Goal: Task Accomplishment & Management: Complete application form

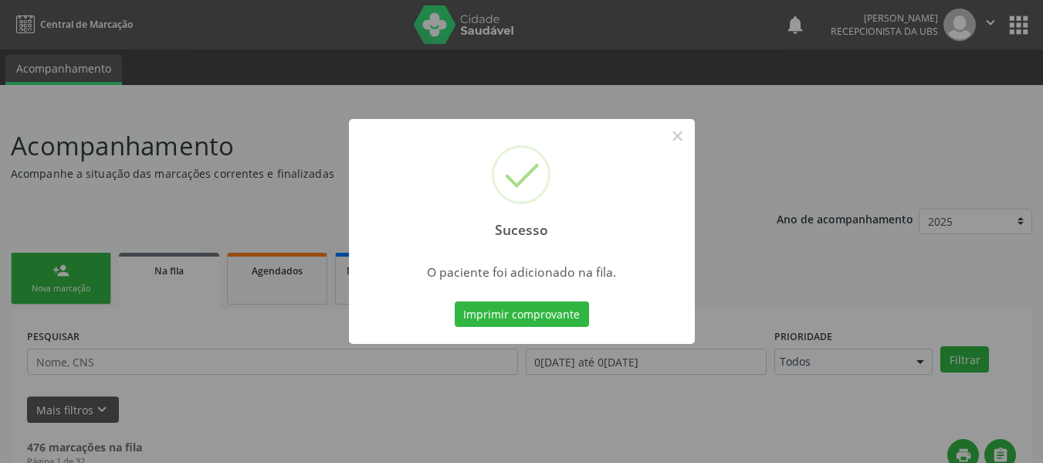
scroll to position [69, 0]
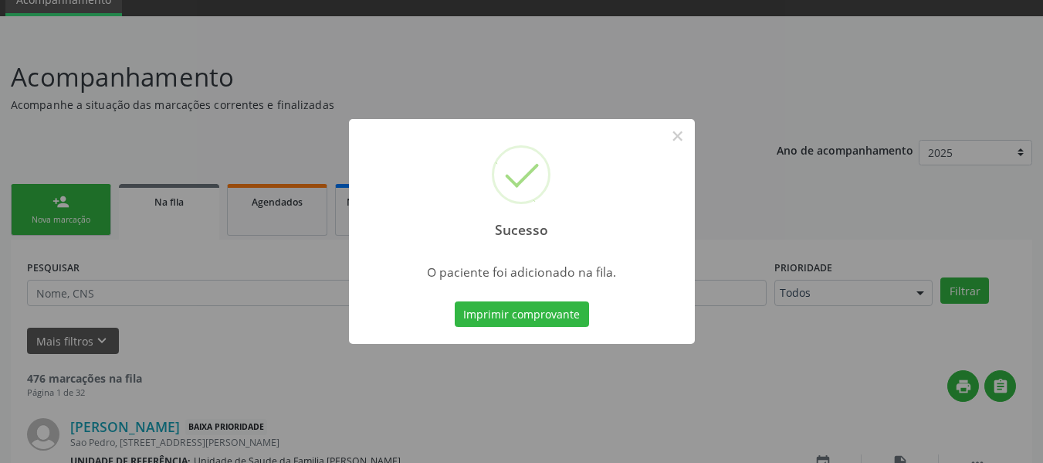
click at [67, 197] on div "Sucesso × O paciente foi adicionado na fila. Imprimir comprovante Cancel" at bounding box center [521, 231] width 1043 height 463
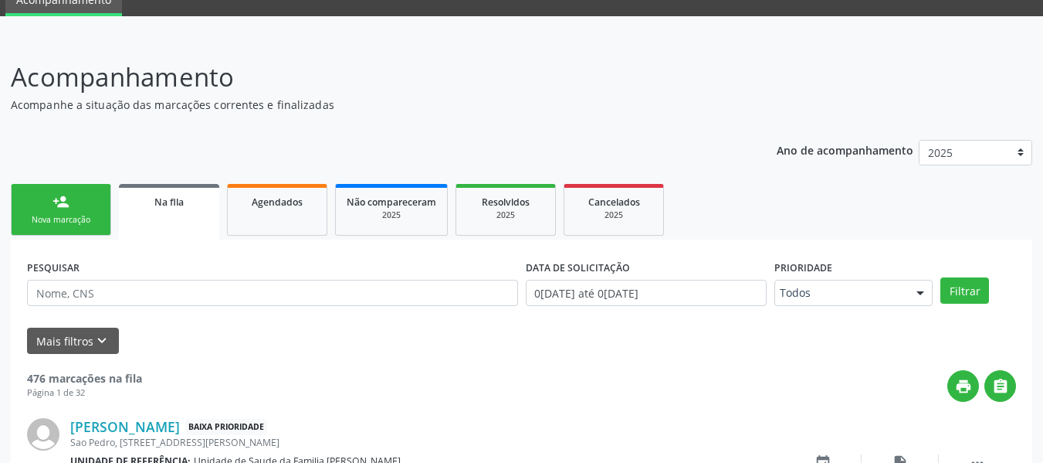
click at [57, 205] on div "person_add" at bounding box center [61, 201] width 17 height 17
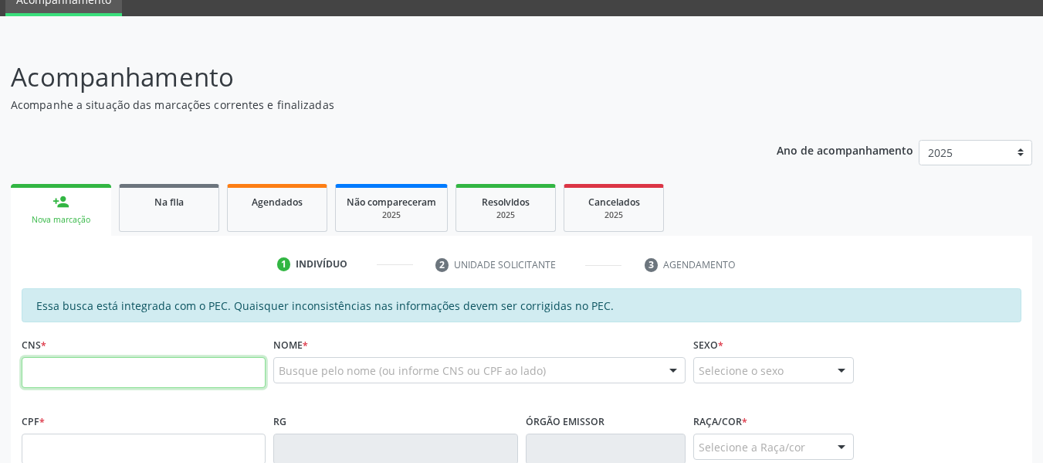
click at [61, 374] on input "text" at bounding box center [144, 372] width 244 height 31
type input "708 7031 6196 0290"
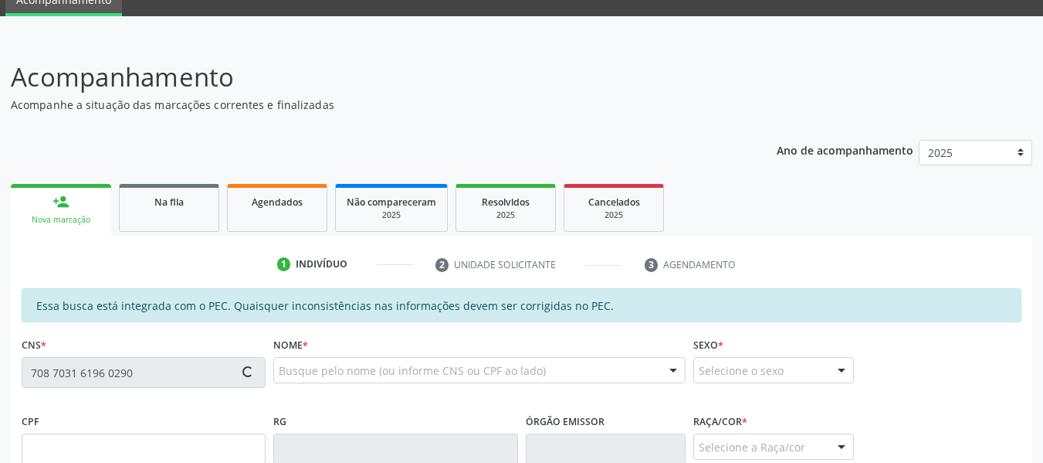
type input "049.045.464-07"
type input "[DATE]"
type input "[PERSON_NAME]"
type input "[PHONE_NUMBER]"
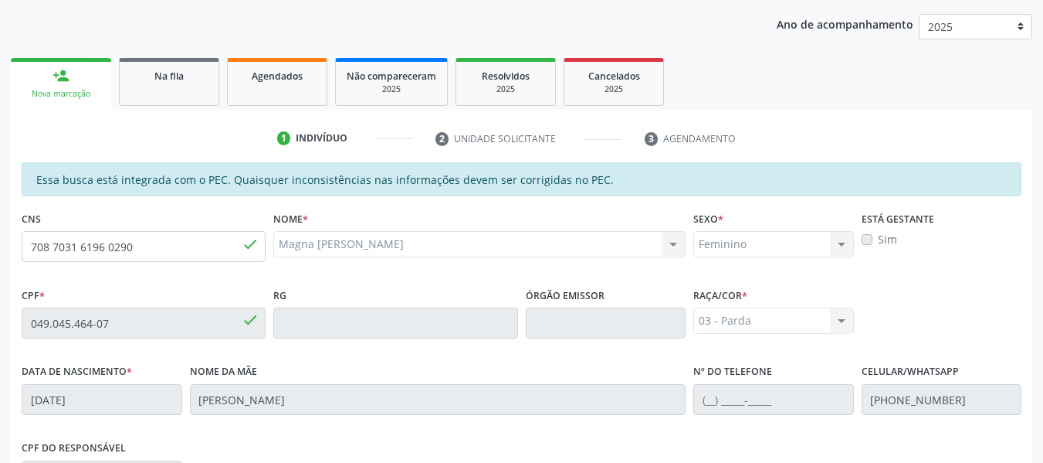
scroll to position [153, 0]
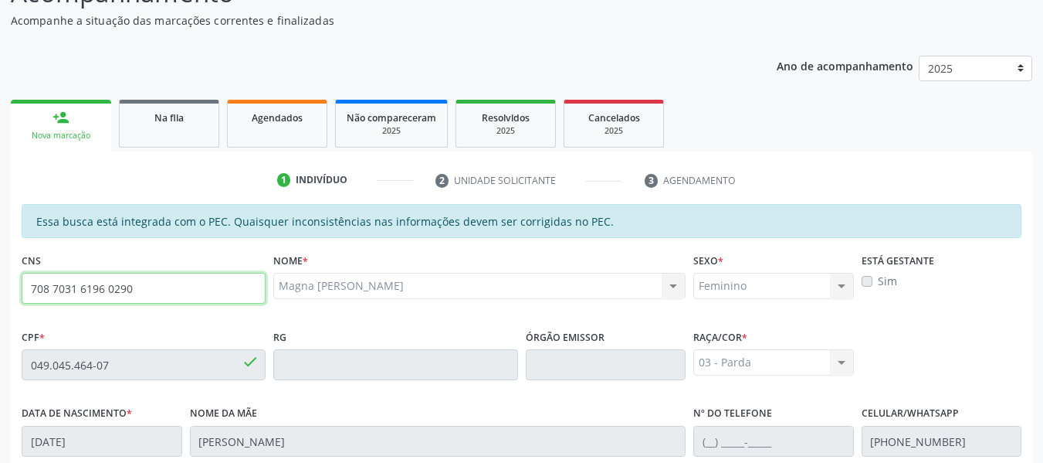
click at [150, 290] on input "708 7031 6196 0290" at bounding box center [144, 288] width 244 height 31
type input "7"
type input "709 6066 8952 9471"
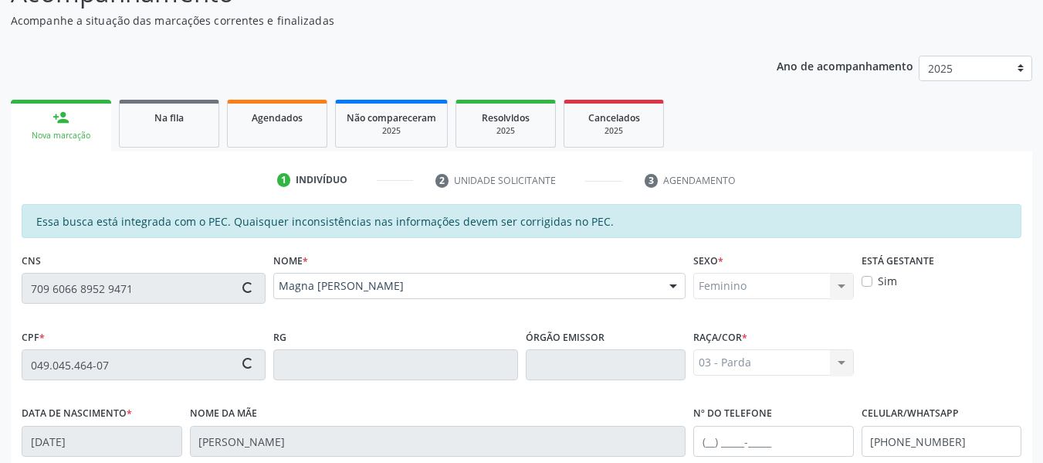
type input "148.396.084-66"
type input "2[DATE]"
type input "[PERSON_NAME]"
type input "[PHONE_NUMBER]"
type input "69"
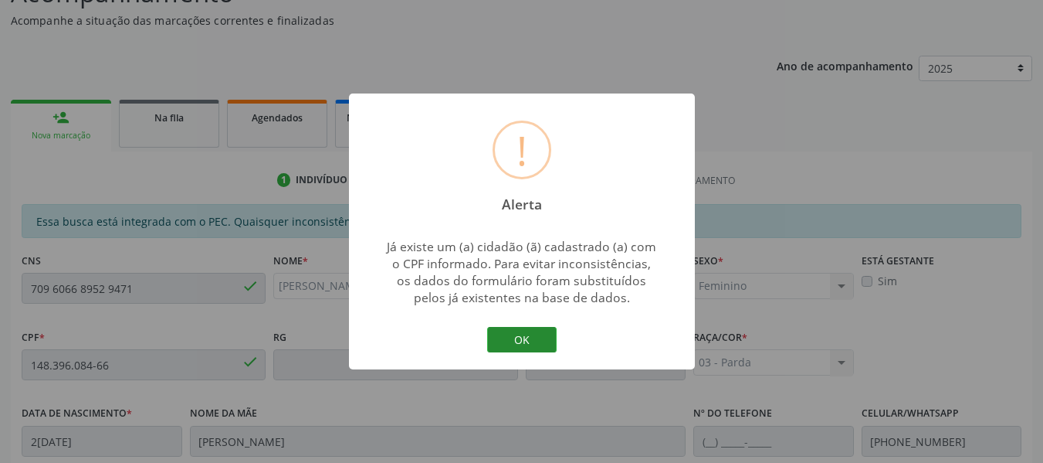
click at [521, 341] on button "OK" at bounding box center [522, 340] width 70 height 26
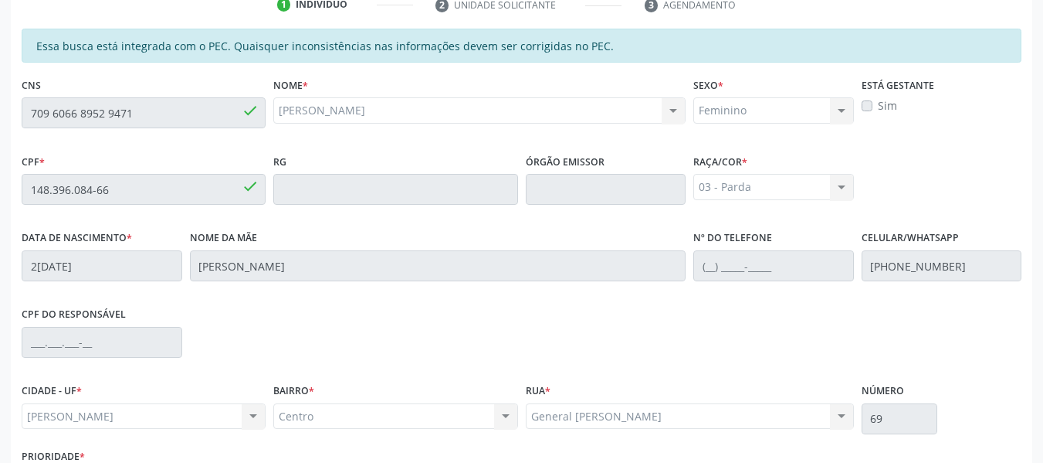
scroll to position [441, 0]
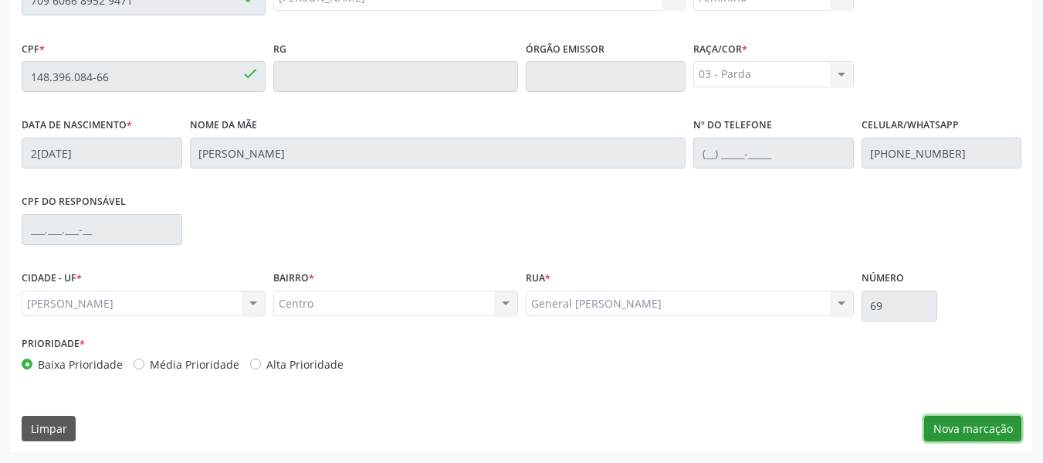
click at [958, 431] on button "Nova marcação" at bounding box center [972, 428] width 97 height 26
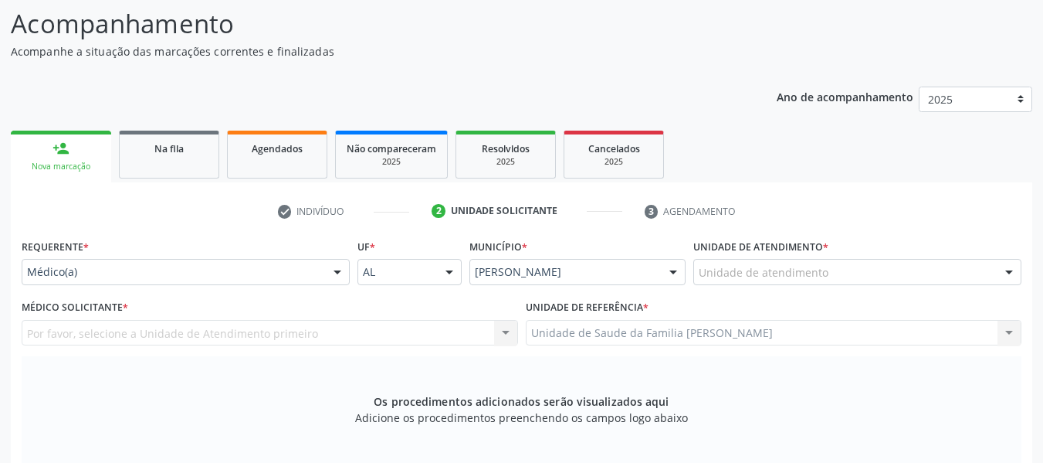
scroll to position [71, 0]
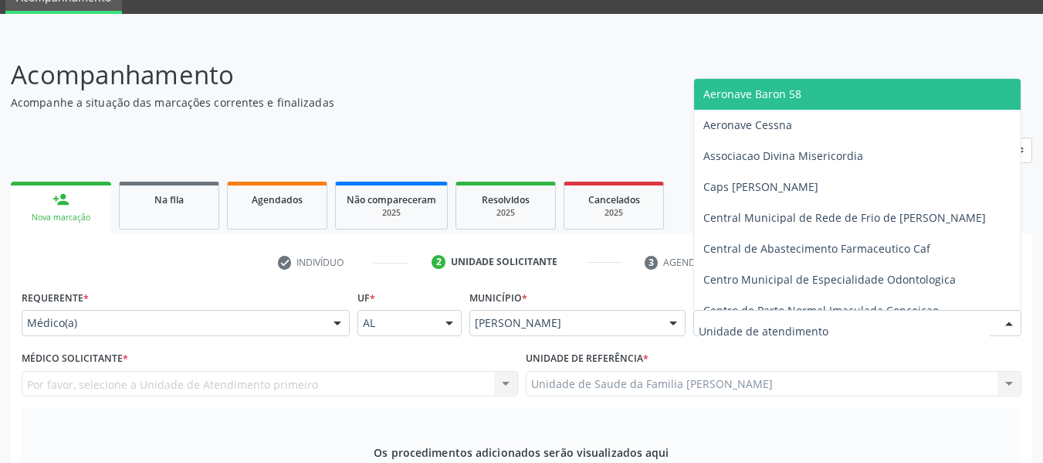
click at [1007, 324] on div at bounding box center [1009, 323] width 23 height 26
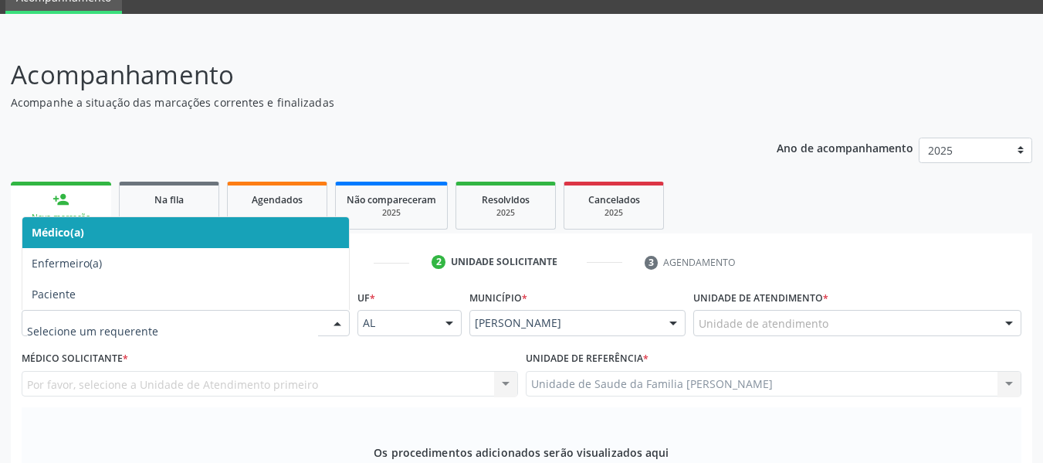
click at [338, 324] on div at bounding box center [337, 323] width 23 height 26
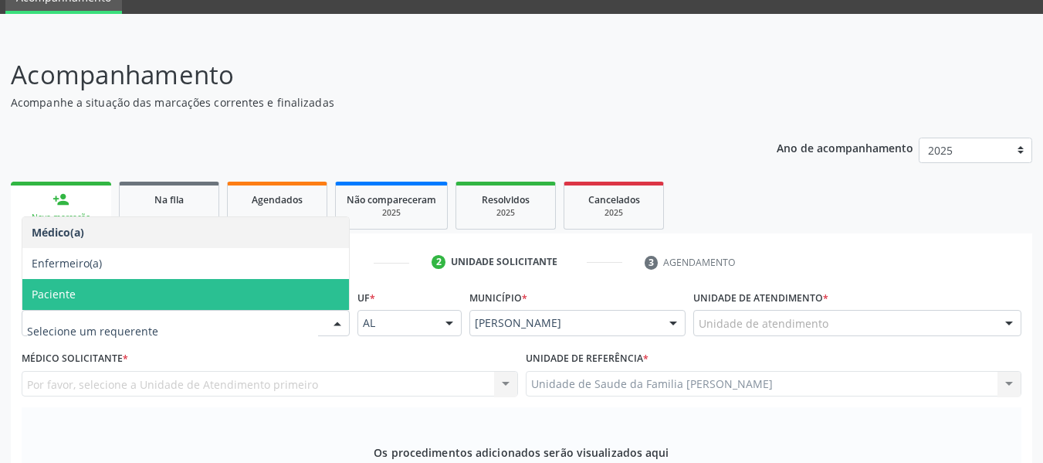
click at [110, 290] on span "Paciente" at bounding box center [185, 294] width 327 height 31
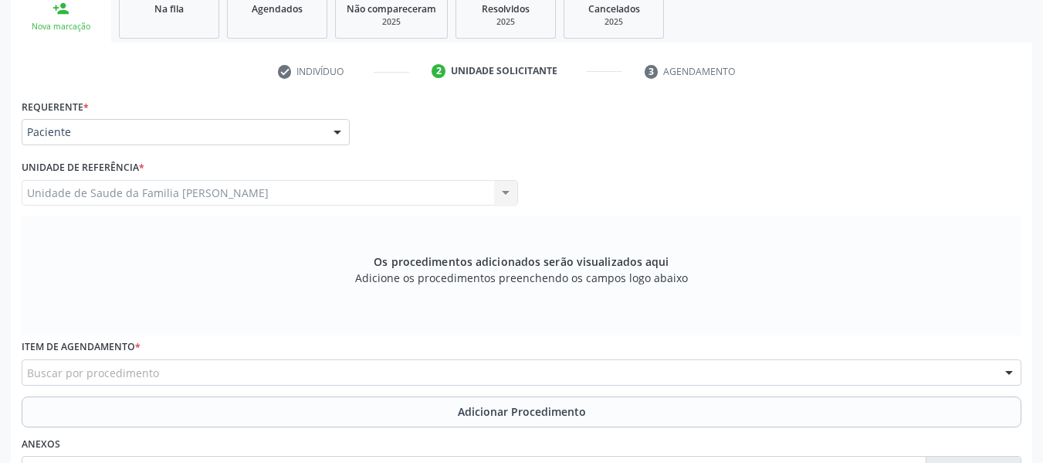
scroll to position [256, 0]
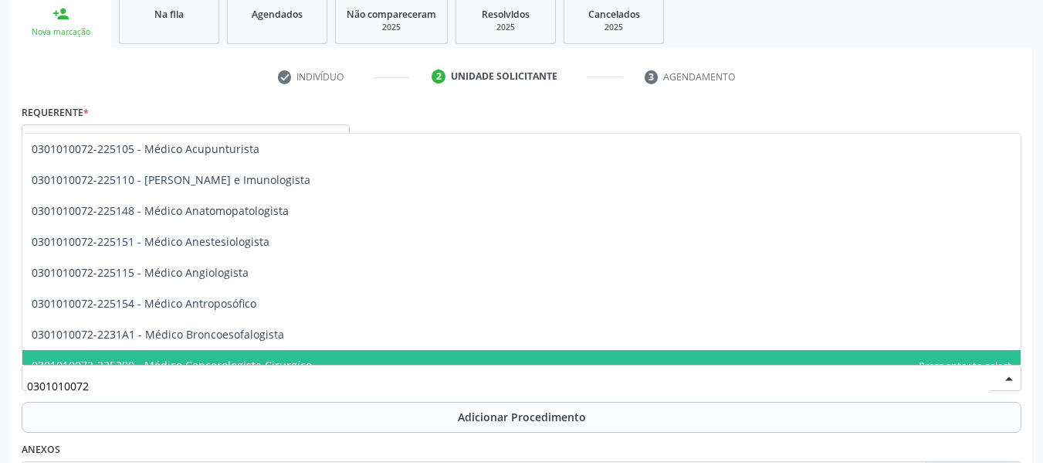
click at [1009, 355] on span "0301010072-225290 - Médico Cancerologista Cirurgíco" at bounding box center [521, 365] width 999 height 31
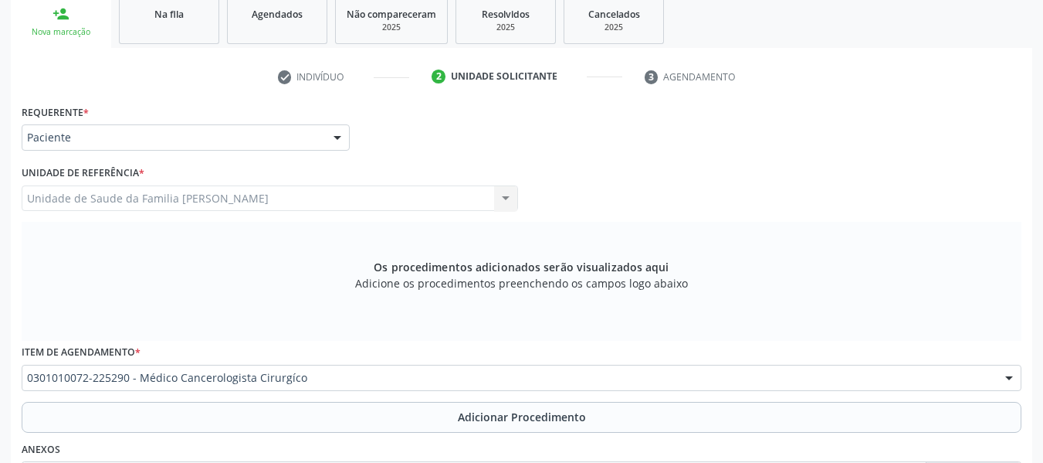
click at [1009, 355] on div "Item de agendamento * 0301010072-225290 - Médico Cancerologista Cirurgíco 03040…" at bounding box center [522, 365] width 1000 height 49
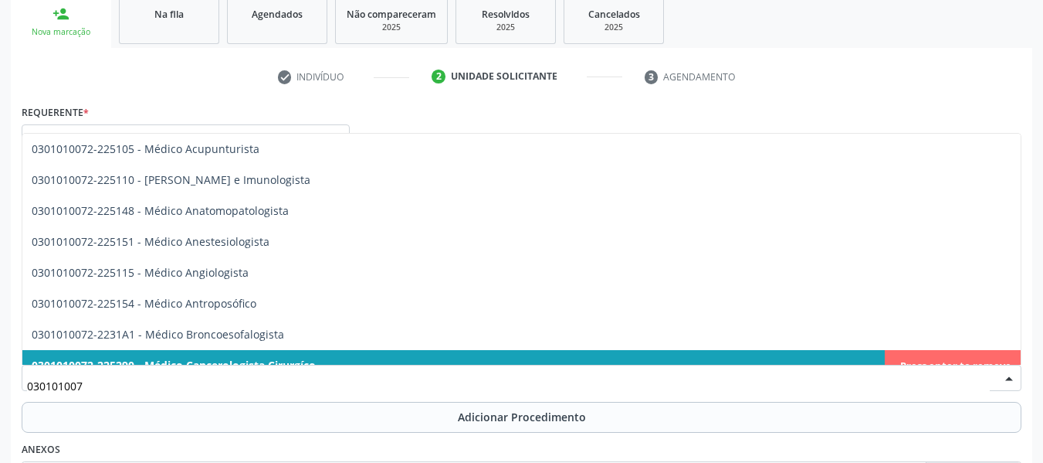
type input "0301010072"
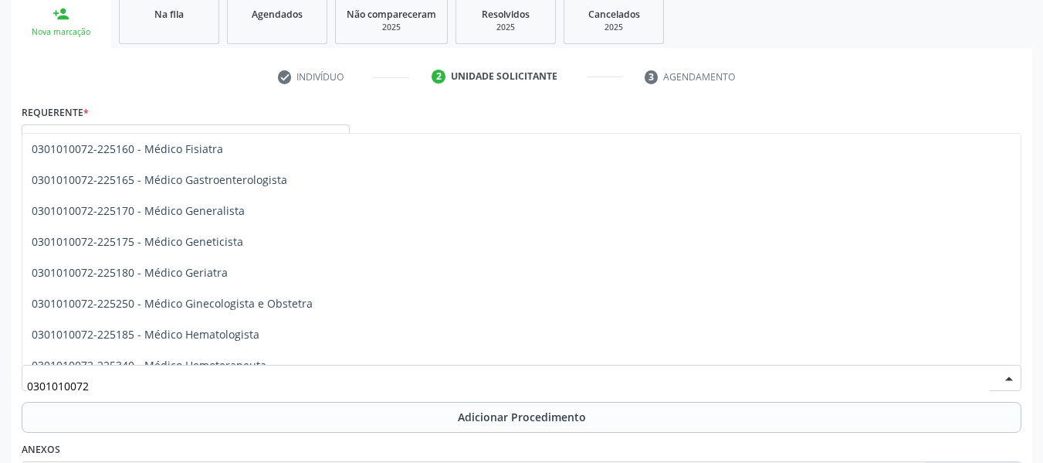
scroll to position [711, 0]
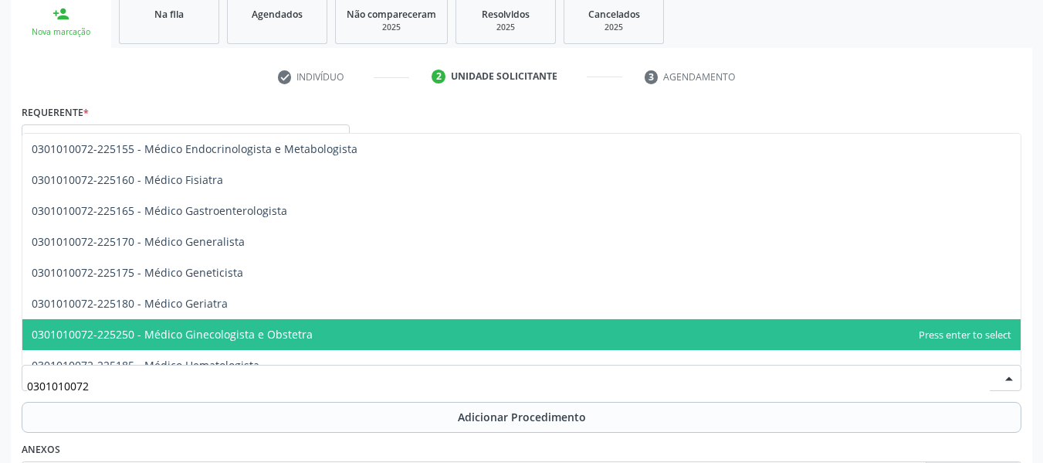
click at [327, 337] on span "0301010072-225250 - Médico Ginecologista e Obstetra" at bounding box center [521, 334] width 999 height 31
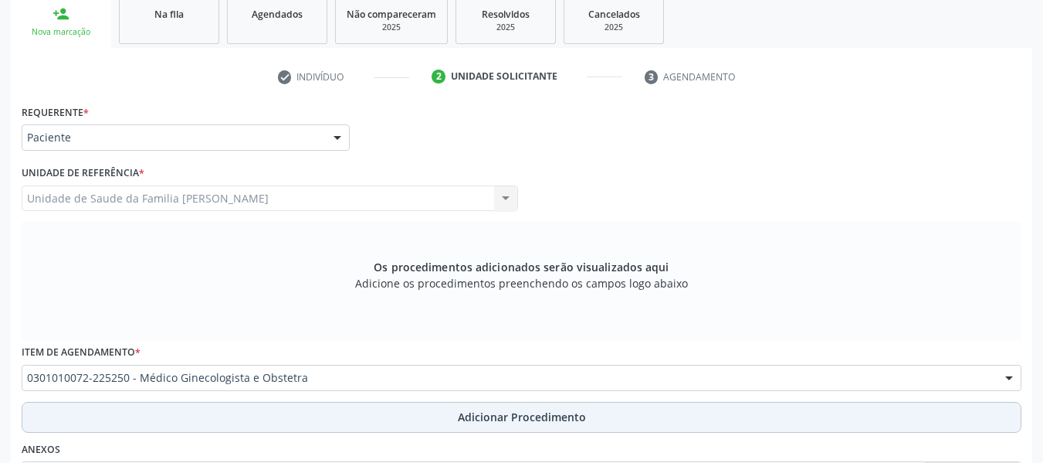
click at [509, 415] on span "Adicionar Procedimento" at bounding box center [522, 417] width 128 height 16
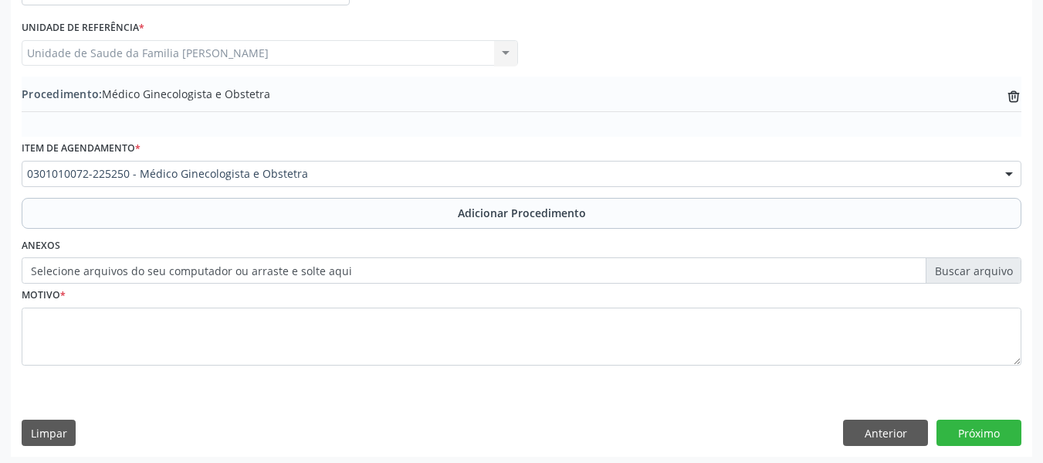
scroll to position [406, 0]
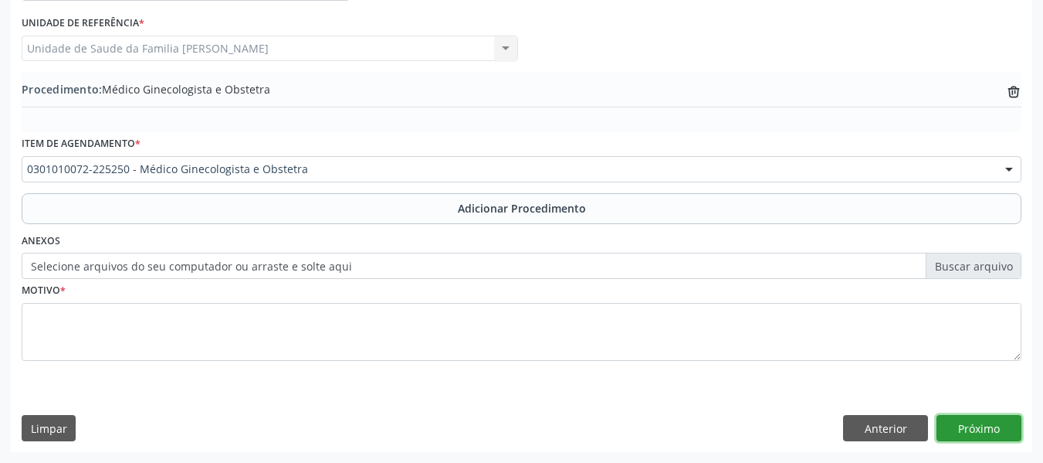
click at [980, 429] on button "Próximo" at bounding box center [979, 428] width 85 height 26
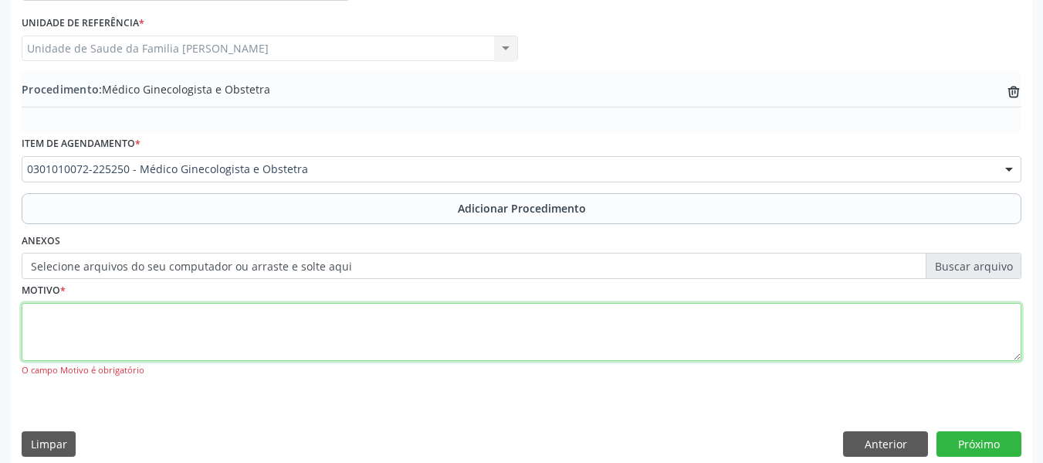
click at [150, 350] on textarea at bounding box center [522, 332] width 1000 height 59
type textarea "AVALIAÇÃO"
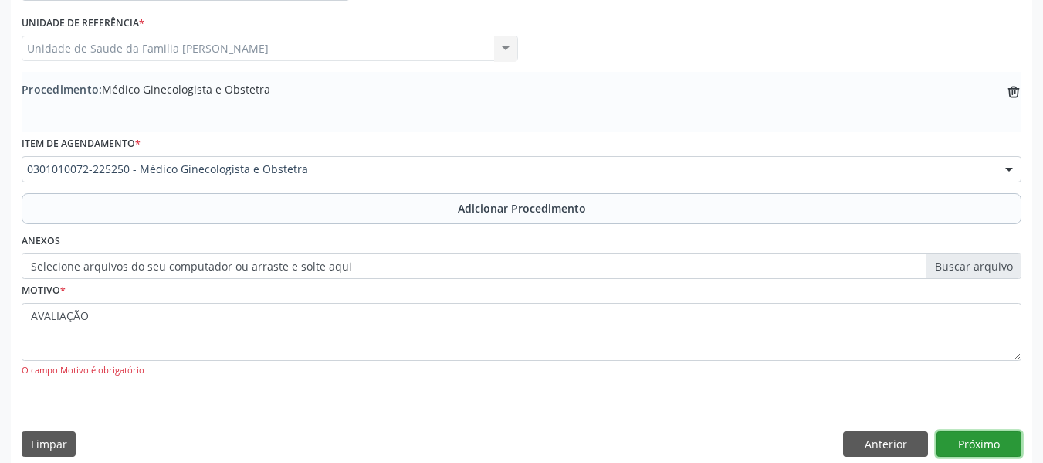
click at [973, 438] on button "Próximo" at bounding box center [979, 444] width 85 height 26
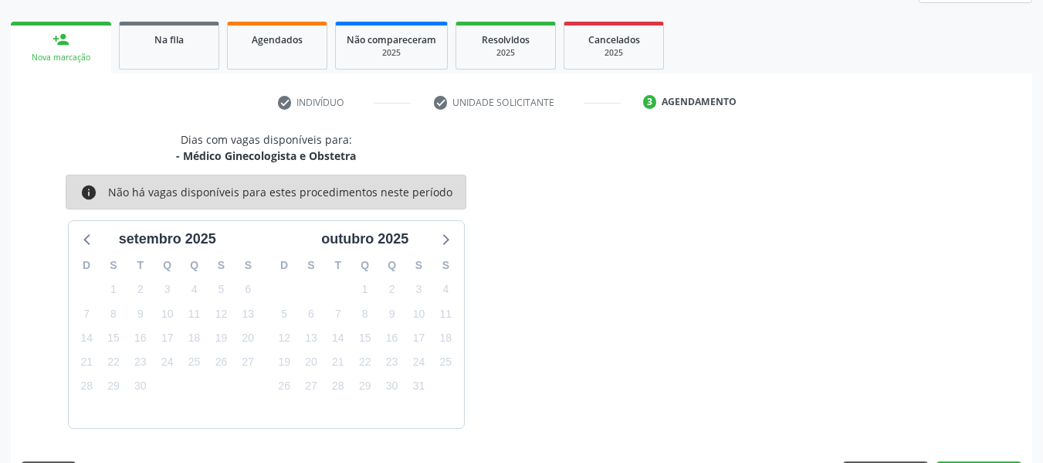
scroll to position [276, 0]
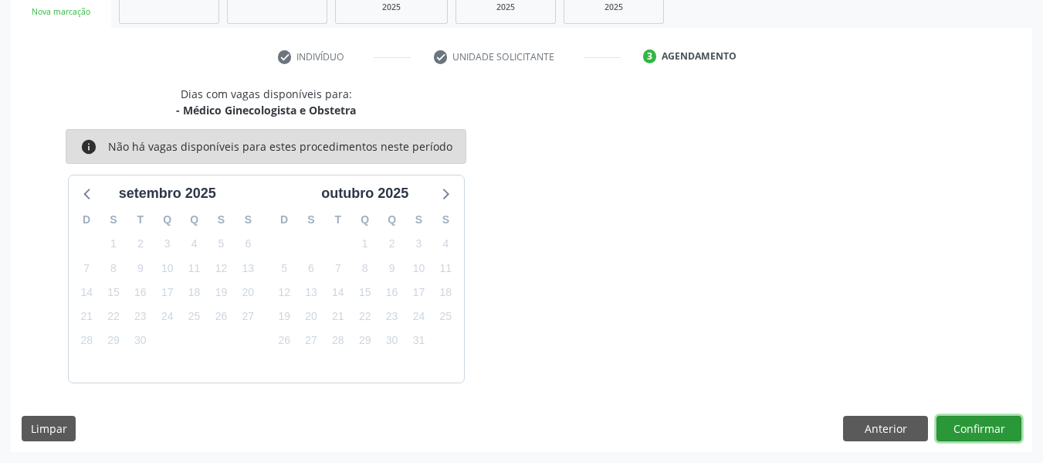
click at [972, 428] on button "Confirmar" at bounding box center [979, 428] width 85 height 26
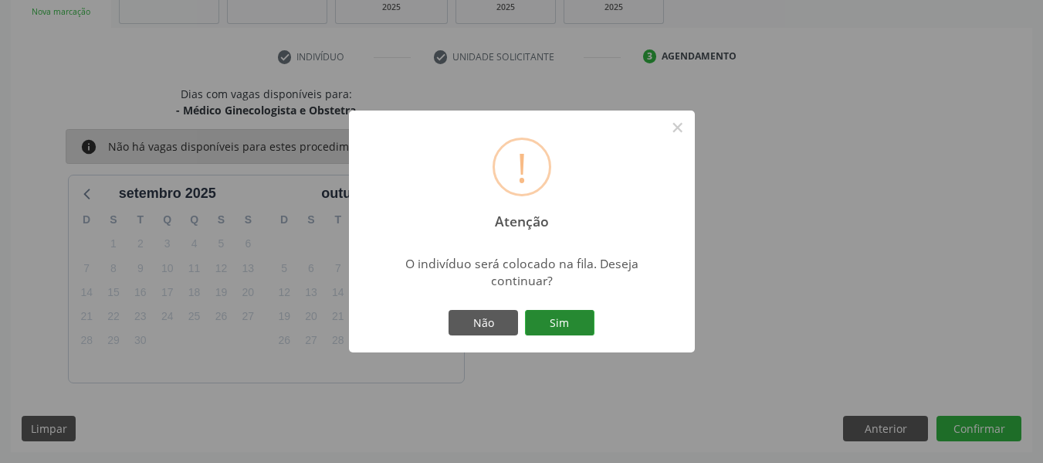
click at [568, 320] on button "Sim" at bounding box center [560, 323] width 70 height 26
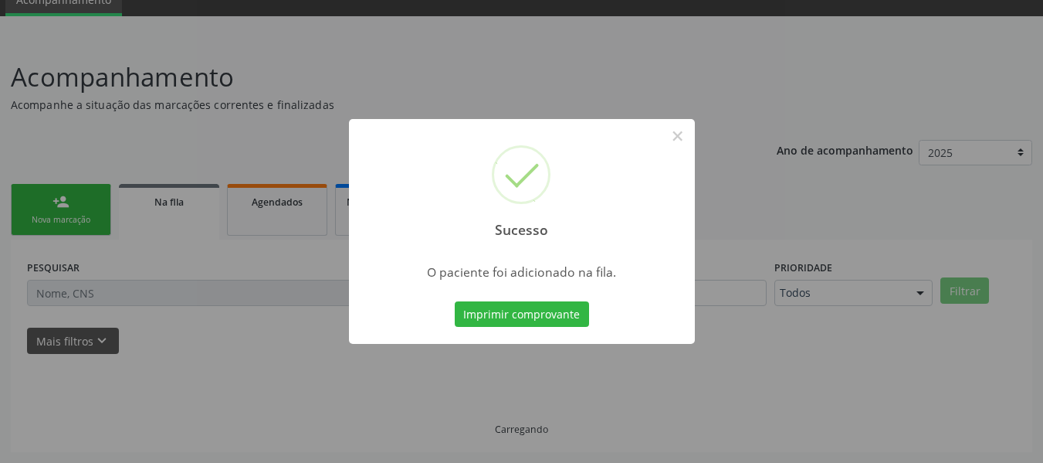
scroll to position [69, 0]
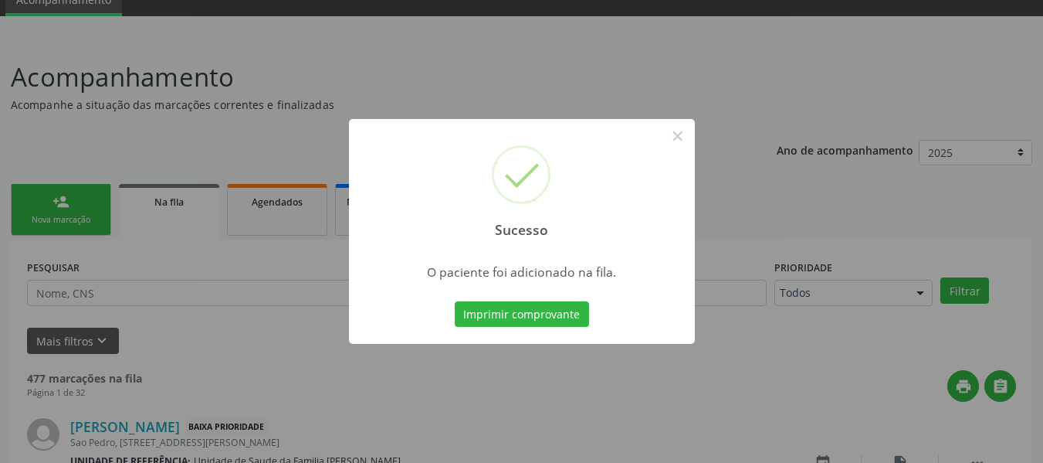
click at [55, 200] on div "Sucesso × O paciente foi adicionado na fila. Imprimir comprovante Cancel" at bounding box center [521, 231] width 1043 height 463
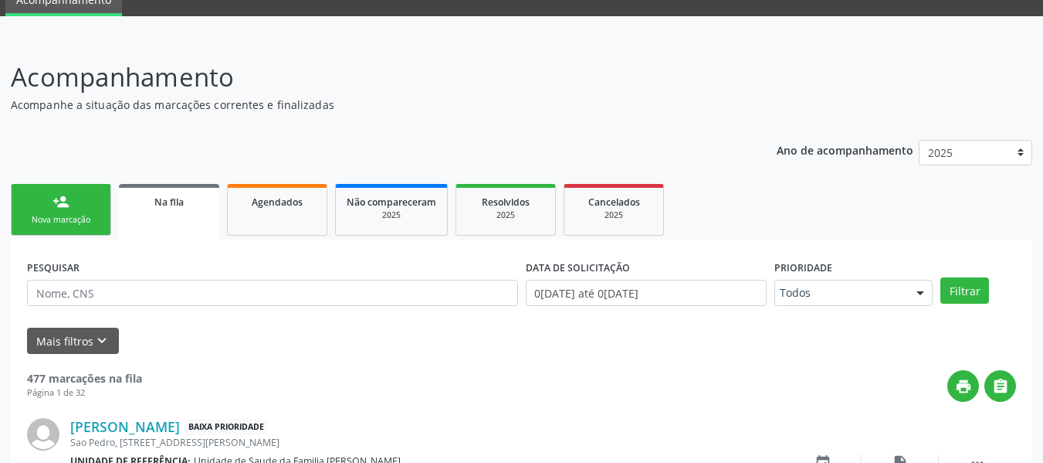
click at [55, 200] on div "person_add" at bounding box center [61, 201] width 17 height 17
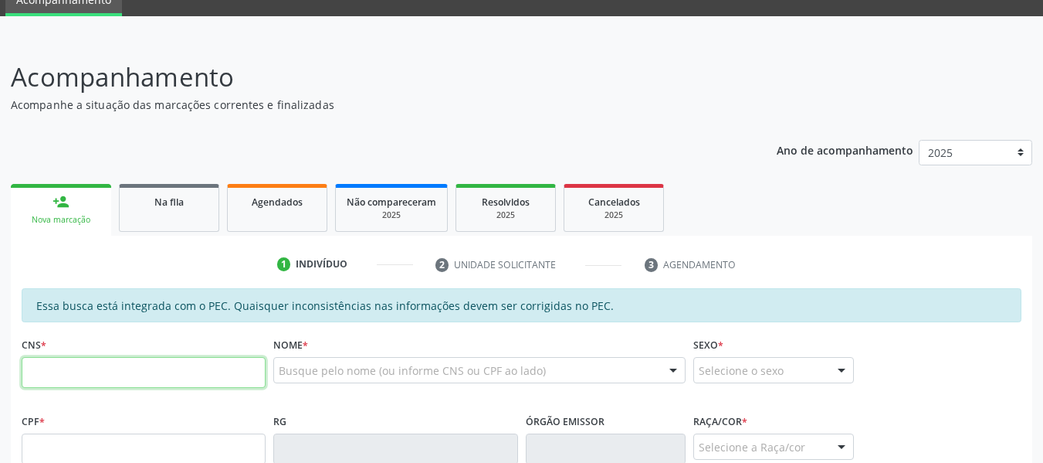
click at [57, 368] on input "text" at bounding box center [144, 372] width 244 height 31
type input "708 7031 6196 0290"
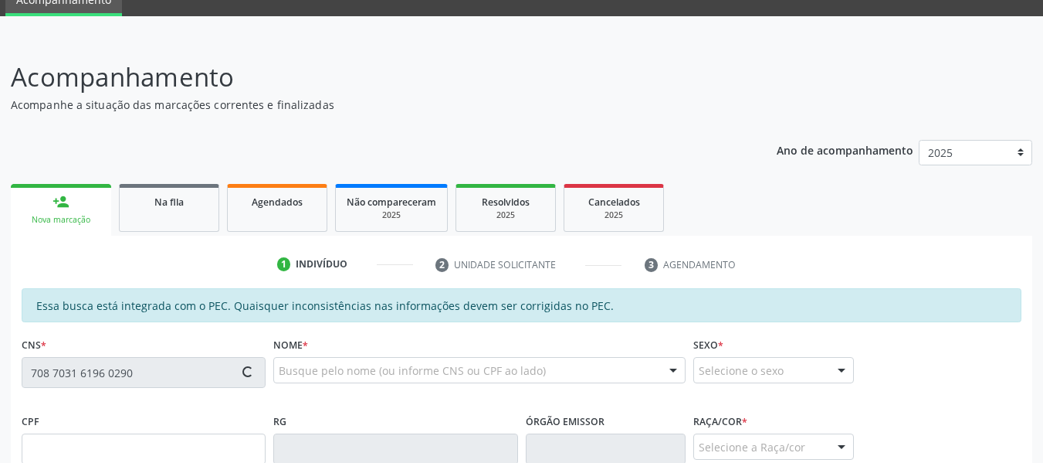
type input "049.045.464-07"
type input "[DATE]"
type input "[PERSON_NAME]"
type input "[PHONE_NUMBER]"
type input "242"
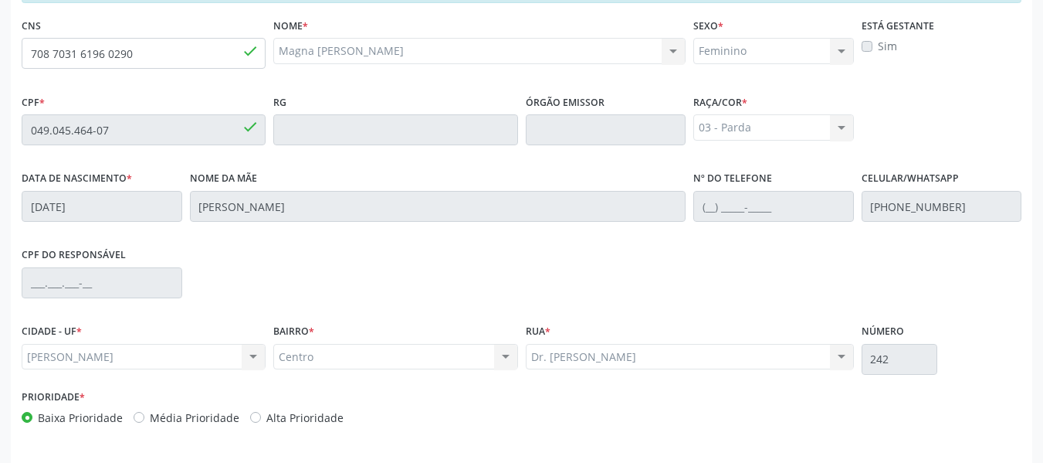
scroll to position [441, 0]
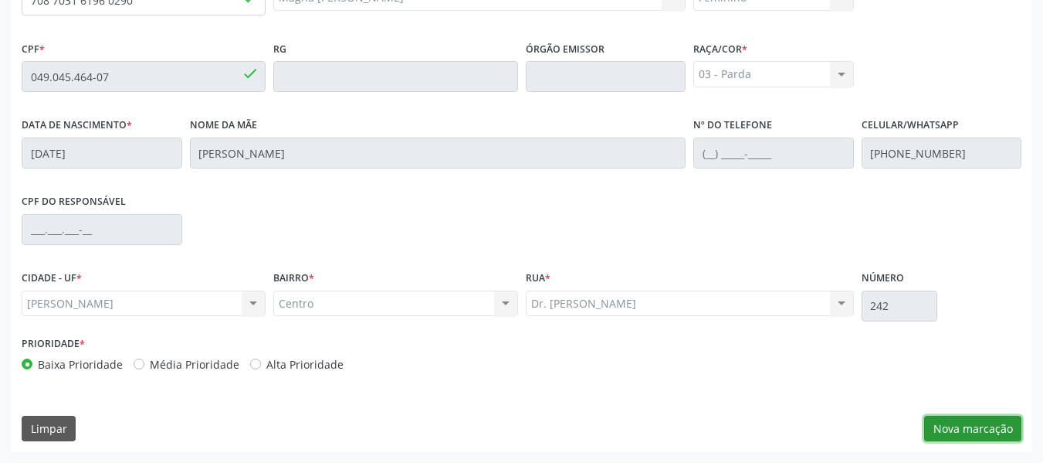
click at [989, 428] on button "Nova marcação" at bounding box center [972, 428] width 97 height 26
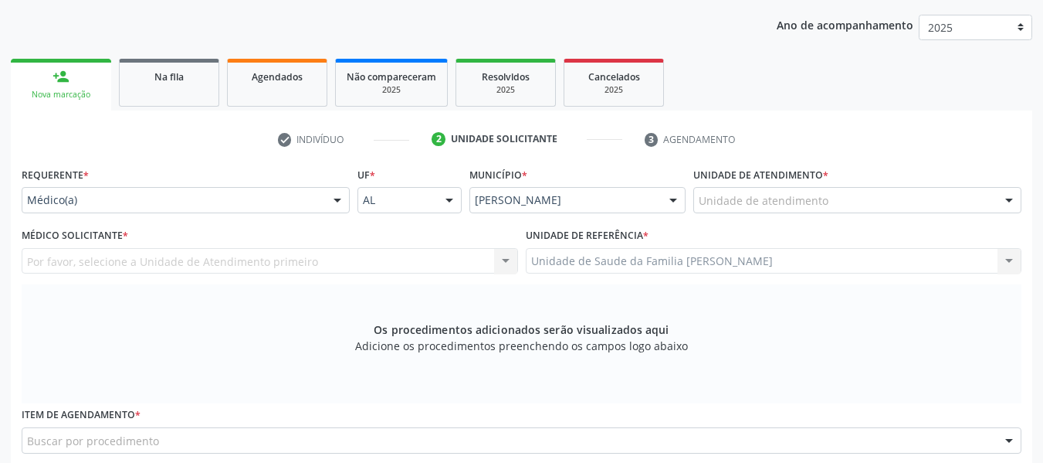
scroll to position [133, 0]
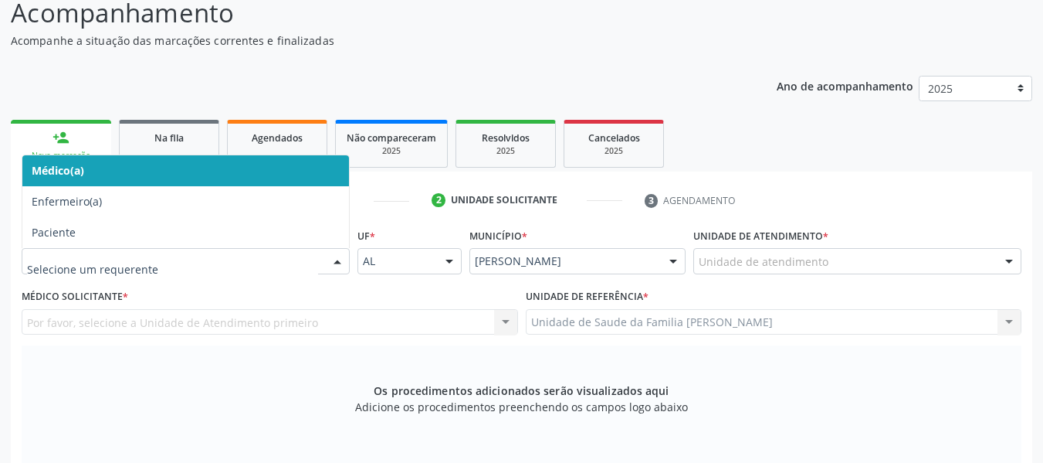
click at [337, 261] on div at bounding box center [337, 262] width 23 height 26
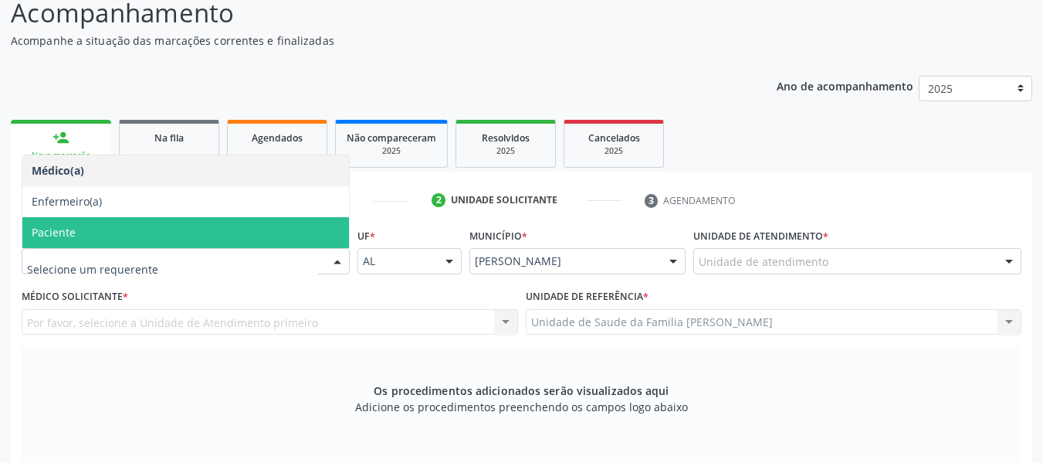
click at [116, 236] on span "Paciente" at bounding box center [185, 232] width 327 height 31
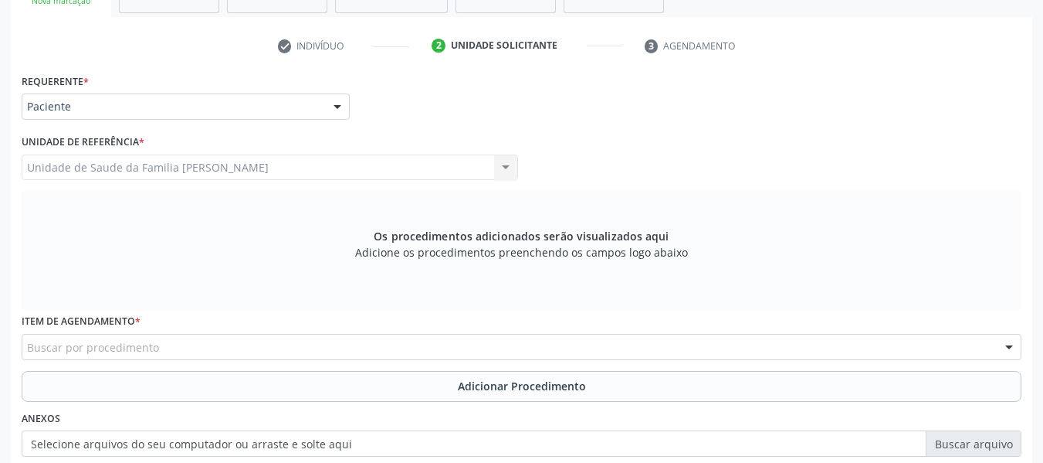
scroll to position [318, 0]
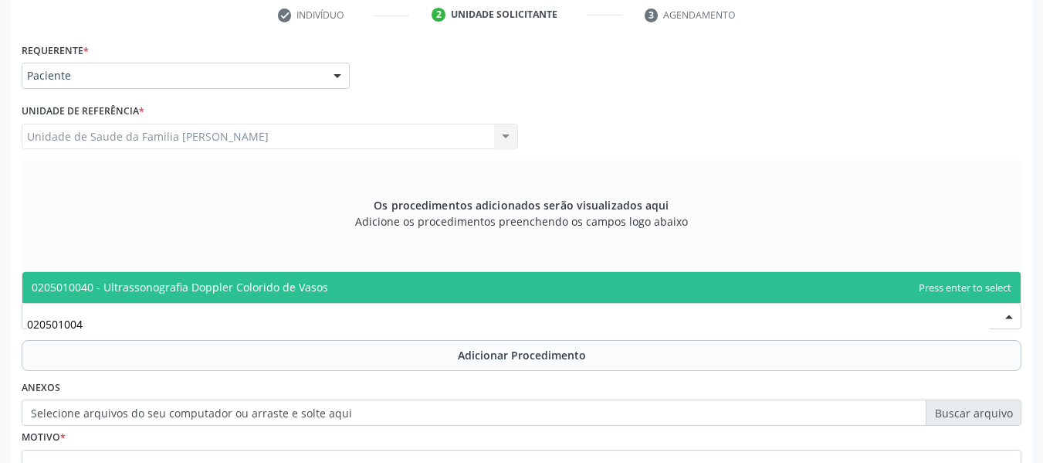
type input "0205010040"
click at [173, 287] on span "0205010040 - Ultrassonografia Doppler Colorido de Vasos" at bounding box center [180, 287] width 297 height 15
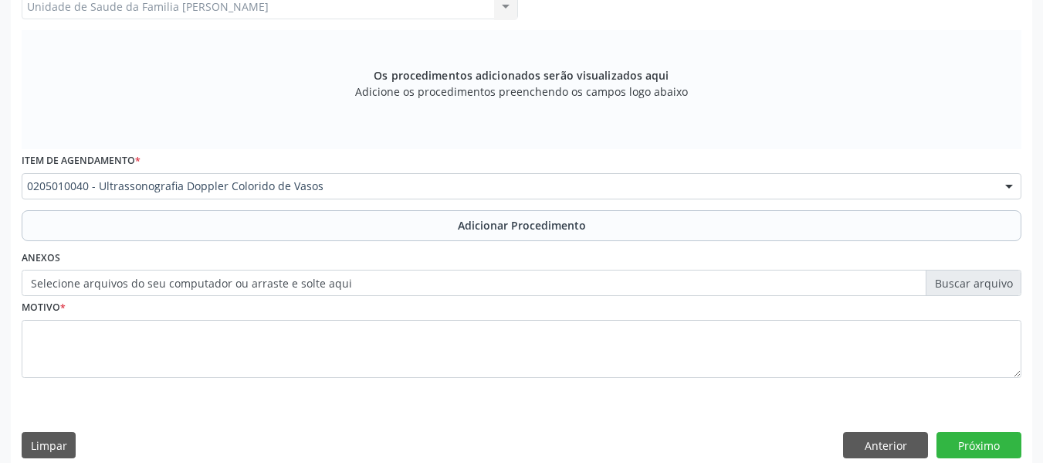
scroll to position [465, 0]
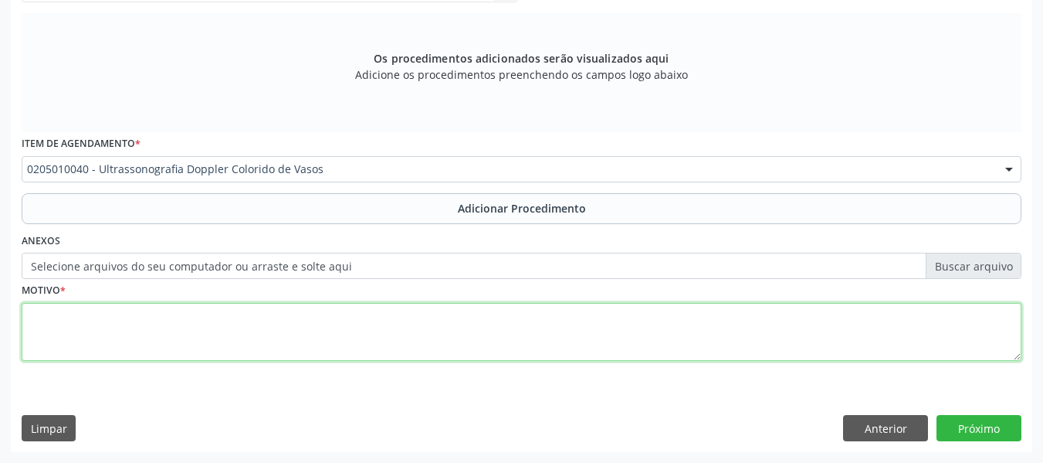
click at [86, 331] on textarea at bounding box center [522, 332] width 1000 height 59
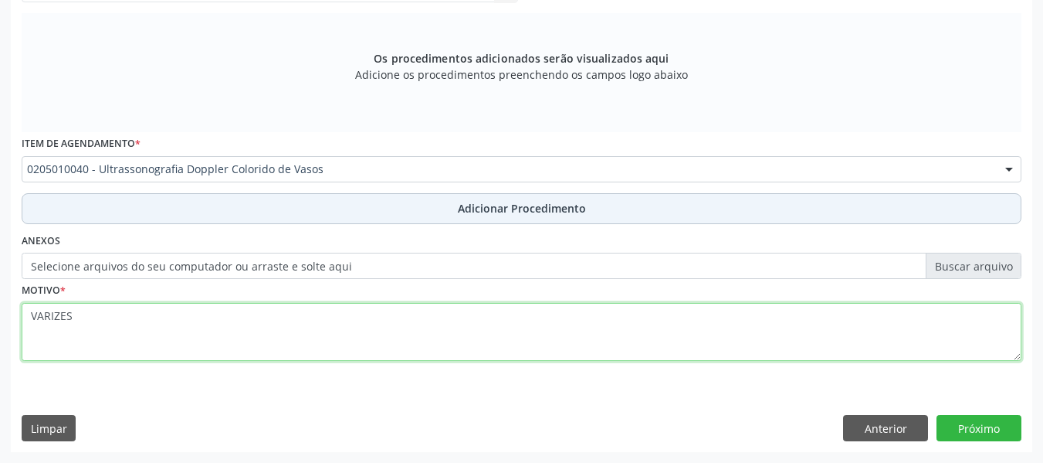
type textarea "VARIZES"
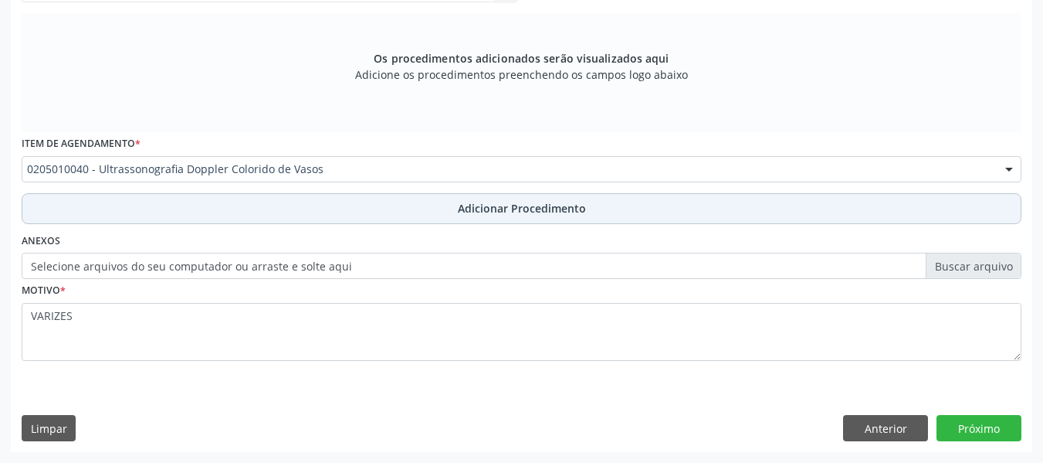
click at [524, 209] on span "Adicionar Procedimento" at bounding box center [522, 208] width 128 height 16
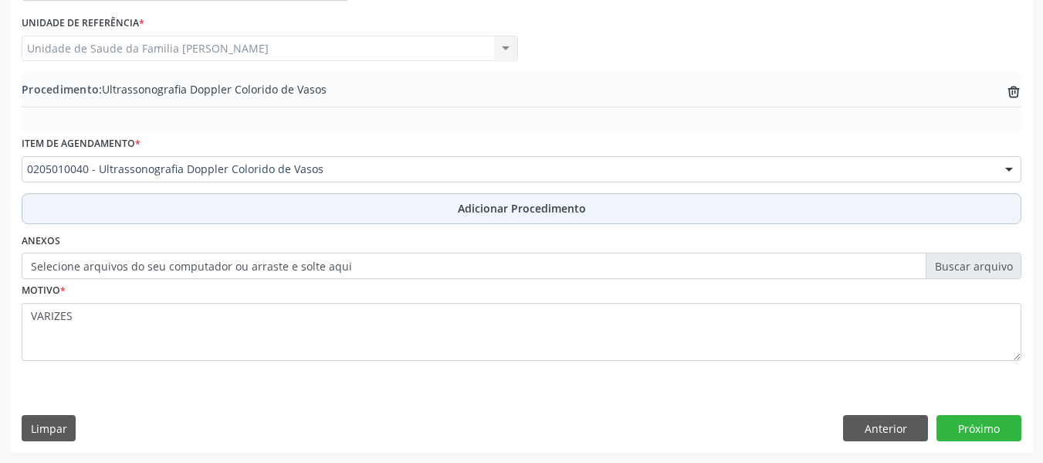
click at [524, 209] on span "Adicionar Procedimento" at bounding box center [522, 208] width 128 height 16
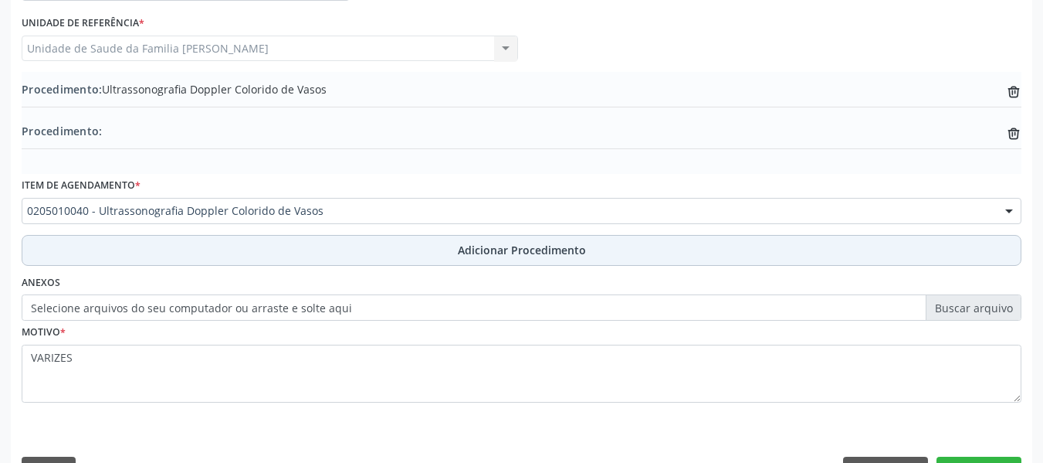
scroll to position [448, 0]
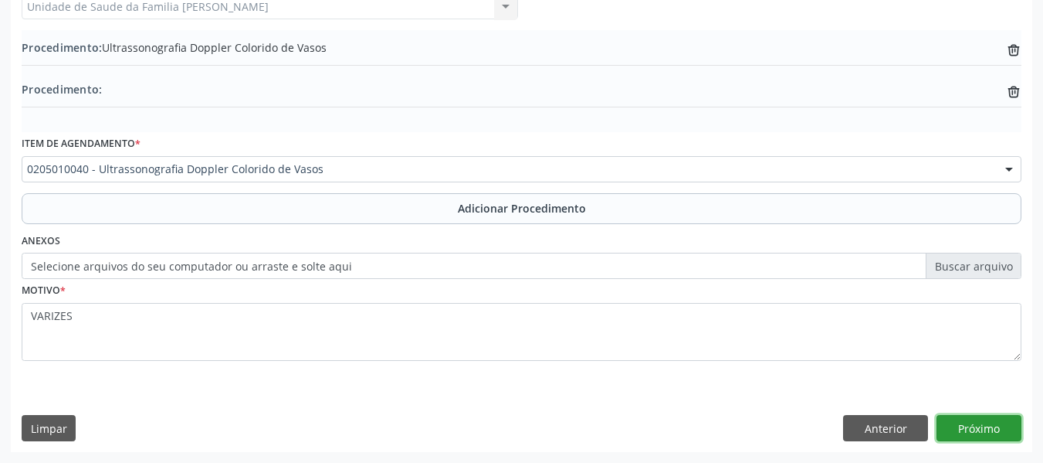
click at [961, 426] on button "Próximo" at bounding box center [979, 428] width 85 height 26
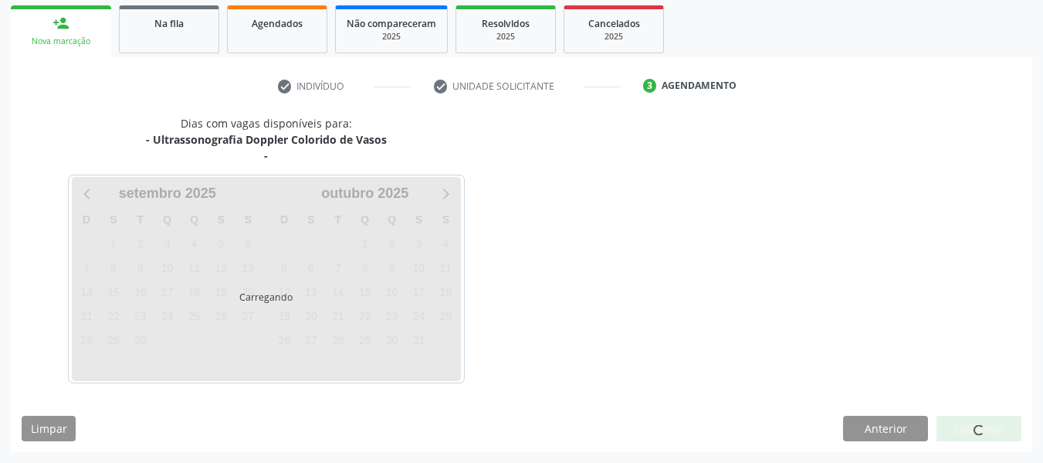
scroll to position [293, 0]
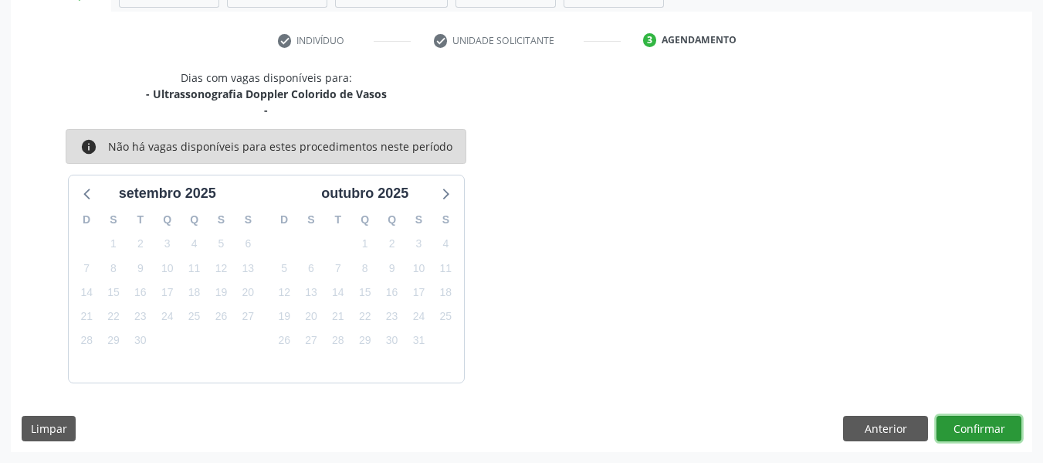
click at [961, 425] on button "Confirmar" at bounding box center [979, 428] width 85 height 26
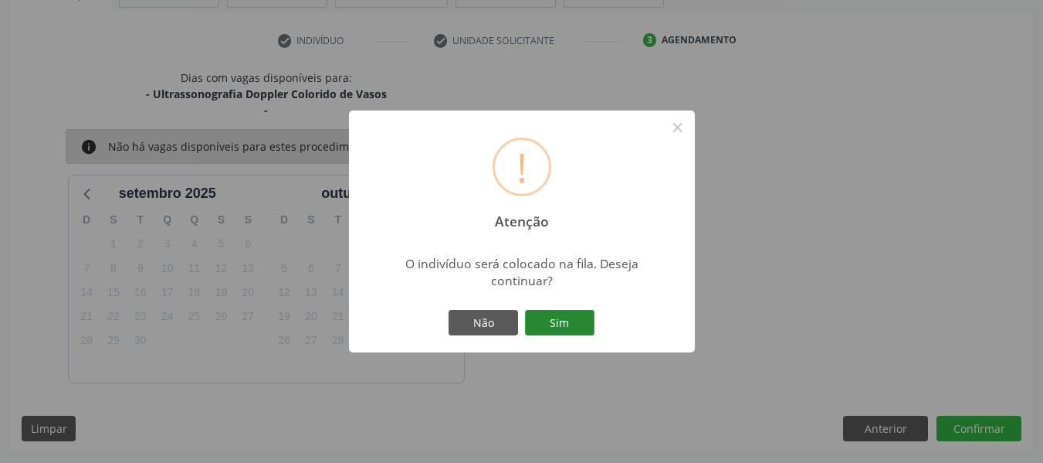
click at [566, 322] on button "Sim" at bounding box center [560, 323] width 70 height 26
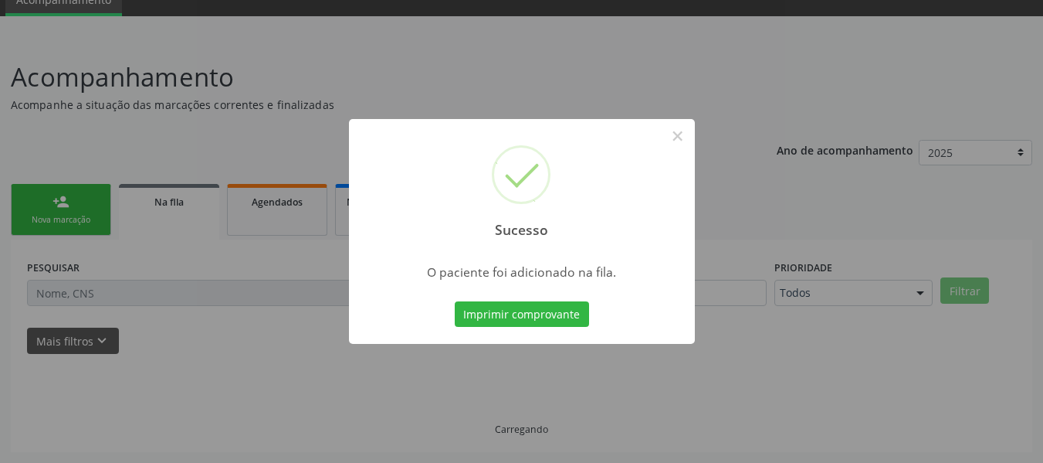
scroll to position [69, 0]
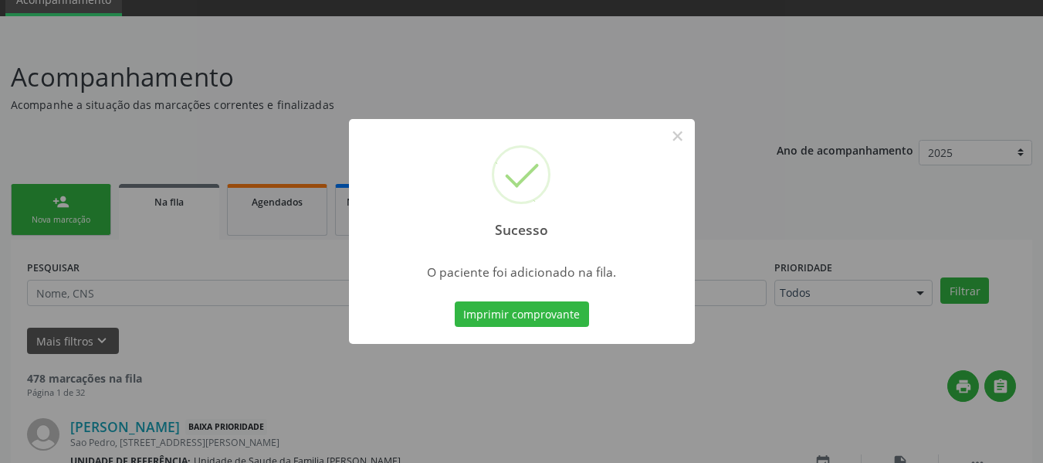
click at [59, 191] on div "Sucesso × O paciente foi adicionado na fila. Imprimir comprovante Cancel" at bounding box center [521, 231] width 1043 height 463
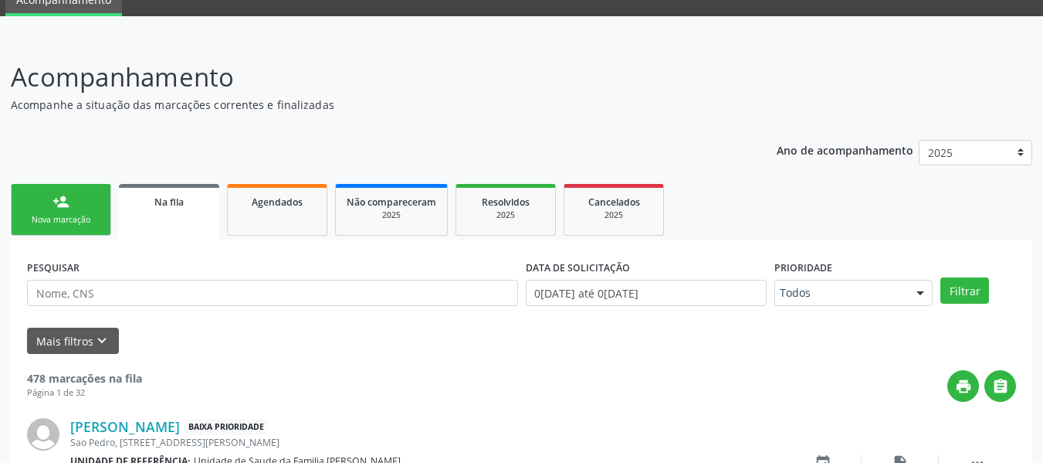
click at [59, 191] on link "person_add Nova marcação" at bounding box center [61, 210] width 100 height 52
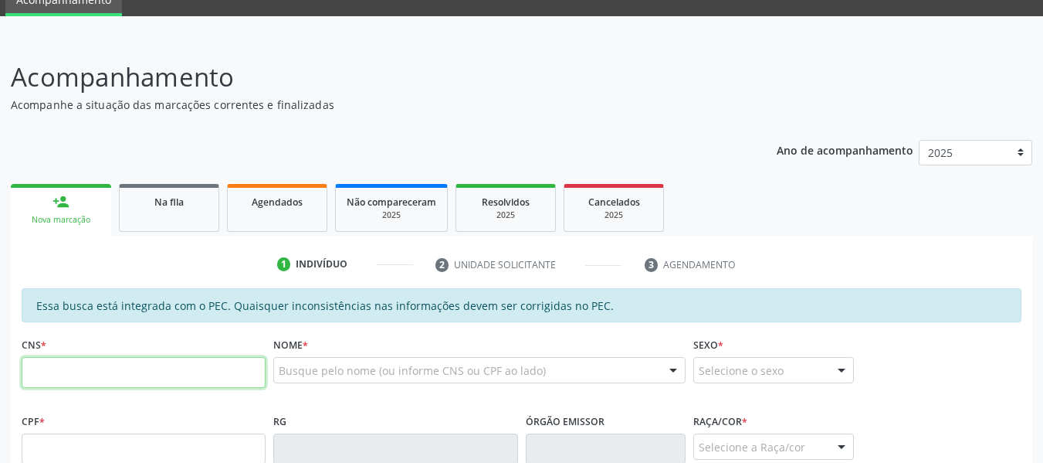
click at [83, 368] on input "text" at bounding box center [144, 372] width 244 height 31
type input "707 0048 8533 0833"
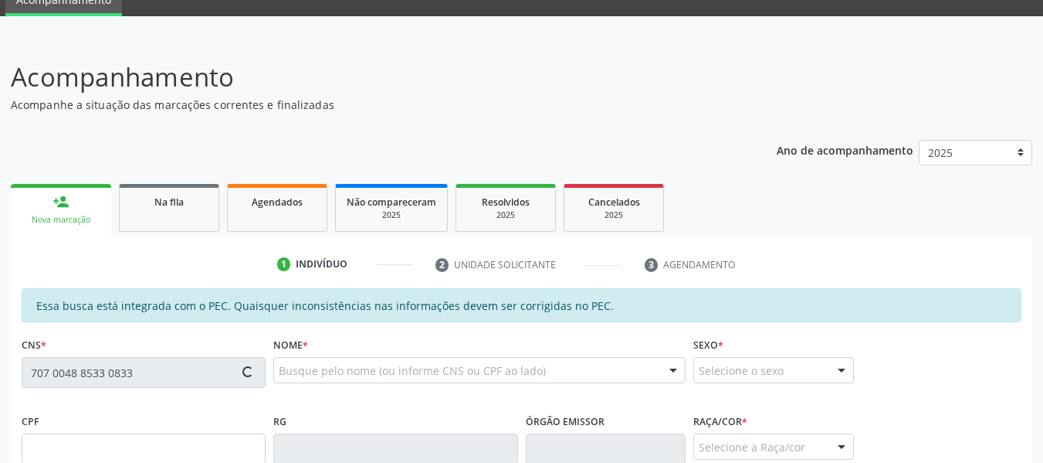
type input "049.133.684-51"
type input "[DATE]"
type input "[PERSON_NAME]"
type input "[PHONE_NUMBER]"
type input "450"
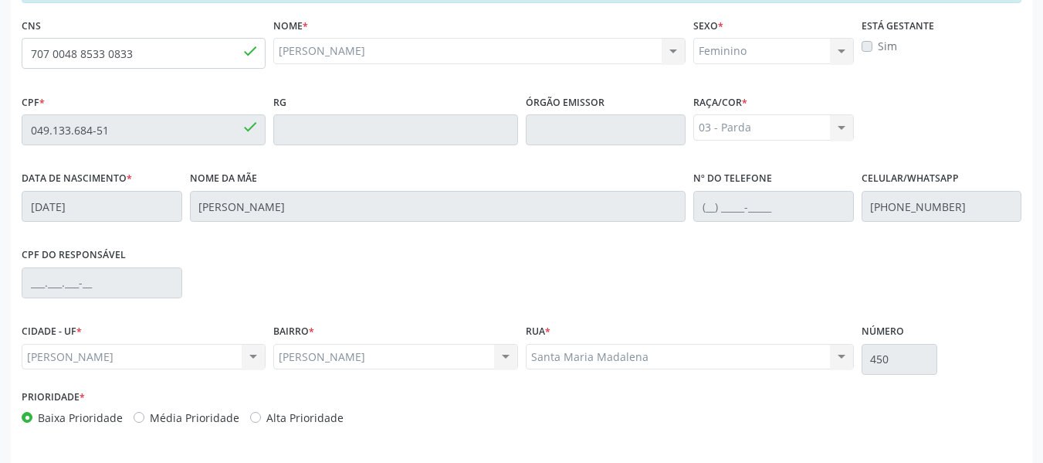
scroll to position [441, 0]
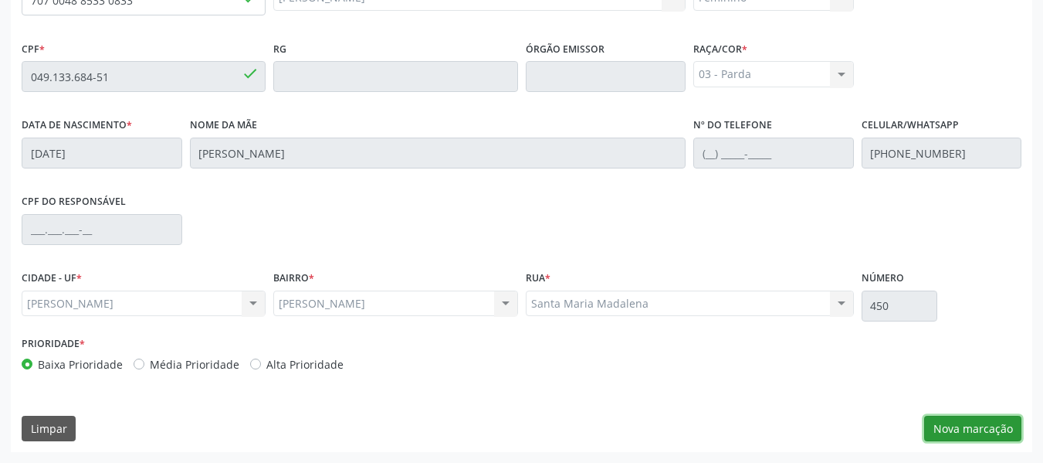
click at [978, 422] on button "Nova marcação" at bounding box center [972, 428] width 97 height 26
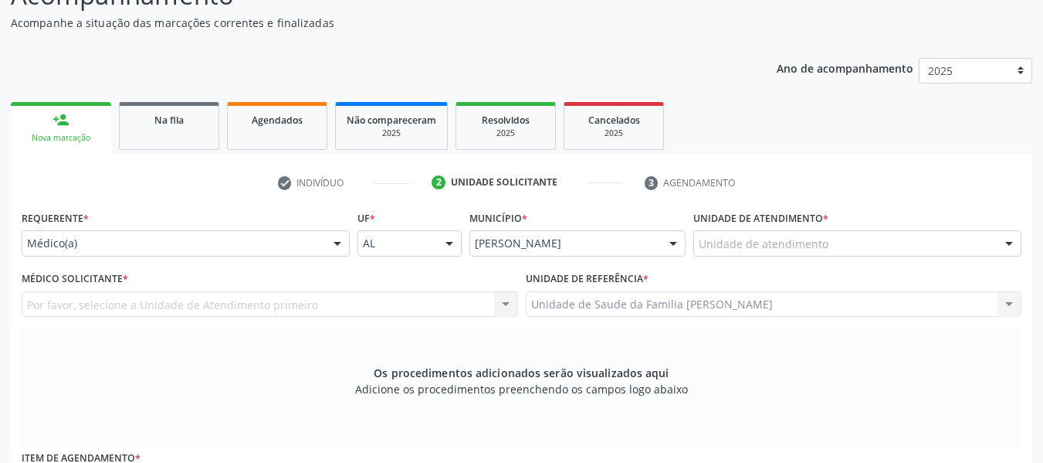
scroll to position [132, 0]
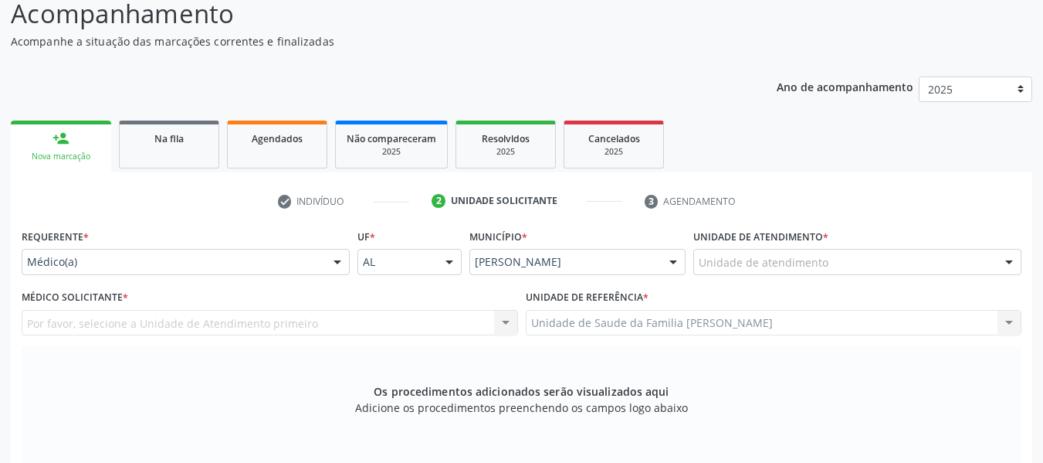
click at [1007, 261] on div at bounding box center [1009, 262] width 23 height 26
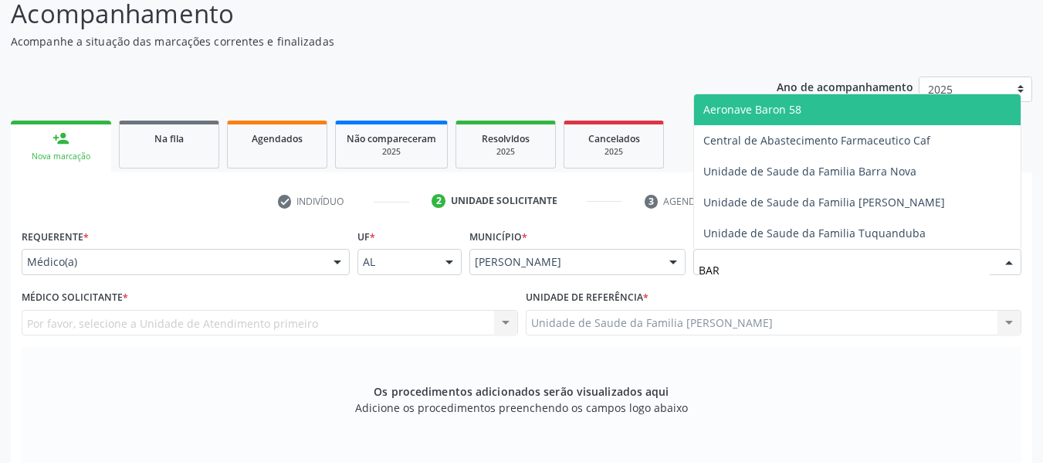
type input "BARR"
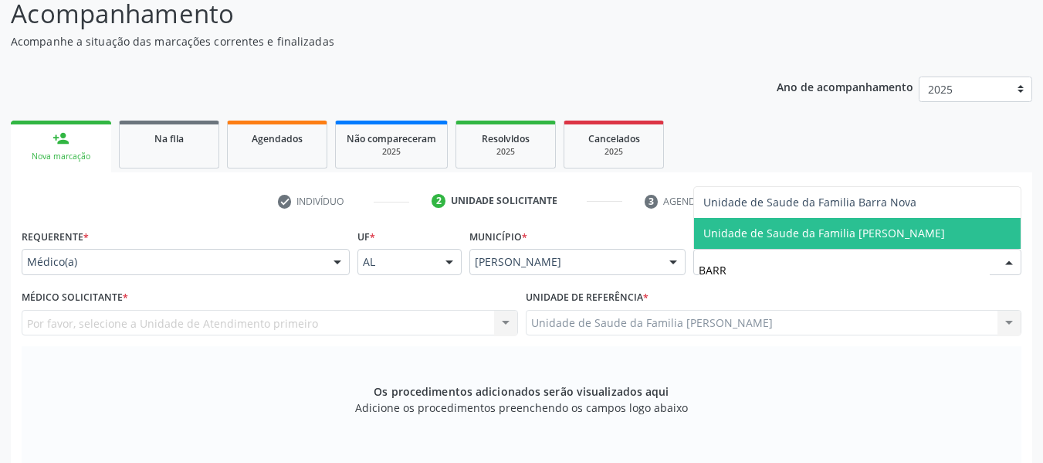
click at [867, 227] on span "Unidade de Saude da Familia [PERSON_NAME]" at bounding box center [825, 233] width 242 height 15
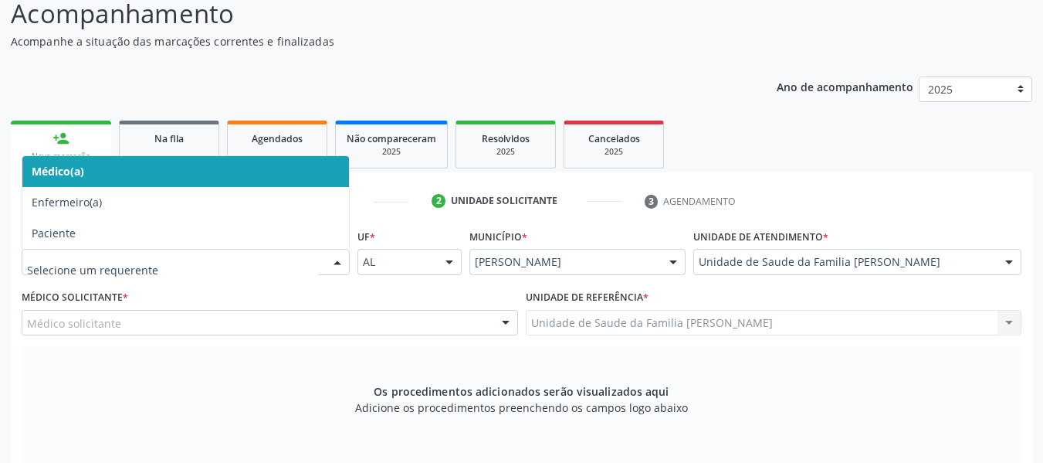
click at [339, 259] on div at bounding box center [337, 262] width 23 height 26
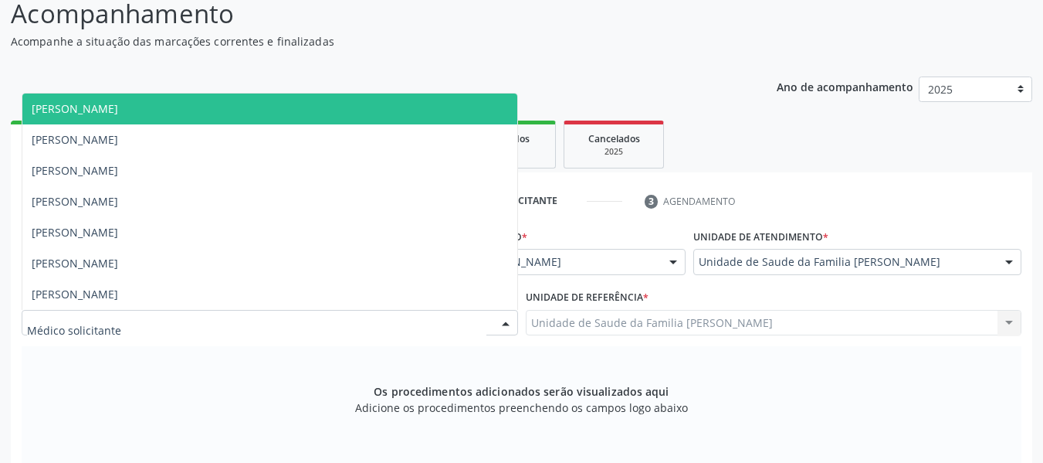
click at [509, 324] on div at bounding box center [505, 323] width 23 height 26
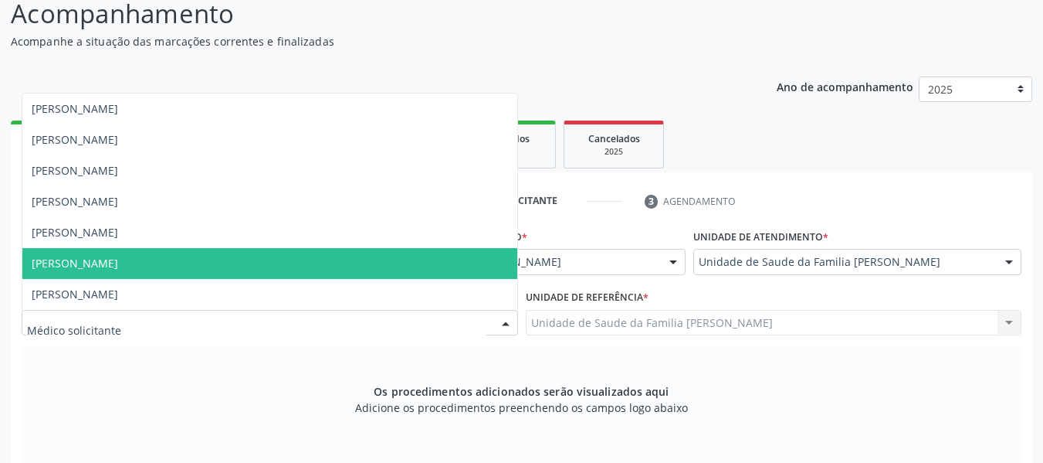
click at [118, 257] on span "[PERSON_NAME]" at bounding box center [75, 263] width 86 height 15
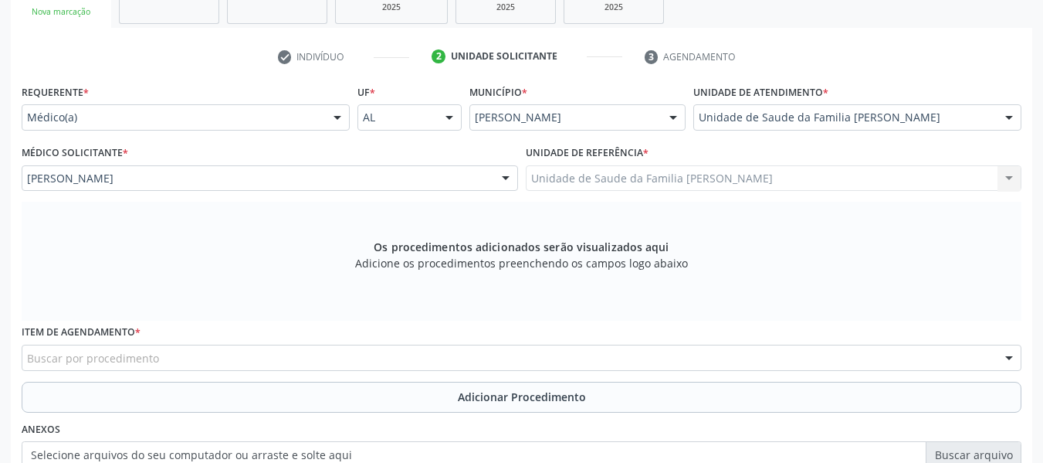
scroll to position [379, 0]
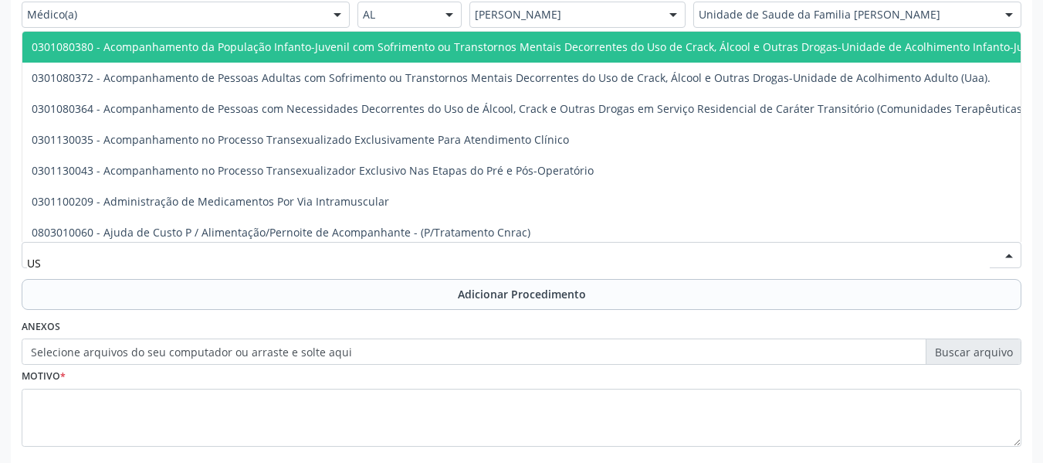
type input "USG"
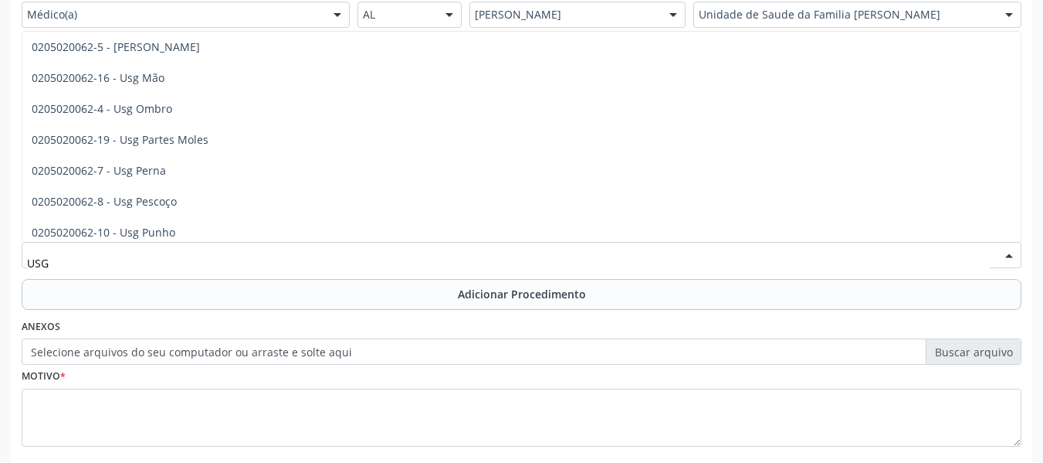
scroll to position [247, 0]
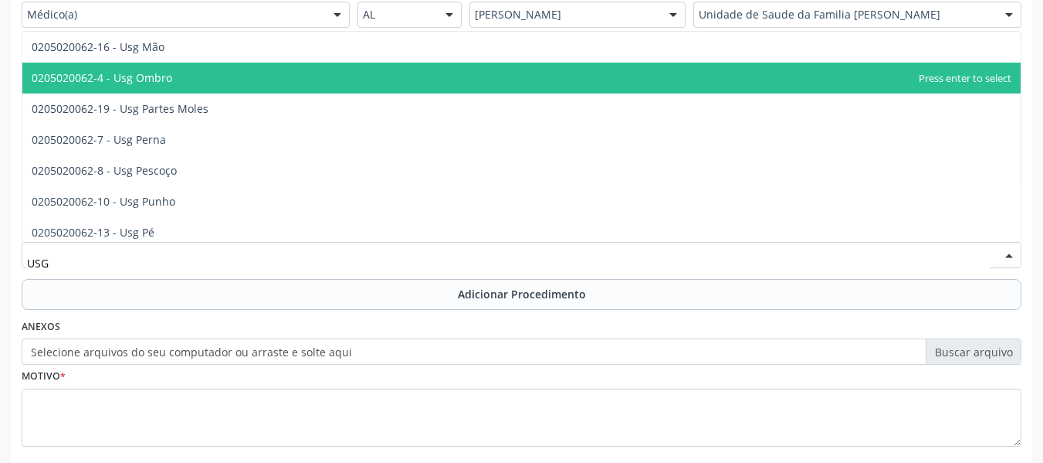
click at [152, 80] on span "0205020062-4 - Usg Ombro" at bounding box center [102, 77] width 141 height 15
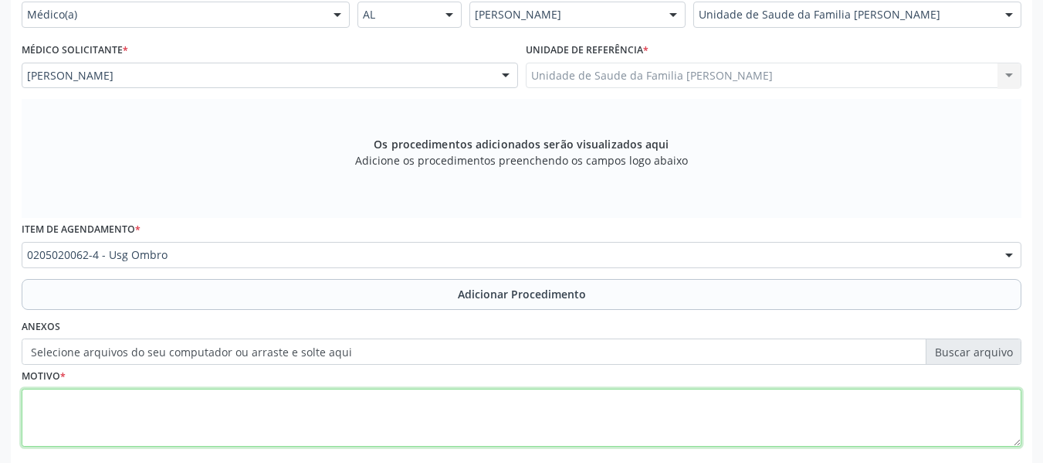
click at [78, 411] on textarea at bounding box center [522, 417] width 1000 height 59
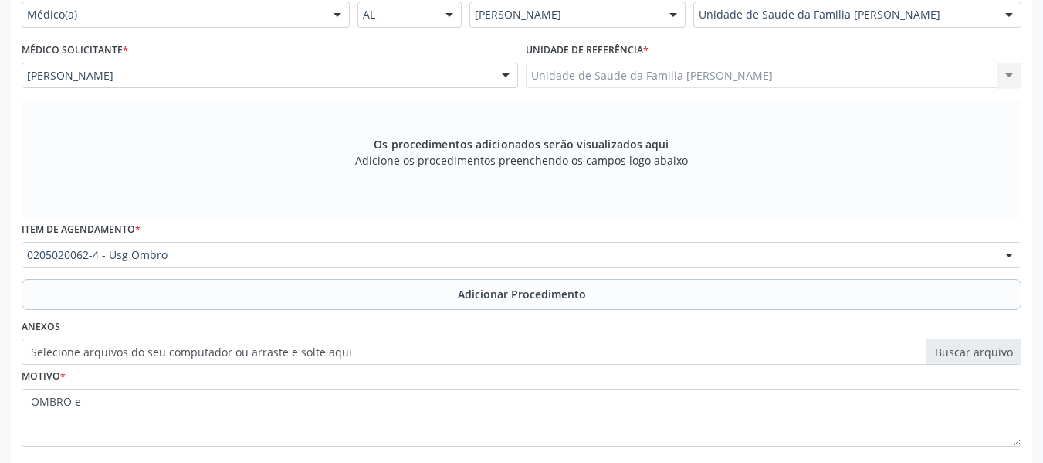
click at [805, 148] on div "Os procedimentos adicionados serão visualizados aqui Adicione os procedimentos …" at bounding box center [522, 158] width 1000 height 119
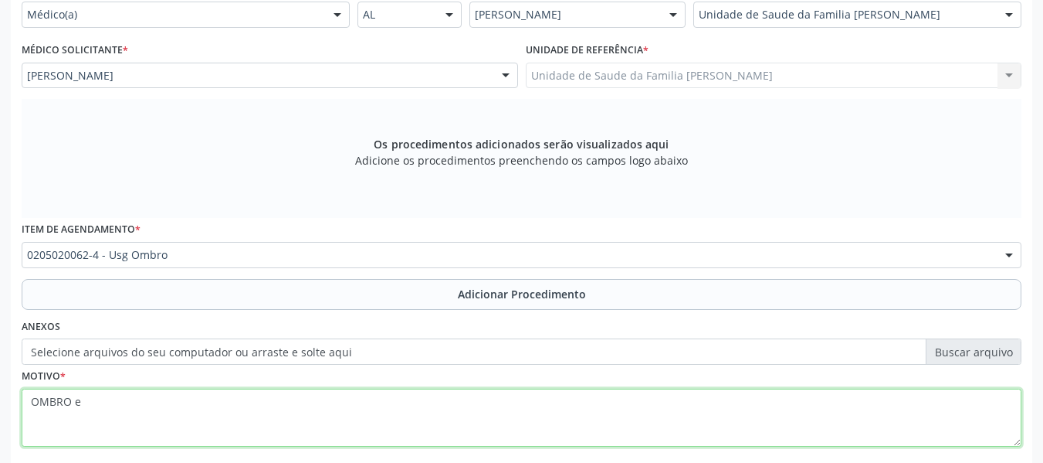
drag, startPoint x: 111, startPoint y: 400, endPoint x: 88, endPoint y: 395, distance: 23.6
click at [88, 395] on textarea "OMBRO e" at bounding box center [522, 417] width 1000 height 59
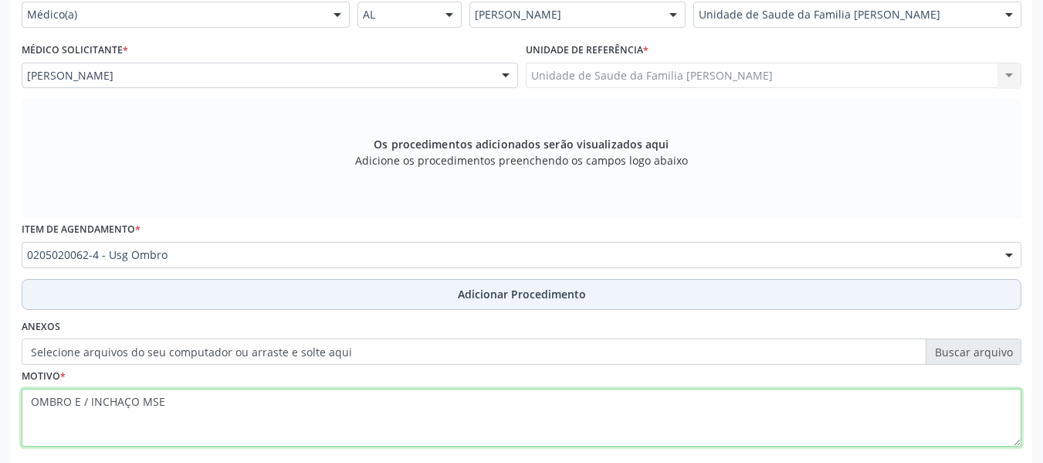
type textarea "OMBRO E / INCHAÇO MSE"
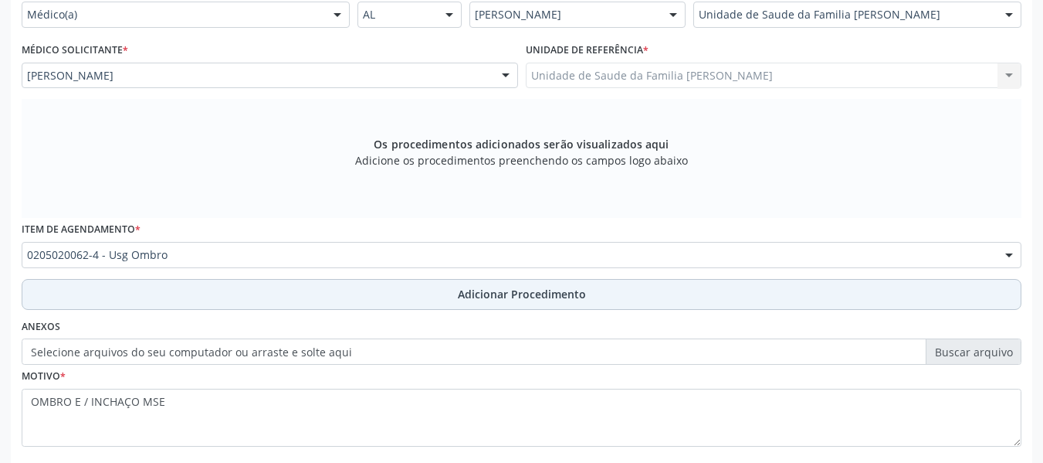
click at [507, 297] on span "Adicionar Procedimento" at bounding box center [522, 294] width 128 height 16
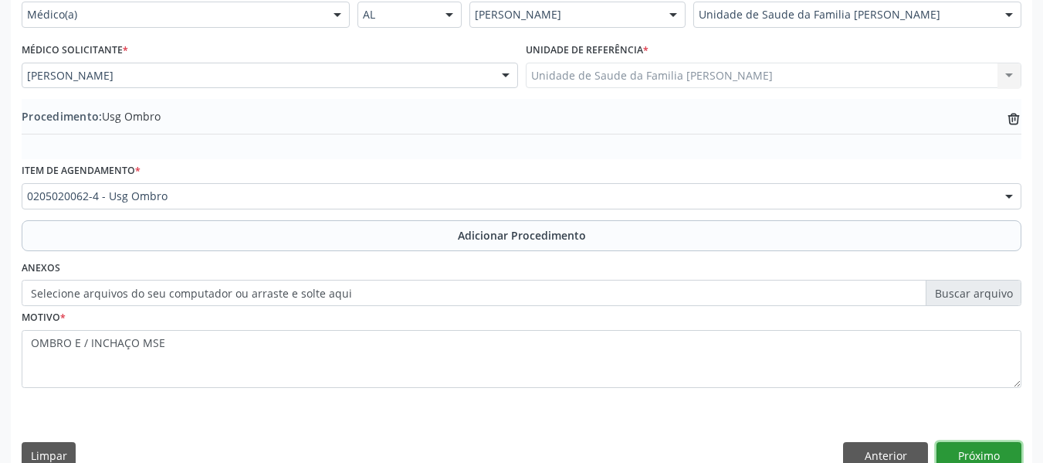
click at [980, 453] on button "Próximo" at bounding box center [979, 455] width 85 height 26
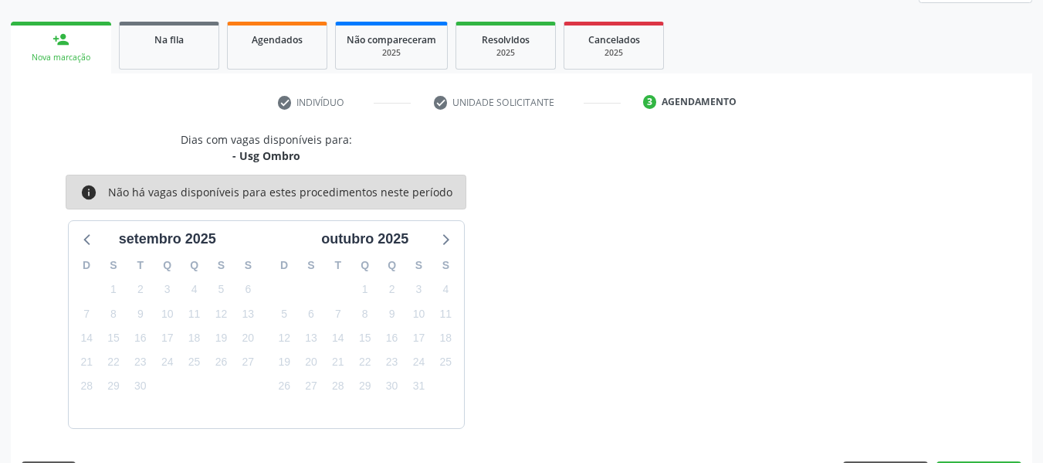
scroll to position [276, 0]
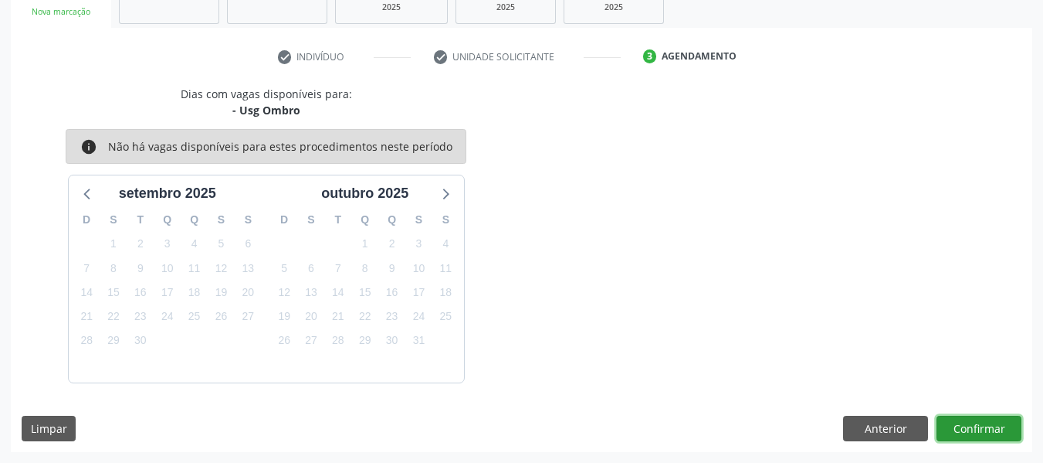
click at [976, 429] on button "Confirmar" at bounding box center [979, 428] width 85 height 26
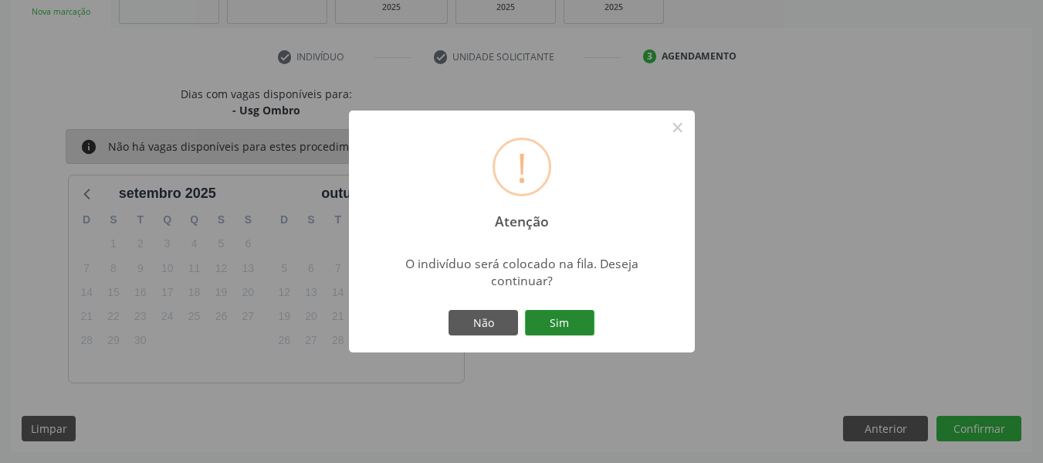
click at [558, 324] on button "Sim" at bounding box center [560, 323] width 70 height 26
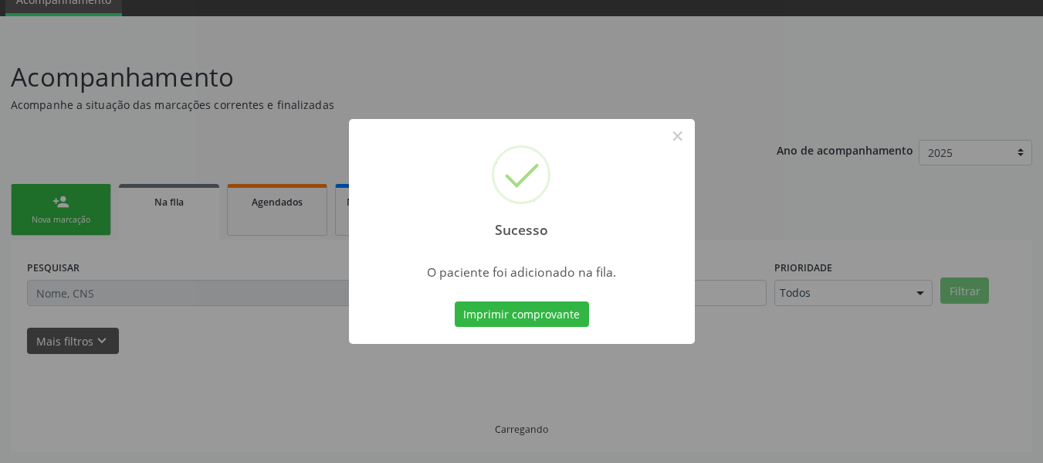
scroll to position [69, 0]
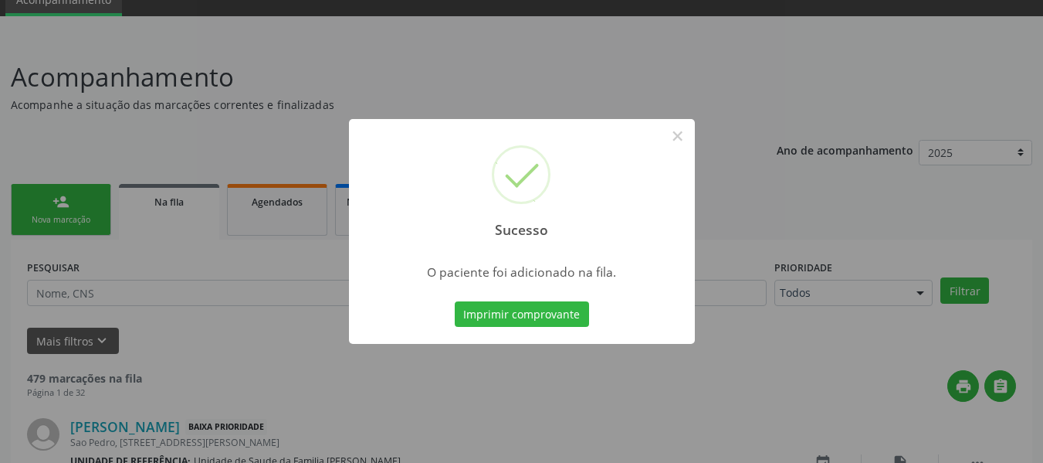
click at [53, 197] on div "Sucesso × O paciente foi adicionado na fila. Imprimir comprovante Cancel" at bounding box center [521, 231] width 1043 height 463
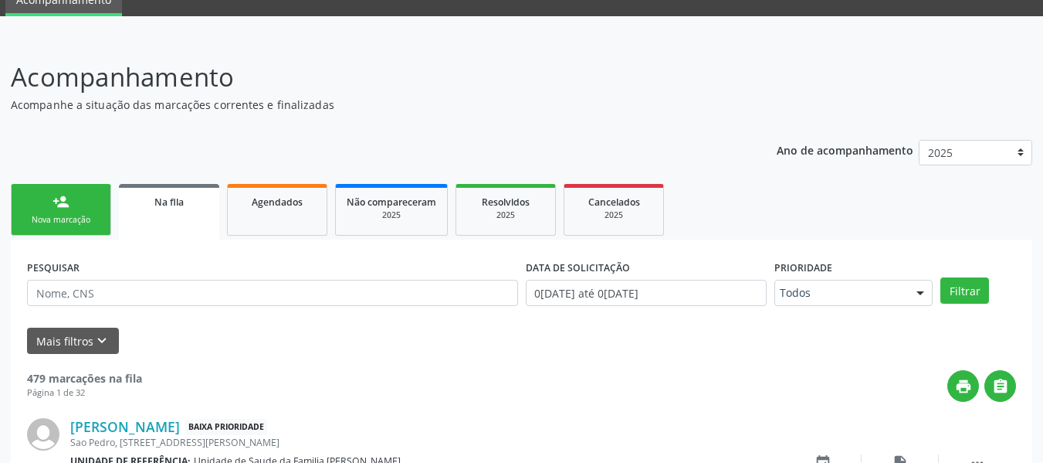
click at [54, 196] on div "person_add" at bounding box center [61, 201] width 17 height 17
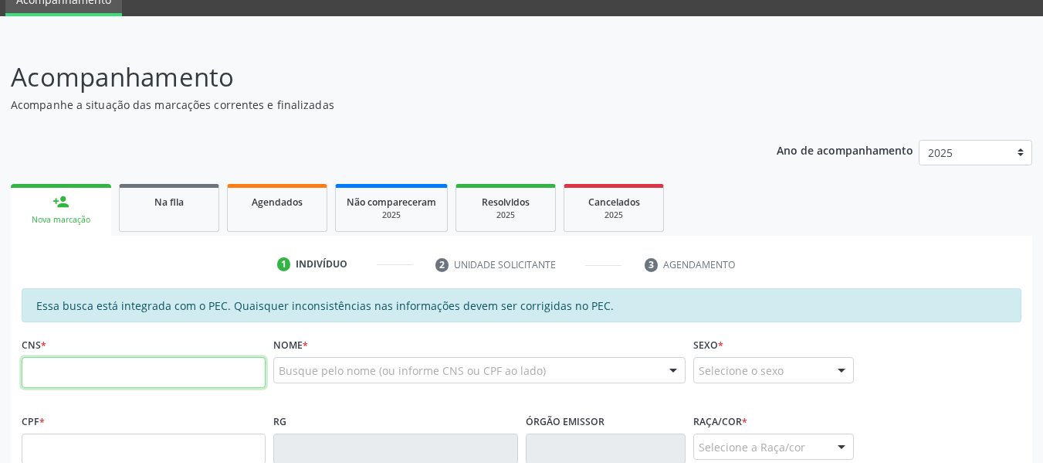
click at [65, 382] on input "text" at bounding box center [144, 372] width 244 height 31
type input "707 0048 8533 0833"
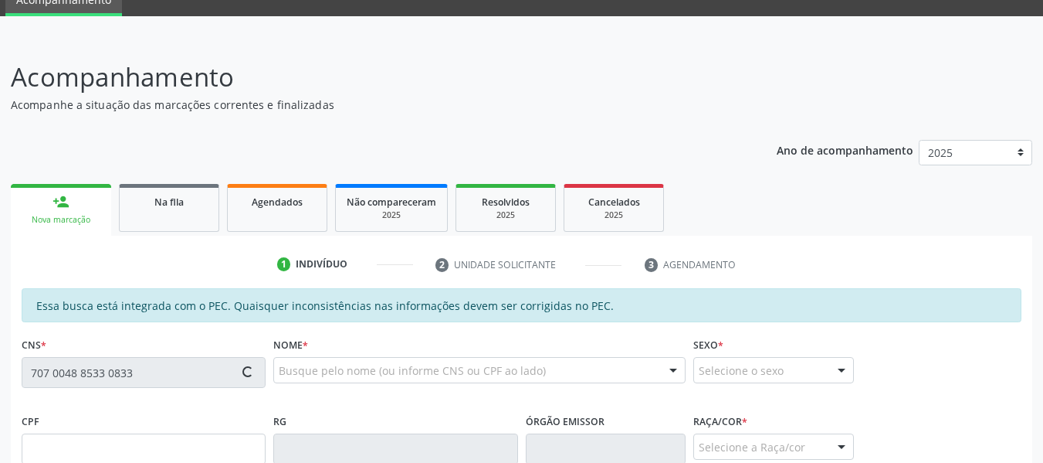
type input "049.133.684-51"
type input "[DATE]"
type input "[PERSON_NAME]"
type input "[PHONE_NUMBER]"
type input "450"
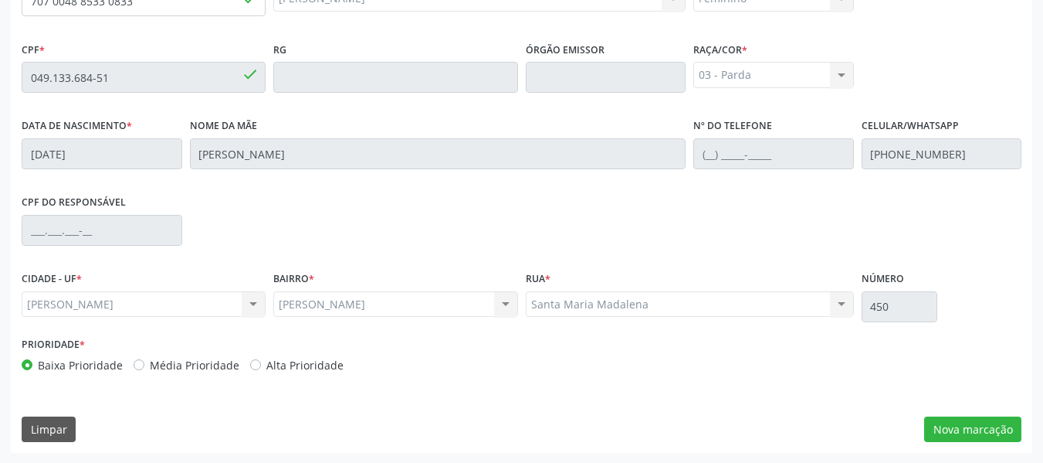
scroll to position [441, 0]
click at [993, 429] on button "Nova marcação" at bounding box center [972, 428] width 97 height 26
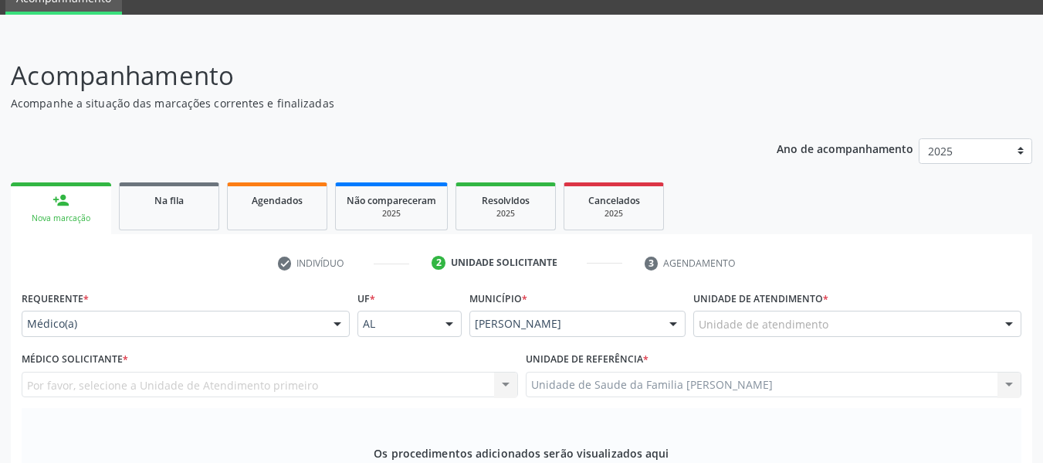
scroll to position [49, 0]
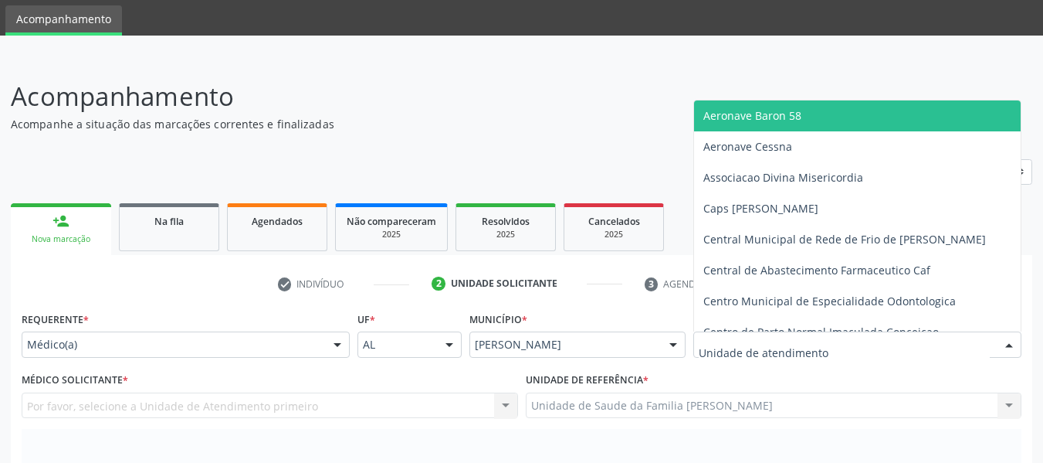
click at [1008, 344] on div at bounding box center [1009, 345] width 23 height 26
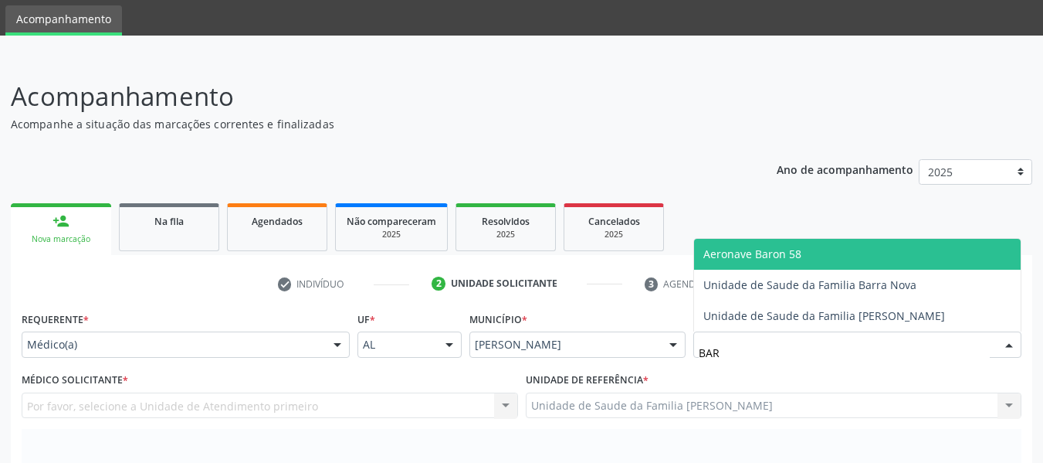
type input "BARR"
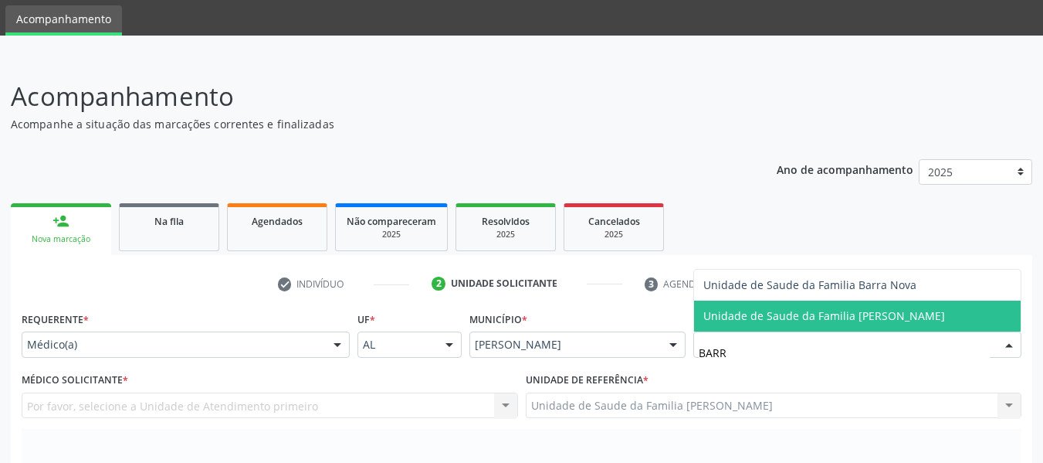
click at [905, 314] on span "Unidade de Saude da Familia [PERSON_NAME]" at bounding box center [825, 315] width 242 height 15
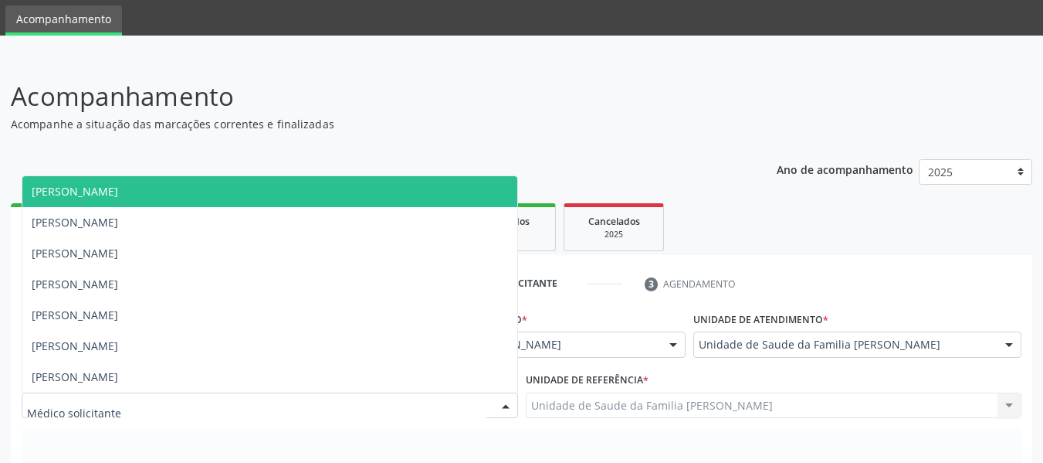
click at [504, 405] on div at bounding box center [505, 406] width 23 height 26
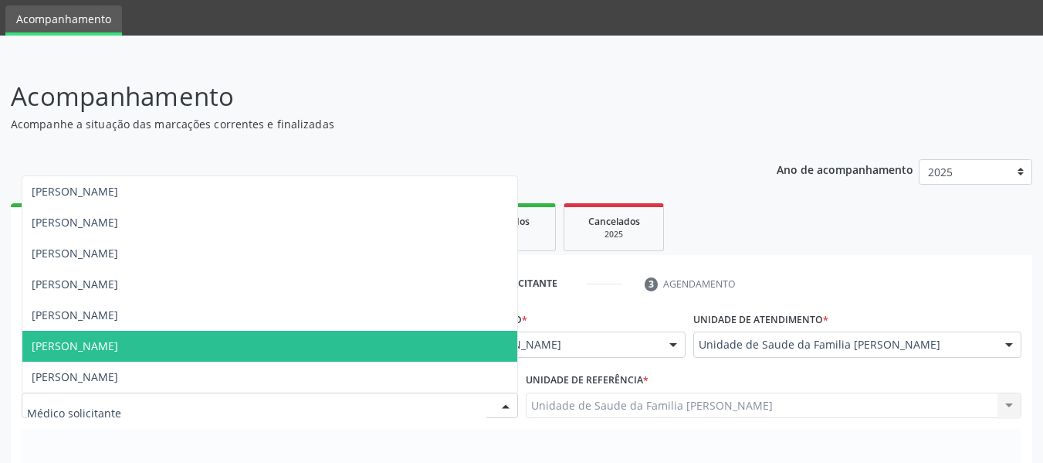
click at [203, 344] on span "[PERSON_NAME]" at bounding box center [269, 346] width 495 height 31
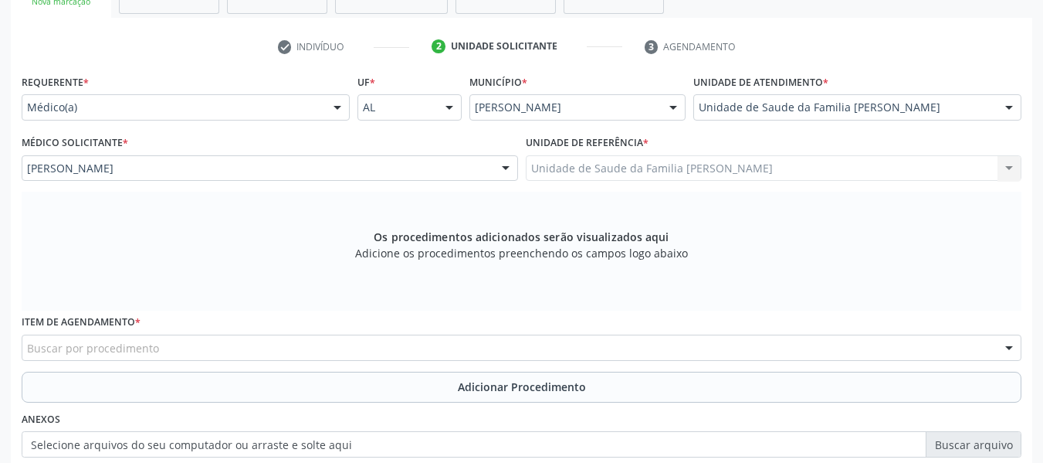
scroll to position [358, 0]
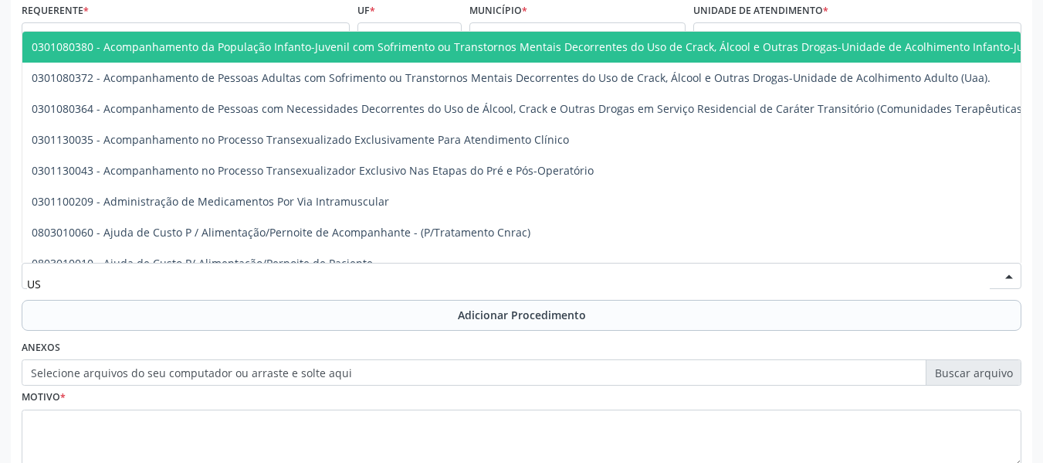
type input "USG"
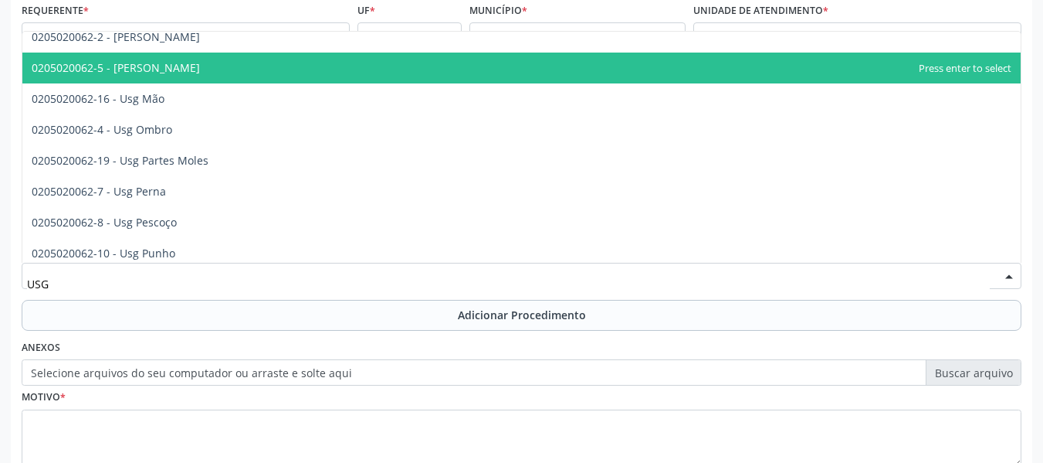
scroll to position [226, 0]
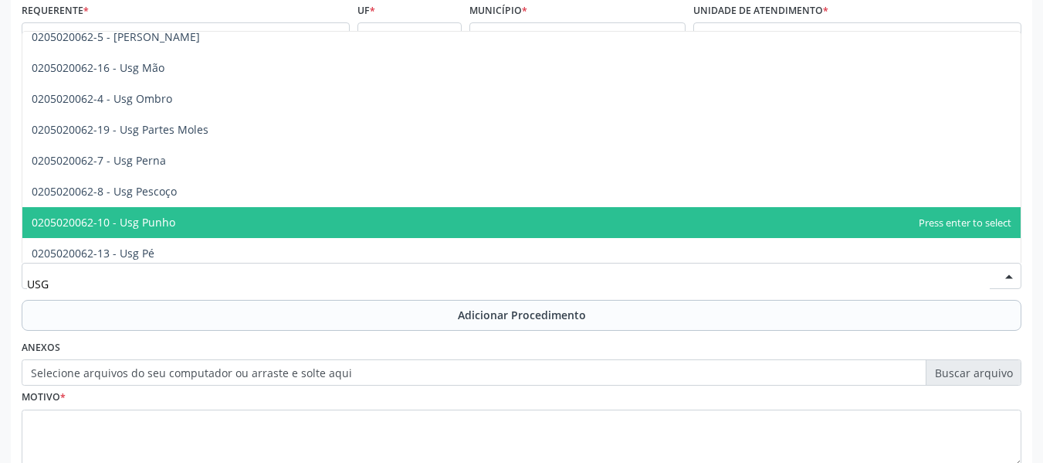
click at [175, 216] on span "0205020062-10 - Usg Punho" at bounding box center [521, 222] width 999 height 31
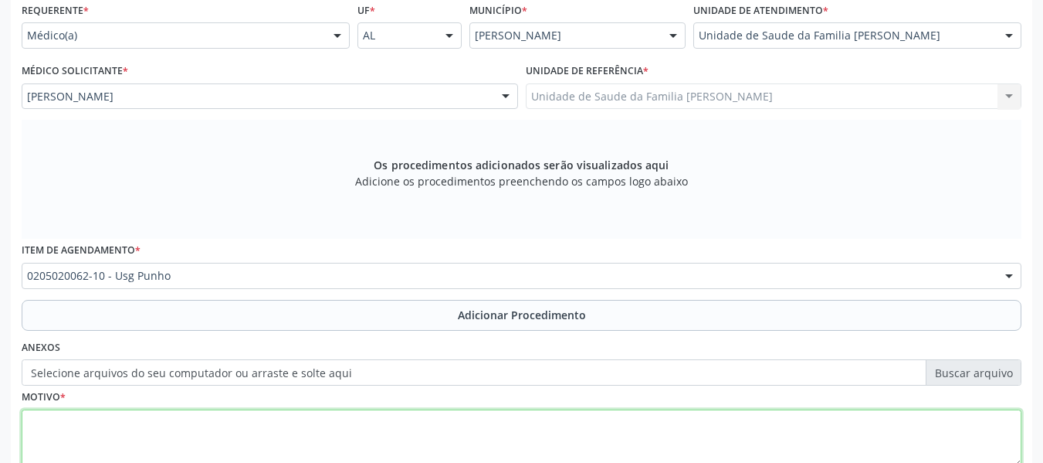
click at [73, 439] on textarea at bounding box center [522, 438] width 1000 height 59
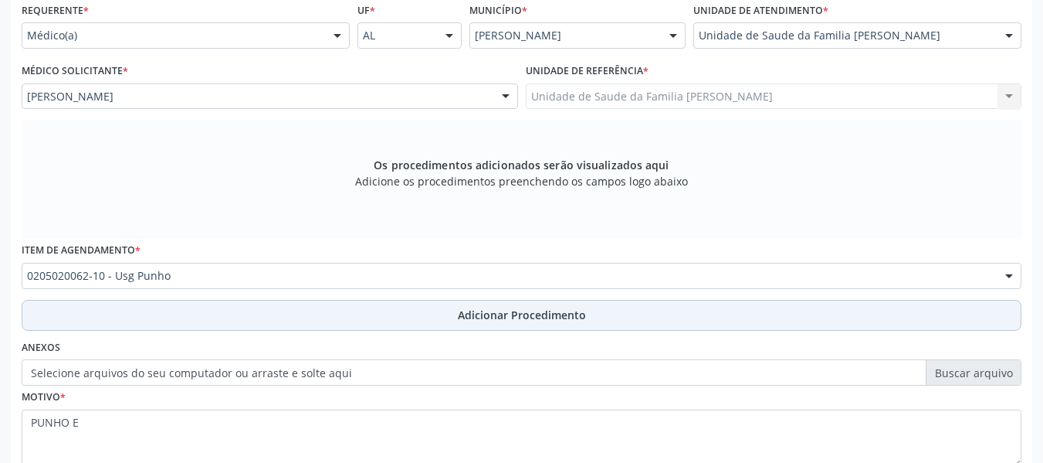
click at [519, 315] on span "Adicionar Procedimento" at bounding box center [522, 315] width 128 height 16
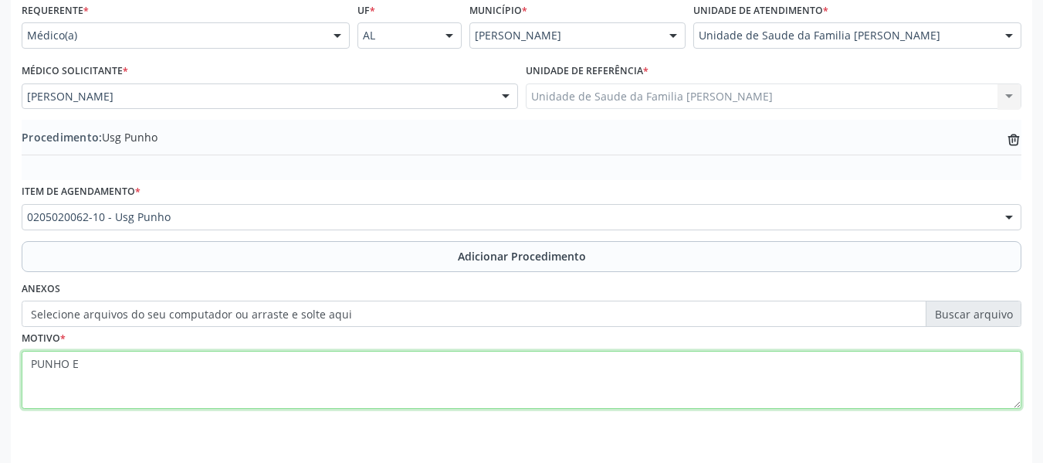
click at [93, 370] on textarea "PUNHO E" at bounding box center [522, 380] width 1000 height 59
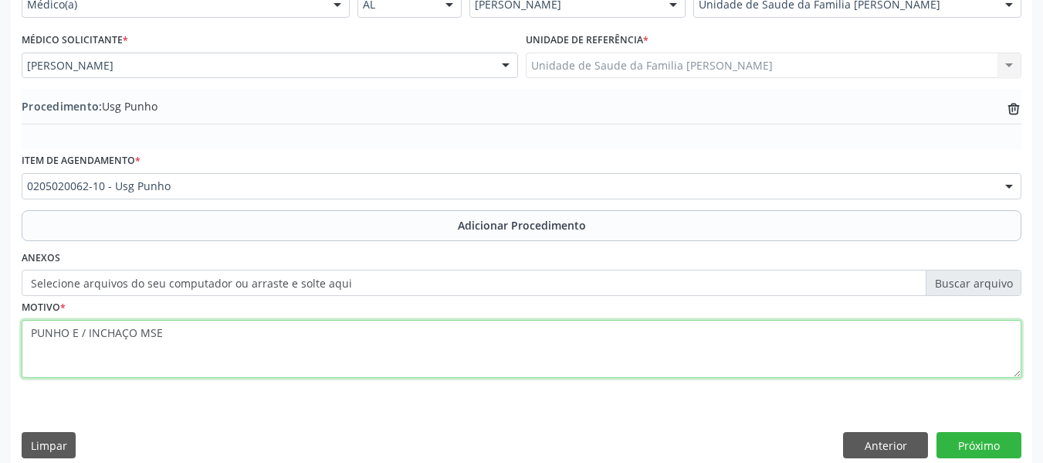
scroll to position [406, 0]
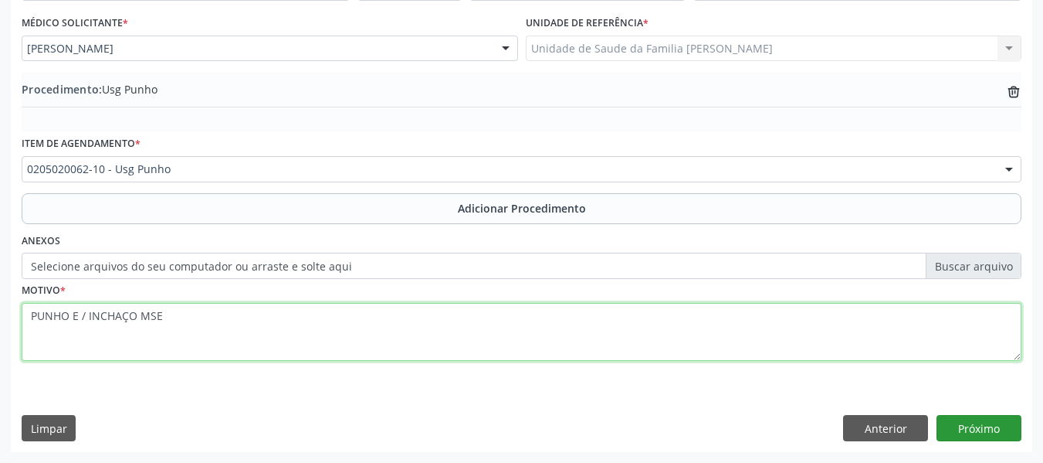
type textarea "PUNHO E / INCHAÇO MSE"
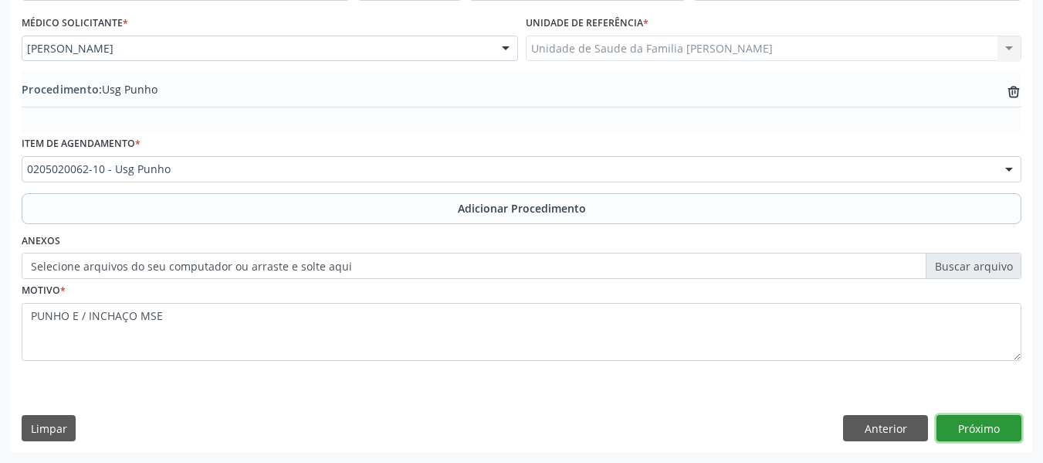
click at [978, 431] on button "Próximo" at bounding box center [979, 428] width 85 height 26
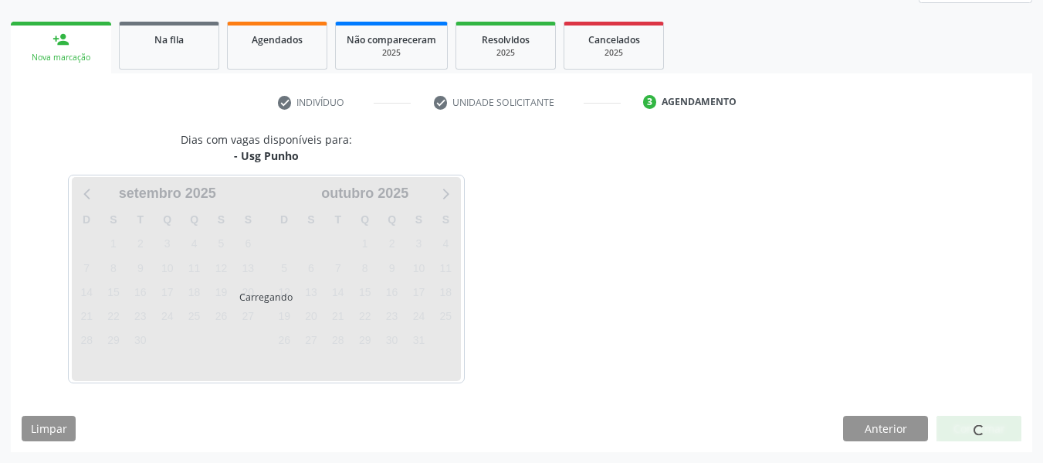
scroll to position [276, 0]
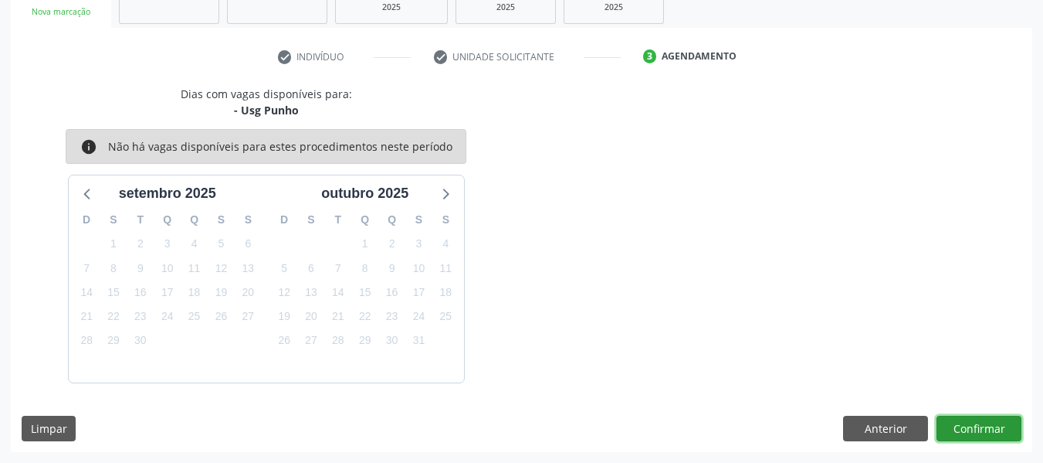
click at [965, 426] on button "Confirmar" at bounding box center [979, 428] width 85 height 26
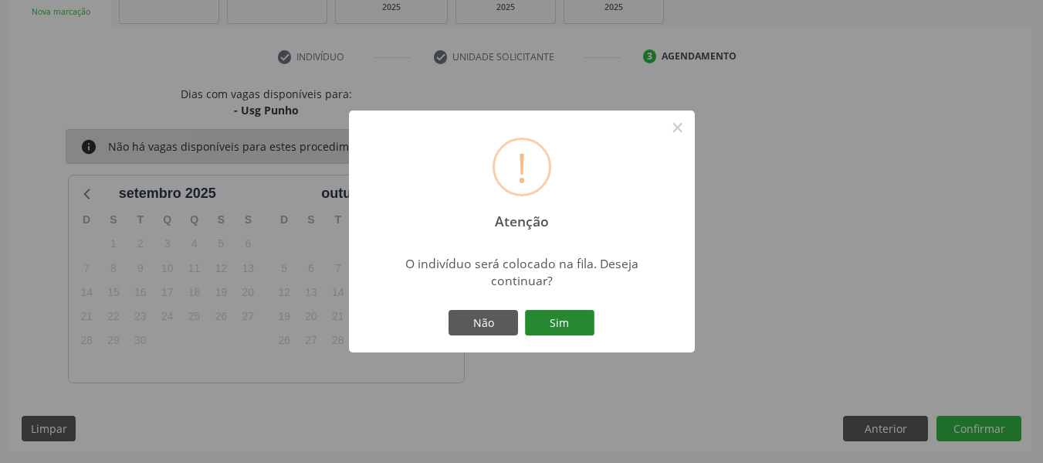
click at [552, 325] on button "Sim" at bounding box center [560, 323] width 70 height 26
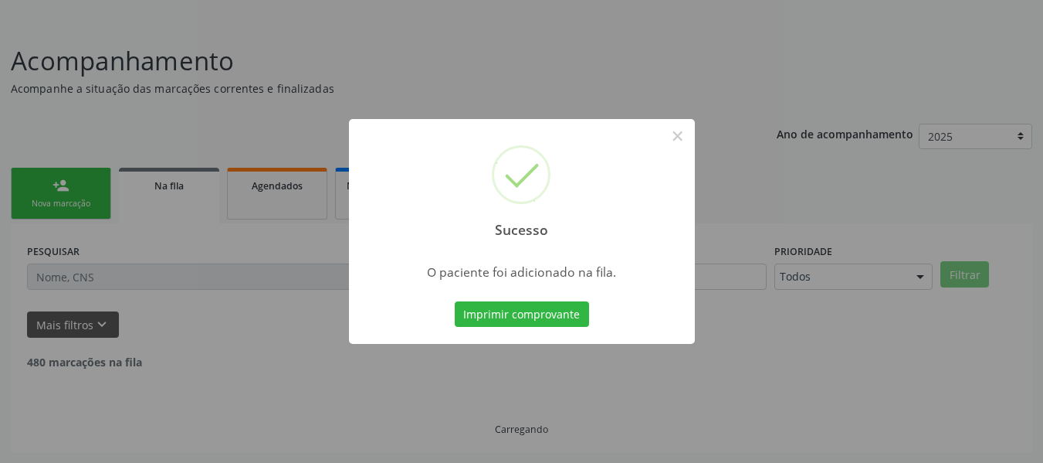
scroll to position [69, 0]
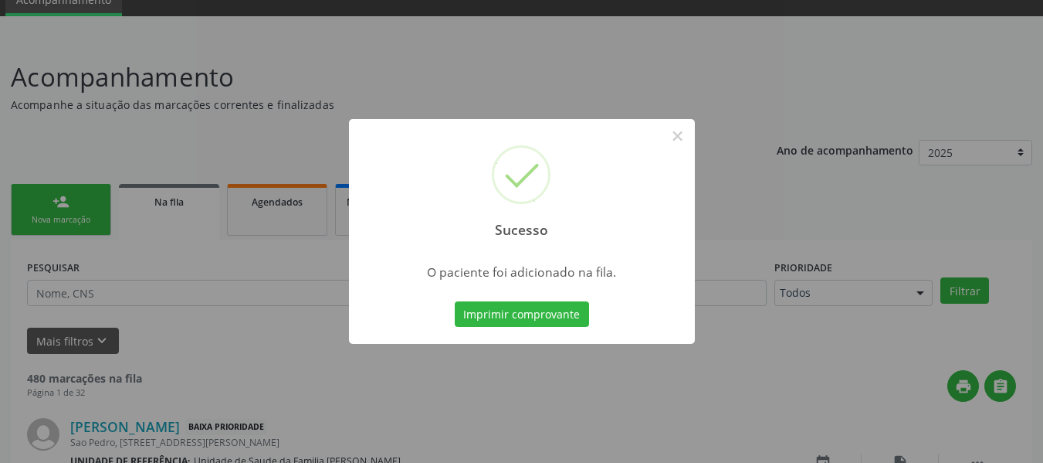
click at [55, 196] on div "Sucesso × O paciente foi adicionado na fila. Imprimir comprovante Cancel" at bounding box center [521, 231] width 1043 height 463
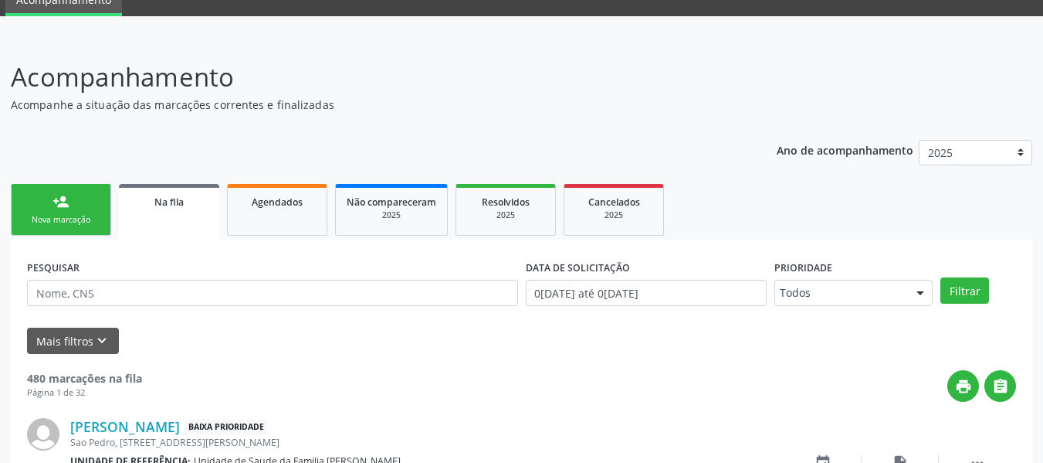
click at [53, 199] on div "person_add" at bounding box center [61, 201] width 17 height 17
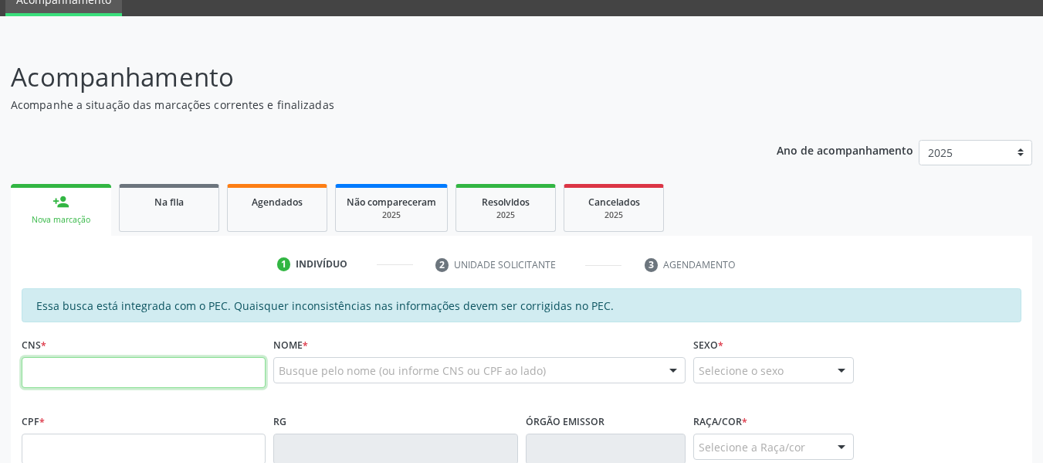
click at [62, 383] on input "text" at bounding box center [144, 372] width 244 height 31
type input "707 0048 8533 0833"
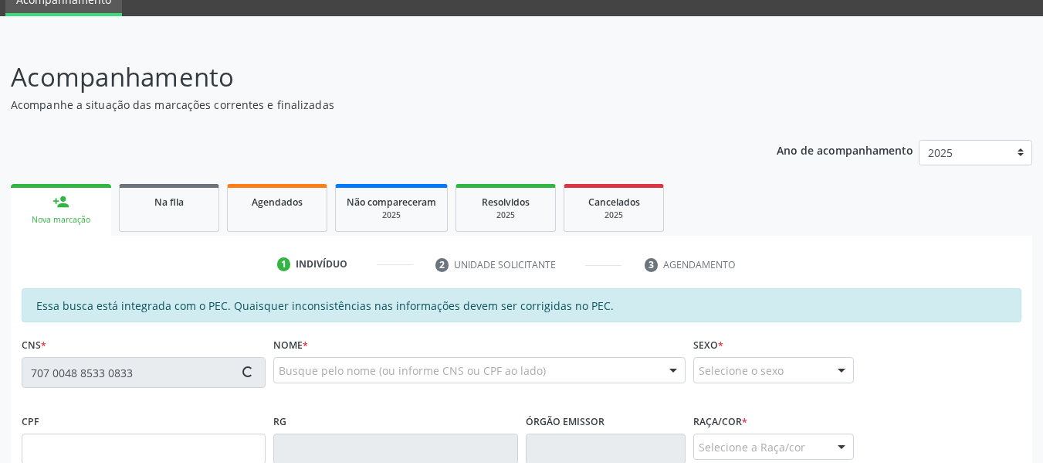
type input "049.133.684-51"
type input "[DATE]"
type input "[PERSON_NAME]"
type input "[PHONE_NUMBER]"
type input "450"
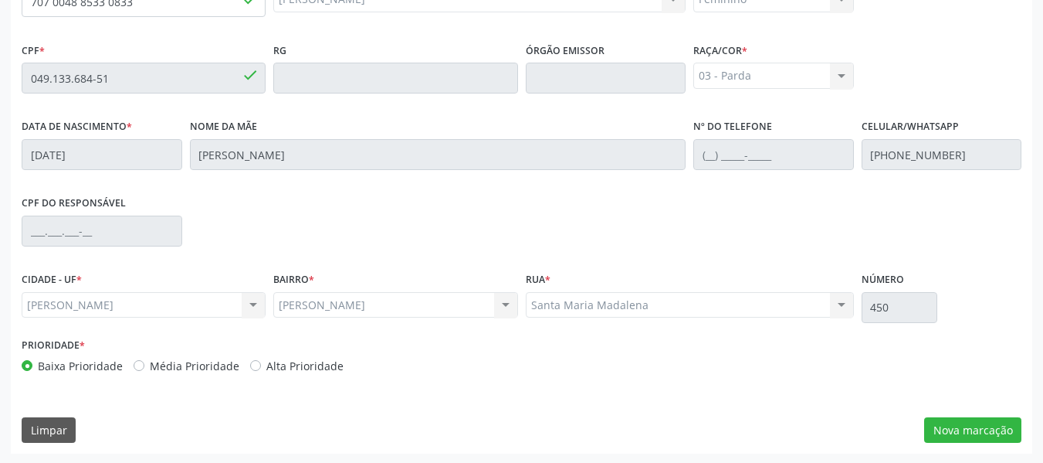
scroll to position [441, 0]
click at [978, 427] on button "Nova marcação" at bounding box center [972, 428] width 97 height 26
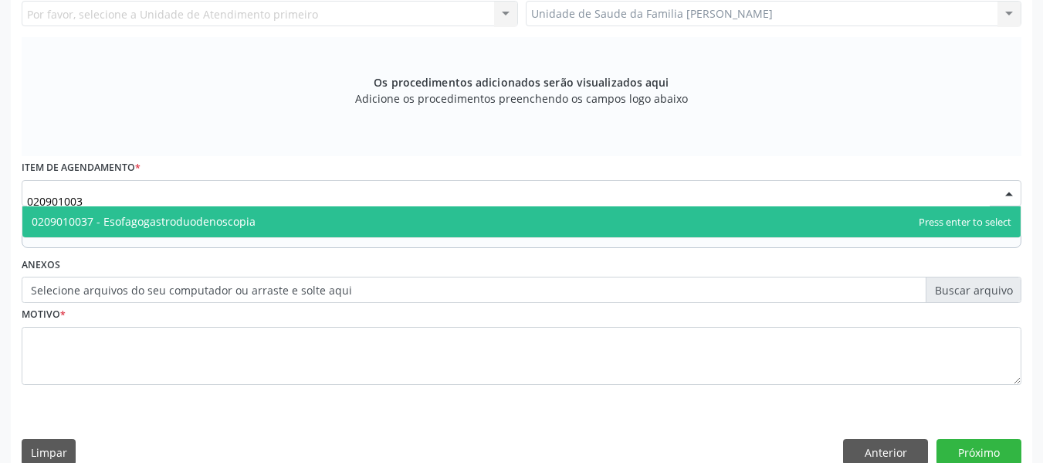
type input "0209010037"
click at [159, 217] on span "0209010037 - Esofagogastroduodenoscopia" at bounding box center [144, 221] width 224 height 15
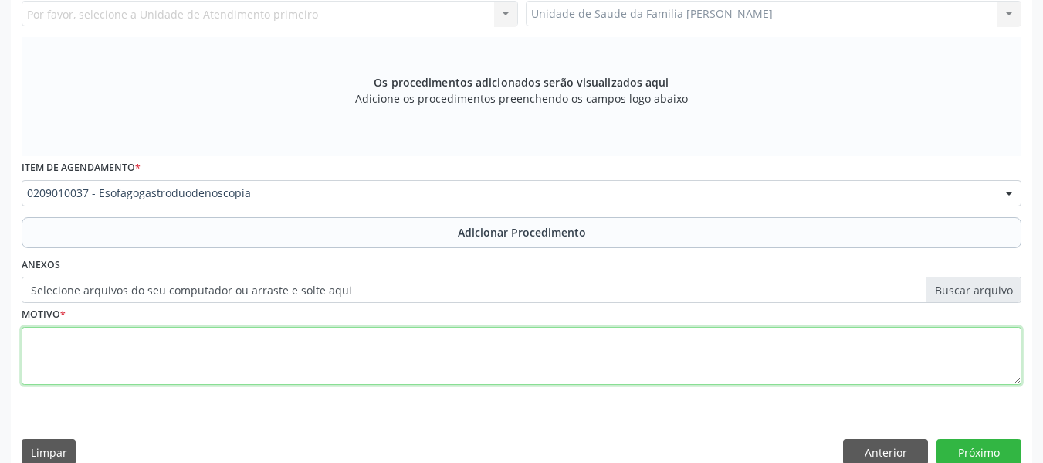
click at [60, 369] on textarea at bounding box center [522, 356] width 1000 height 59
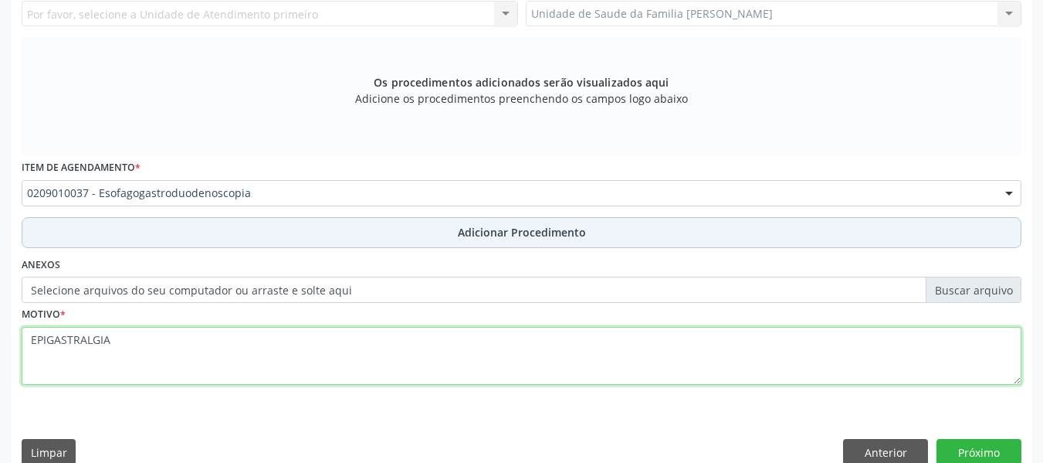
type textarea "EPIGASTRALGIA"
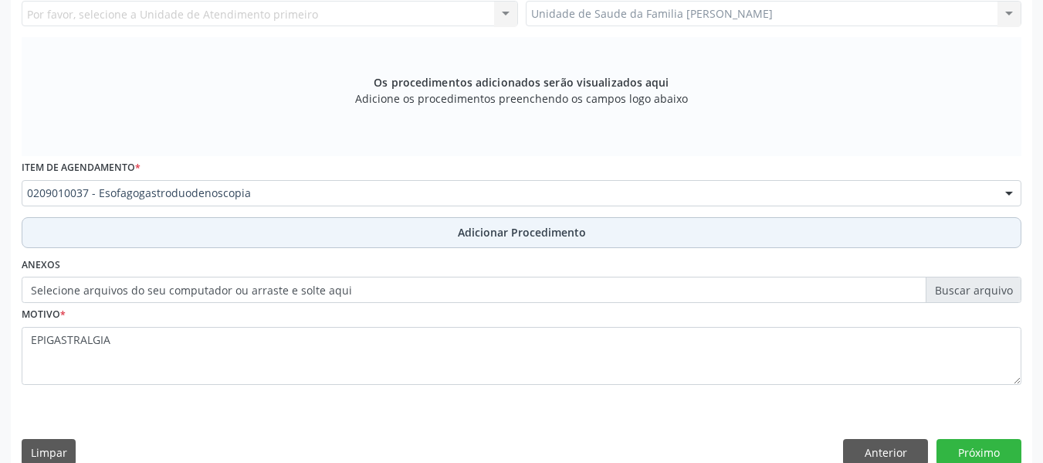
click at [487, 232] on span "Adicionar Procedimento" at bounding box center [522, 232] width 128 height 16
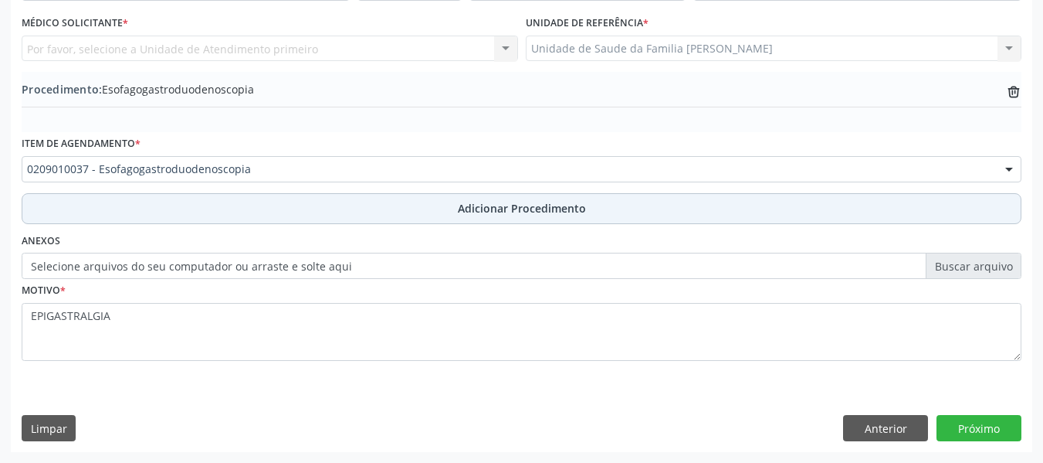
scroll to position [406, 0]
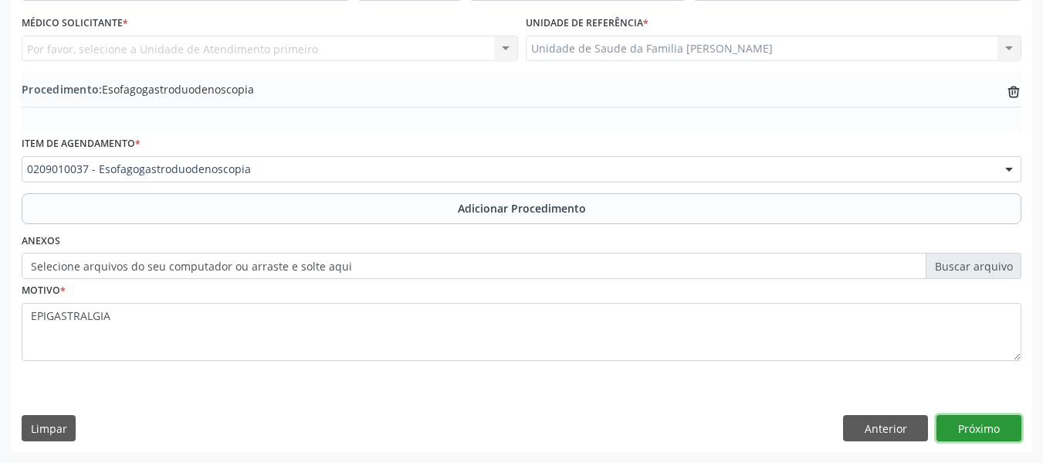
click at [972, 426] on button "Próximo" at bounding box center [979, 428] width 85 height 26
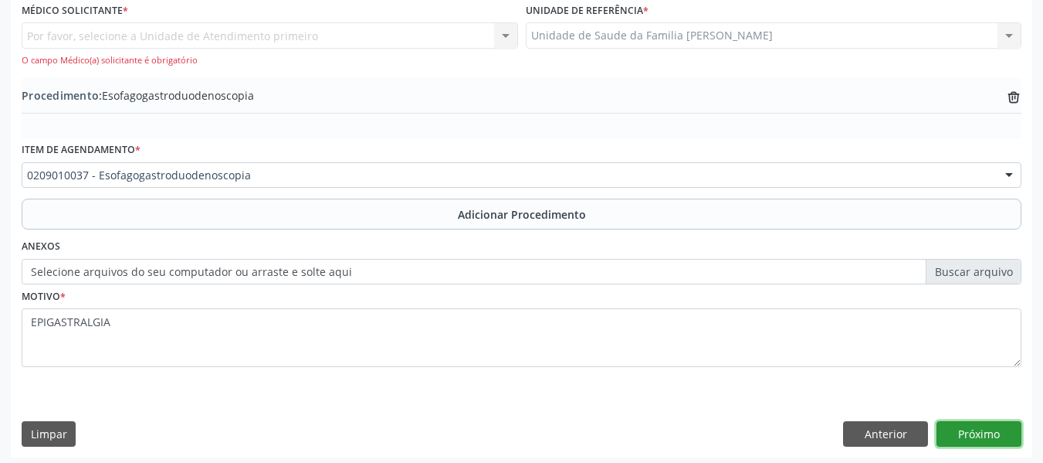
scroll to position [443, 0]
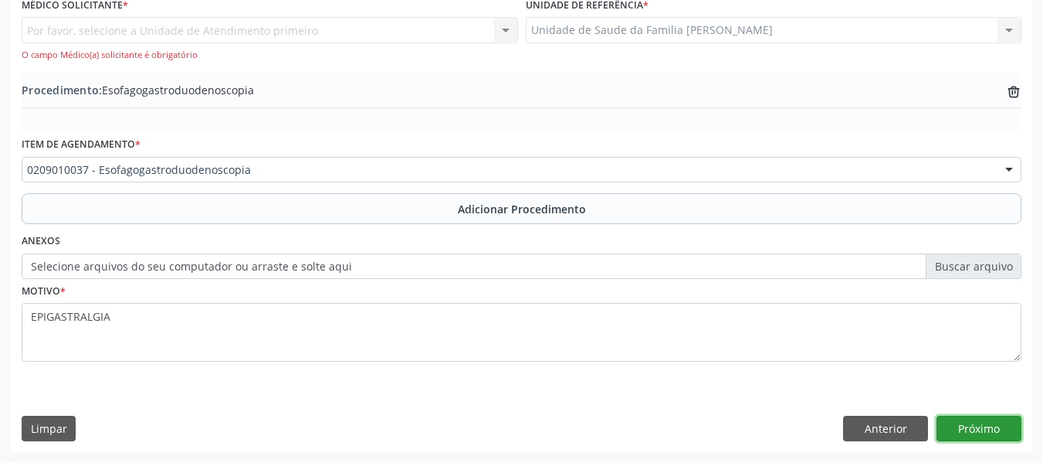
click at [978, 429] on button "Próximo" at bounding box center [979, 428] width 85 height 26
click at [501, 29] on div "Por favor, selecione a Unidade de Atendimento primeiro Nenhum resultado encontr…" at bounding box center [270, 39] width 497 height 44
click at [506, 30] on div "Por favor, selecione a Unidade de Atendimento primeiro Nenhum resultado encontr…" at bounding box center [270, 39] width 497 height 44
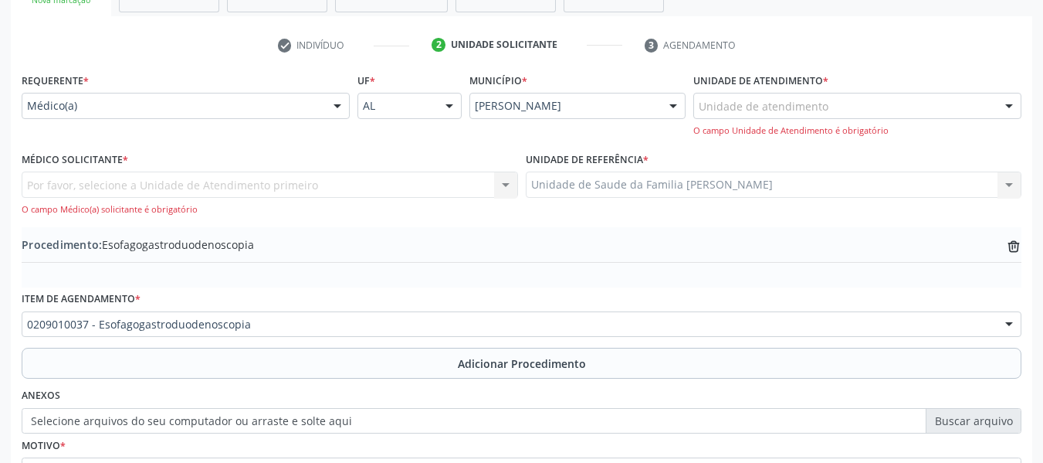
scroll to position [278, 0]
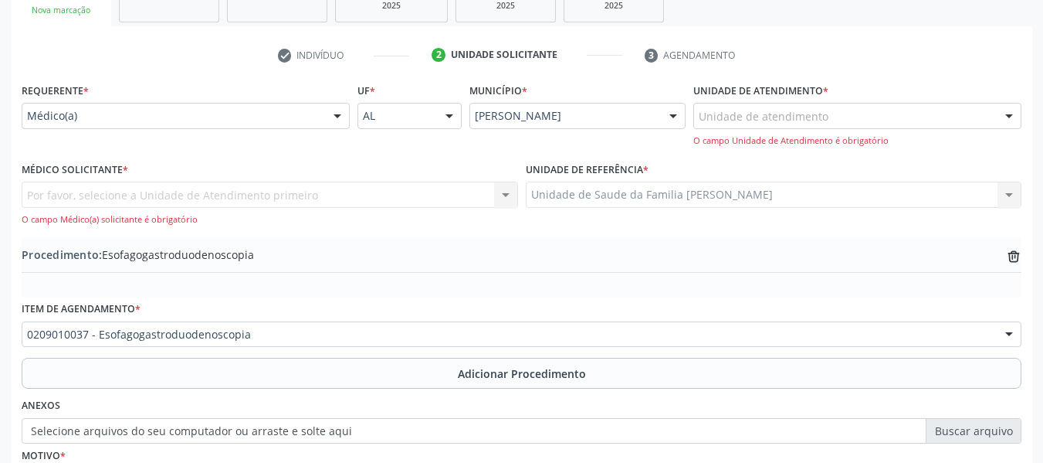
click at [506, 192] on div "Por favor, selecione a Unidade de Atendimento primeiro Nenhum resultado encontr…" at bounding box center [270, 203] width 497 height 44
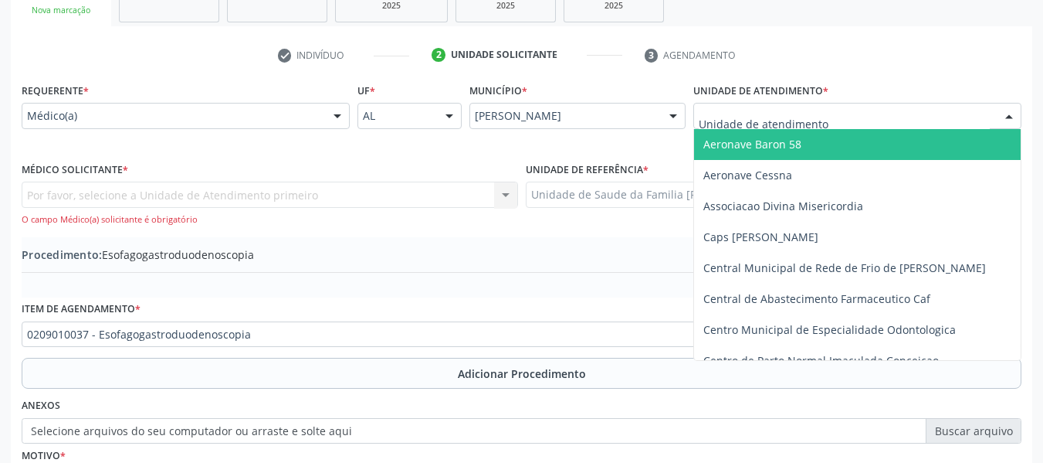
click at [1008, 114] on div at bounding box center [1009, 116] width 23 height 26
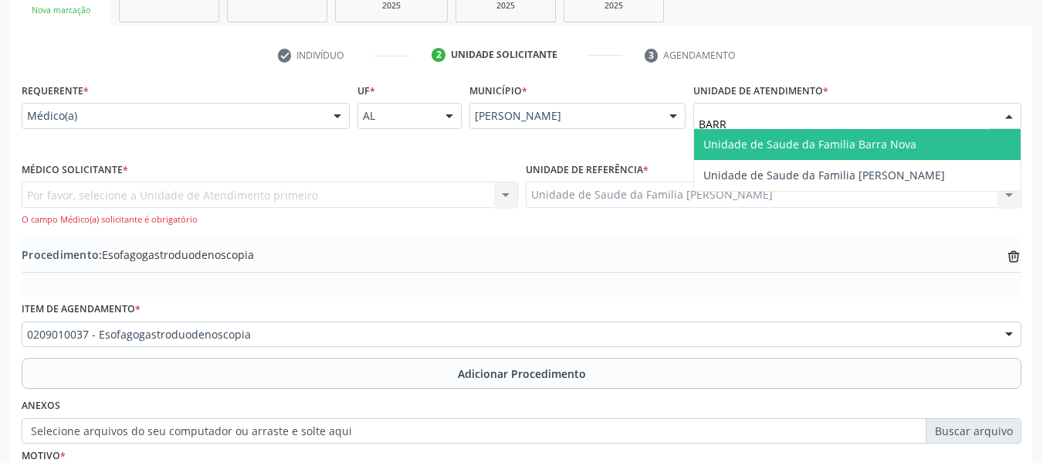
type input "BARRO"
click at [931, 142] on span "Unidade de Saude da Familia [PERSON_NAME]" at bounding box center [825, 144] width 242 height 15
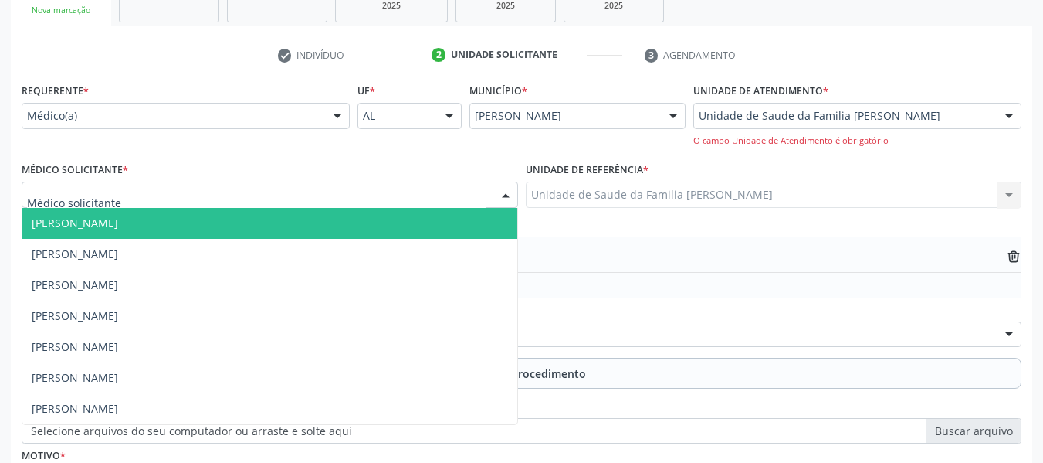
click at [510, 192] on div at bounding box center [505, 195] width 23 height 26
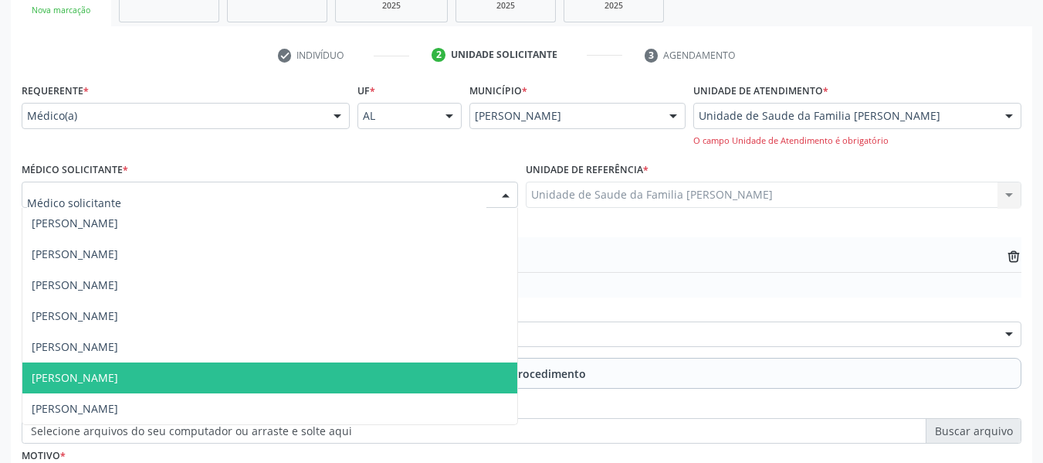
click at [185, 379] on span "[PERSON_NAME]" at bounding box center [269, 377] width 495 height 31
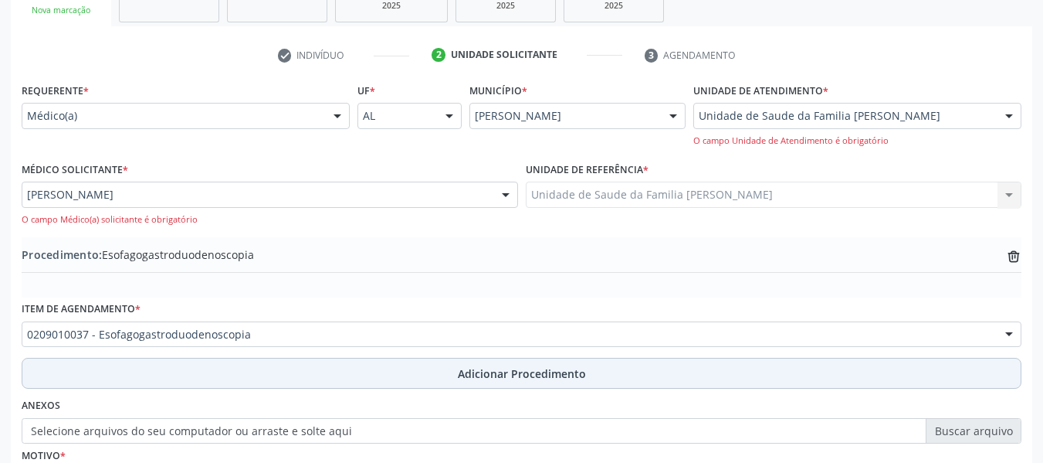
click at [544, 372] on span "Adicionar Procedimento" at bounding box center [522, 373] width 128 height 16
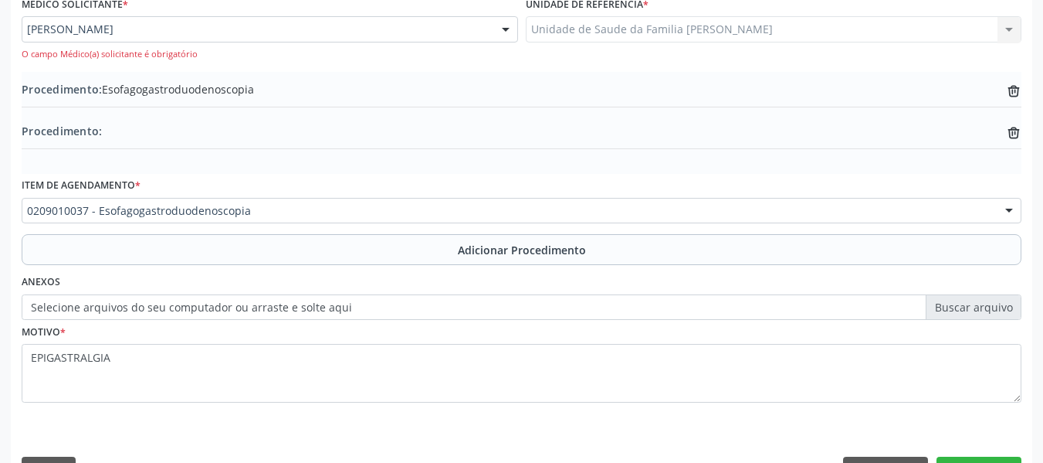
scroll to position [484, 0]
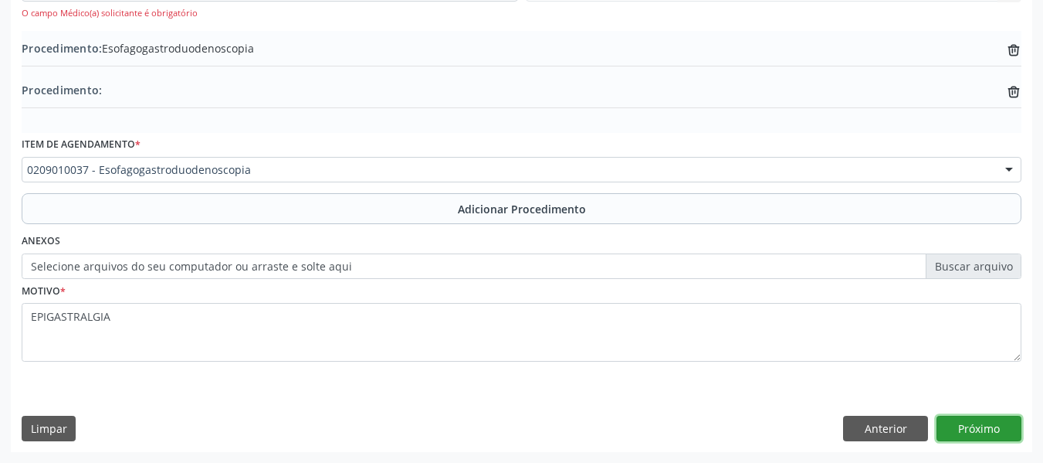
click at [972, 424] on button "Próximo" at bounding box center [979, 428] width 85 height 26
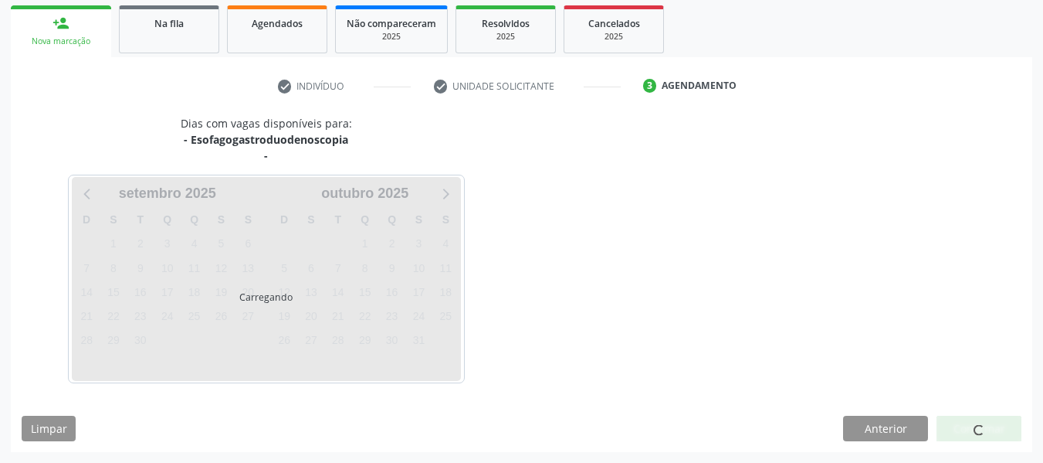
scroll to position [293, 0]
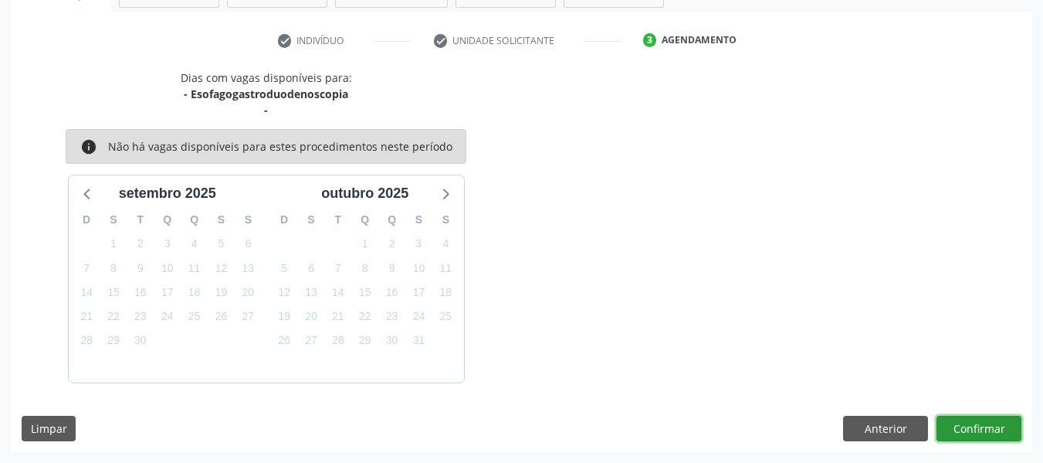
click at [968, 422] on button "Confirmar" at bounding box center [979, 428] width 85 height 26
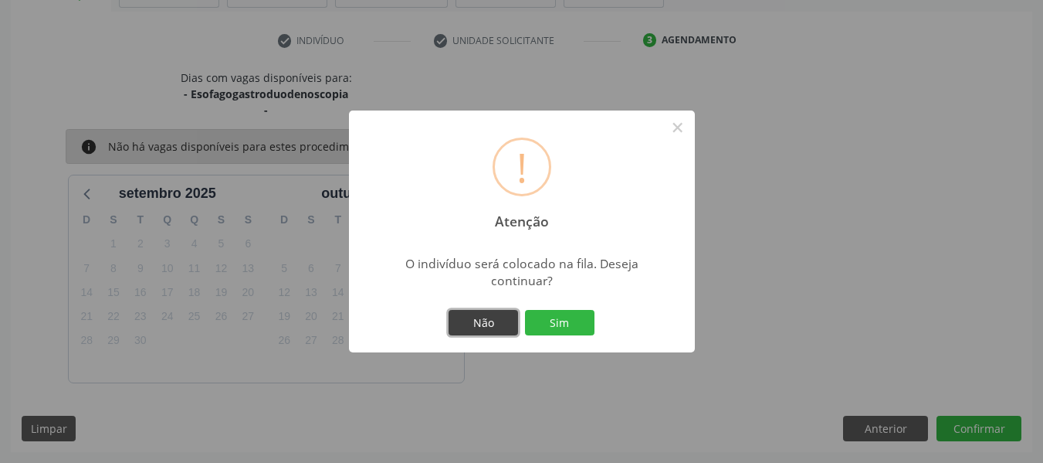
click at [480, 321] on button "Não" at bounding box center [484, 323] width 70 height 26
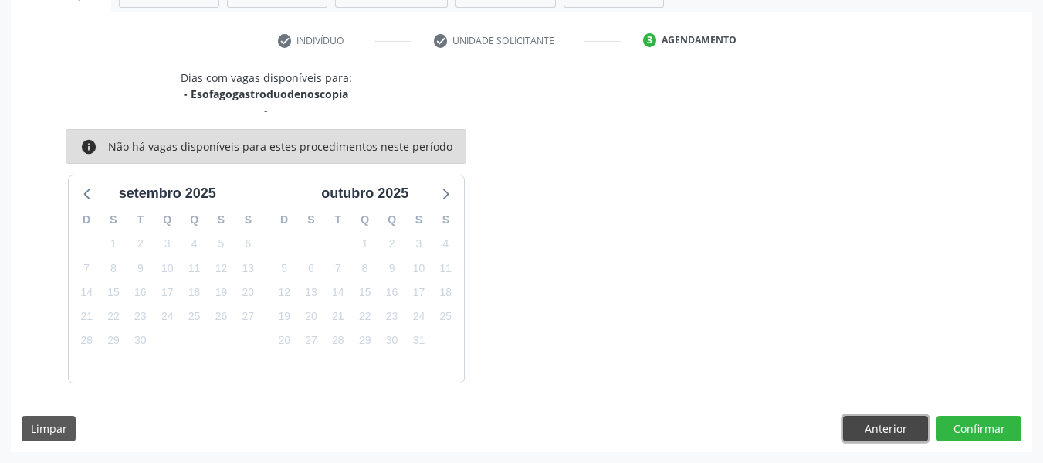
click at [877, 425] on button "Anterior" at bounding box center [885, 428] width 85 height 26
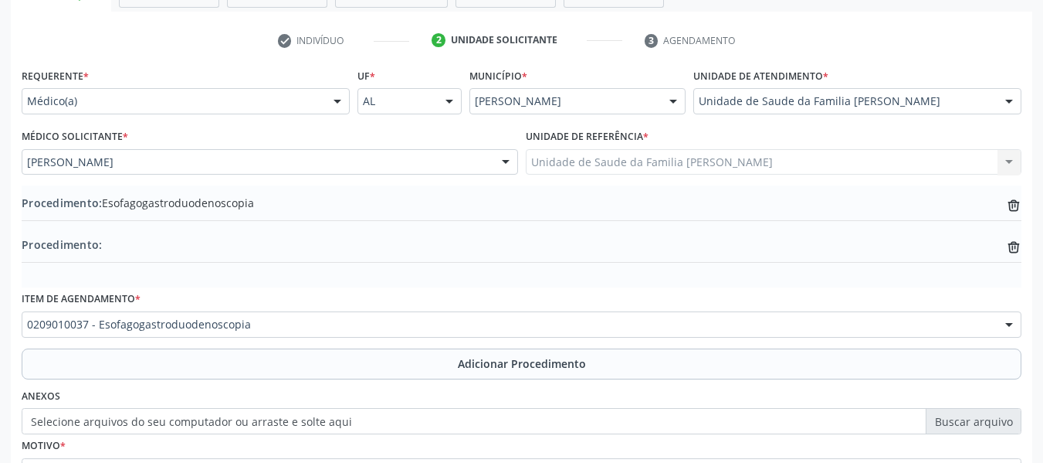
click at [967, 426] on label "Selecione arquivos do seu computador ou arraste e solte aqui" at bounding box center [522, 421] width 1000 height 26
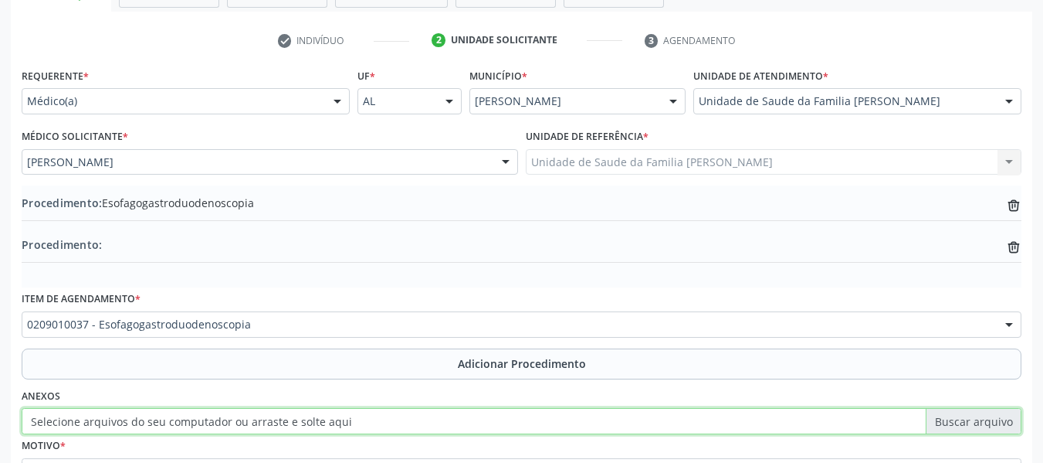
click at [967, 426] on input "Selecione arquivos do seu computador ou arraste e solte aqui" at bounding box center [522, 421] width 1000 height 26
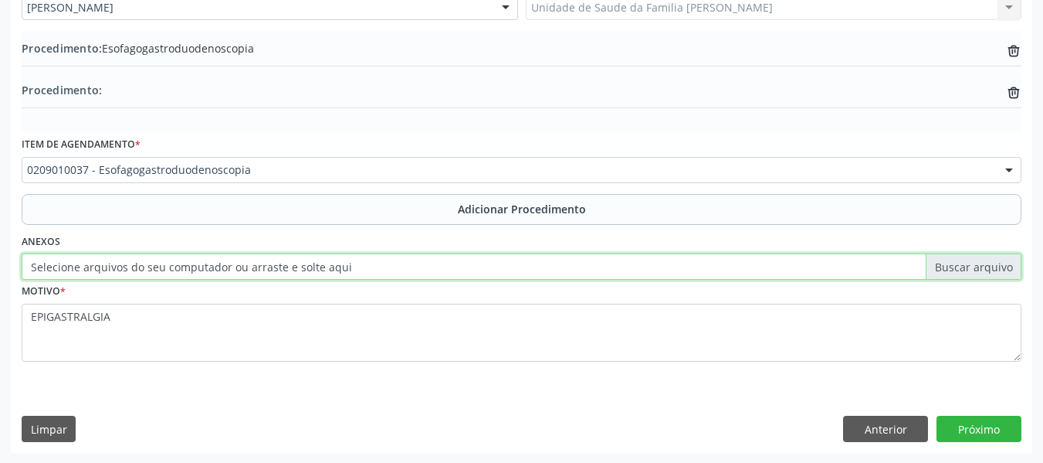
scroll to position [448, 0]
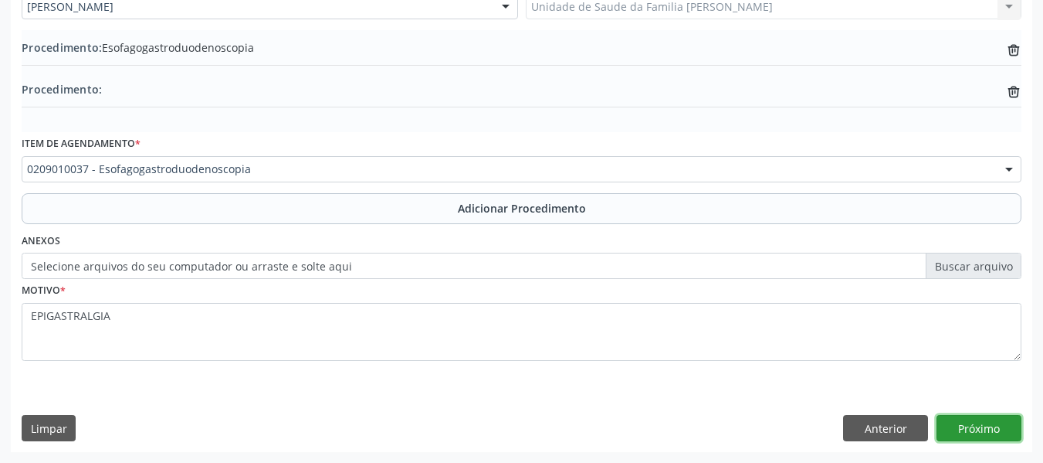
click at [968, 430] on button "Próximo" at bounding box center [979, 428] width 85 height 26
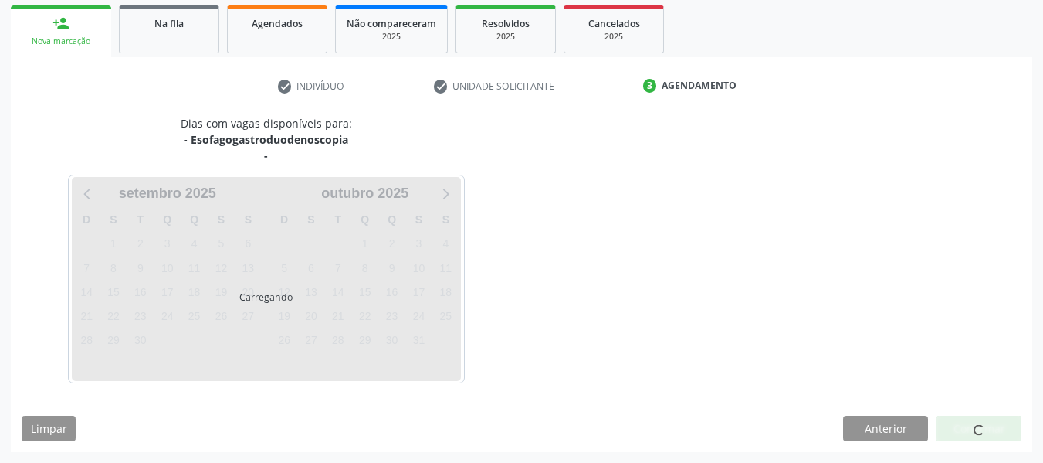
scroll to position [293, 0]
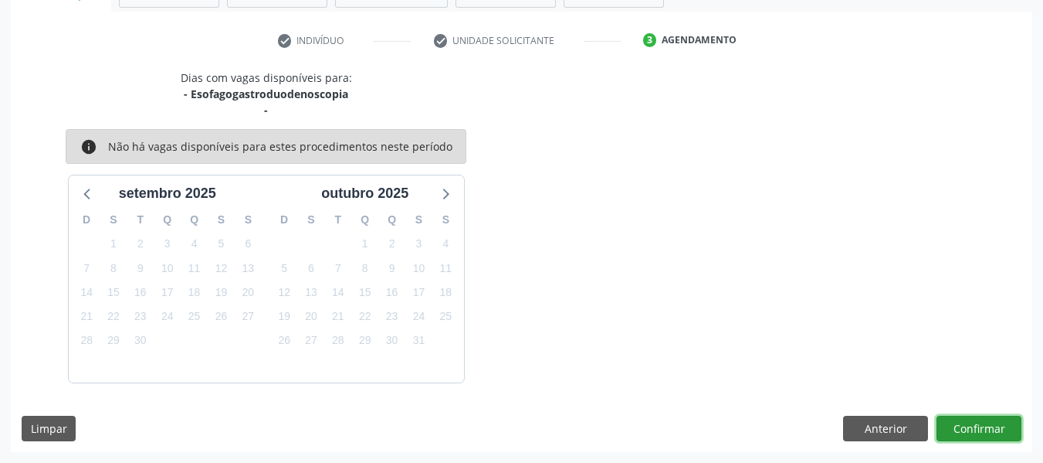
click at [968, 423] on button "Confirmar" at bounding box center [979, 428] width 85 height 26
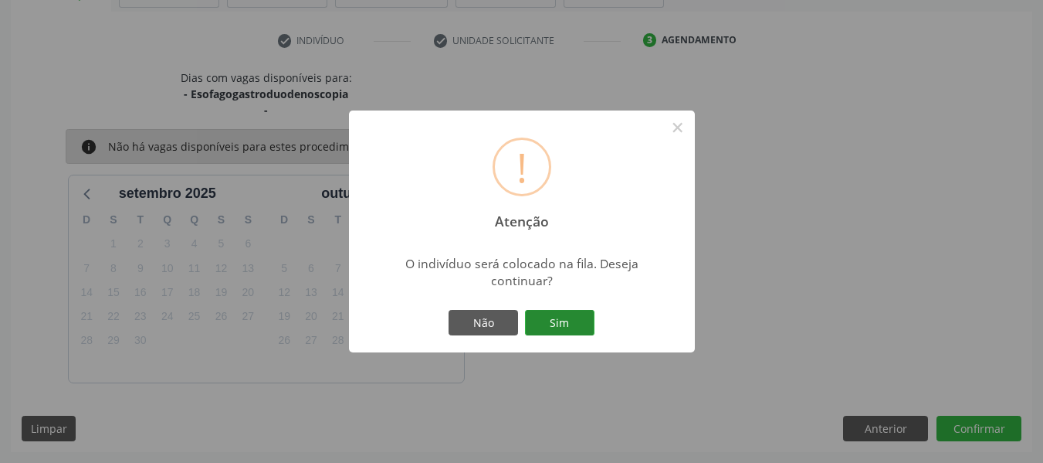
click at [565, 320] on button "Sim" at bounding box center [560, 323] width 70 height 26
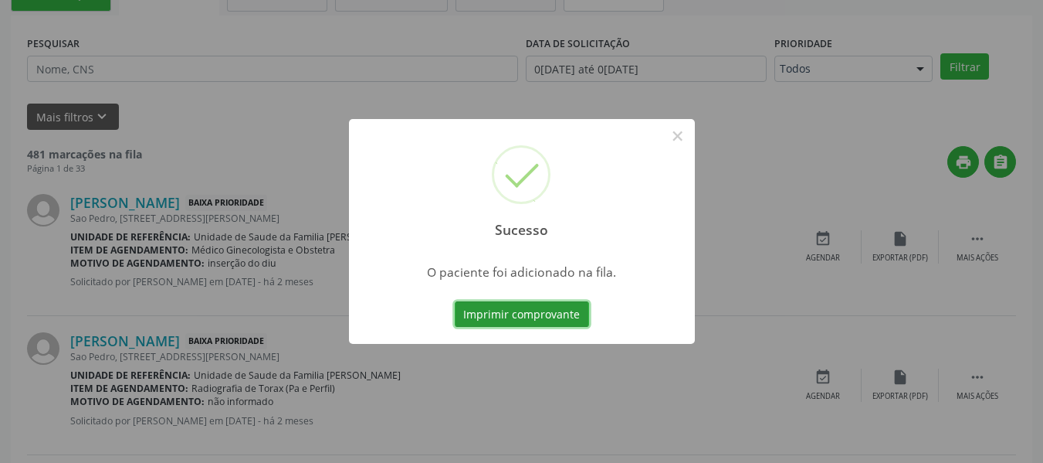
scroll to position [69, 0]
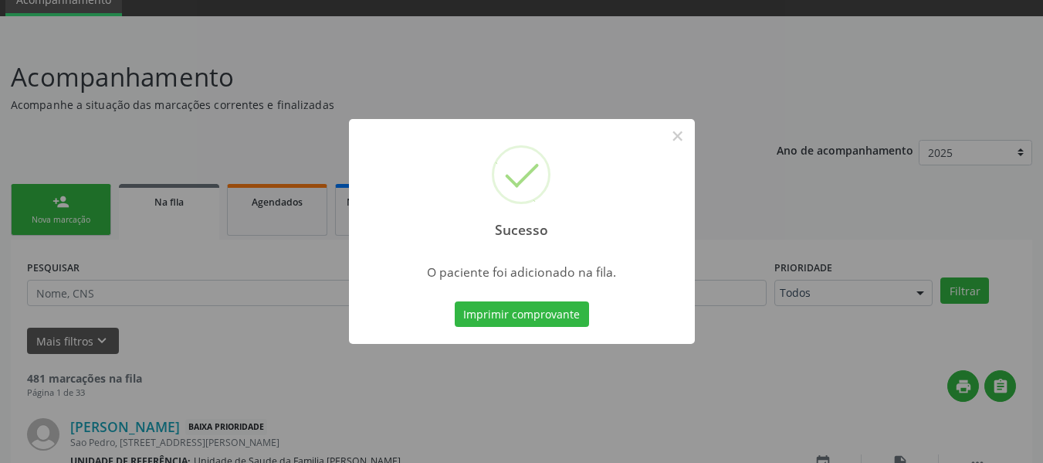
click at [53, 198] on div "Sucesso × O paciente foi adicionado na fila. Imprimir comprovante Cancel" at bounding box center [521, 231] width 1043 height 463
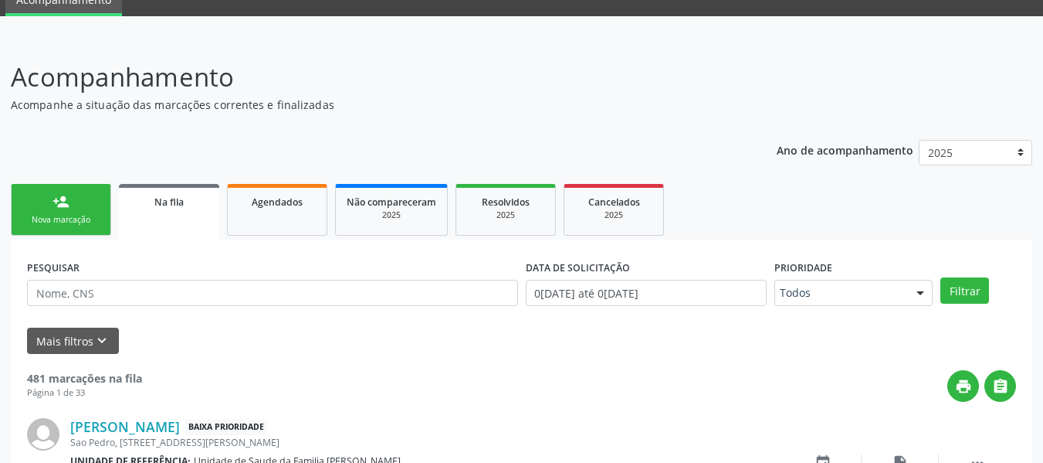
click at [53, 198] on div "person_add" at bounding box center [61, 201] width 17 height 17
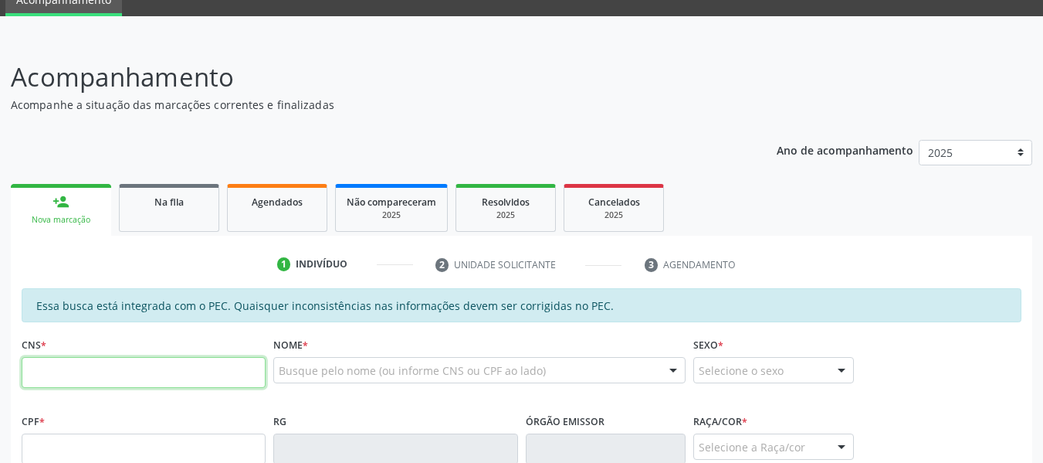
click at [76, 375] on input "text" at bounding box center [144, 372] width 244 height 31
type input "707 0048 8533 0833"
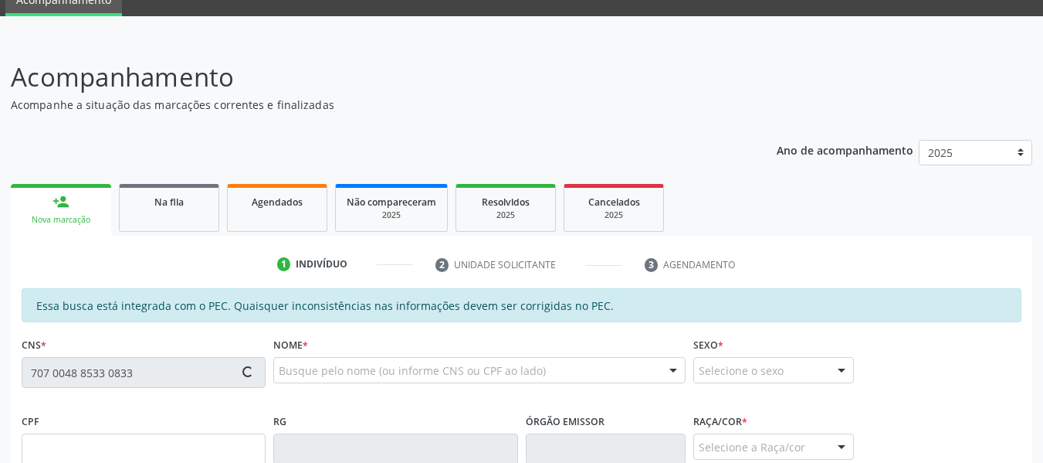
type input "049.133.684-51"
type input "[DATE]"
type input "[PERSON_NAME]"
type input "[PHONE_NUMBER]"
type input "450"
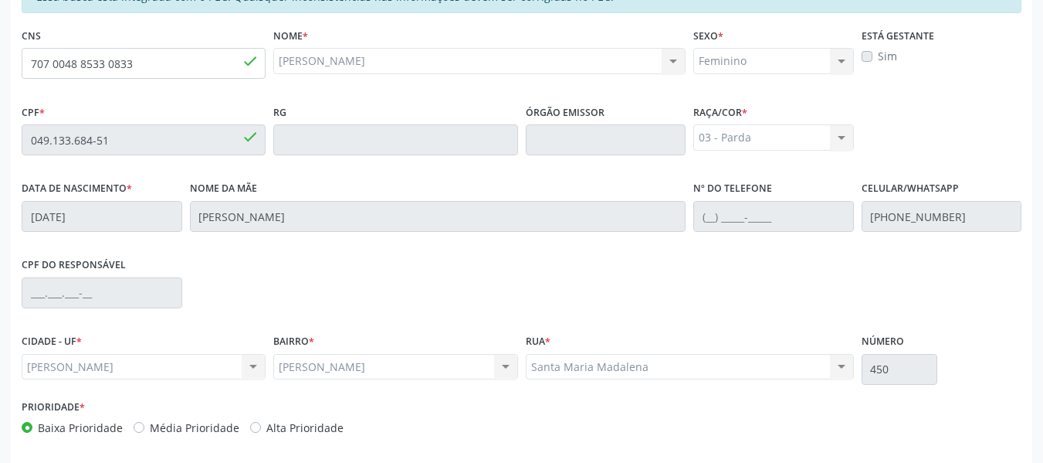
scroll to position [441, 0]
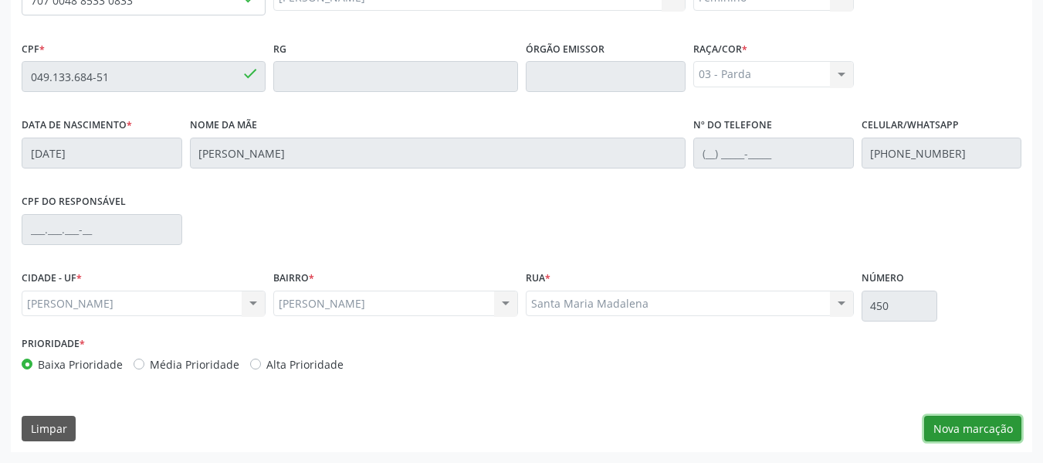
click at [972, 429] on button "Nova marcação" at bounding box center [972, 428] width 97 height 26
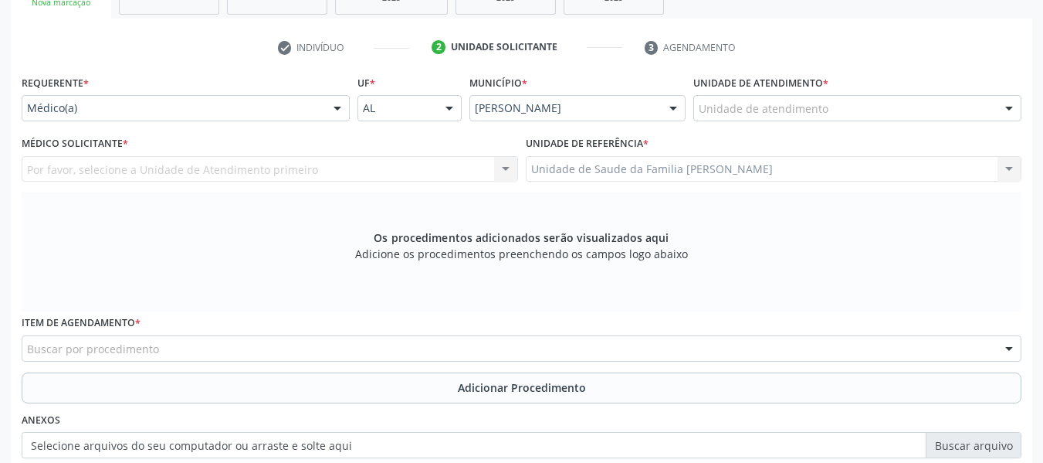
scroll to position [256, 0]
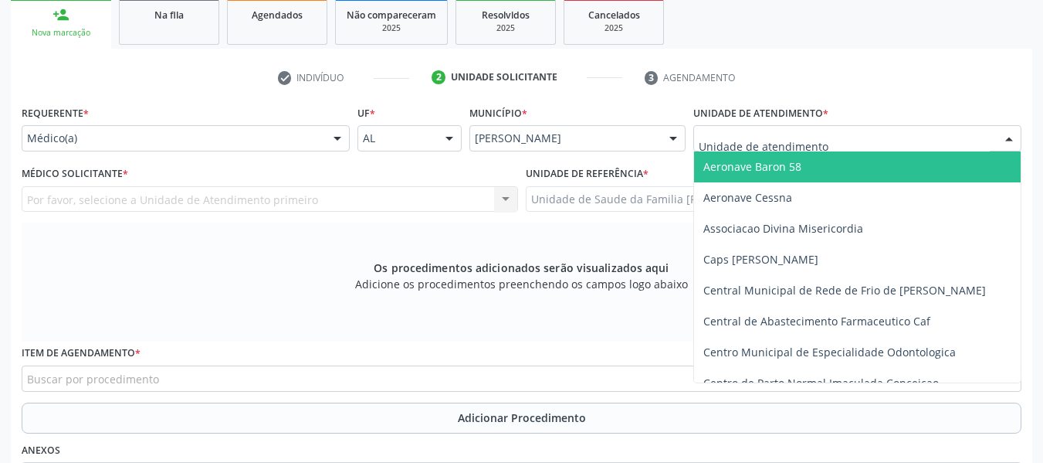
click at [1012, 140] on div at bounding box center [1009, 139] width 23 height 26
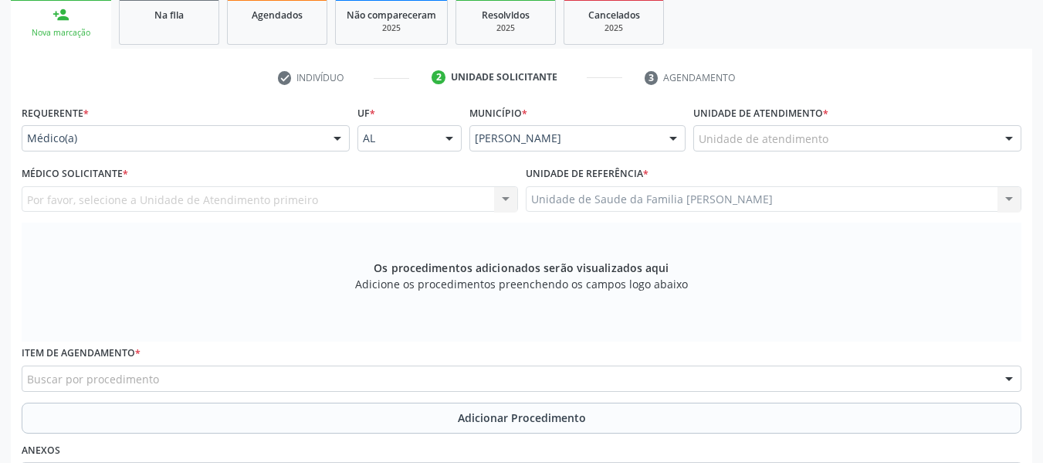
click at [1012, 140] on div at bounding box center [1009, 139] width 23 height 26
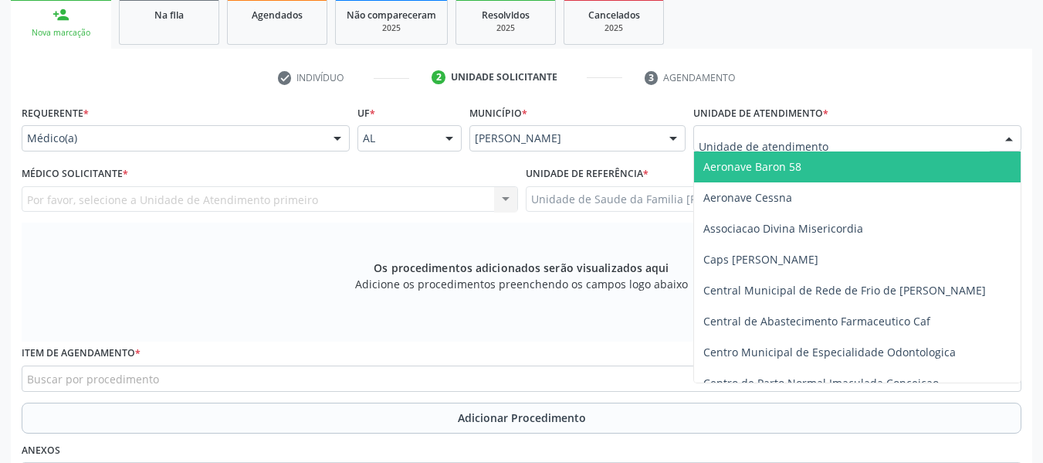
type input "V"
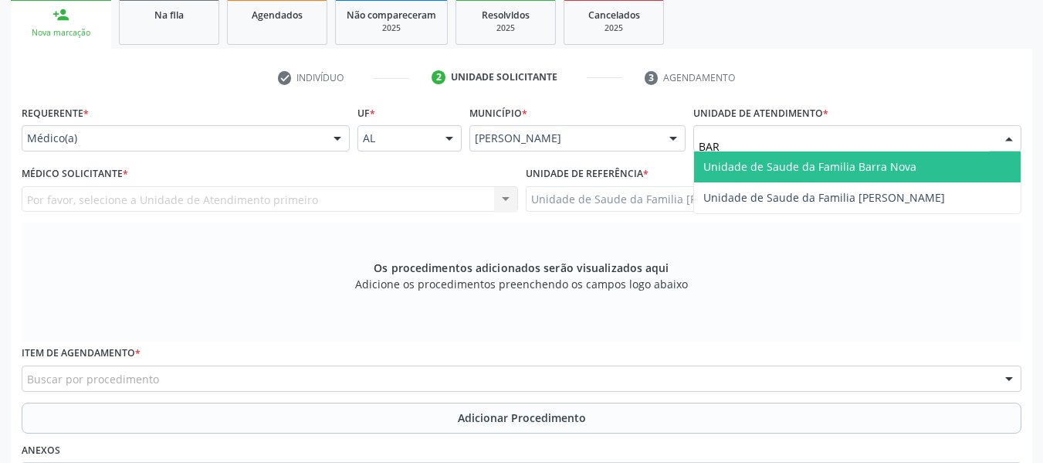
type input "BARR"
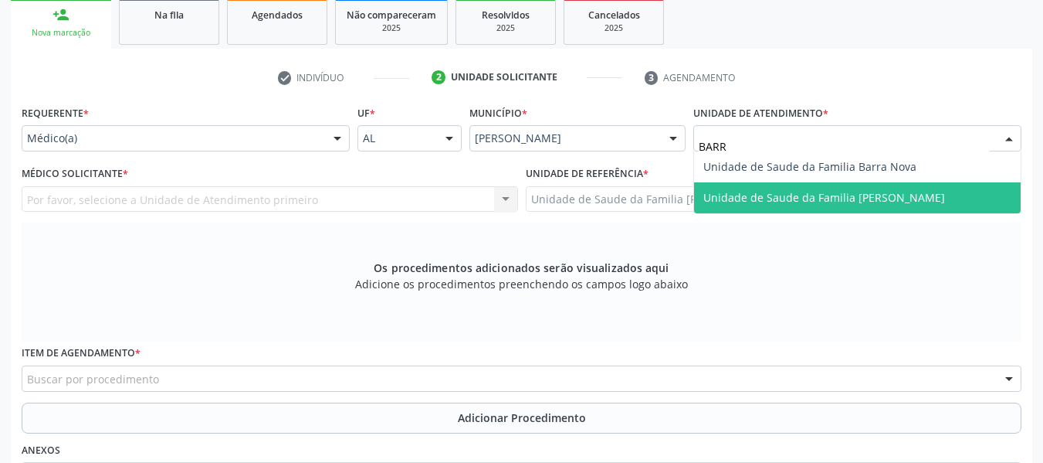
click at [758, 194] on span "Unidade de Saude da Familia [PERSON_NAME]" at bounding box center [825, 197] width 242 height 15
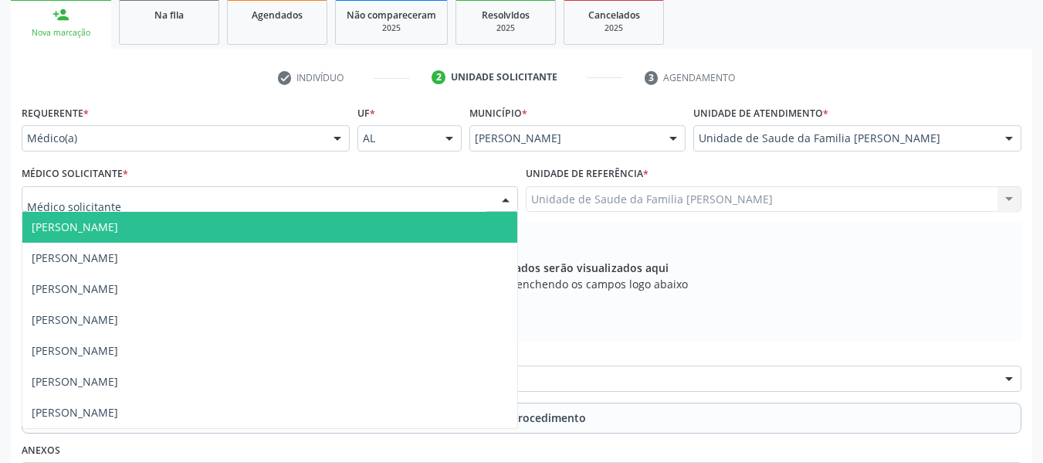
click at [502, 200] on div at bounding box center [505, 200] width 23 height 26
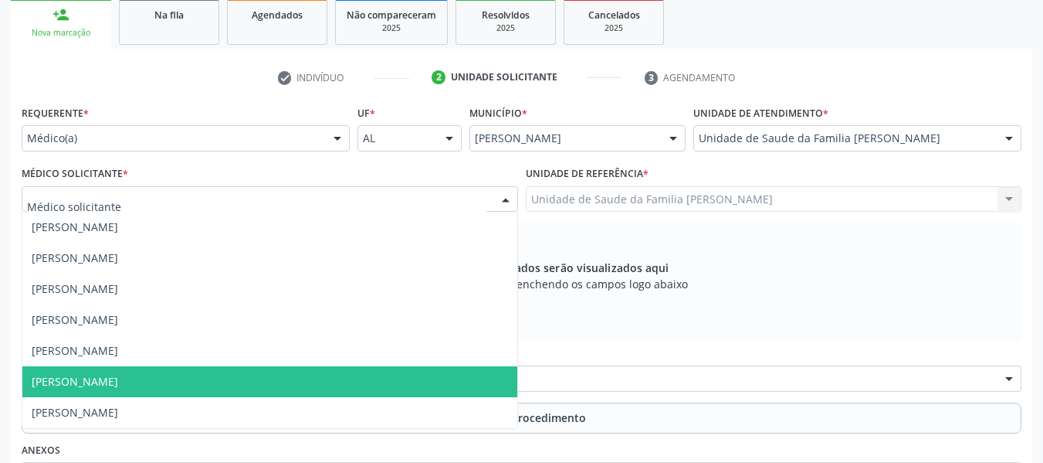
click at [193, 382] on span "[PERSON_NAME]" at bounding box center [269, 381] width 495 height 31
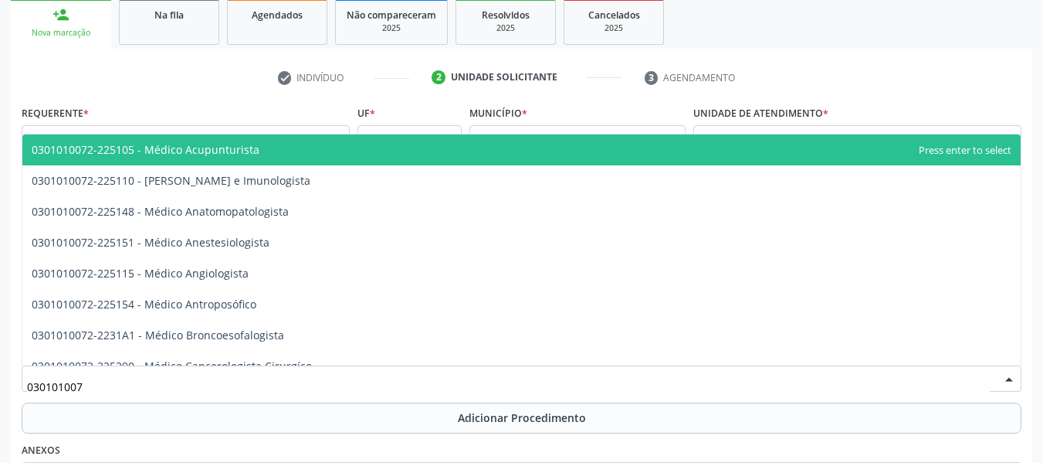
type input "0301010072"
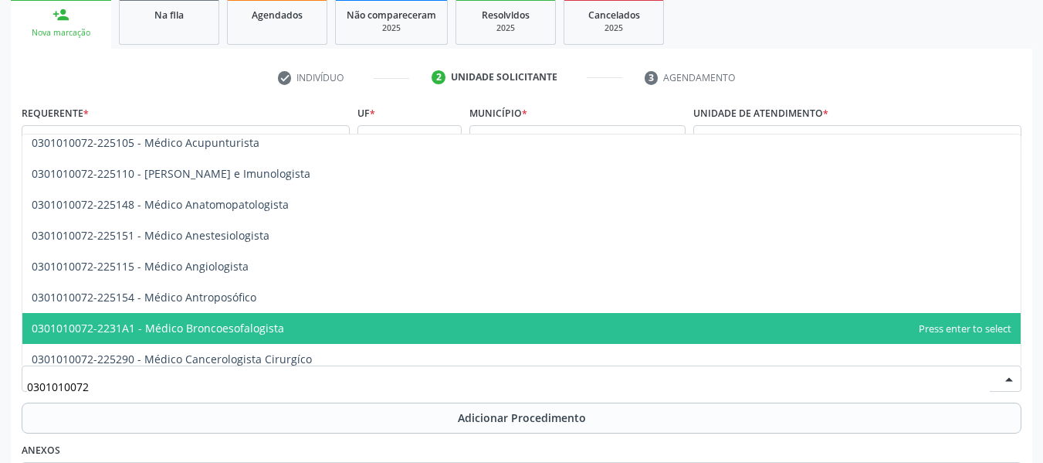
scroll to position [0, 0]
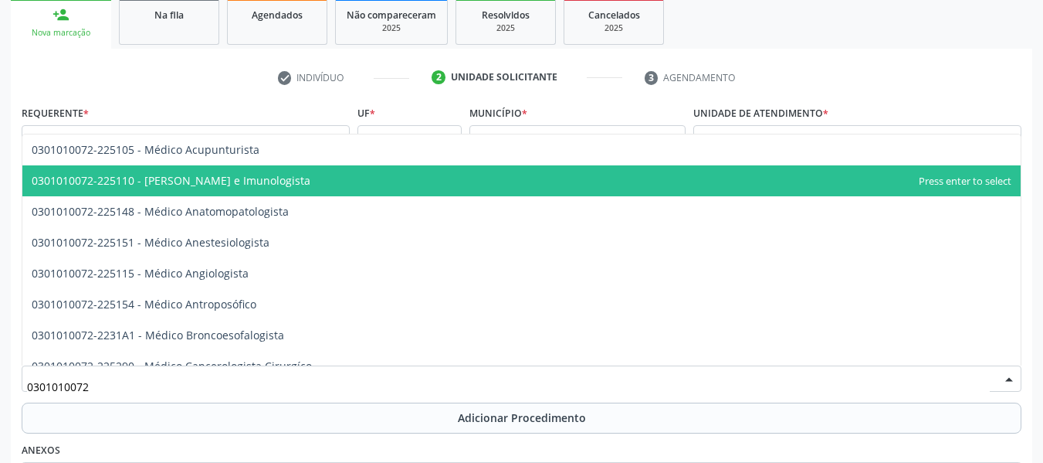
click at [329, 179] on span "0301010072-225110 - [PERSON_NAME] e Imunologista" at bounding box center [521, 180] width 999 height 31
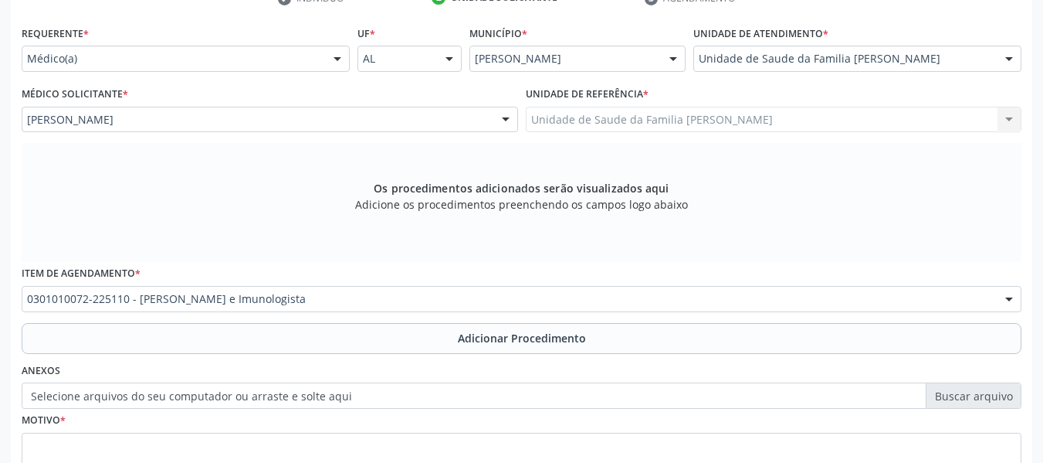
scroll to position [348, 0]
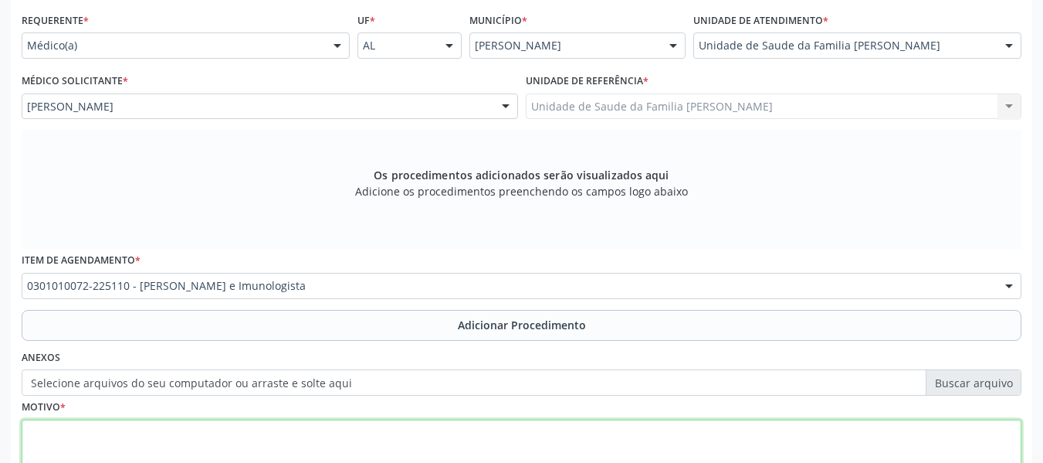
click at [131, 429] on textarea at bounding box center [522, 448] width 1000 height 59
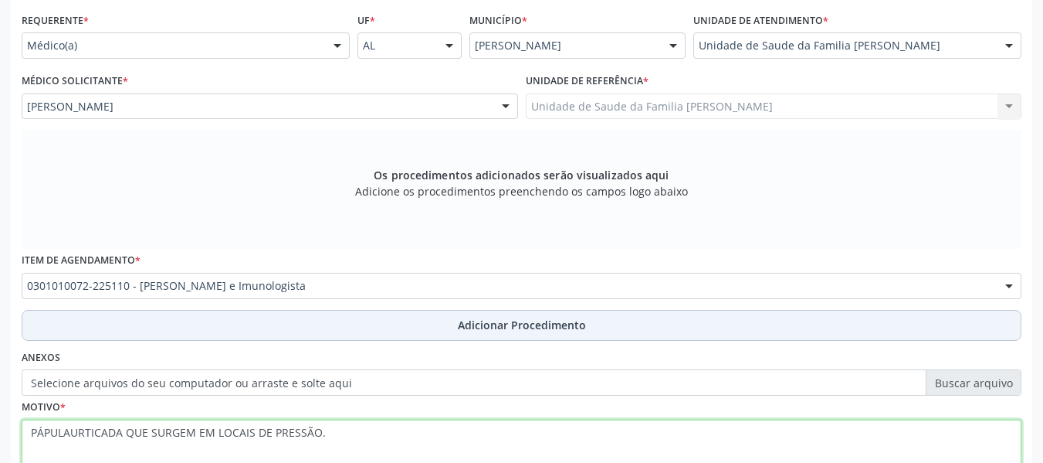
type textarea "PÁPULAURTICADA QUE SURGEM EM LOCAIS DE PRESSÃO."
click at [507, 328] on span "Adicionar Procedimento" at bounding box center [522, 325] width 128 height 16
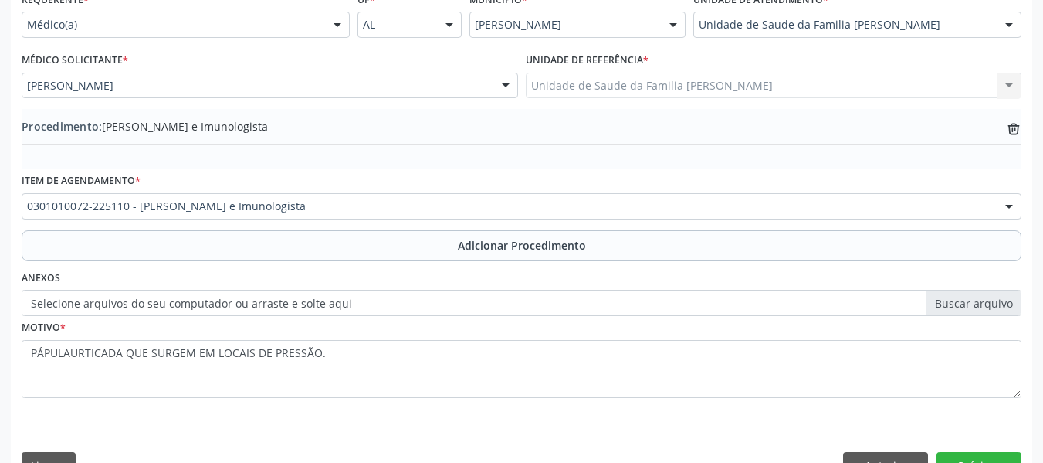
scroll to position [406, 0]
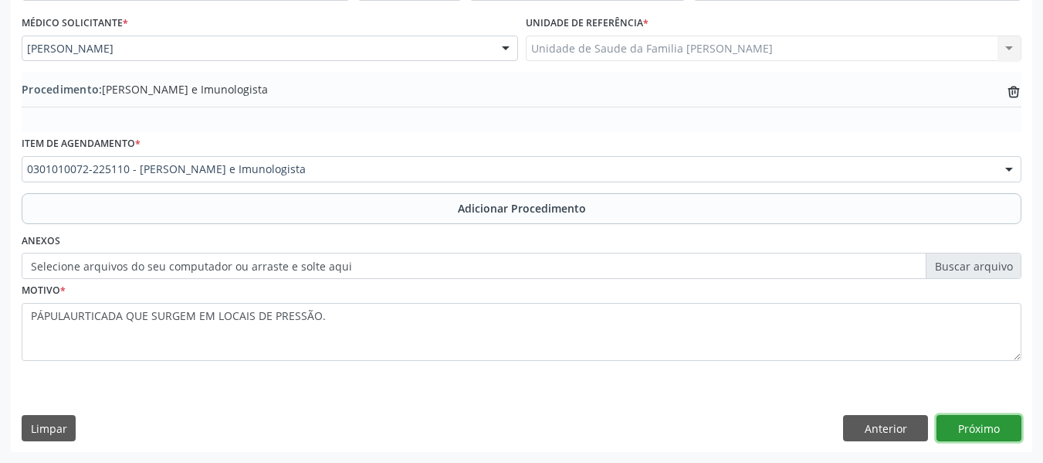
click at [986, 429] on button "Próximo" at bounding box center [979, 428] width 85 height 26
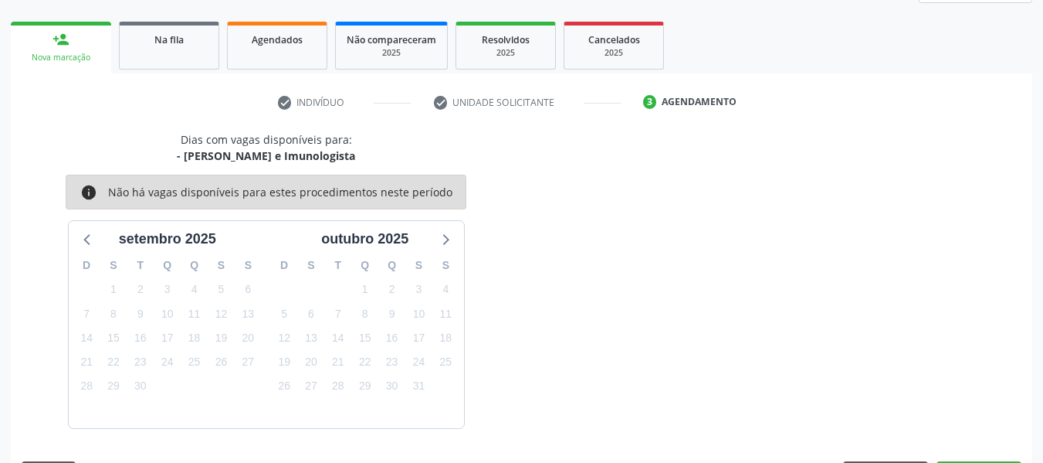
scroll to position [276, 0]
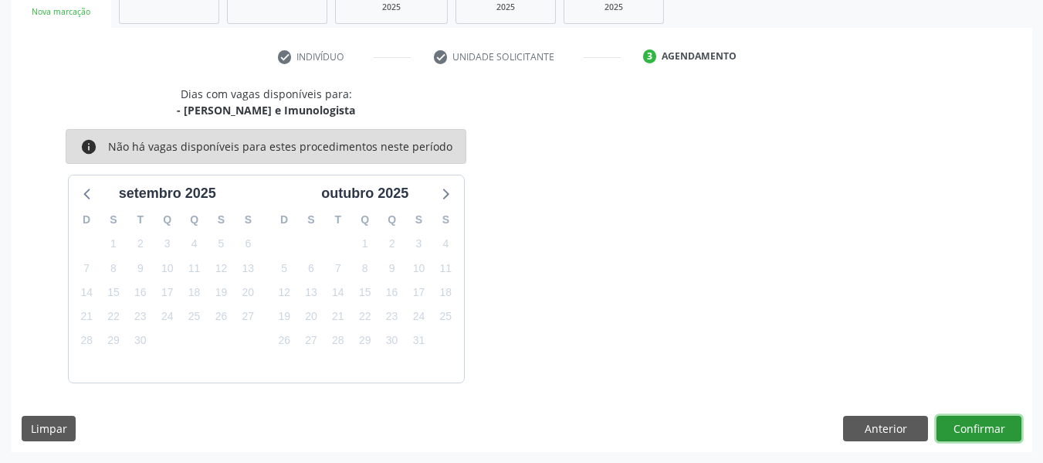
click at [986, 429] on button "Confirmar" at bounding box center [979, 428] width 85 height 26
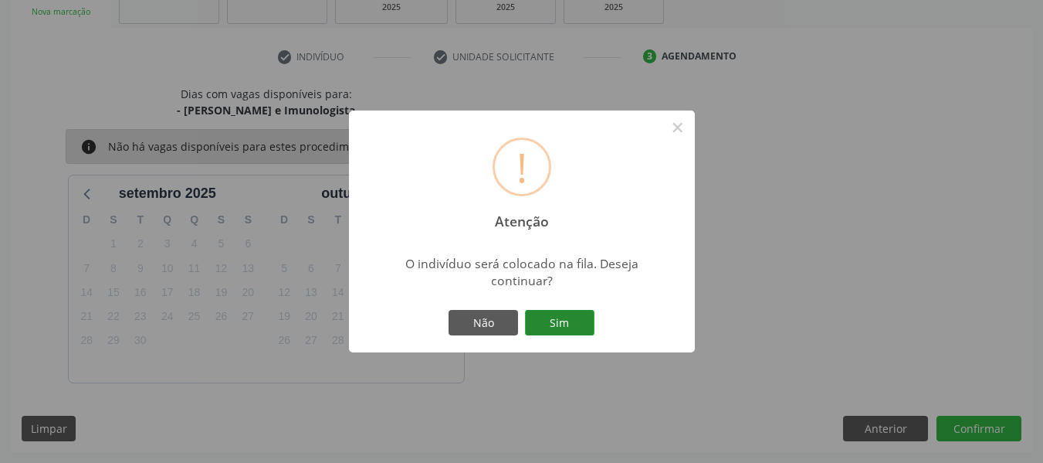
click at [555, 324] on button "Sim" at bounding box center [560, 323] width 70 height 26
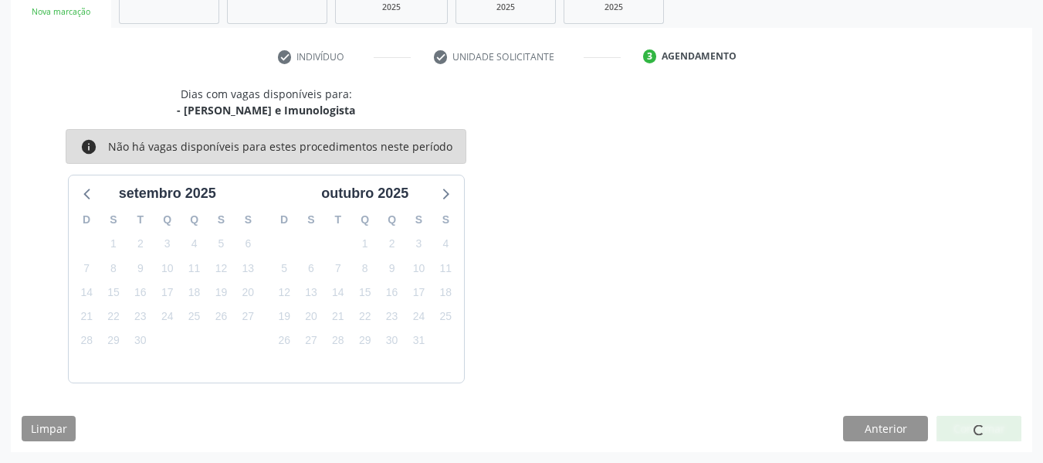
scroll to position [69, 0]
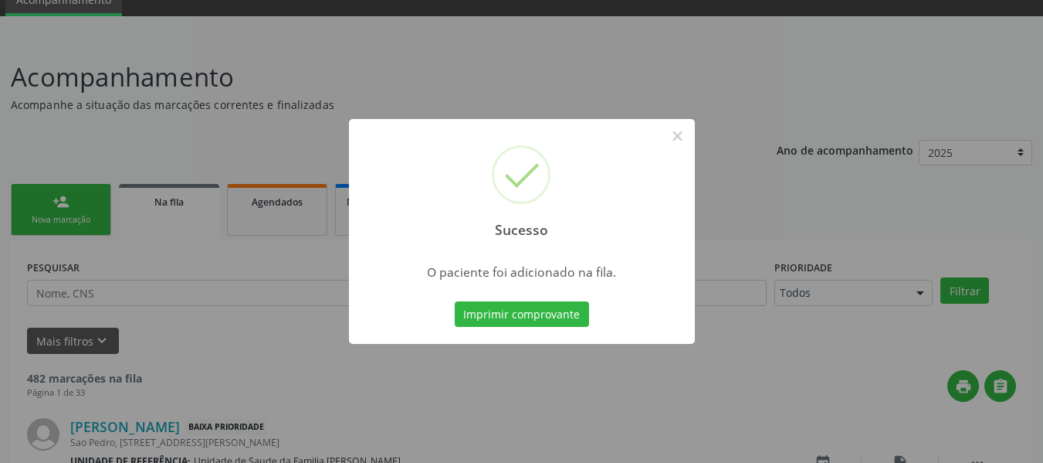
click at [57, 202] on div "Sucesso × O paciente foi adicionado na fila. Imprimir comprovante Cancel" at bounding box center [521, 231] width 1043 height 463
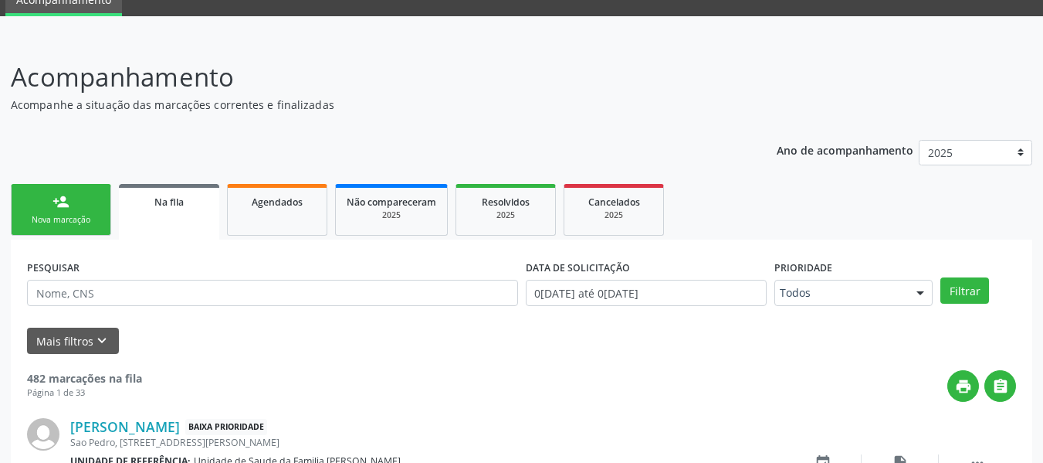
click at [48, 197] on link "person_add Nova marcação" at bounding box center [61, 210] width 100 height 52
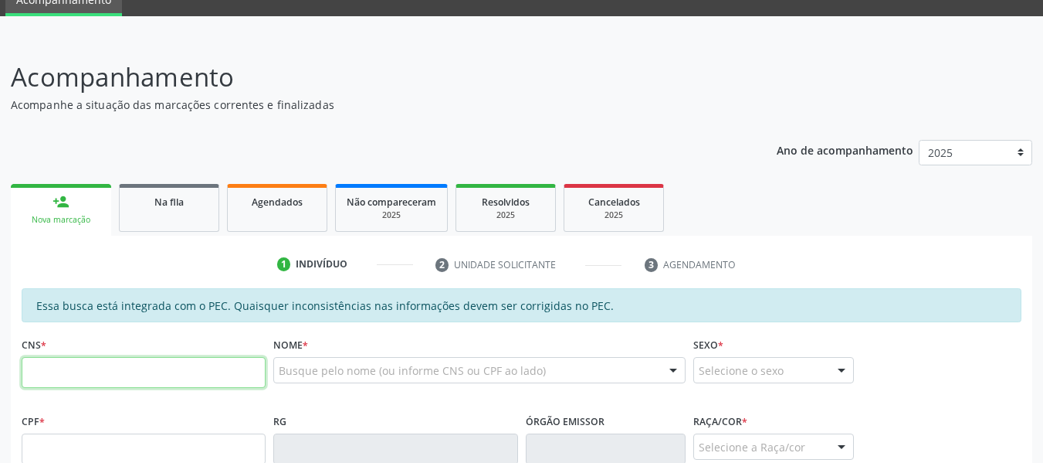
click at [74, 371] on input "text" at bounding box center [144, 372] width 244 height 31
click at [48, 377] on input "text" at bounding box center [144, 372] width 244 height 31
type input "702 4070 7747 6720"
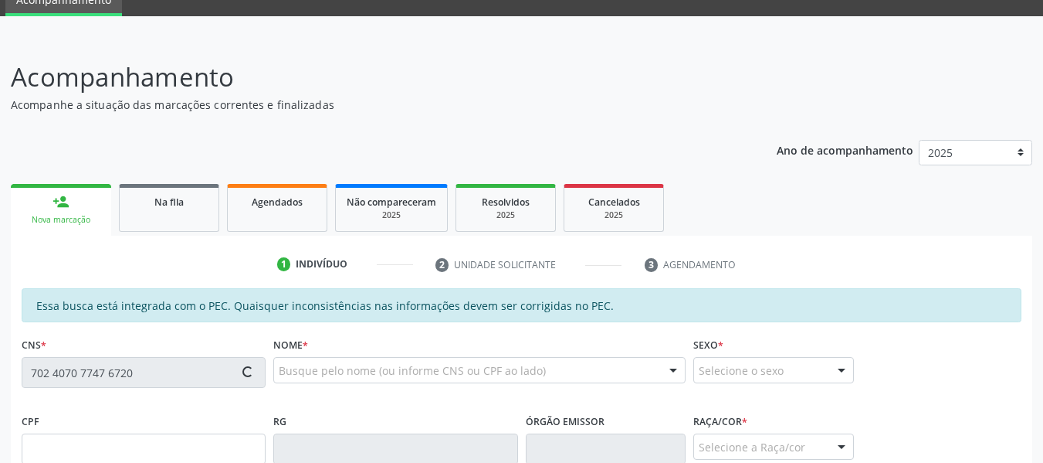
type input "184.066.344-80"
type input "[DATE]"
type input "[PERSON_NAME]"
type input "[PHONE_NUMBER]"
type input "187"
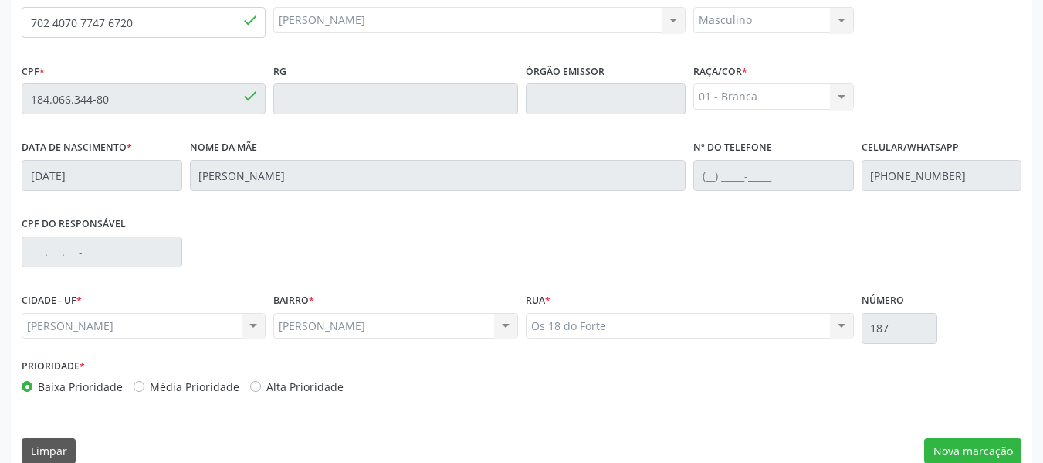
scroll to position [441, 0]
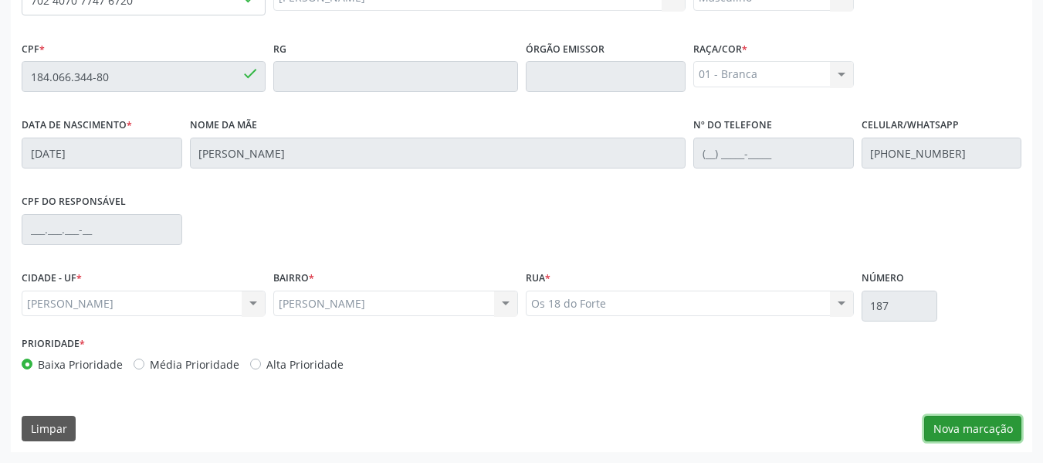
click at [973, 430] on button "Nova marcação" at bounding box center [972, 428] width 97 height 26
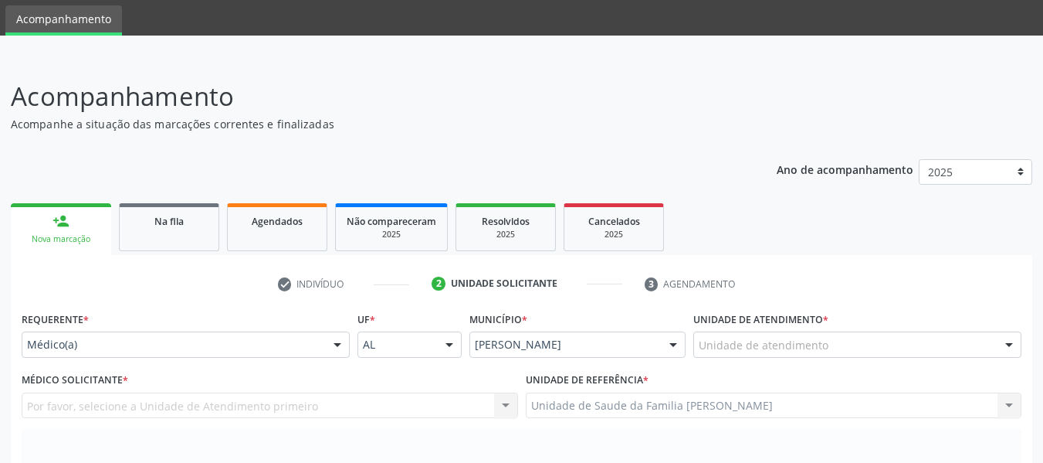
scroll to position [0, 0]
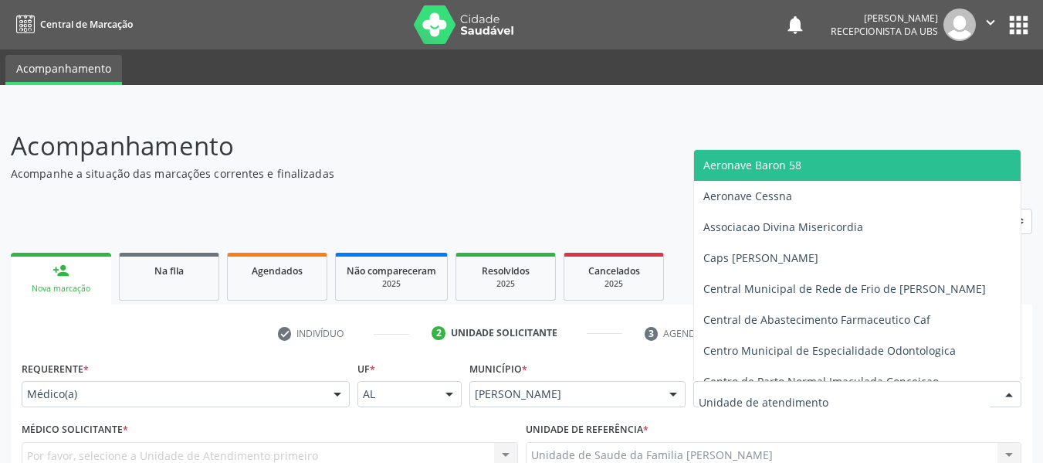
click at [1009, 392] on div at bounding box center [1009, 395] width 23 height 26
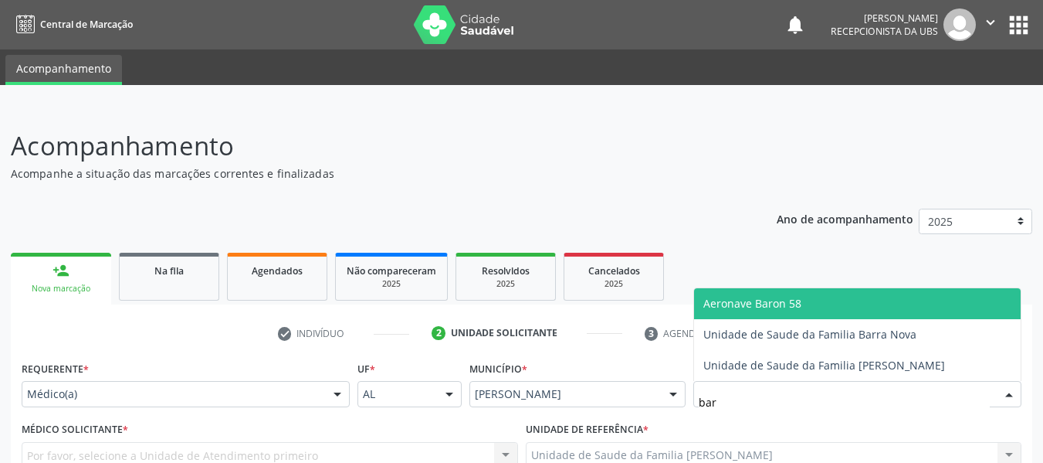
type input "barr"
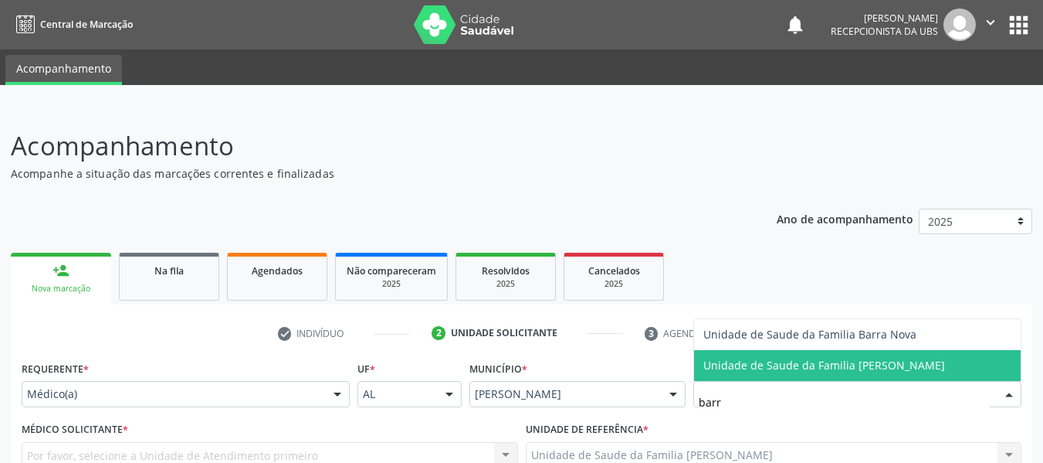
click at [890, 366] on span "Unidade de Saude da Familia [PERSON_NAME]" at bounding box center [825, 365] width 242 height 15
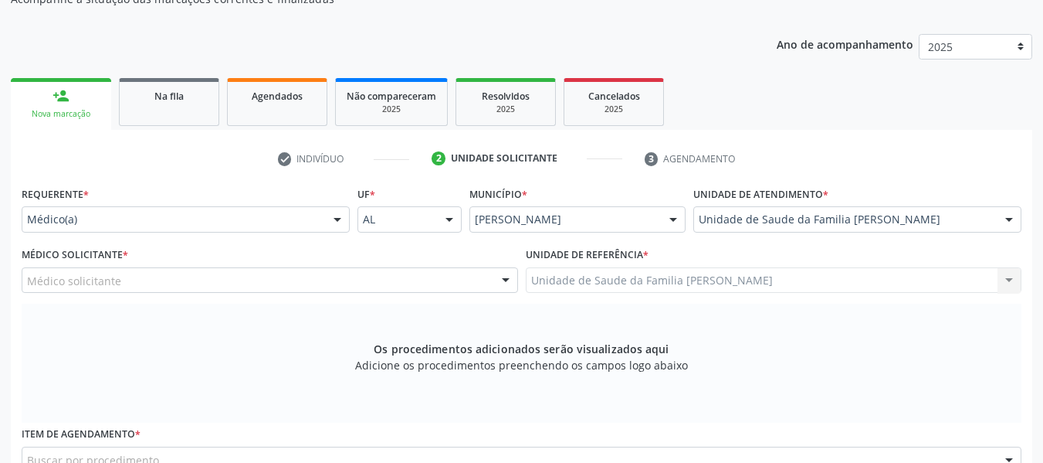
scroll to position [247, 0]
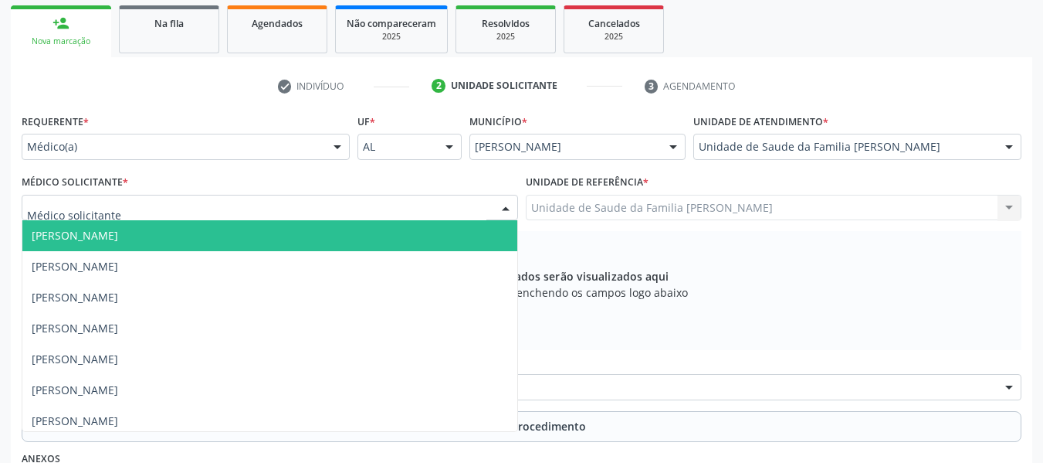
click at [502, 206] on div at bounding box center [505, 208] width 23 height 26
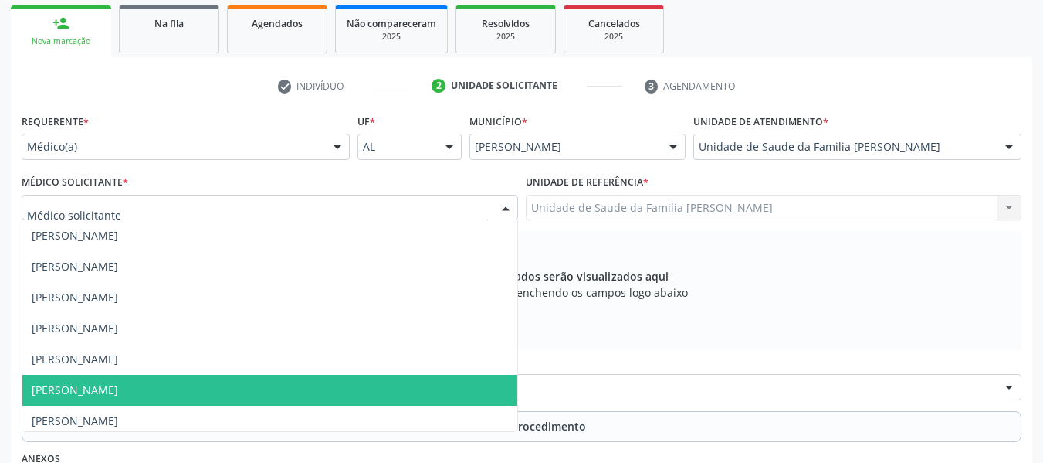
click at [118, 395] on span "[PERSON_NAME]" at bounding box center [75, 389] width 86 height 15
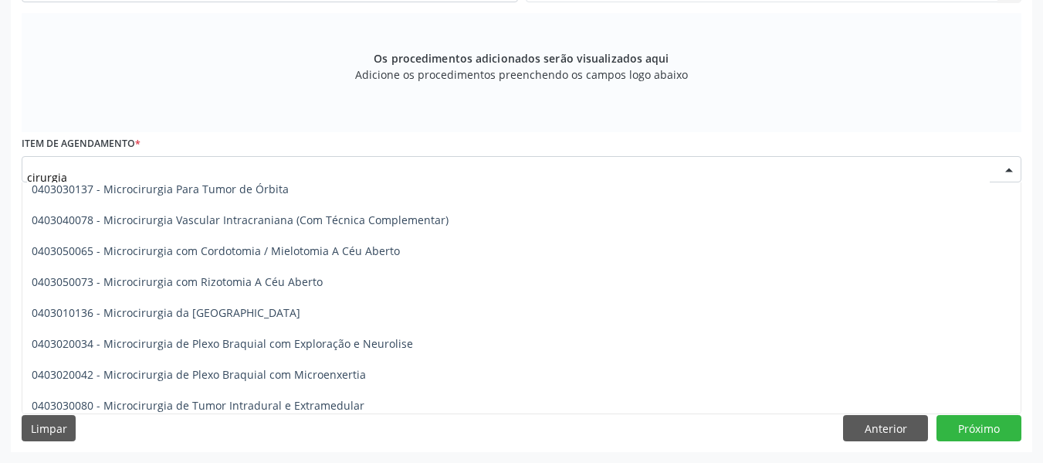
scroll to position [1504, 0]
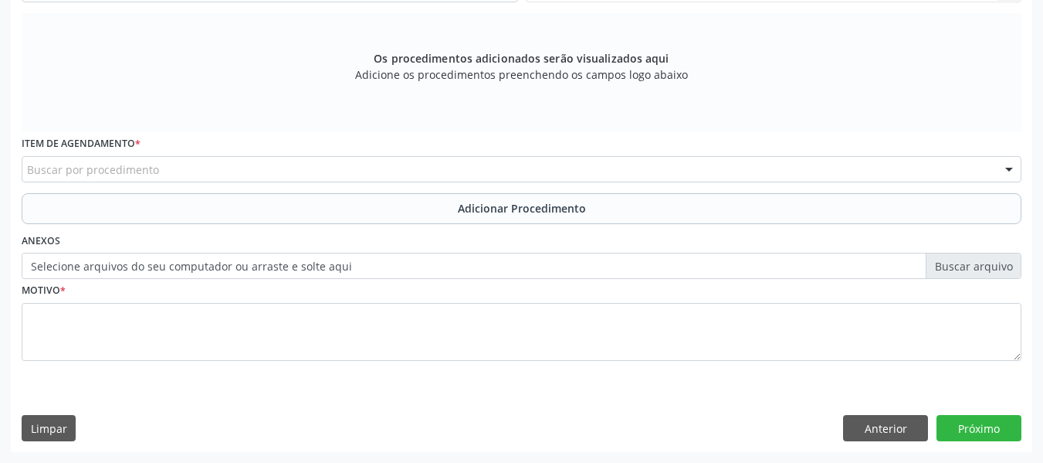
drag, startPoint x: 1006, startPoint y: 170, endPoint x: 513, endPoint y: 231, distance: 497.2
click at [513, 231] on div "Requerente * Médico(a) Médico(a) Enfermeiro(a) Paciente Nenhum resultado encont…" at bounding box center [522, 137] width 1000 height 490
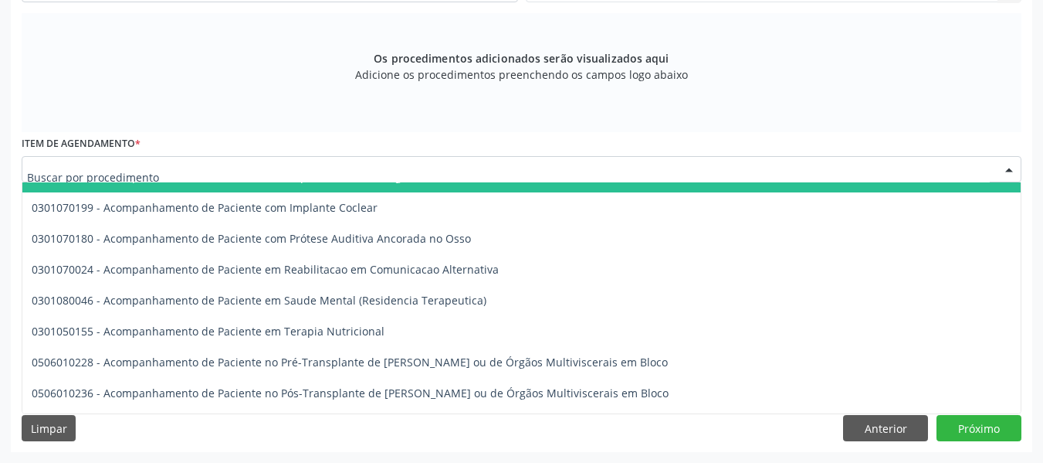
click at [196, 175] on div at bounding box center [522, 169] width 1000 height 26
click at [196, 175] on input "text" at bounding box center [508, 176] width 963 height 31
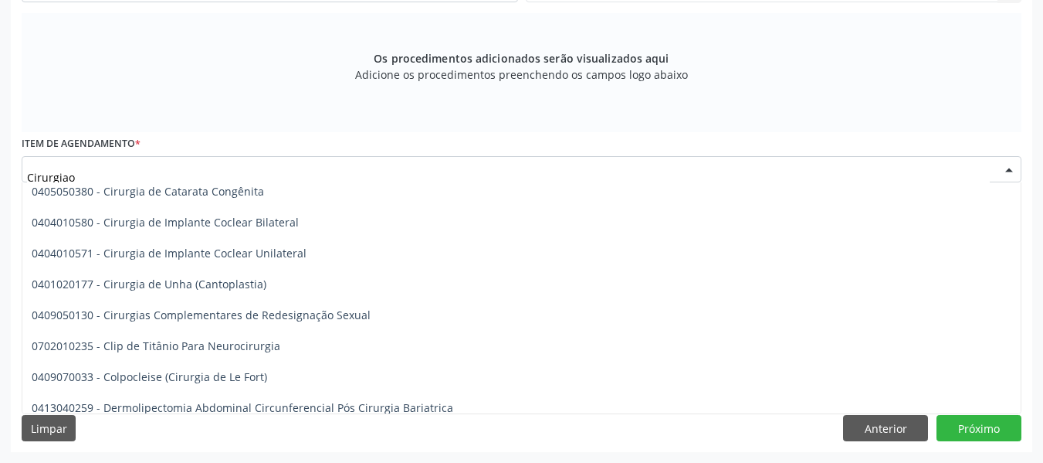
scroll to position [0, 0]
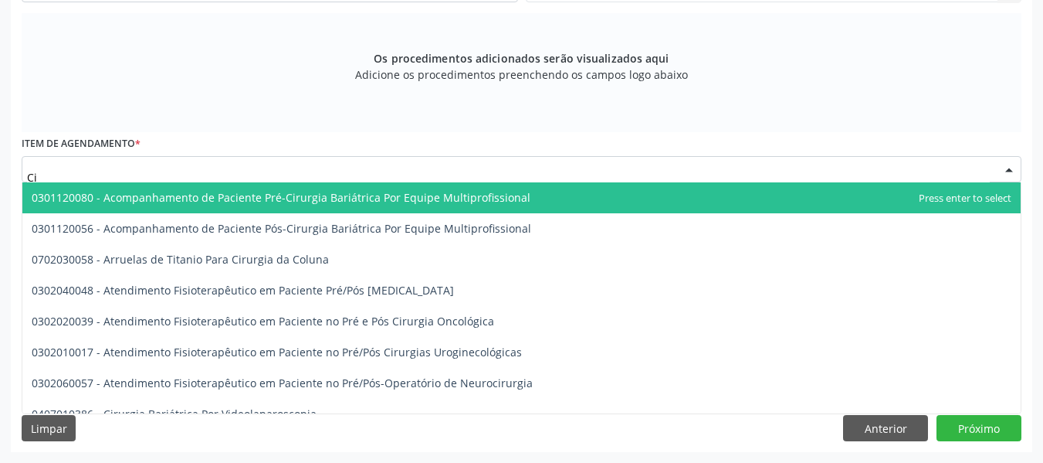
type input "C"
type input "c"
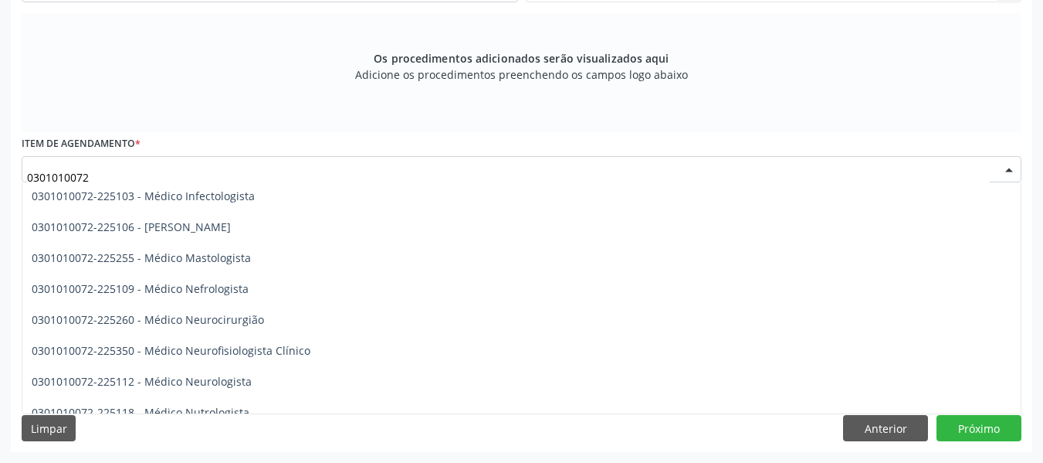
scroll to position [1081, 0]
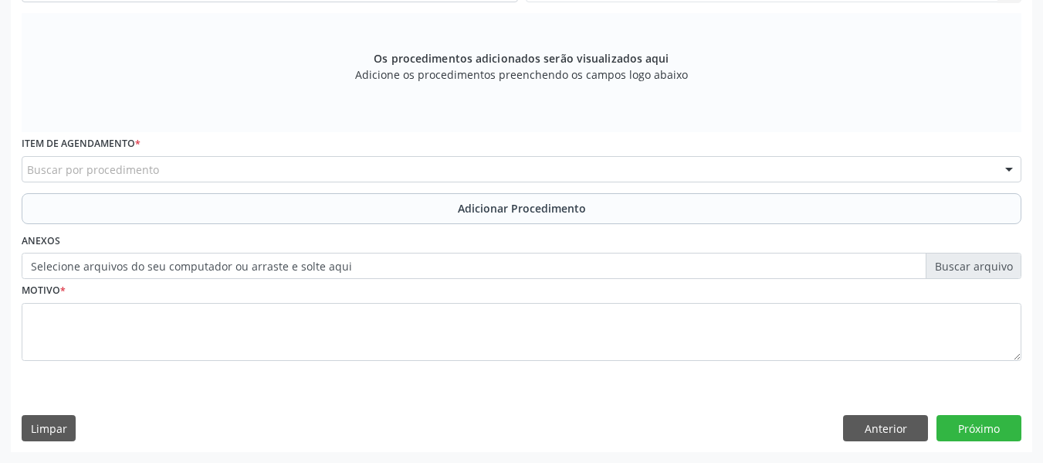
click at [1022, 396] on div "Requerente * Médico(a) Médico(a) Enfermeiro(a) Paciente Nenhum resultado encont…" at bounding box center [522, 171] width 1022 height 559
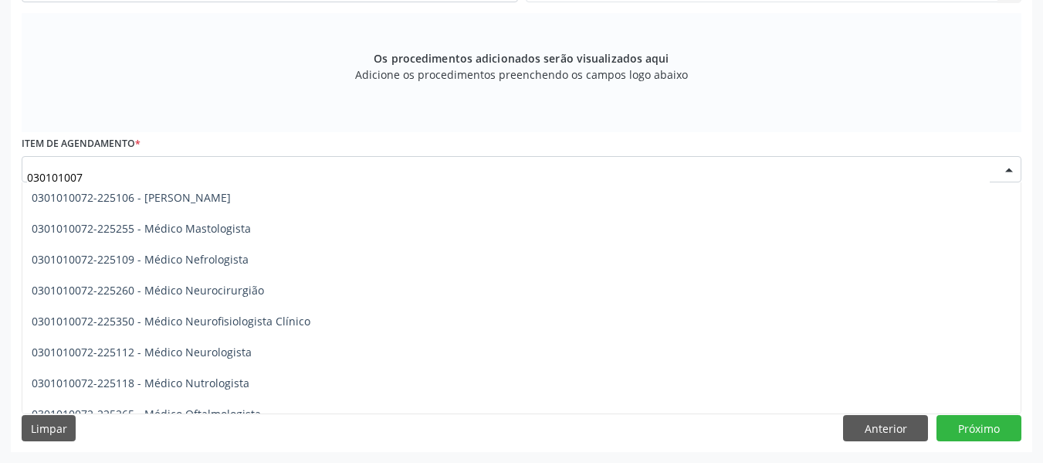
type input "0301010072"
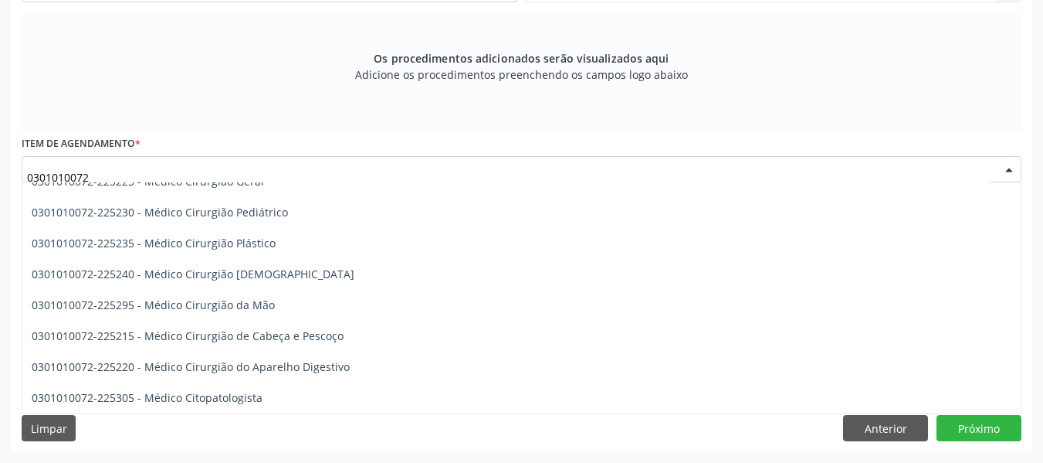
scroll to position [356, 0]
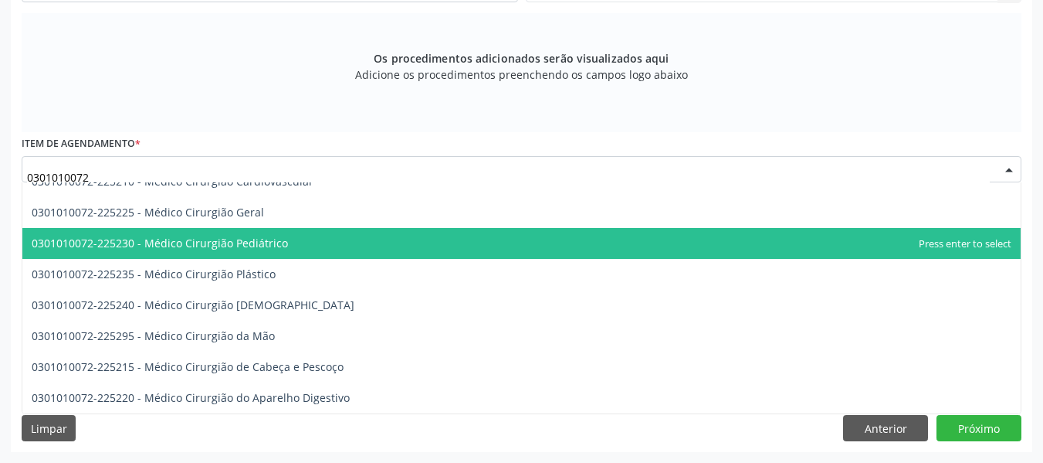
click at [414, 246] on span "0301010072-225230 - Médico Cirurgião Pediátrico" at bounding box center [521, 243] width 999 height 31
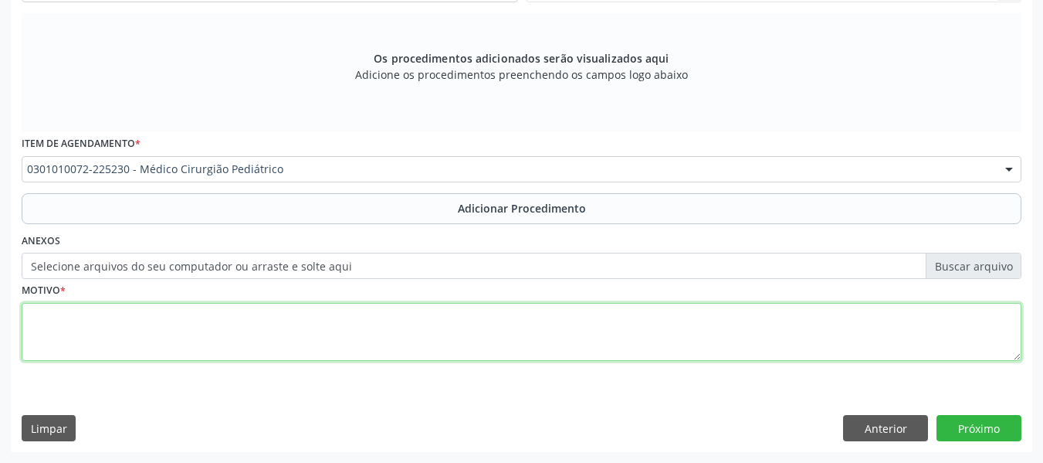
click at [70, 332] on textarea at bounding box center [522, 332] width 1000 height 59
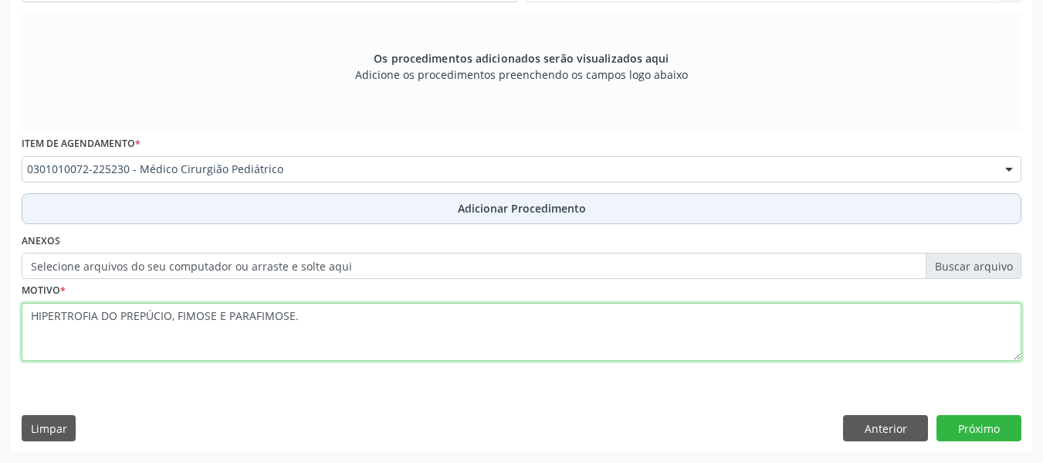
type textarea "HIPERTROFIA DO PREPÚCIO, FIMOSE E PARAFIMOSE."
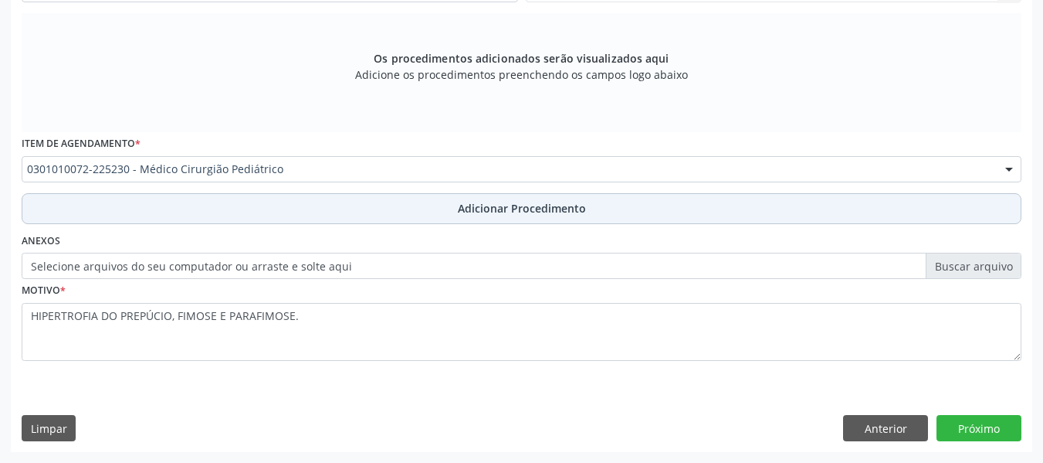
click at [495, 204] on span "Adicionar Procedimento" at bounding box center [522, 208] width 128 height 16
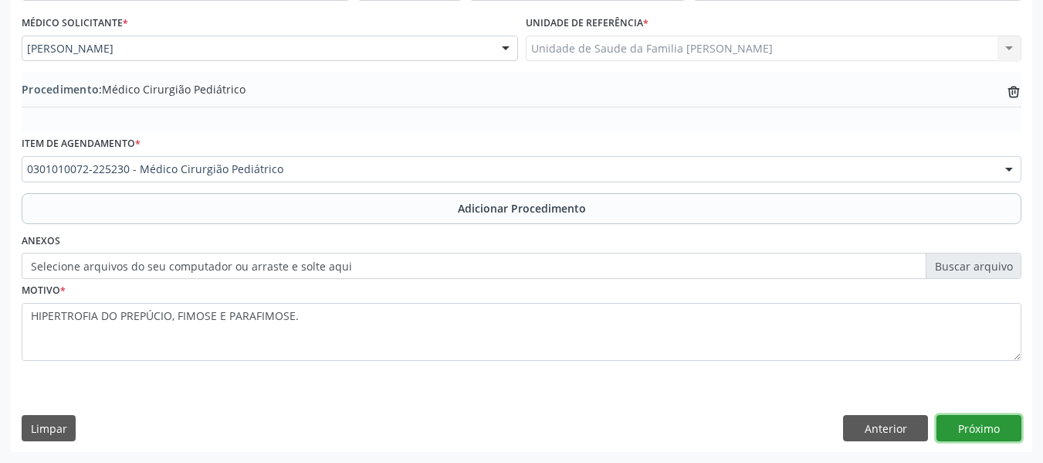
click at [976, 426] on button "Próximo" at bounding box center [979, 428] width 85 height 26
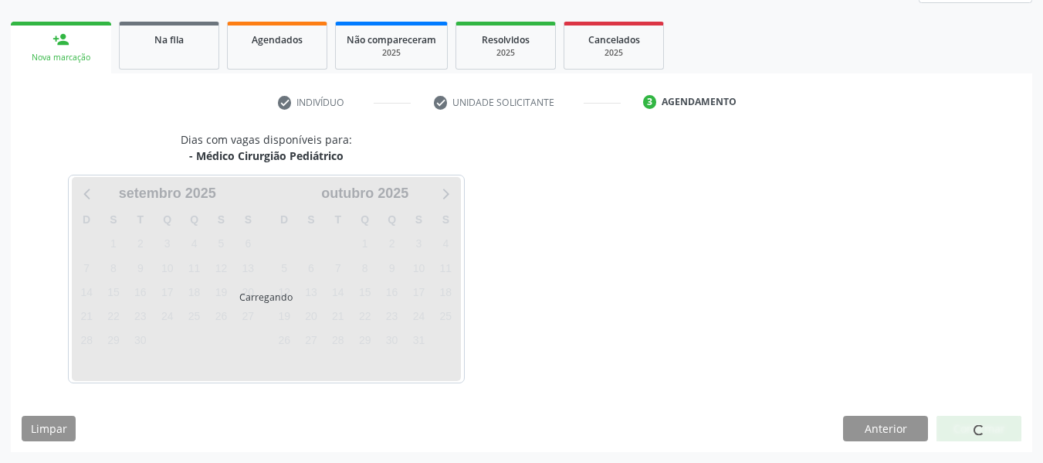
scroll to position [276, 0]
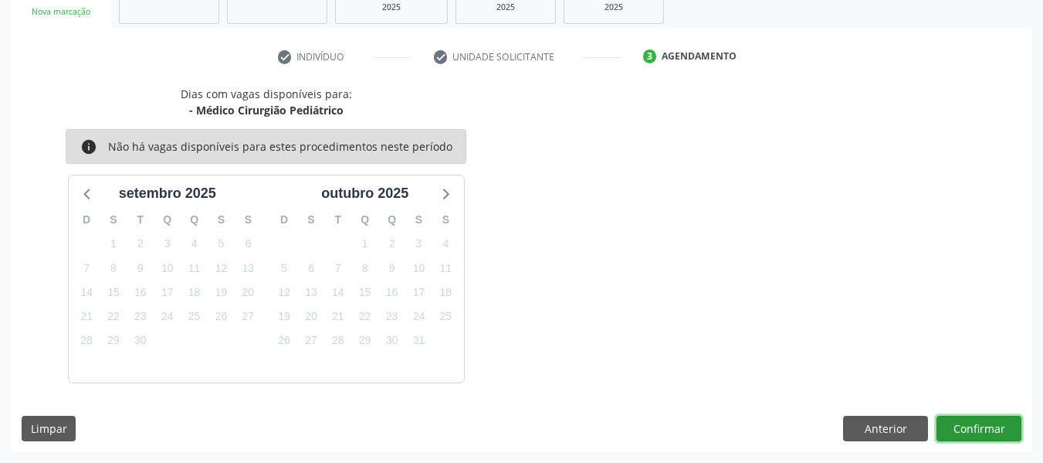
click at [992, 429] on button "Confirmar" at bounding box center [979, 428] width 85 height 26
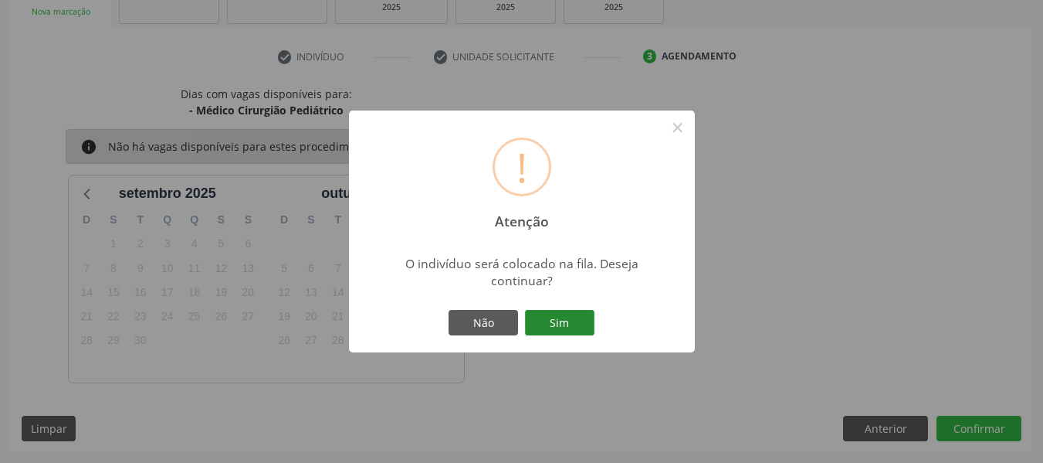
click at [552, 315] on button "Sim" at bounding box center [560, 323] width 70 height 26
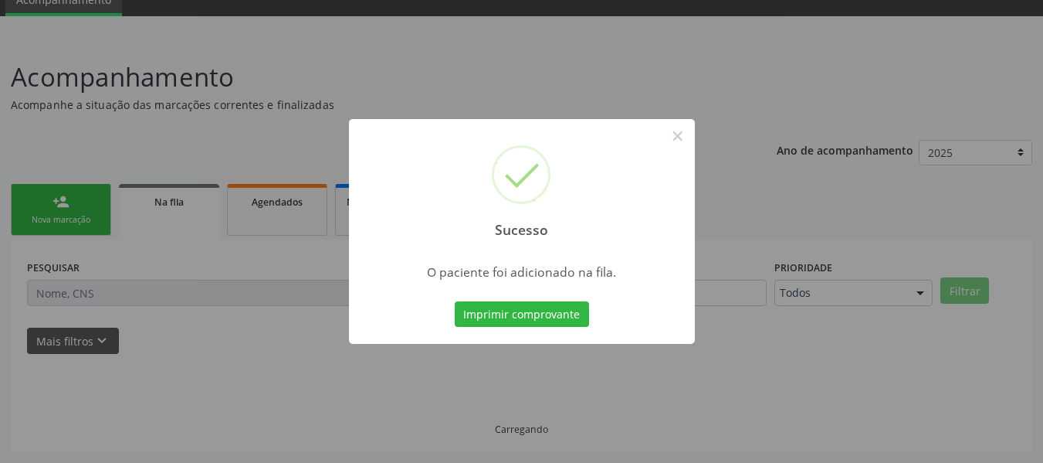
scroll to position [69, 0]
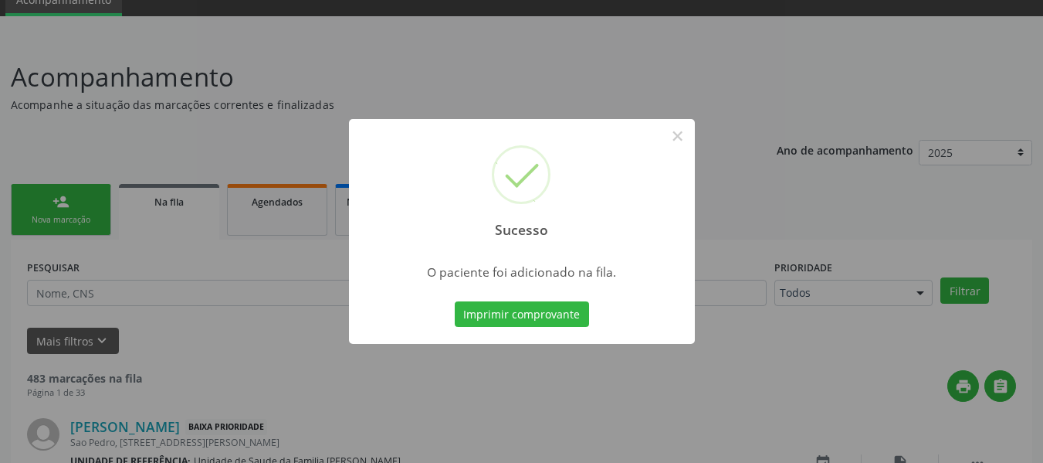
click at [55, 203] on div "Sucesso × O paciente foi adicionado na fila. Imprimir comprovante Cancel" at bounding box center [521, 231] width 1043 height 463
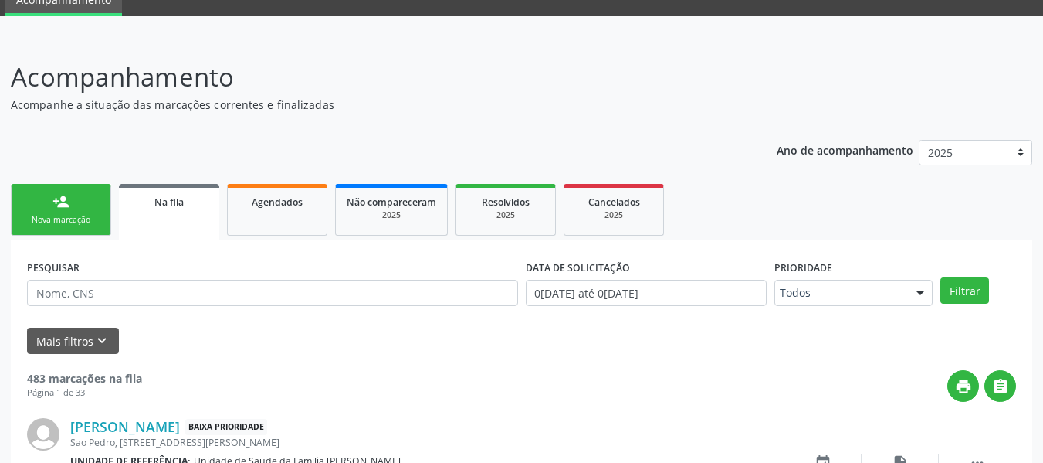
click at [55, 203] on div "person_add" at bounding box center [61, 201] width 17 height 17
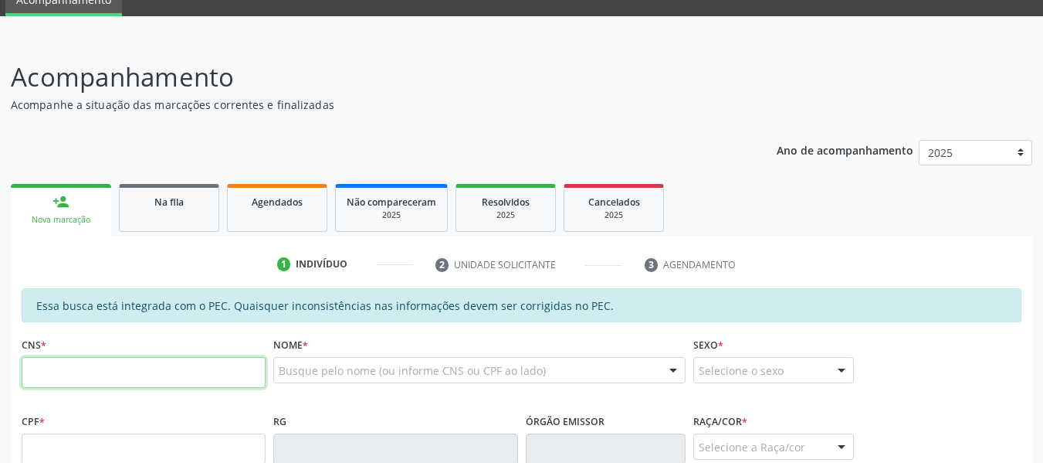
click at [78, 369] on input "text" at bounding box center [144, 372] width 244 height 31
type input "700 1054 0241 1720"
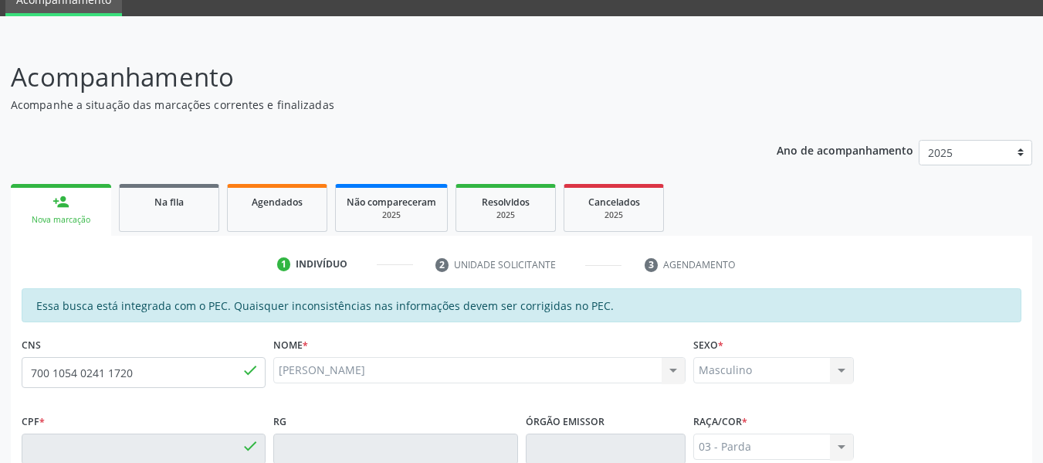
type input "411.627.814-91"
type input "[DATE]"
type input "[PERSON_NAME]"
type input "[PHONE_NUMBER]"
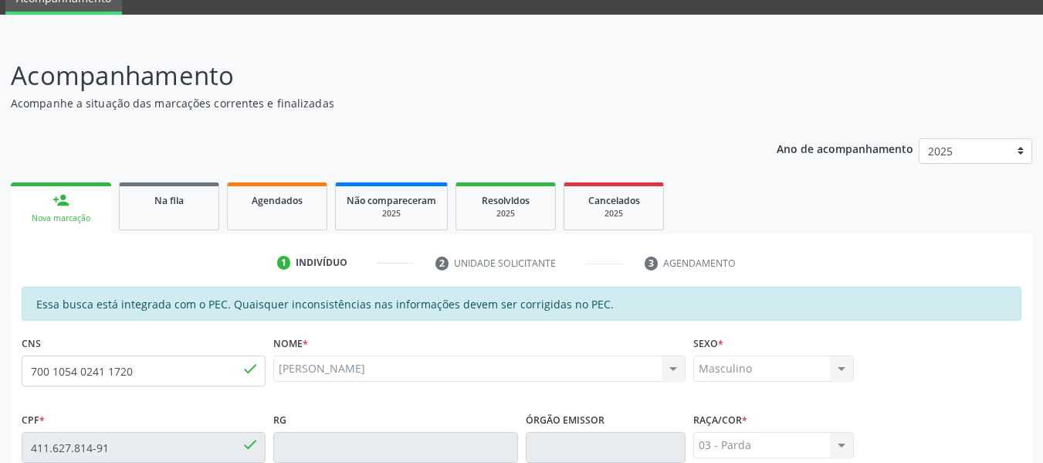
scroll to position [8, 0]
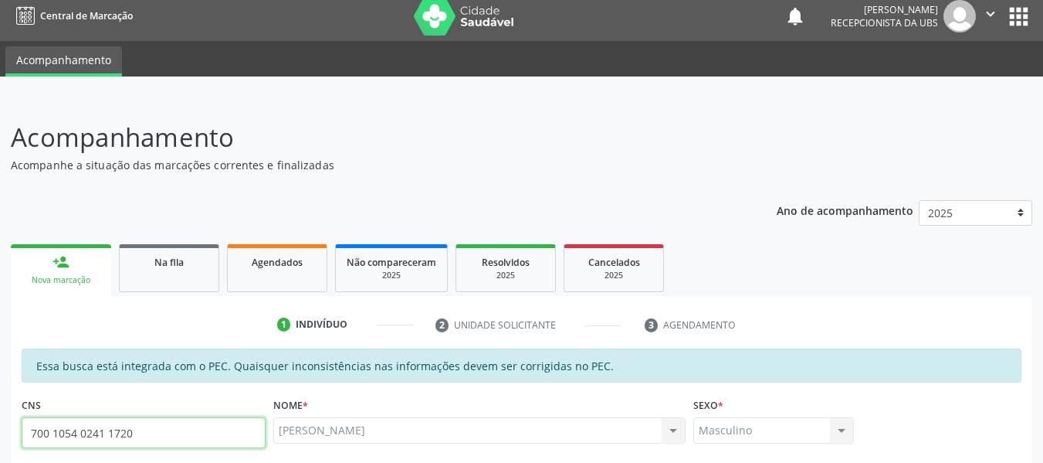
click at [148, 439] on input "700 1054 0241 1720" at bounding box center [144, 432] width 244 height 31
type input "7"
click at [148, 439] on input "text" at bounding box center [144, 432] width 244 height 31
click at [74, 432] on input "text" at bounding box center [144, 432] width 244 height 31
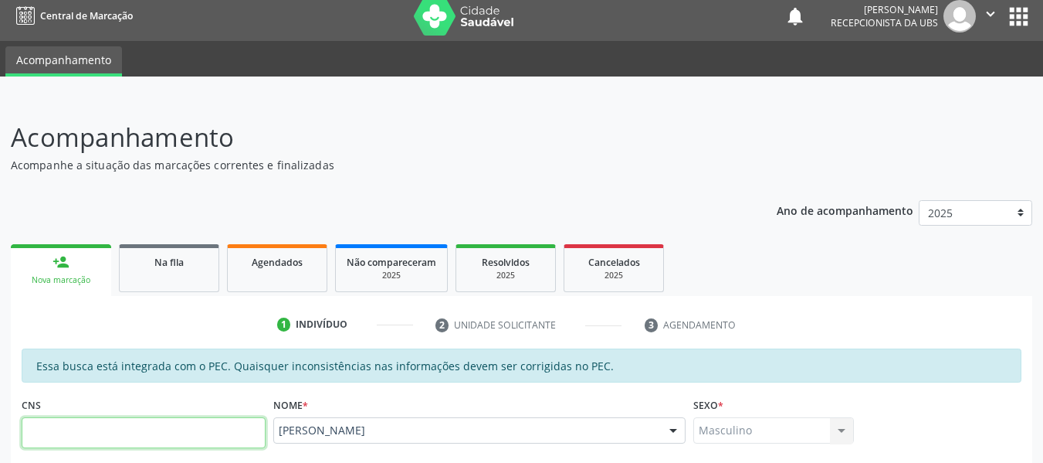
click at [74, 432] on input "text" at bounding box center [144, 432] width 244 height 31
click at [120, 436] on input "text" at bounding box center [144, 432] width 244 height 31
type input "702 4060 1143 9125"
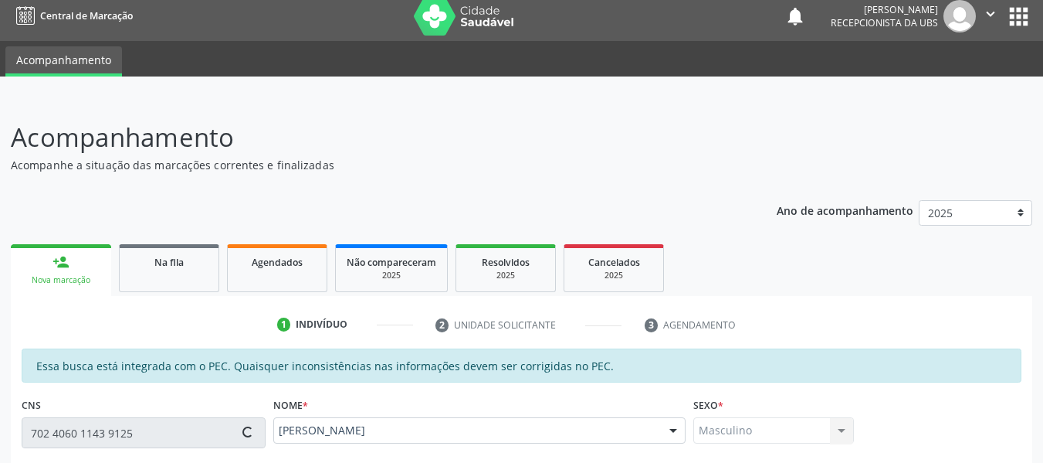
type input "788.124.614-68"
type input "[DATE]"
type input "[PERSON_NAME]"
type input "[PHONE_NUMBER]"
type input "669"
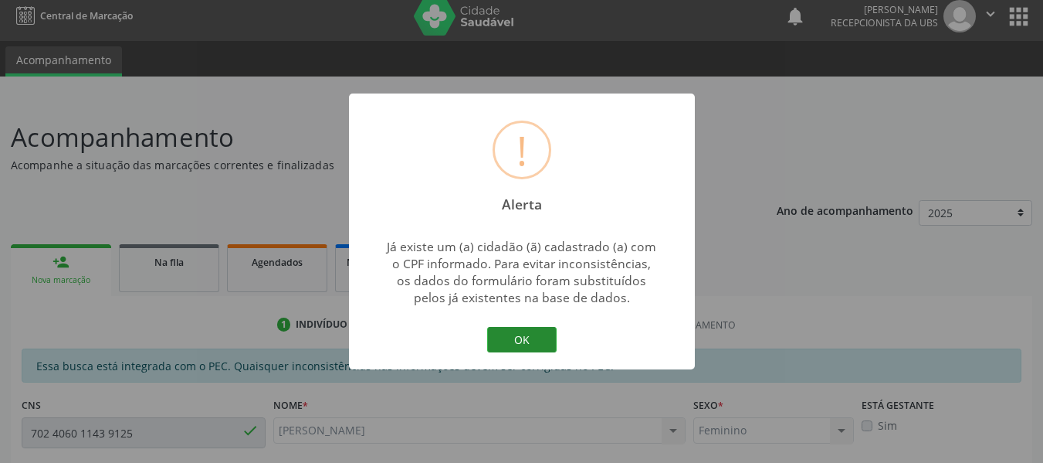
click at [532, 340] on button "OK" at bounding box center [522, 340] width 70 height 26
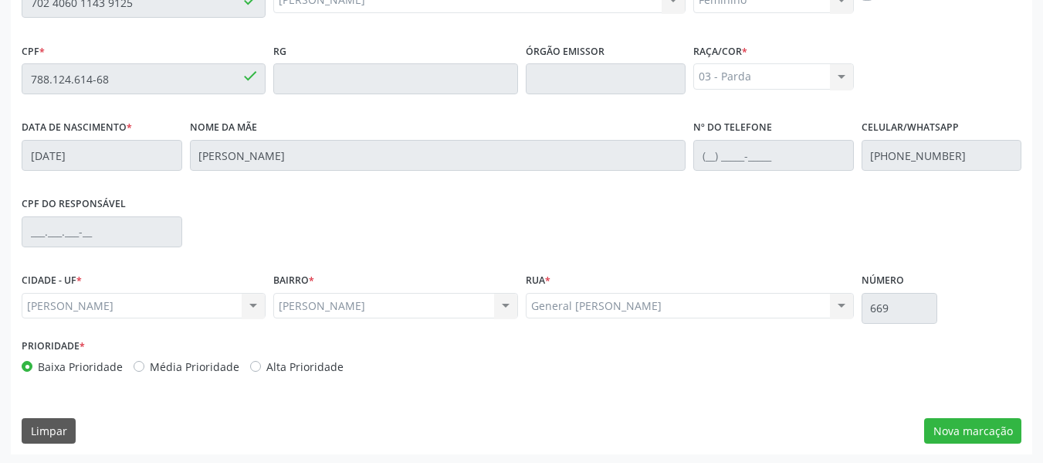
scroll to position [441, 0]
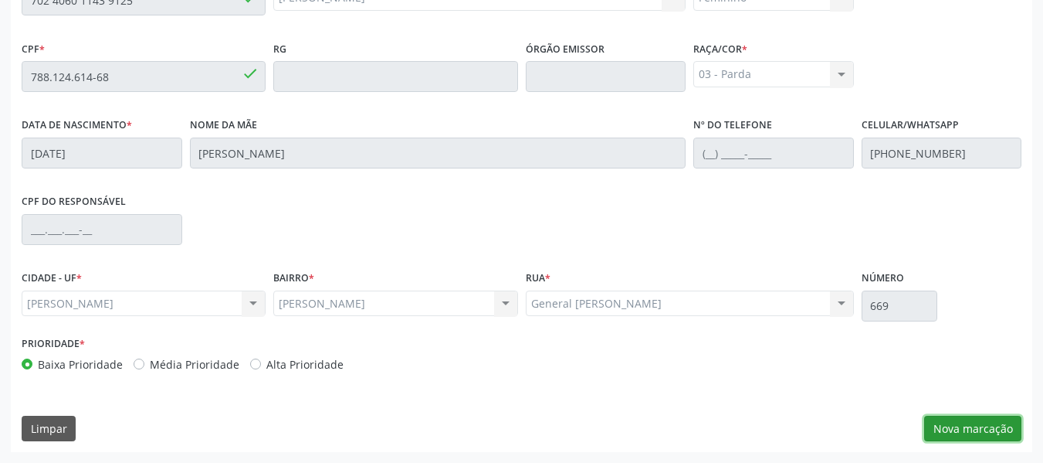
click at [980, 428] on button "Nova marcação" at bounding box center [972, 428] width 97 height 26
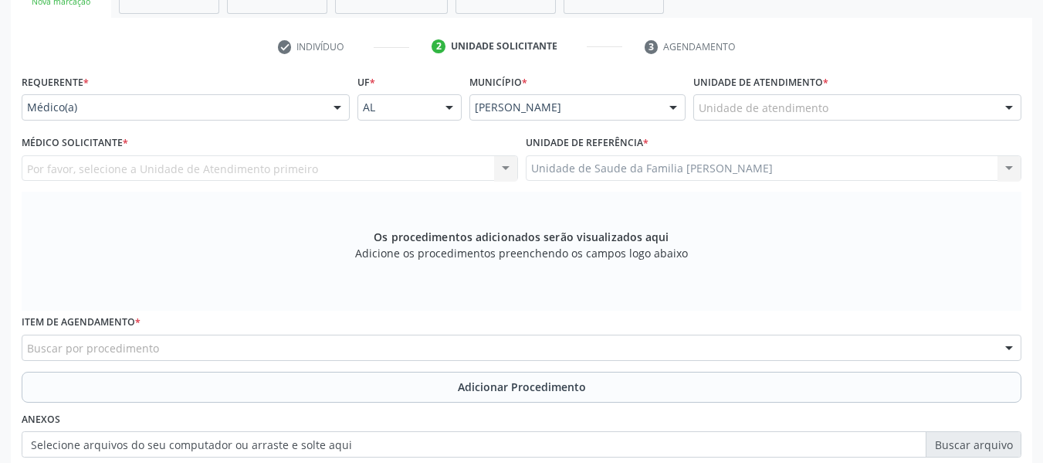
scroll to position [236, 0]
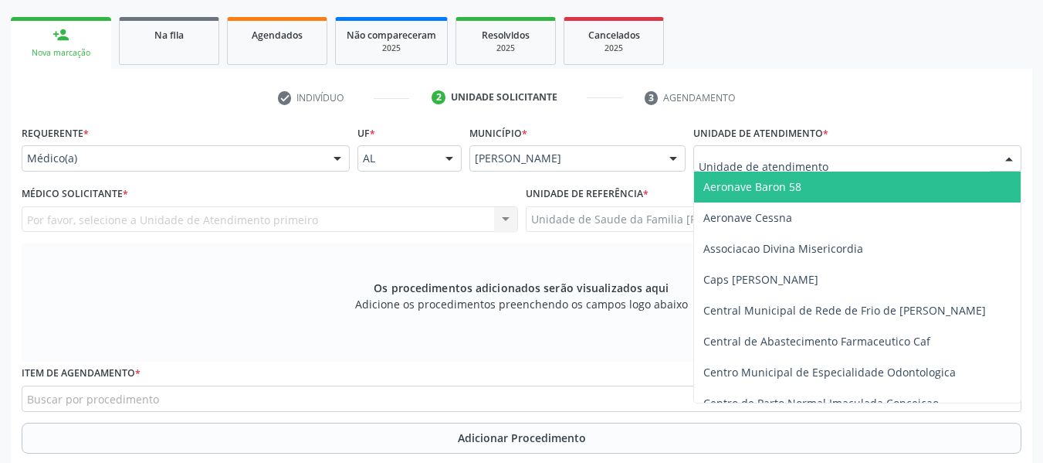
click at [1008, 161] on div at bounding box center [1009, 159] width 23 height 26
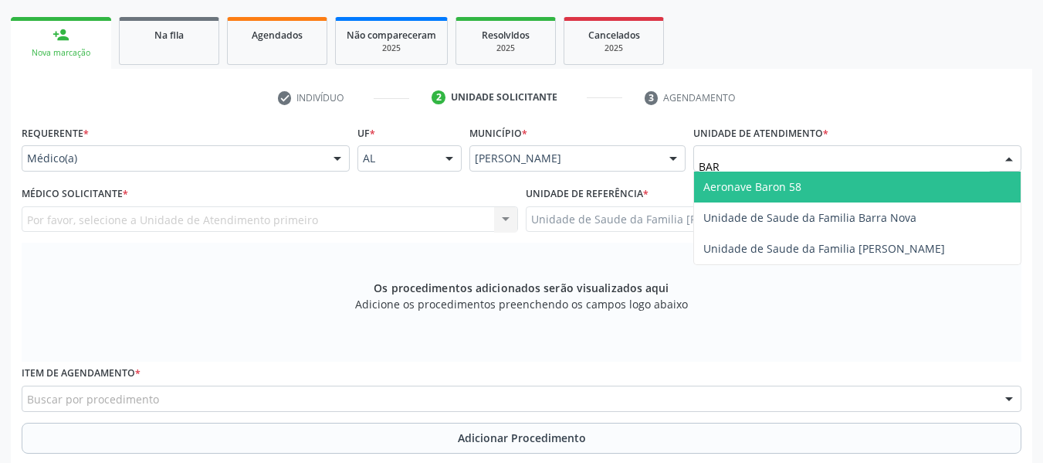
type input "BARR"
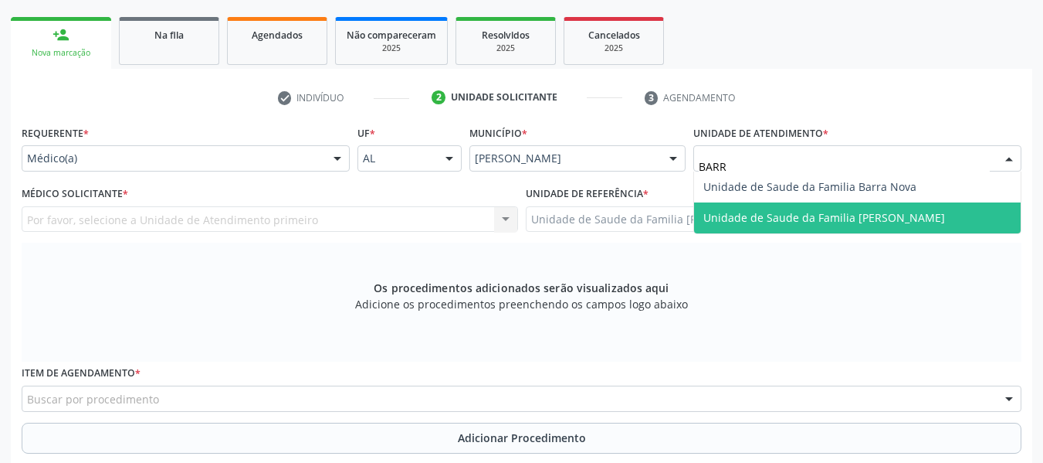
click at [914, 212] on span "Unidade de Saude da Familia [PERSON_NAME]" at bounding box center [825, 217] width 242 height 15
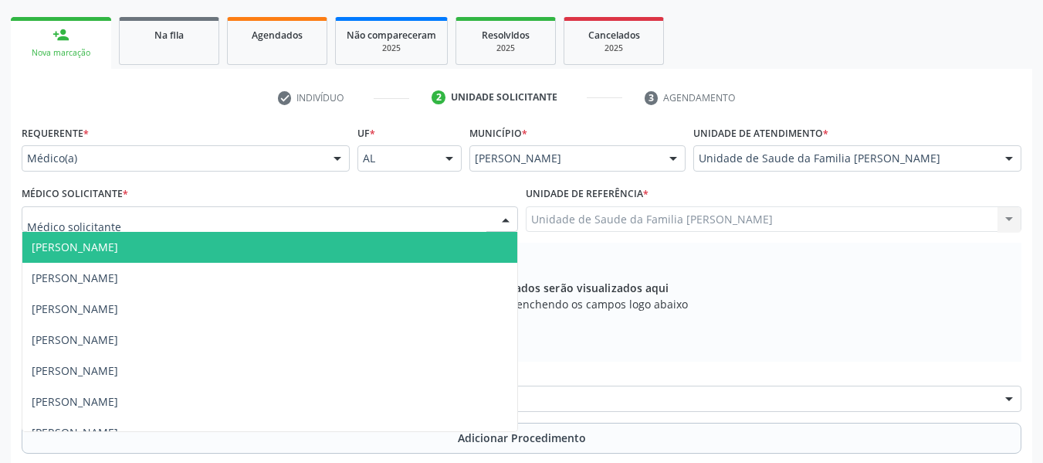
click at [504, 219] on div at bounding box center [505, 220] width 23 height 26
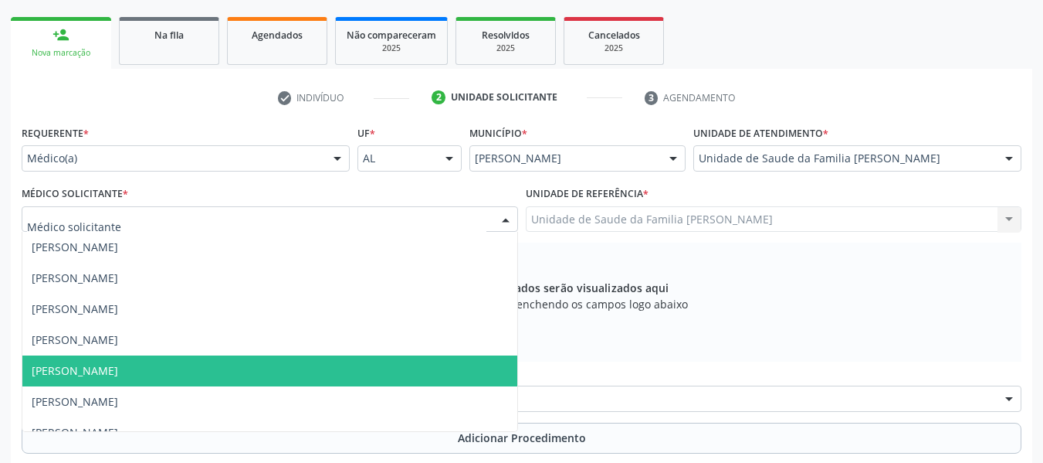
click at [118, 370] on span "[PERSON_NAME]" at bounding box center [75, 370] width 86 height 15
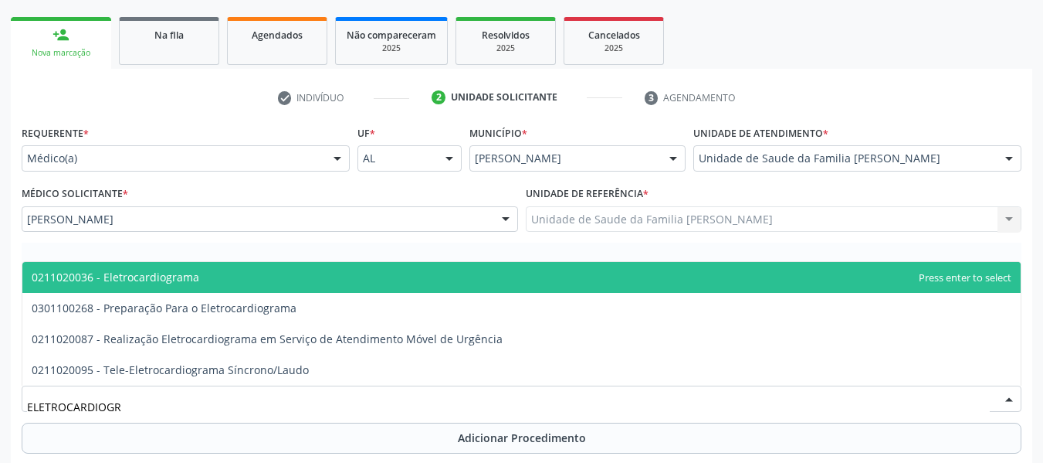
type input "ELETROCARDIOGRA"
click at [161, 274] on span "0211020036 - Eletrocardiograma" at bounding box center [116, 277] width 168 height 15
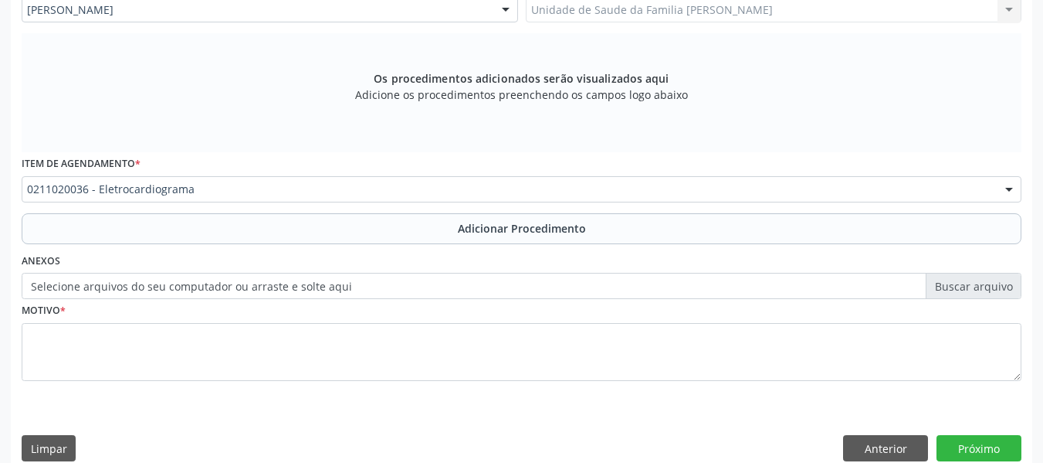
scroll to position [452, 0]
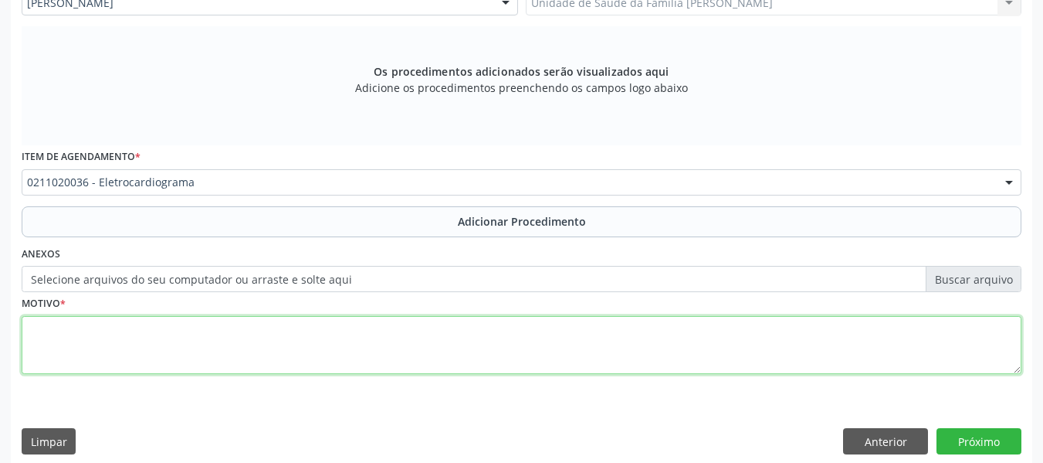
click at [83, 346] on textarea at bounding box center [522, 345] width 1000 height 59
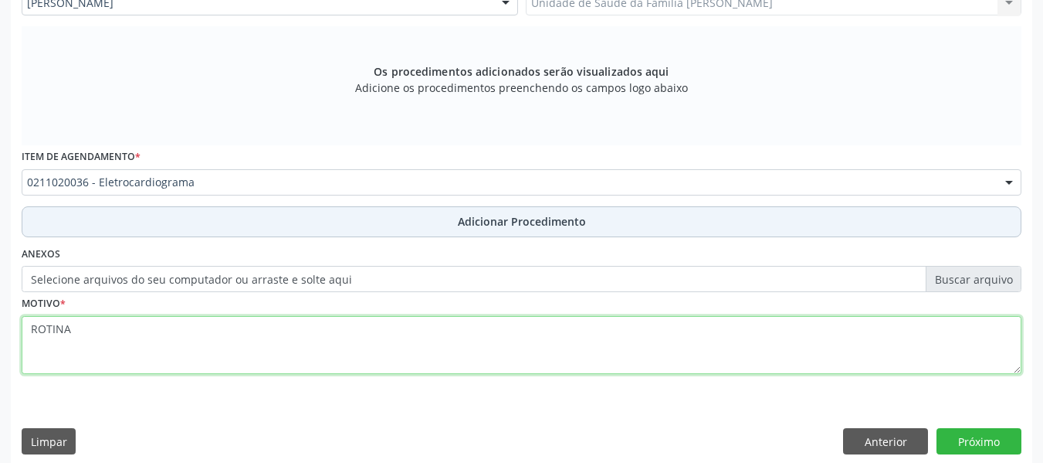
type textarea "ROTINA"
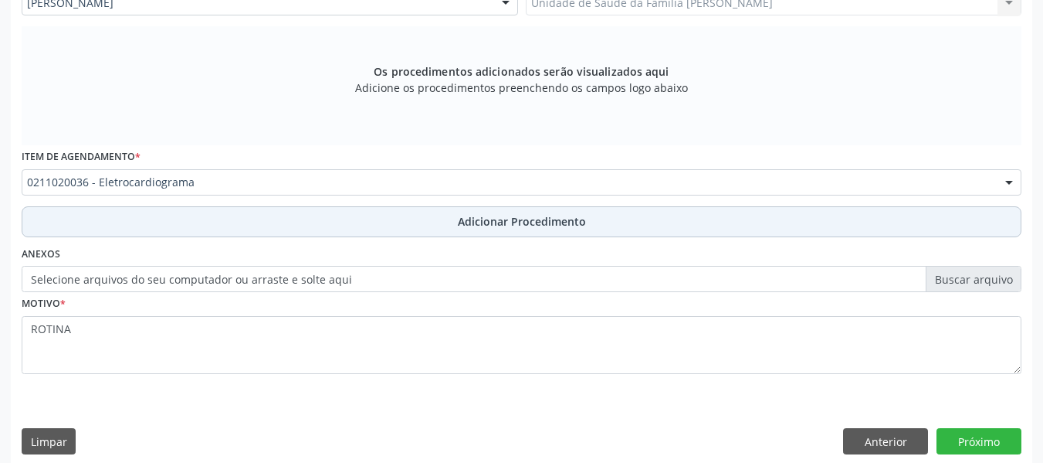
click at [516, 220] on span "Adicionar Procedimento" at bounding box center [522, 221] width 128 height 16
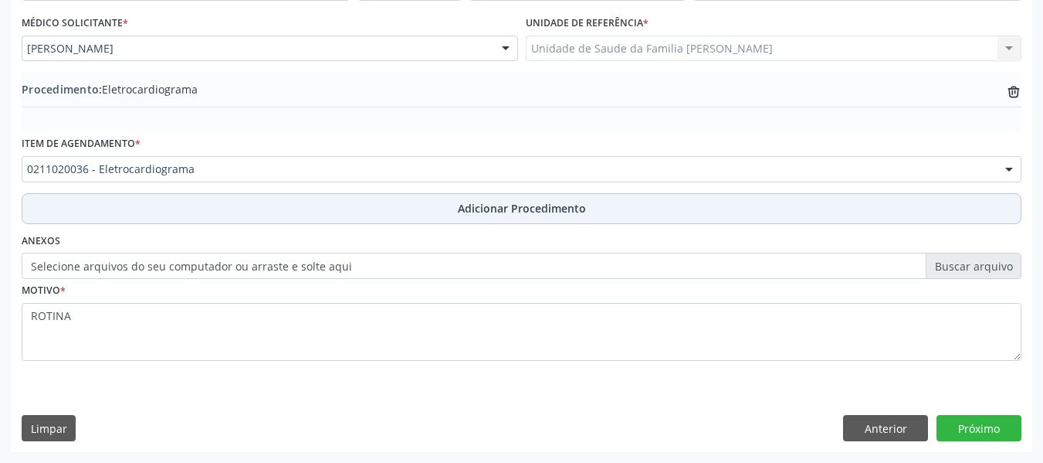
scroll to position [406, 0]
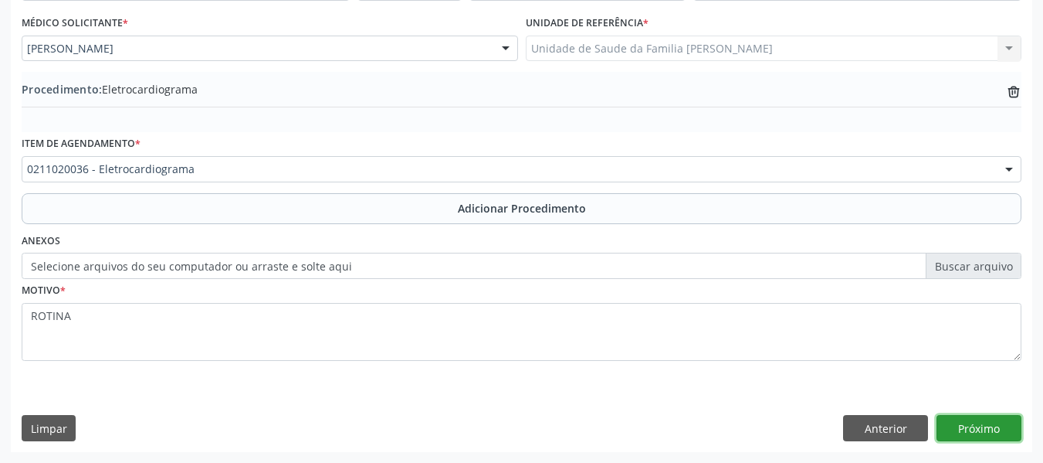
click at [982, 426] on button "Próximo" at bounding box center [979, 428] width 85 height 26
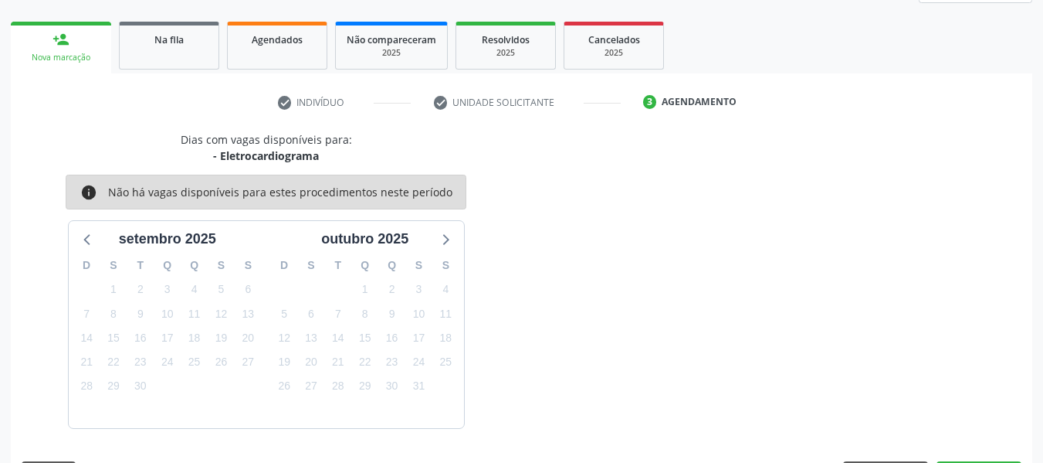
scroll to position [276, 0]
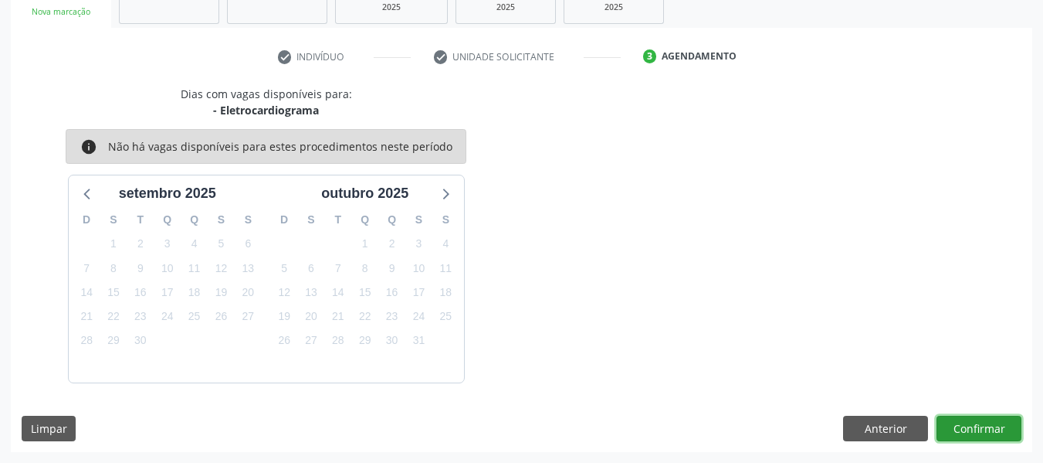
click at [982, 426] on button "Confirmar" at bounding box center [979, 428] width 85 height 26
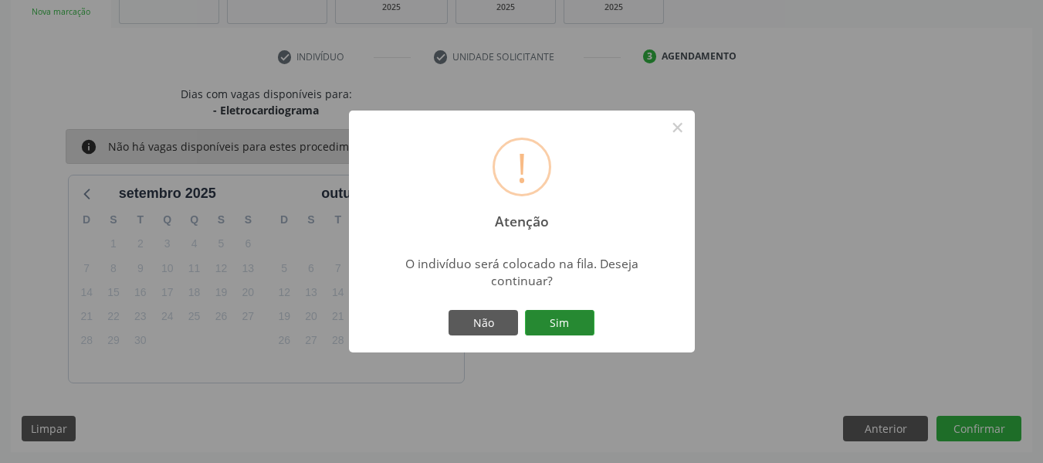
click at [555, 317] on button "Sim" at bounding box center [560, 323] width 70 height 26
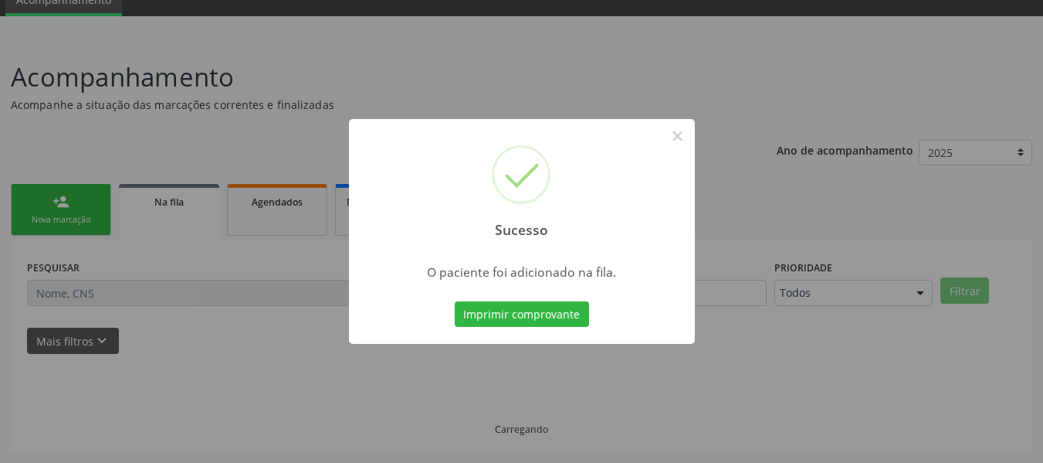
scroll to position [69, 0]
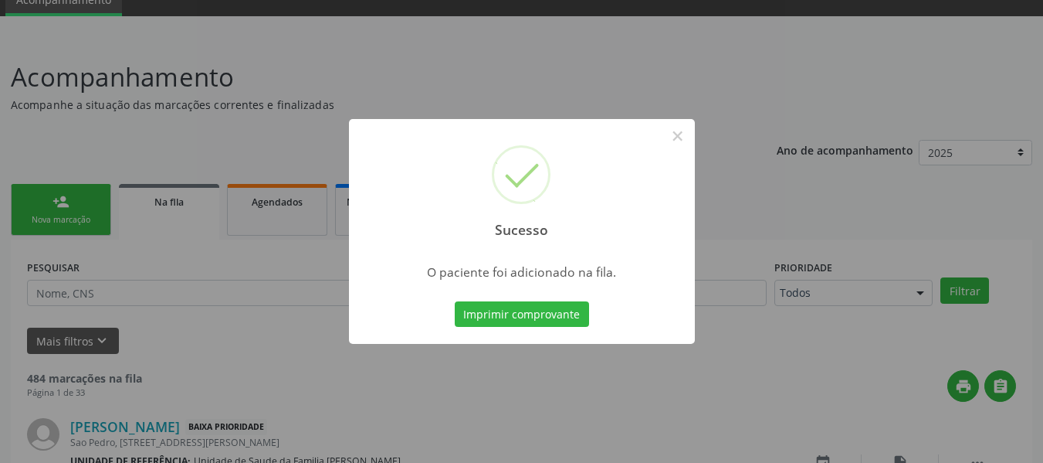
click at [59, 203] on div "Sucesso × O paciente foi adicionado na fila. Imprimir comprovante Cancel" at bounding box center [521, 231] width 1043 height 463
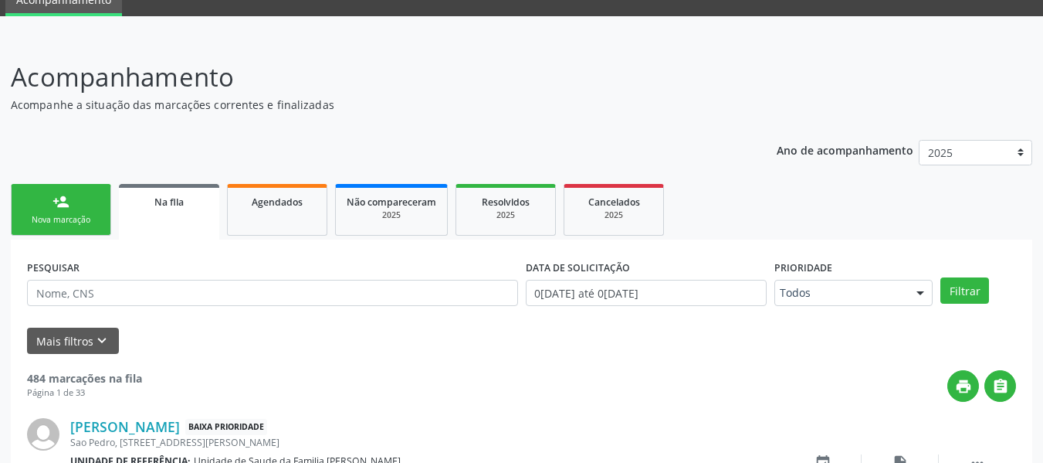
click at [59, 203] on div "person_add" at bounding box center [61, 201] width 17 height 17
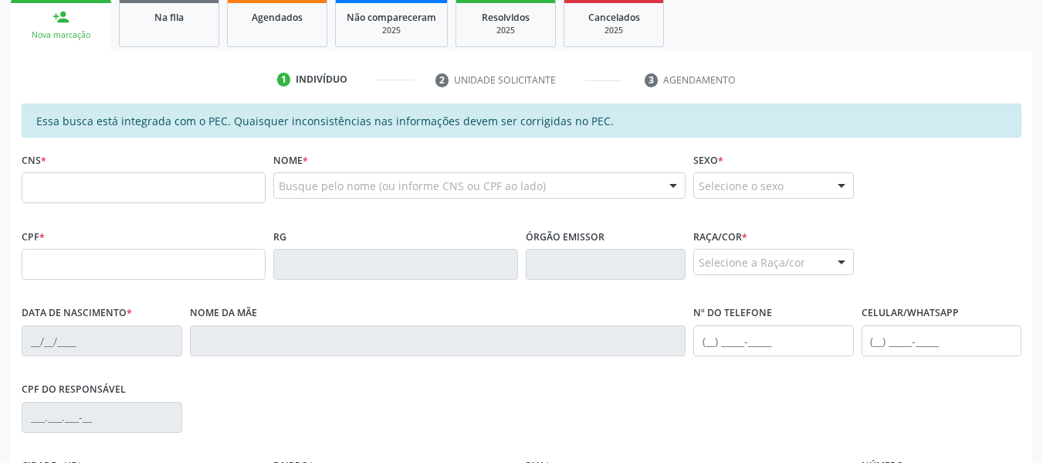
scroll to position [254, 0]
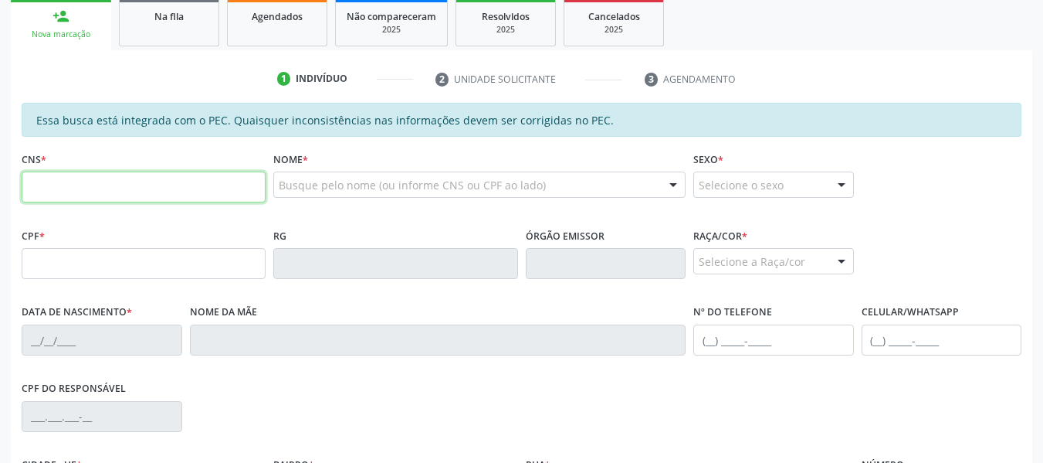
click at [54, 189] on input "text" at bounding box center [144, 186] width 244 height 31
click at [76, 178] on input "text" at bounding box center [144, 186] width 244 height 31
type input "700 1054 0241 1720"
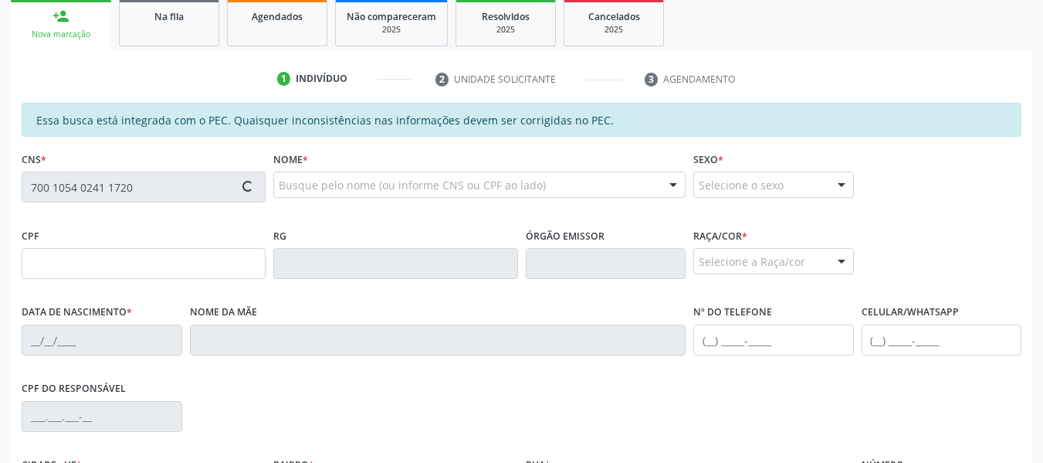
type input "411.627.814-91"
type input "[DATE]"
type input "[PERSON_NAME]"
type input "[PHONE_NUMBER]"
type input "283"
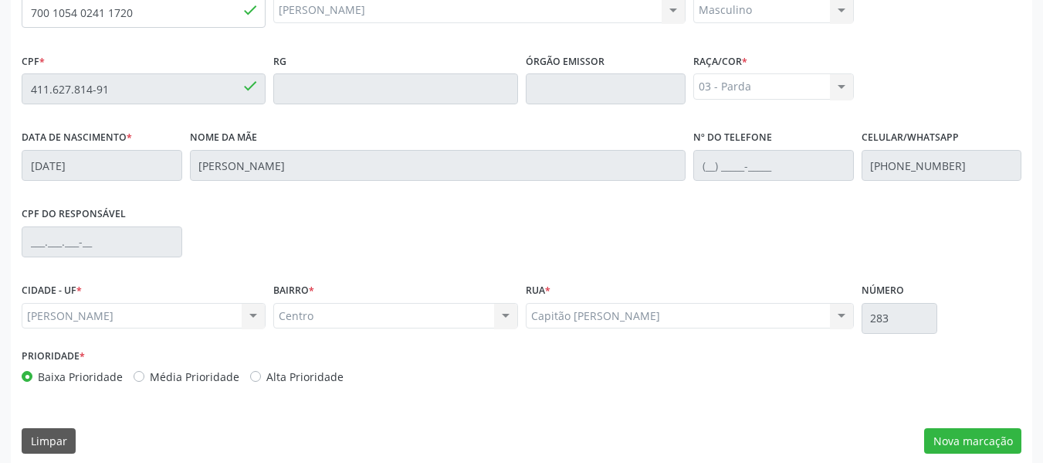
scroll to position [441, 0]
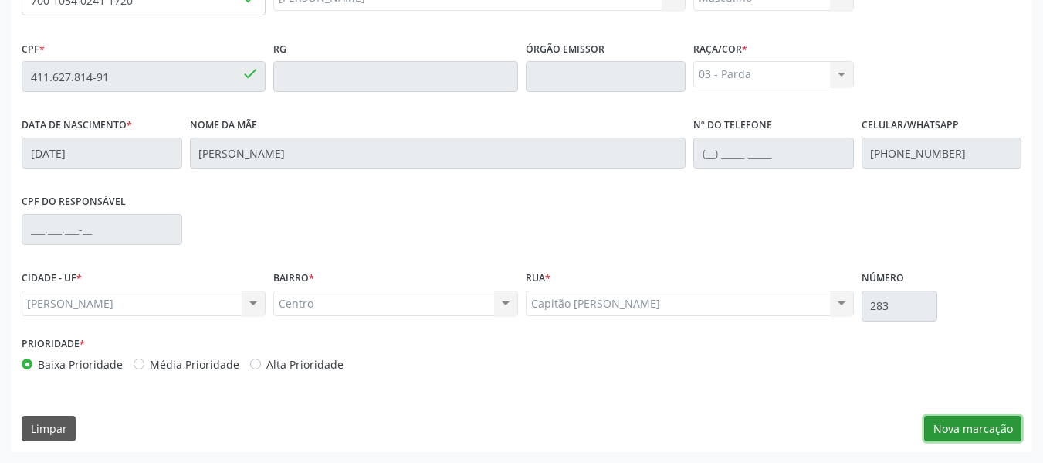
click at [992, 429] on button "Nova marcação" at bounding box center [972, 428] width 97 height 26
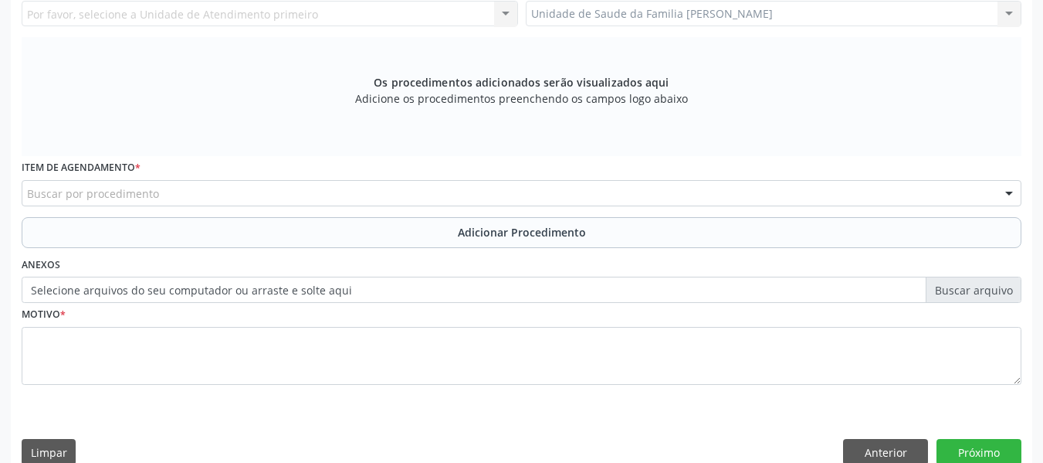
click at [1006, 8] on div "Unidade de Saude da Familia Barro Vermelho Unidade de Saude da Familia Barro Ve…" at bounding box center [774, 14] width 497 height 26
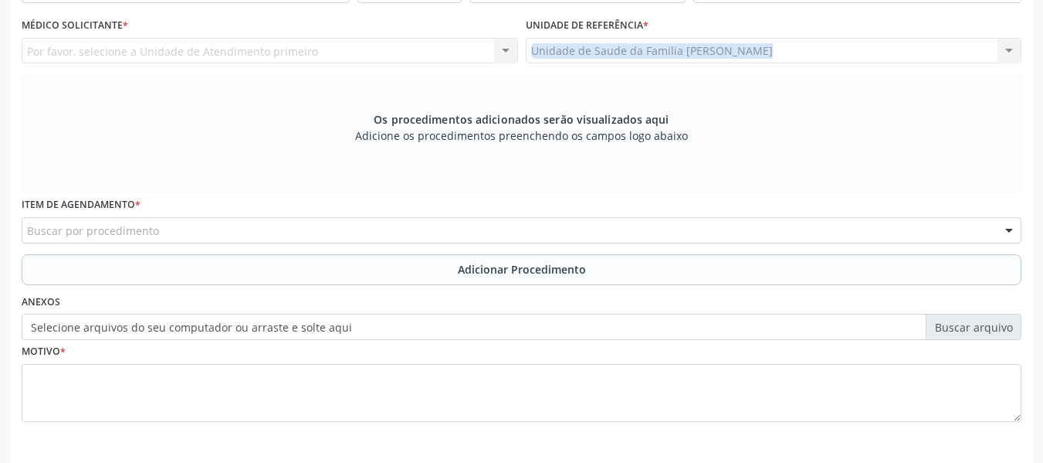
scroll to position [395, 0]
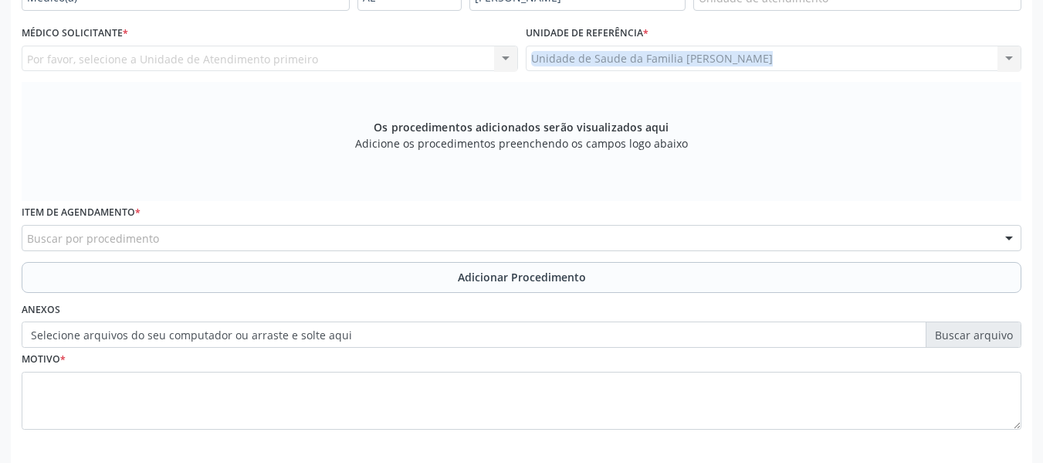
drag, startPoint x: 1006, startPoint y: 8, endPoint x: 1014, endPoint y: 14, distance: 9.4
click at [1014, 14] on div "Requerente * Médico(a) Médico(a) Enfermeiro(a) Paciente Nenhum resultado encont…" at bounding box center [522, 206] width 1000 height 490
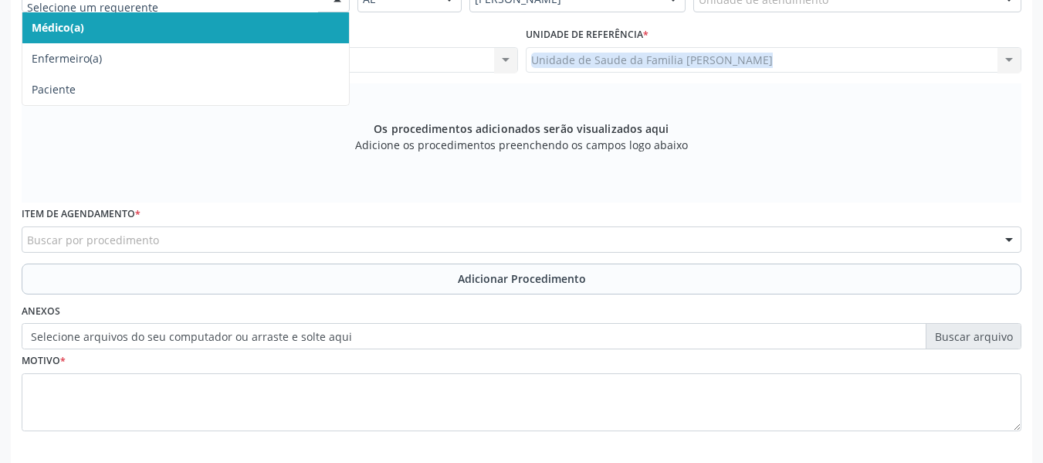
scroll to position [386, 0]
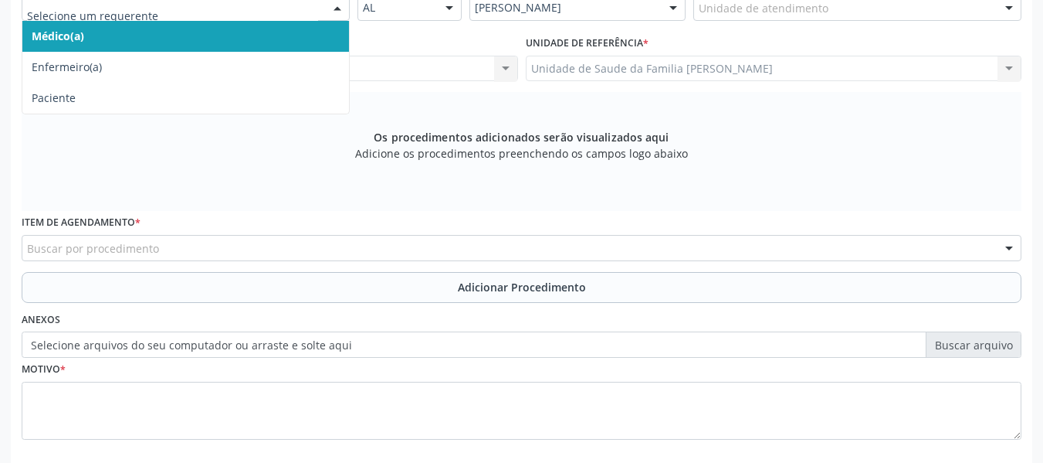
click at [338, 0] on div at bounding box center [337, 8] width 23 height 26
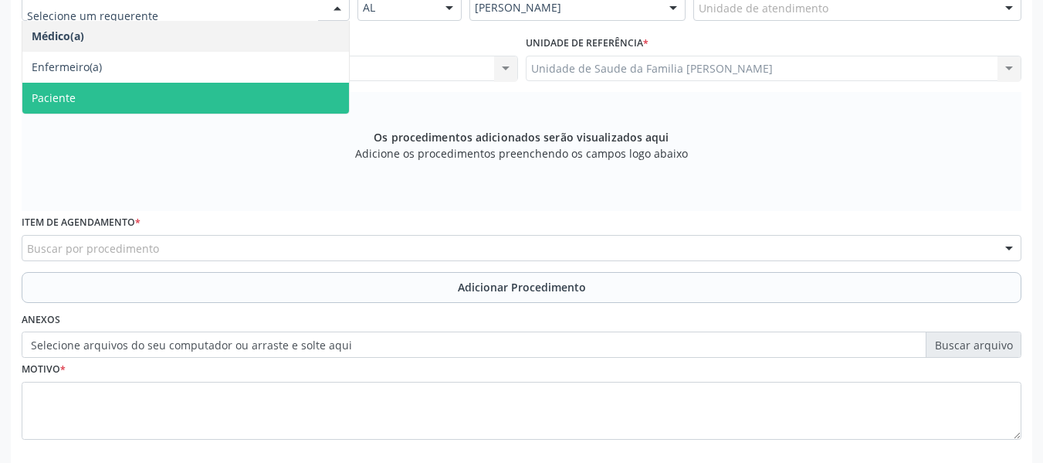
click at [60, 98] on span "Paciente" at bounding box center [54, 97] width 44 height 15
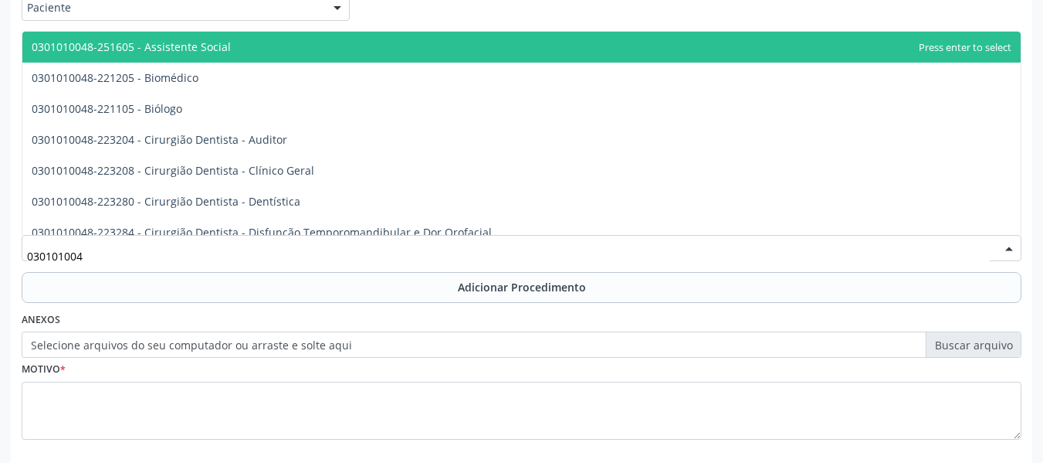
type input "0301010048"
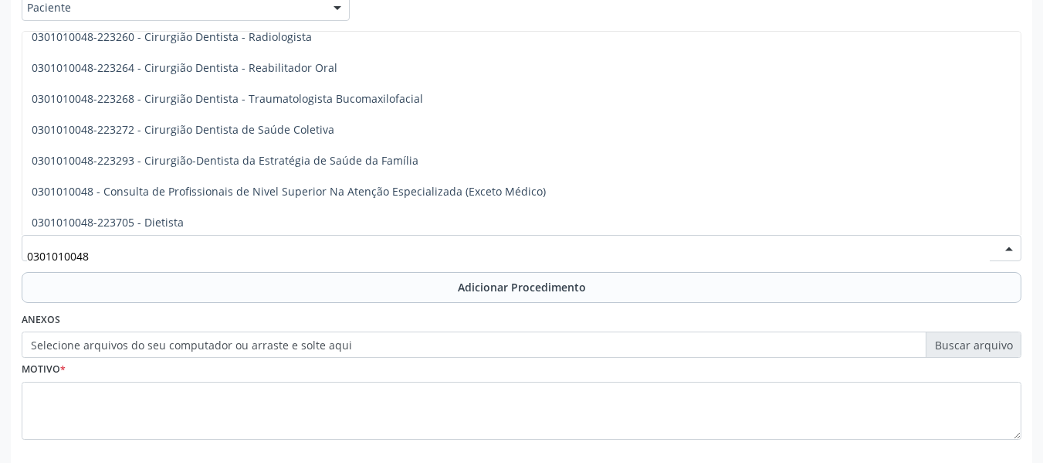
scroll to position [690, 0]
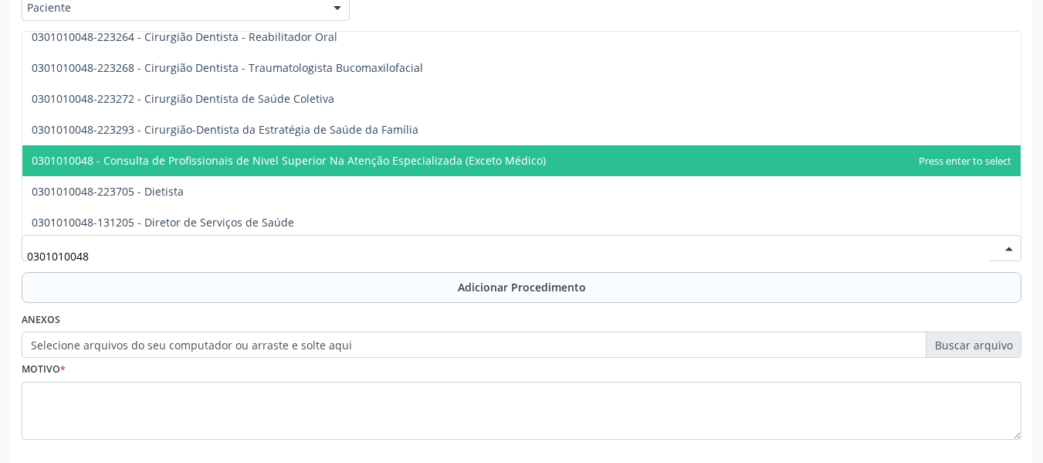
click at [477, 162] on span "0301010048 - Consulta de Profissionais de Nivel Superior Na Atenção Especializa…" at bounding box center [289, 160] width 514 height 15
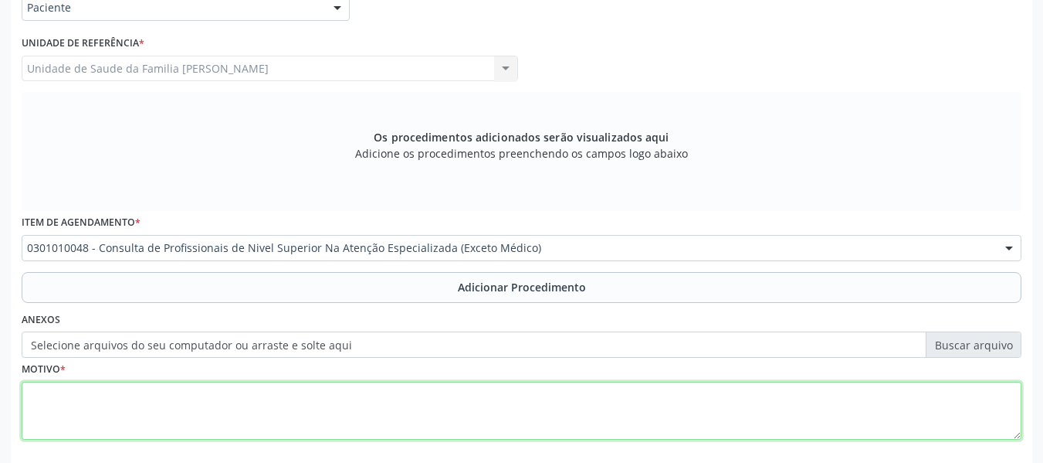
click at [80, 422] on textarea at bounding box center [522, 411] width 1000 height 59
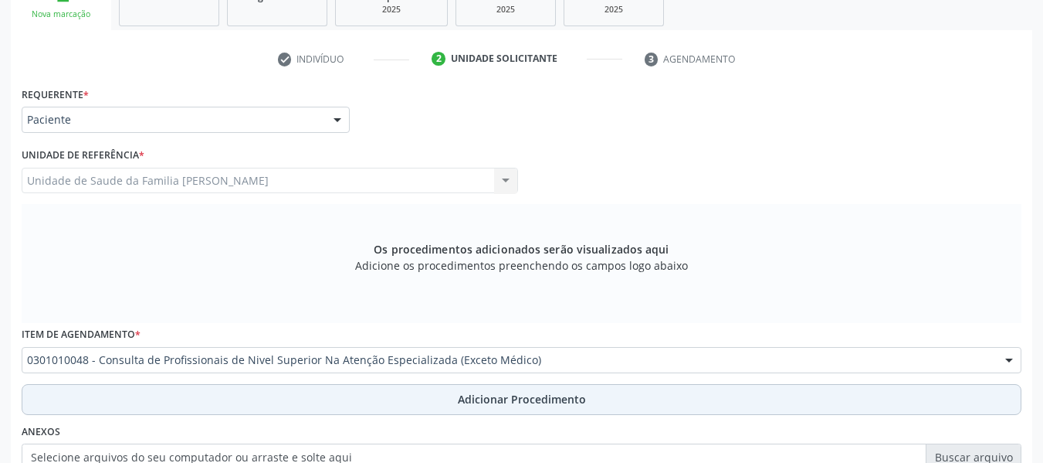
scroll to position [270, 0]
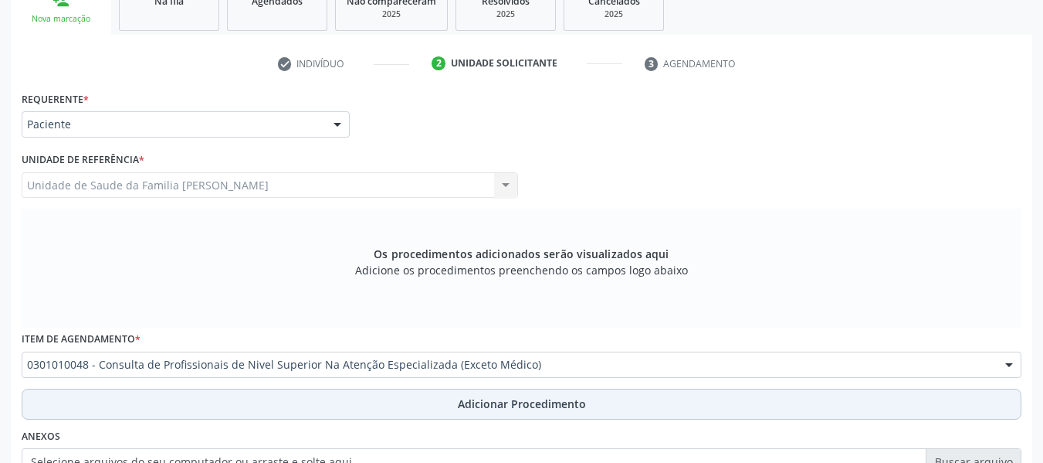
type textarea "FISIOTERAPIA"
click at [566, 399] on span "Adicionar Procedimento" at bounding box center [522, 403] width 128 height 16
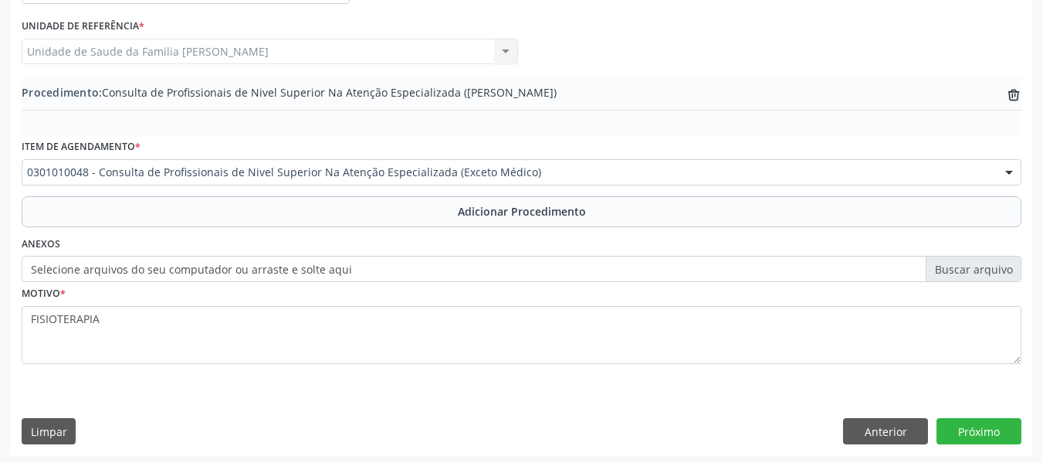
scroll to position [406, 0]
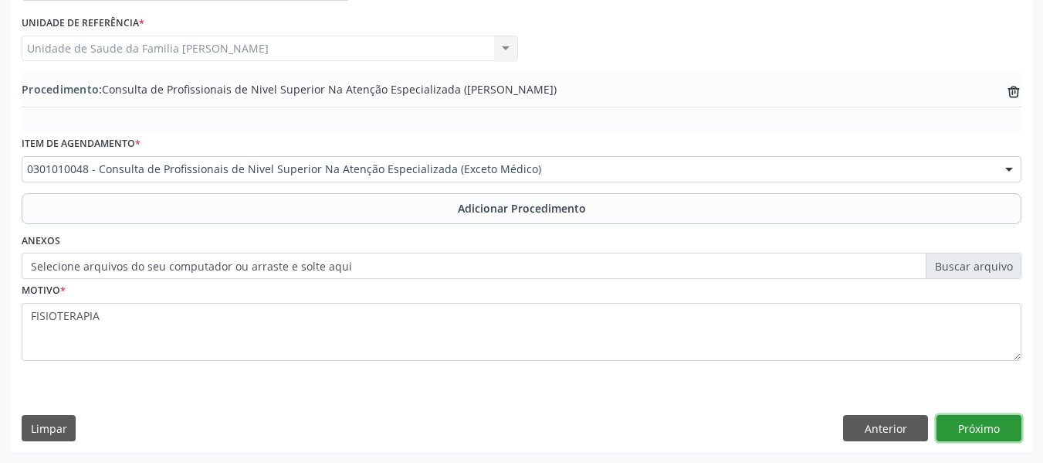
click at [972, 425] on button "Próximo" at bounding box center [979, 428] width 85 height 26
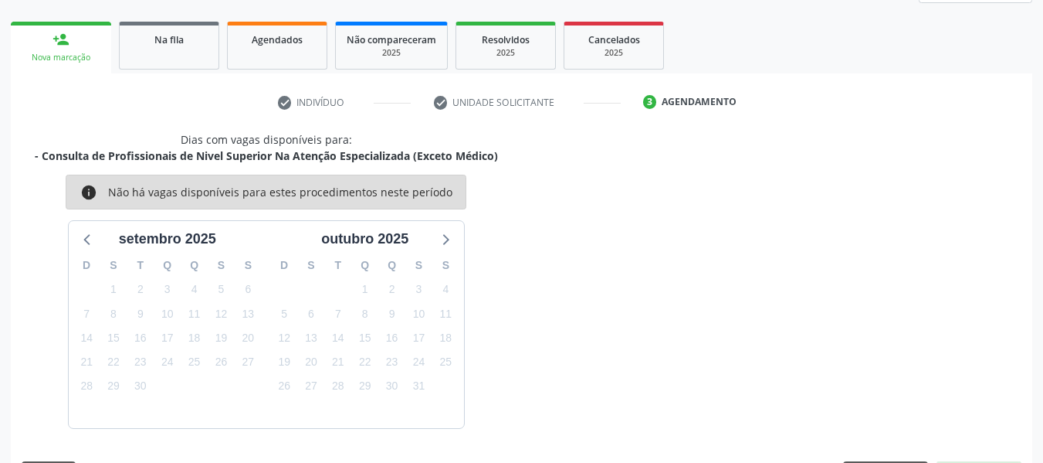
scroll to position [276, 0]
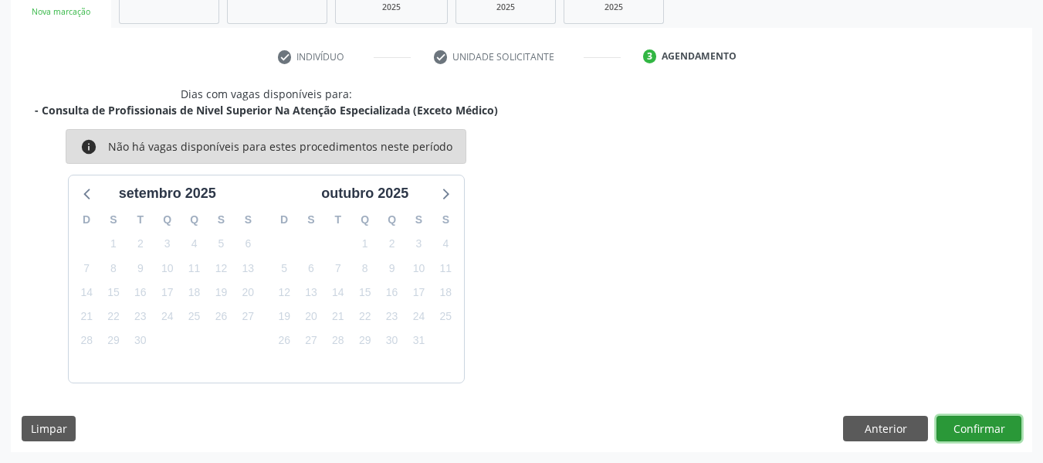
click at [972, 425] on button "Confirmar" at bounding box center [979, 428] width 85 height 26
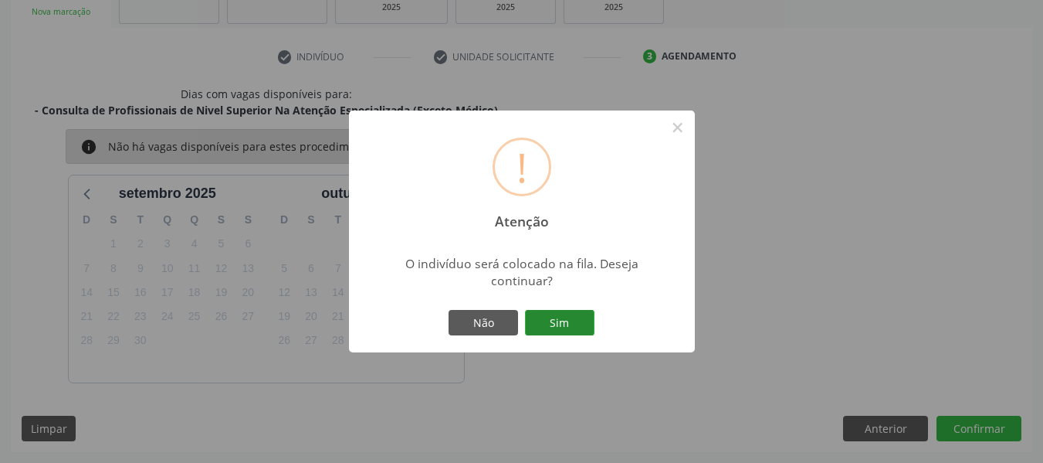
click at [565, 322] on button "Sim" at bounding box center [560, 323] width 70 height 26
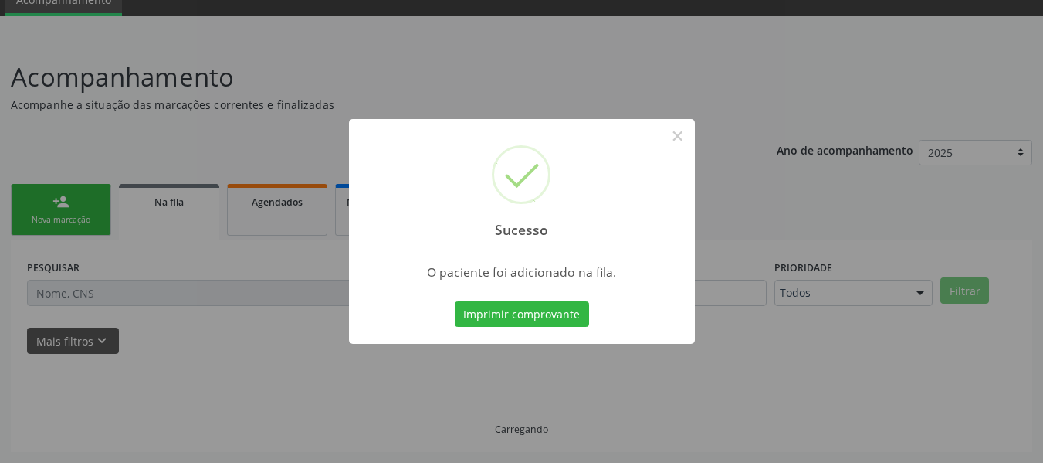
scroll to position [69, 0]
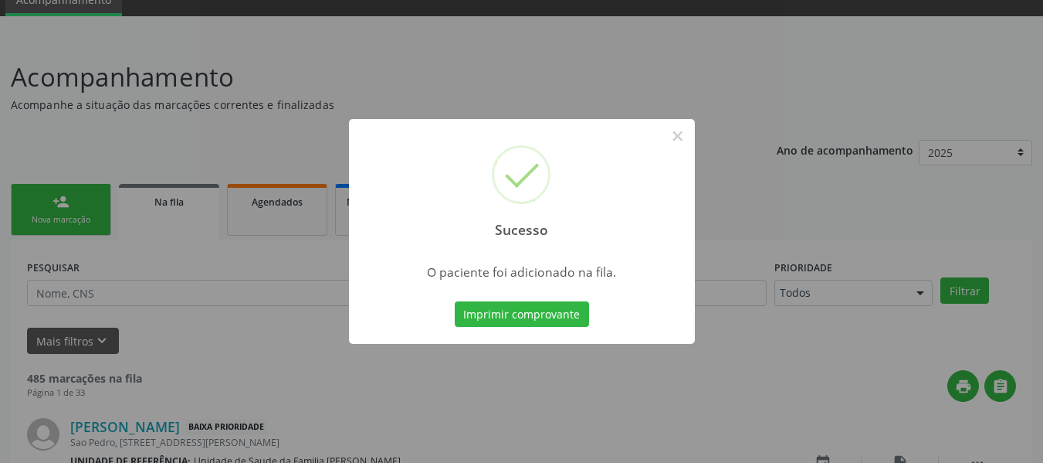
click at [55, 204] on div "Sucesso × O paciente foi adicionado na fila. Imprimir comprovante Cancel" at bounding box center [521, 231] width 1043 height 463
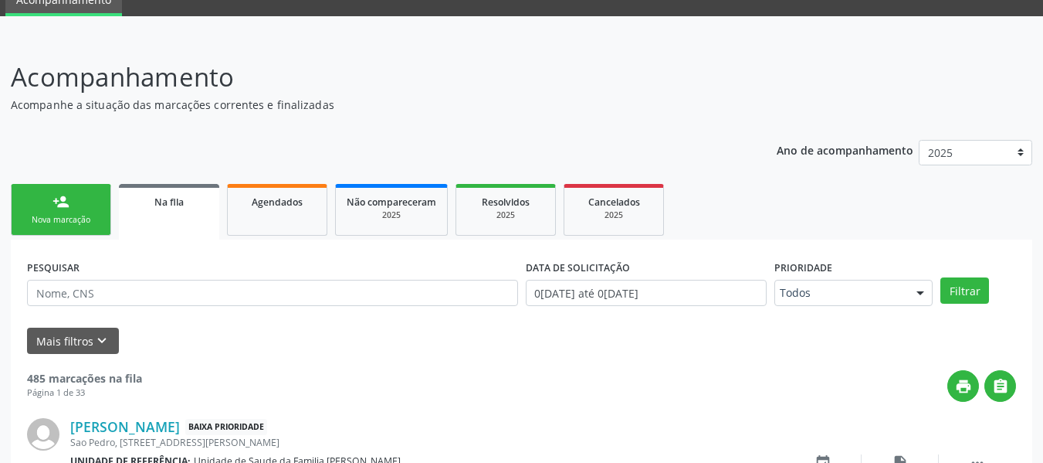
click at [55, 204] on div "person_add" at bounding box center [61, 201] width 17 height 17
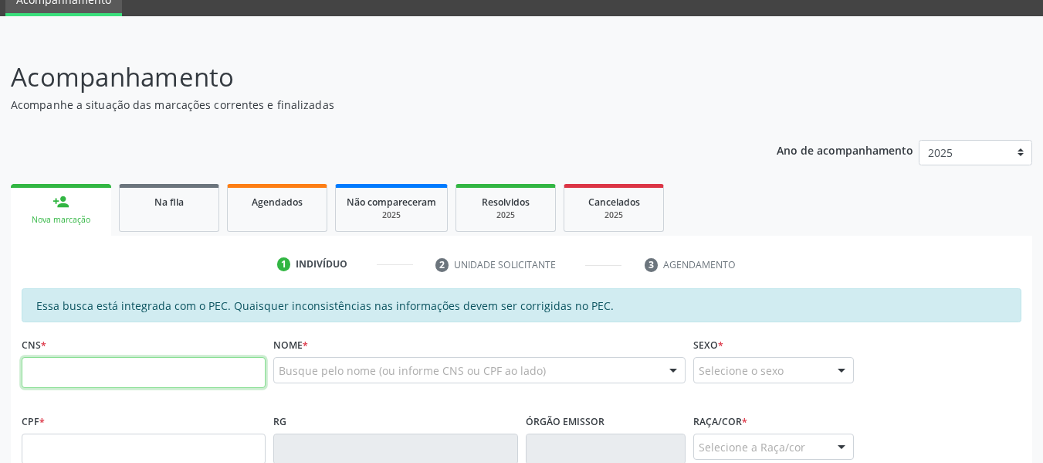
click at [41, 378] on input "text" at bounding box center [144, 372] width 244 height 31
type input "700 0071 9470 2902"
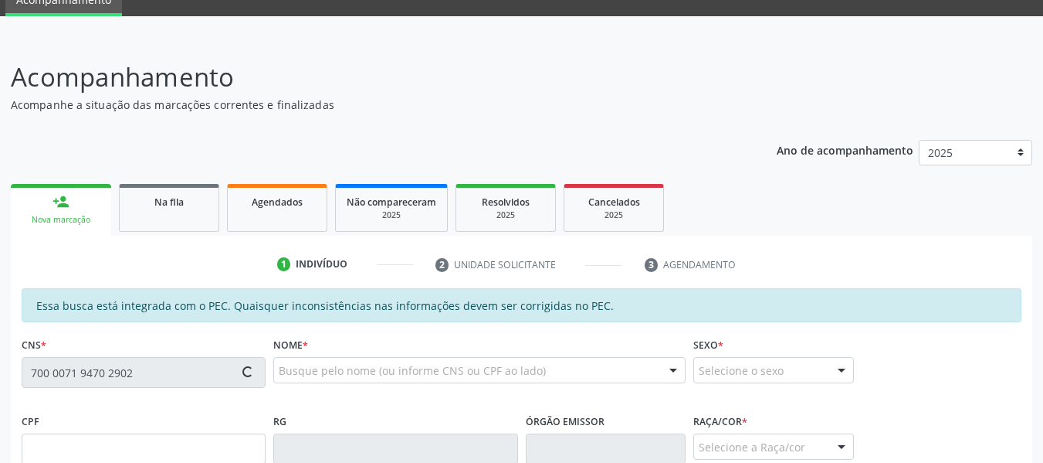
type input "109.014.444-05"
type input "2[DATE]"
type input "[PERSON_NAME] [PERSON_NAME]"
type input "[PHONE_NUMBER]"
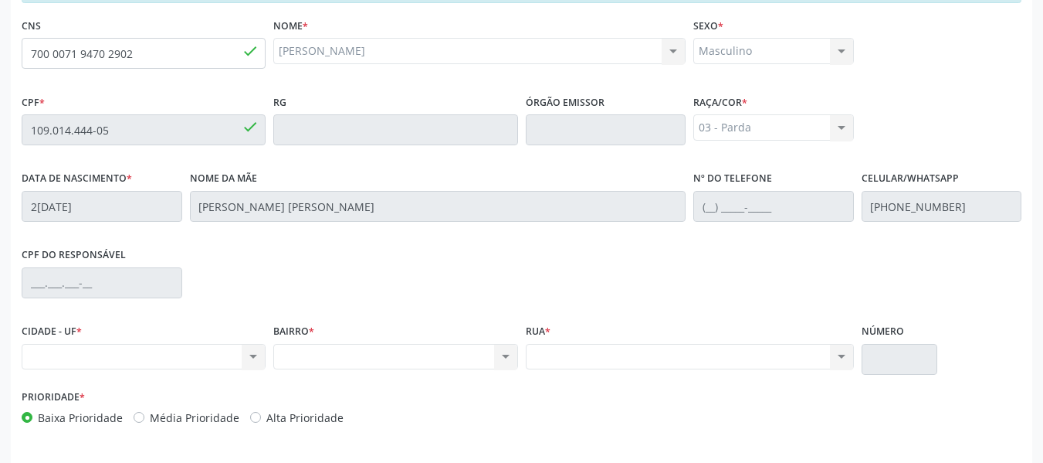
scroll to position [441, 0]
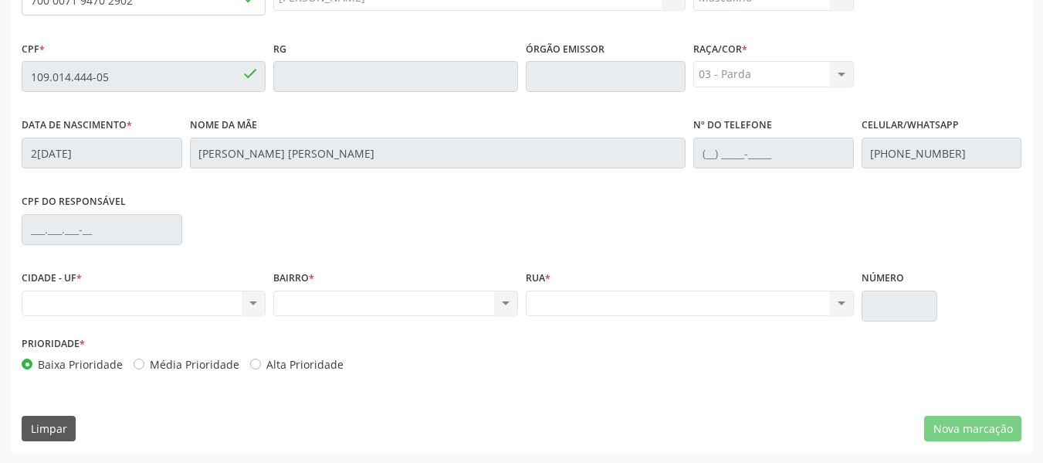
click at [251, 301] on div "Nenhum resultado encontrado para: " " Não há nenhuma opção para ser exibida." at bounding box center [144, 303] width 244 height 26
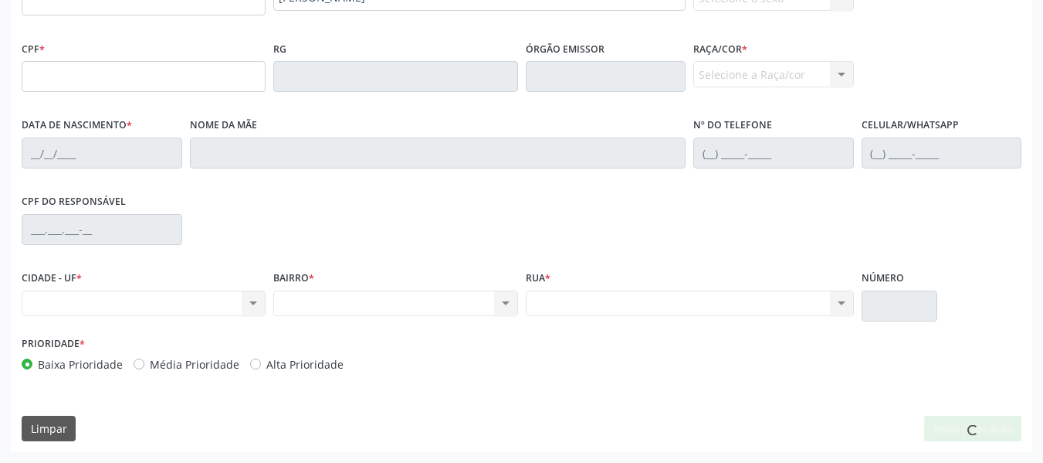
scroll to position [0, 0]
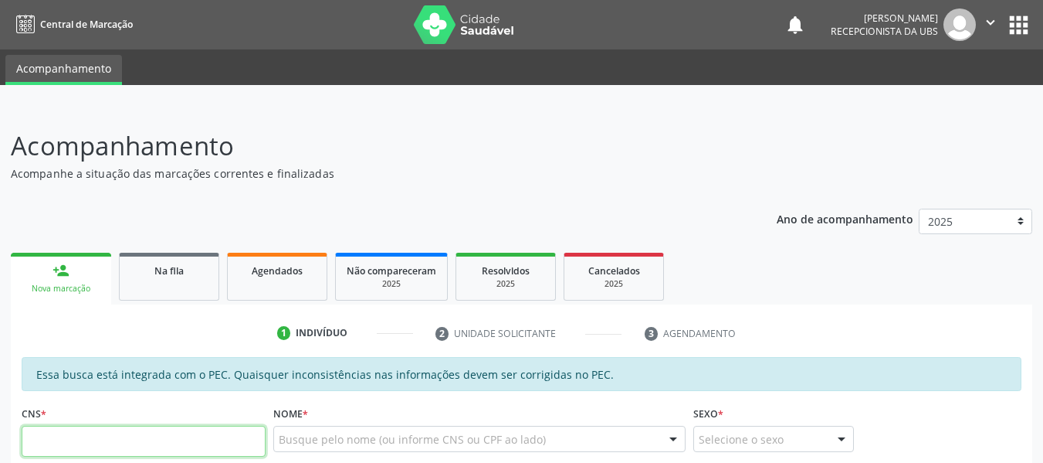
click at [107, 443] on input "text" at bounding box center [144, 441] width 244 height 31
type input "702 5023 3834 9233"
type input "183.828.224-60"
type input "06/12/2022"
type input "Maria Fabiana Raimundo da Silva"
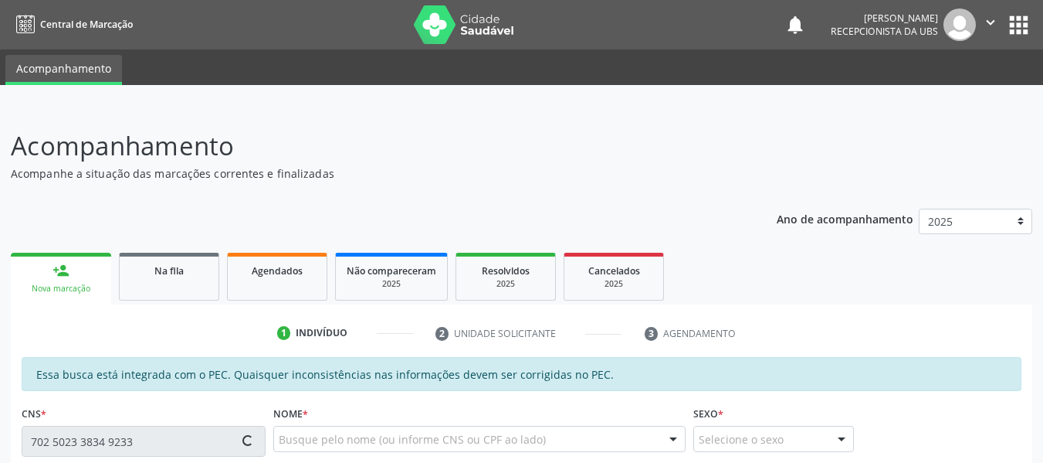
type input "(82) 99685-4997"
type input "S/N"
click at [506, 436] on div "Busque pelo nome (ou informe CNS ou CPF ao lado) Nenhum resultado encontrado pa…" at bounding box center [479, 439] width 412 height 26
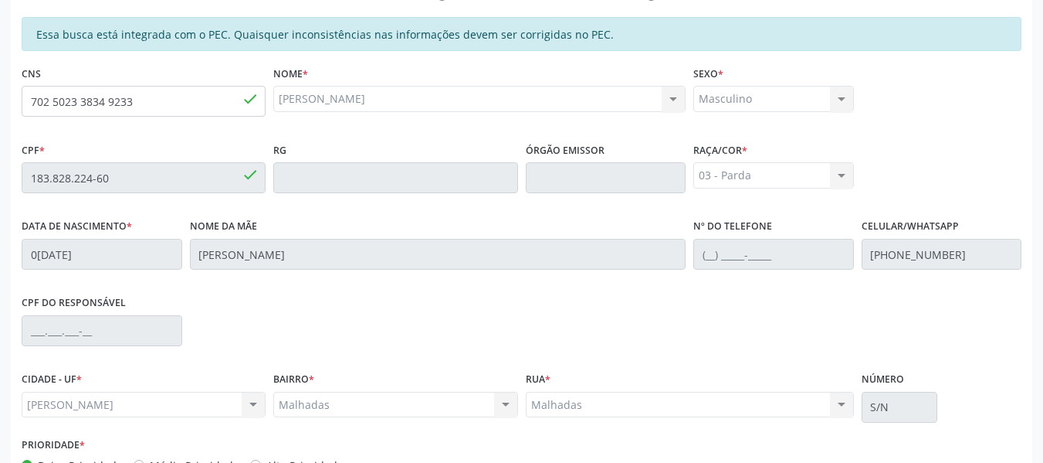
scroll to position [317, 0]
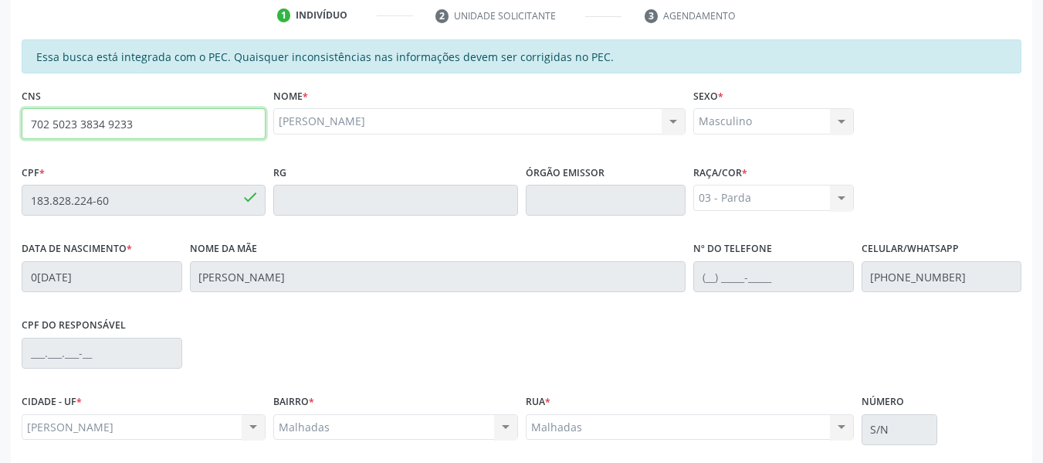
click at [144, 128] on input "702 5023 3834 9233" at bounding box center [144, 123] width 244 height 31
type input "7"
type input "705 0082 3479 4855"
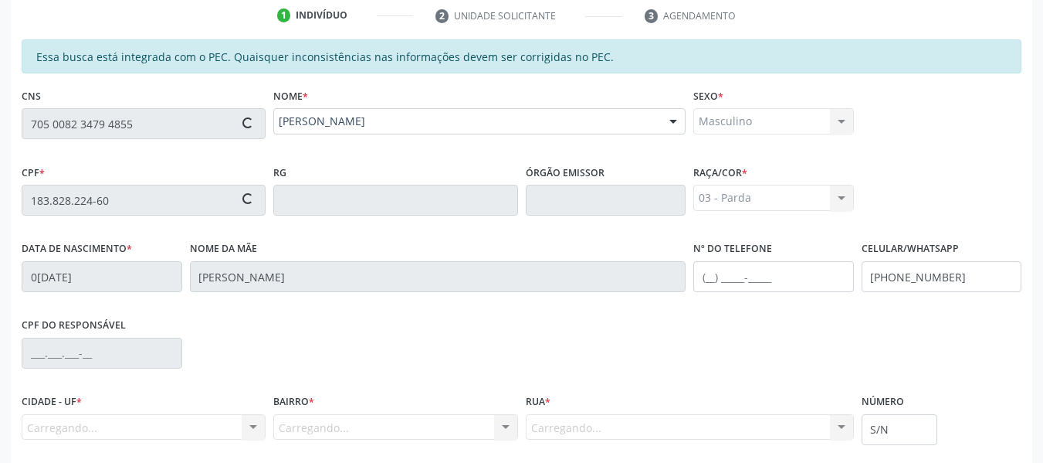
type input "044.370.644-10"
type input "26/12/1977"
type input "Nair Alves da Silva"
type input "(82) 99114-4759"
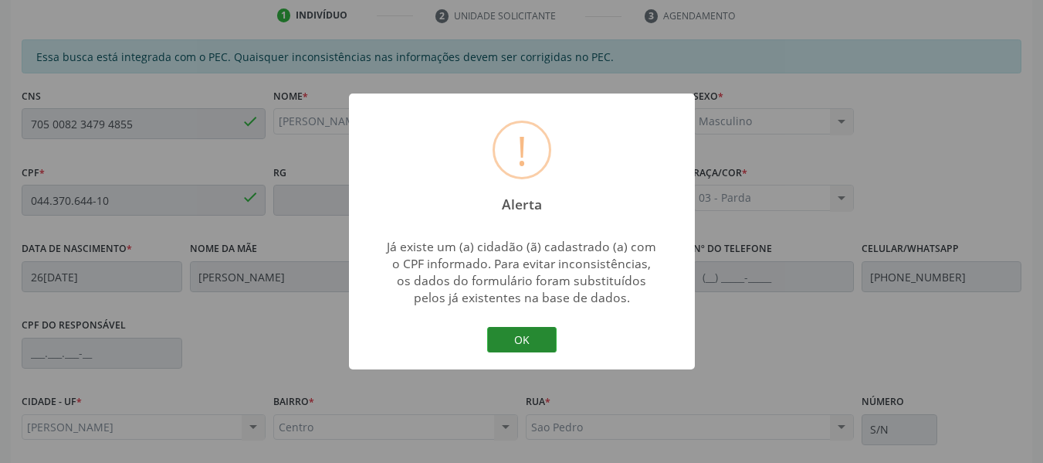
click at [519, 337] on button "OK" at bounding box center [522, 340] width 70 height 26
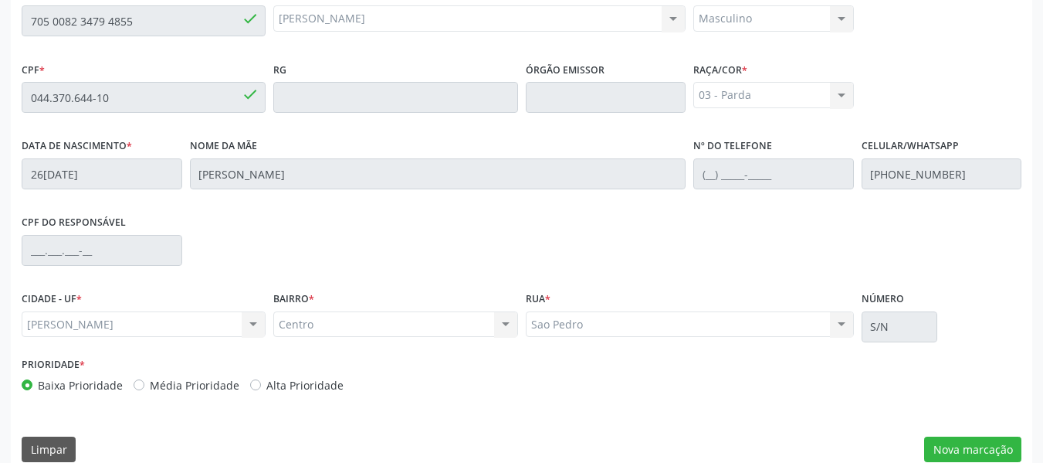
scroll to position [441, 0]
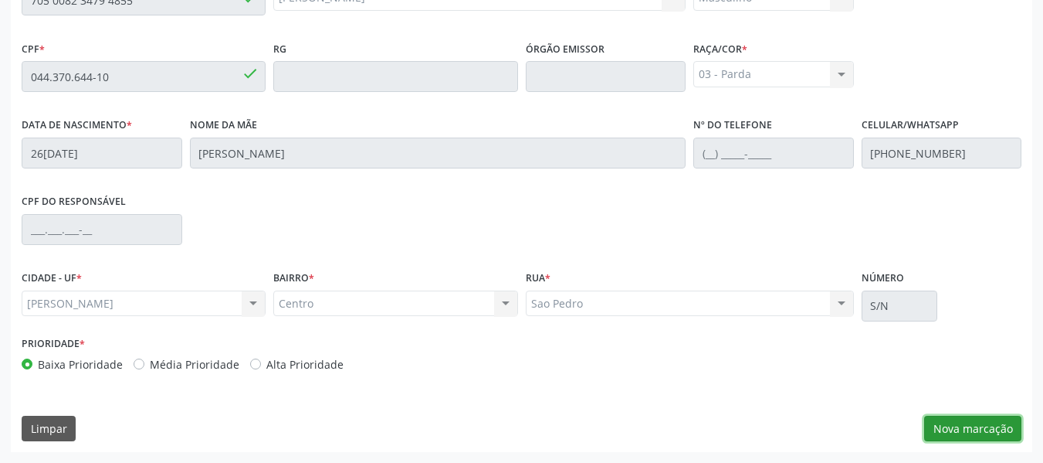
click at [996, 423] on button "Nova marcação" at bounding box center [972, 428] width 97 height 26
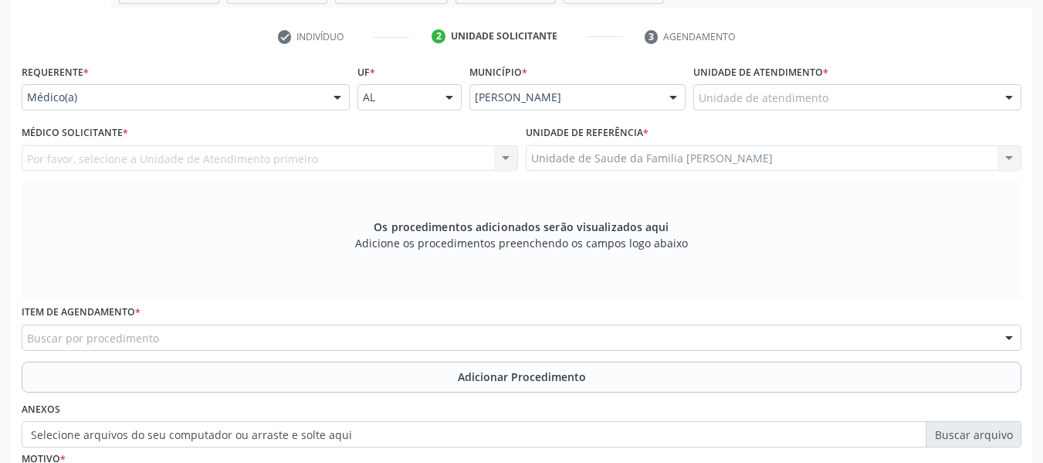
scroll to position [245, 0]
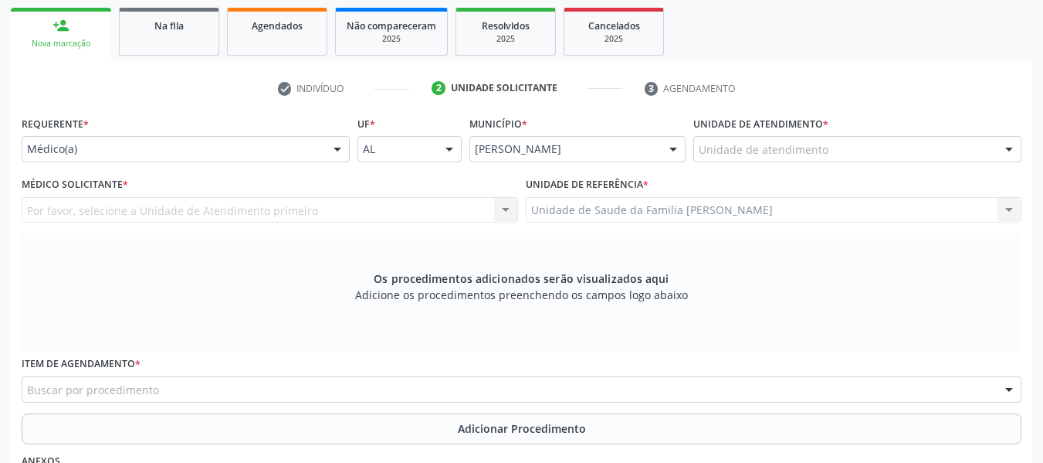
click at [1009, 148] on div at bounding box center [1009, 150] width 23 height 26
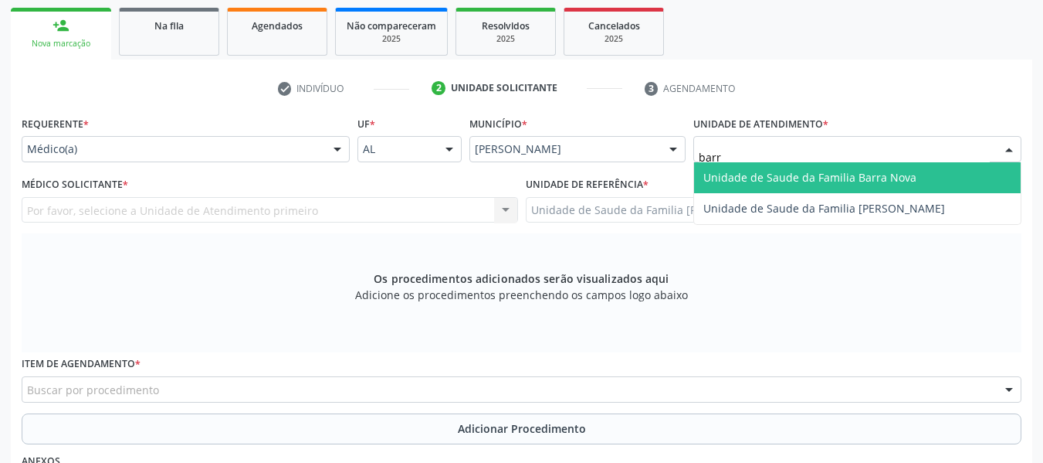
type input "barro"
click at [795, 177] on span "Unidade de Saude da Familia [PERSON_NAME]" at bounding box center [825, 177] width 242 height 15
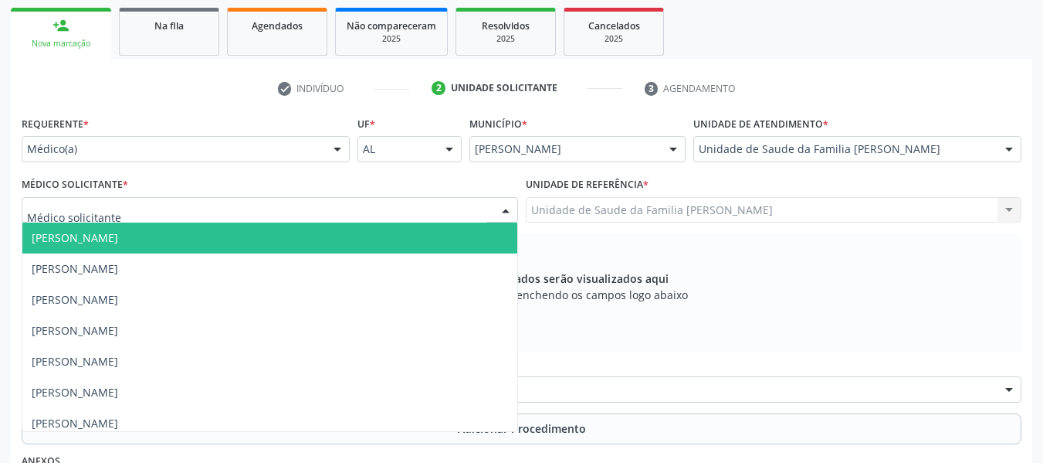
click at [504, 207] on div at bounding box center [505, 211] width 23 height 26
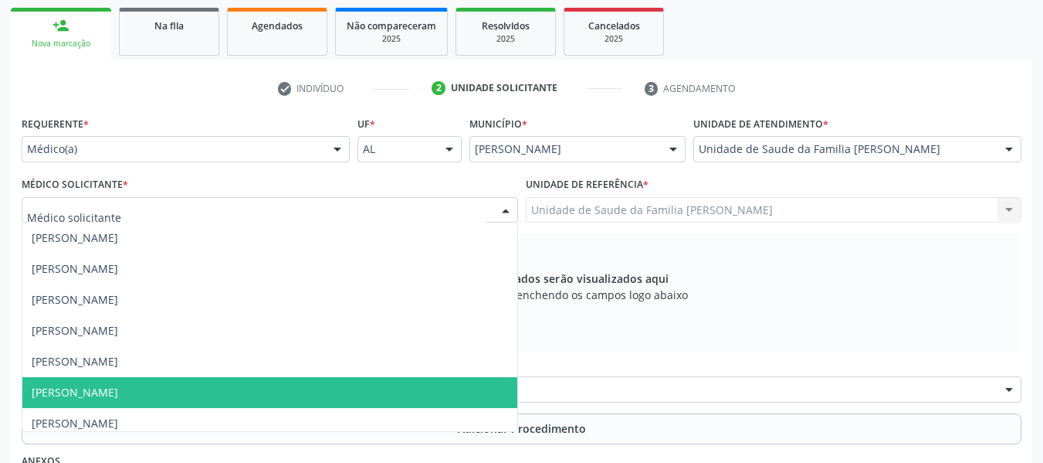
click at [198, 394] on span "[PERSON_NAME]" at bounding box center [269, 392] width 495 height 31
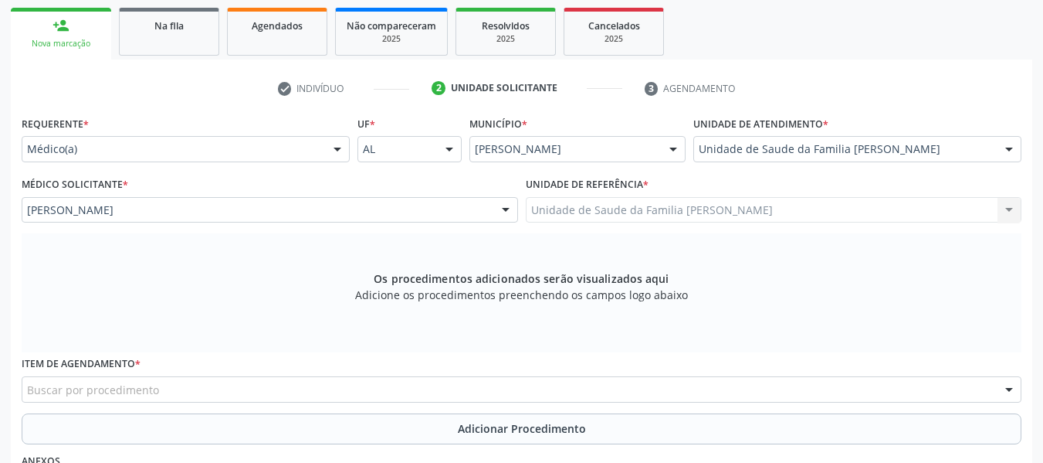
click at [179, 390] on div "Buscar por procedimento" at bounding box center [522, 389] width 1000 height 26
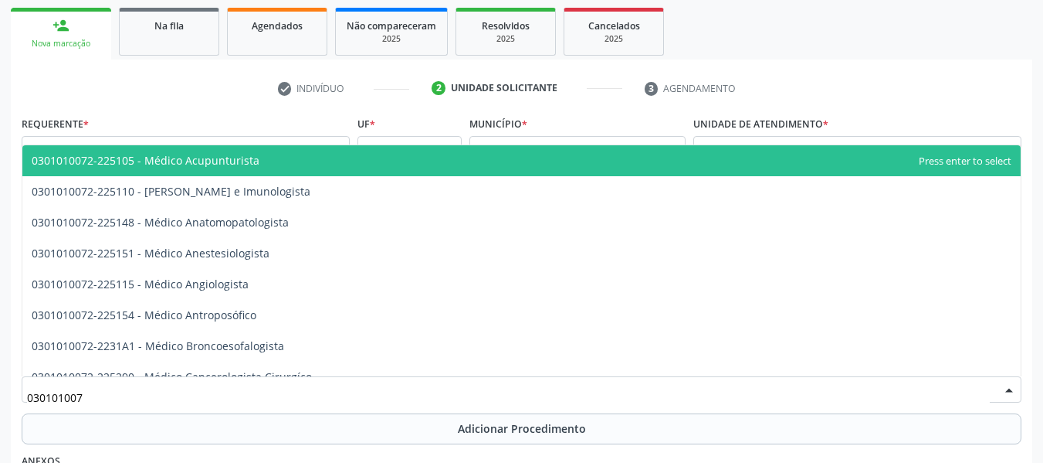
type input "0301010072"
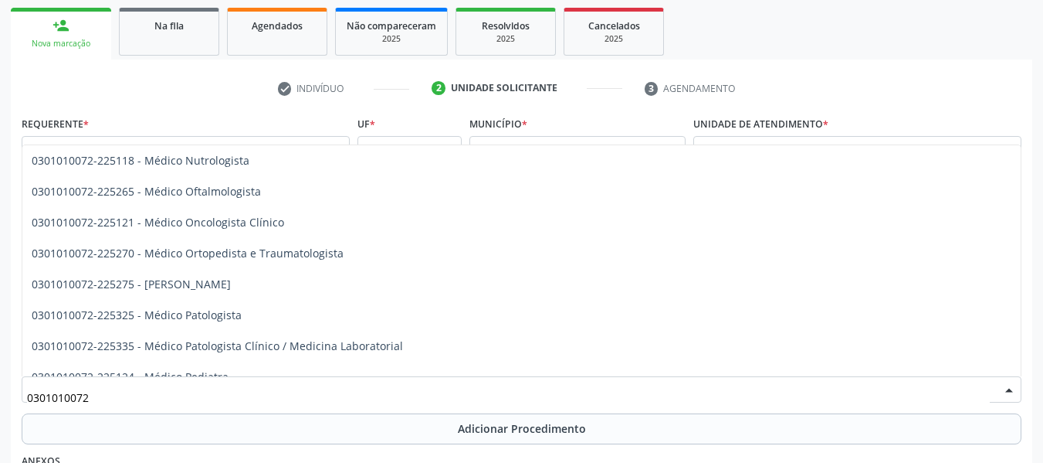
scroll to position [1297, 0]
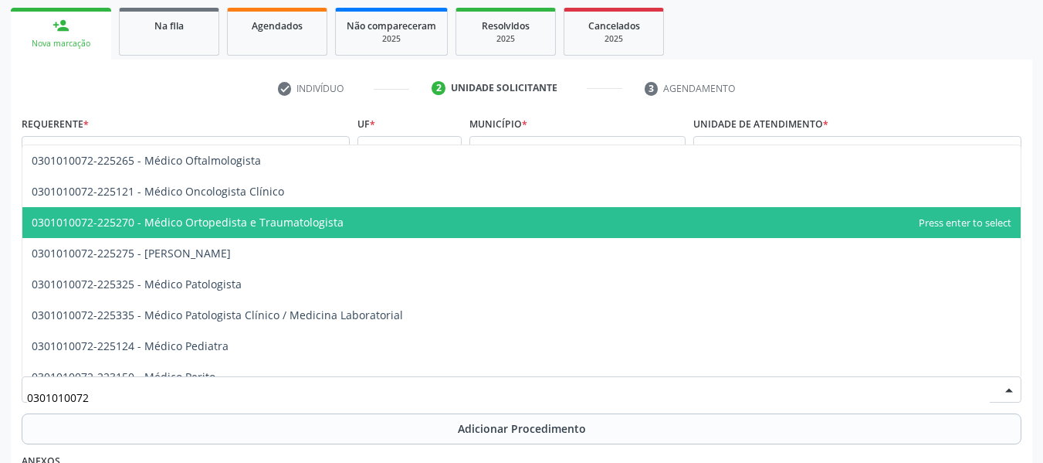
click at [293, 218] on span "0301010072-225270 - Médico Ortopedista e Traumatologista" at bounding box center [188, 222] width 312 height 15
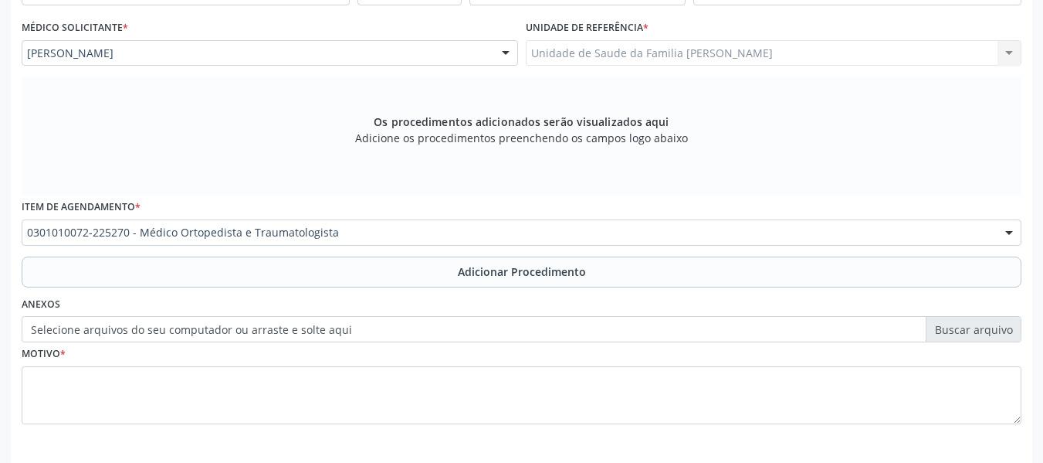
scroll to position [430, 0]
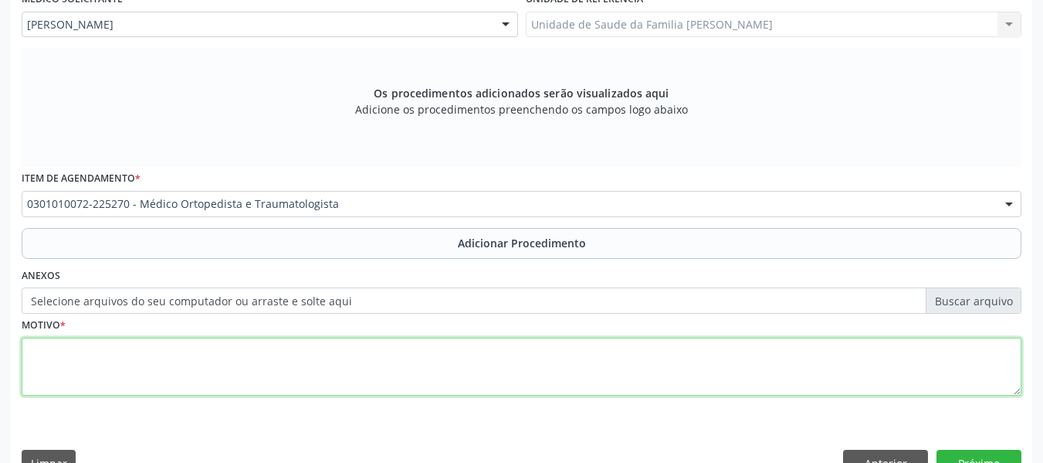
click at [98, 369] on textarea at bounding box center [522, 366] width 1000 height 59
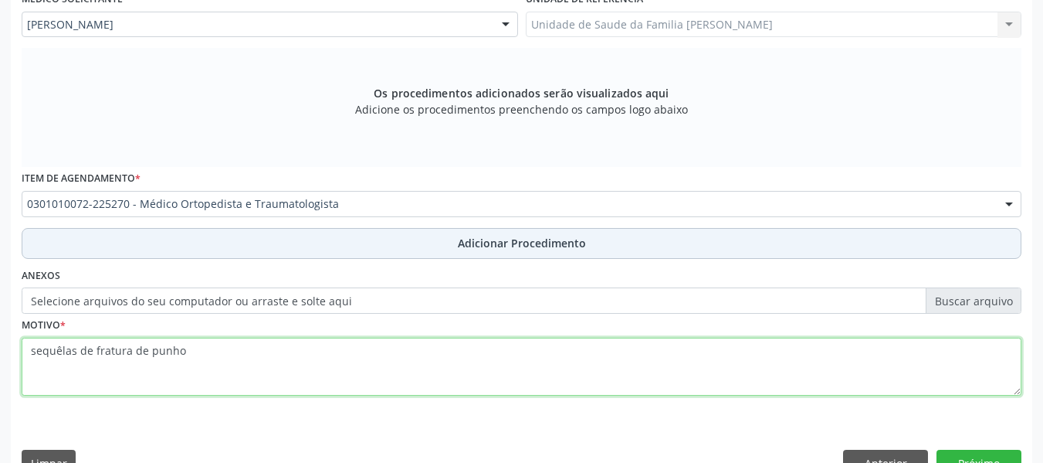
type textarea "sequêlas de fratura de punho"
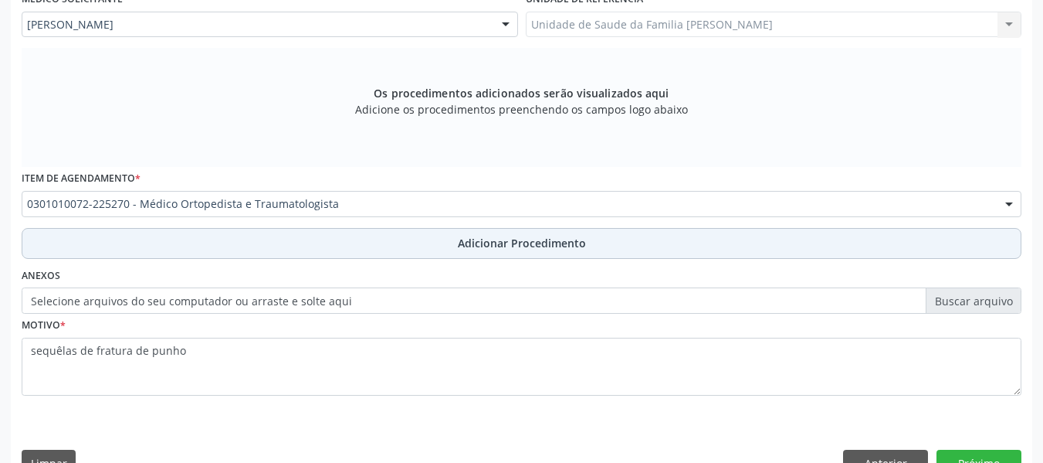
click at [513, 241] on span "Adicionar Procedimento" at bounding box center [522, 243] width 128 height 16
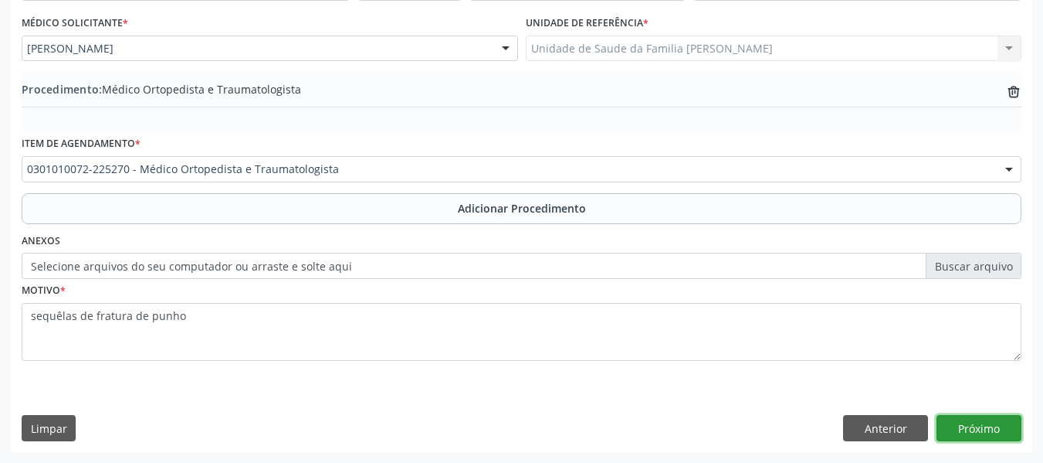
click at [968, 427] on button "Próximo" at bounding box center [979, 428] width 85 height 26
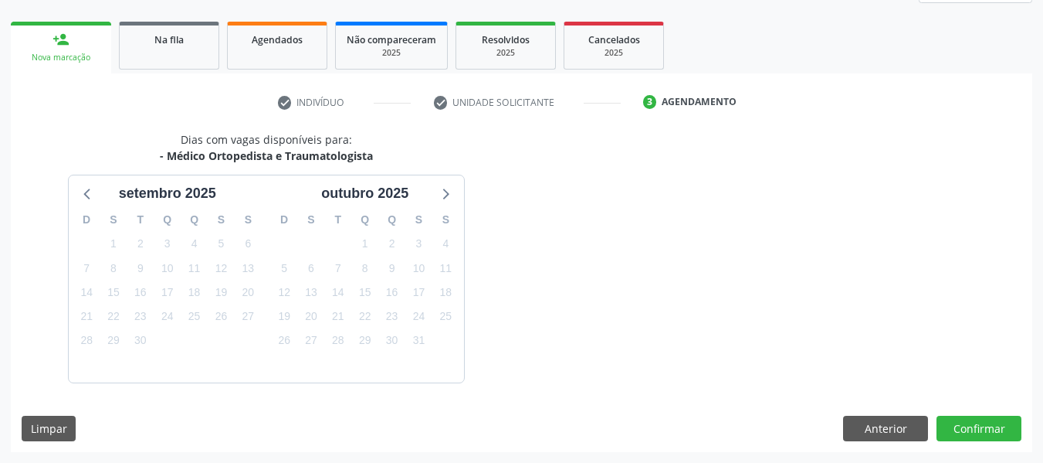
scroll to position [276, 0]
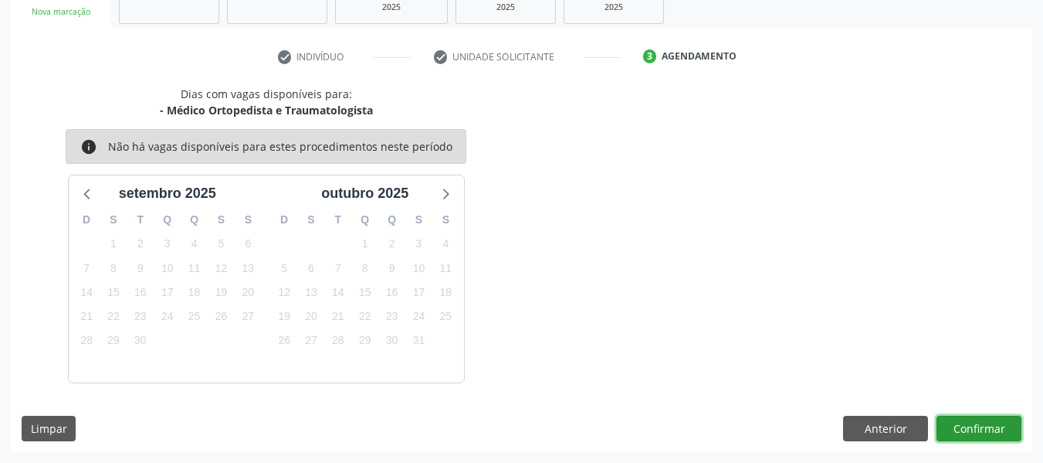
click at [968, 427] on button "Confirmar" at bounding box center [979, 428] width 85 height 26
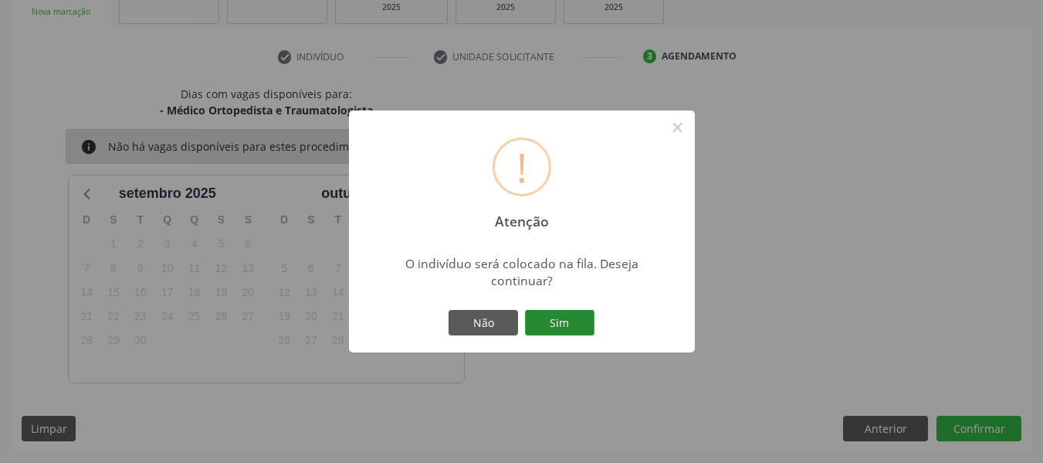
click at [559, 318] on button "Sim" at bounding box center [560, 323] width 70 height 26
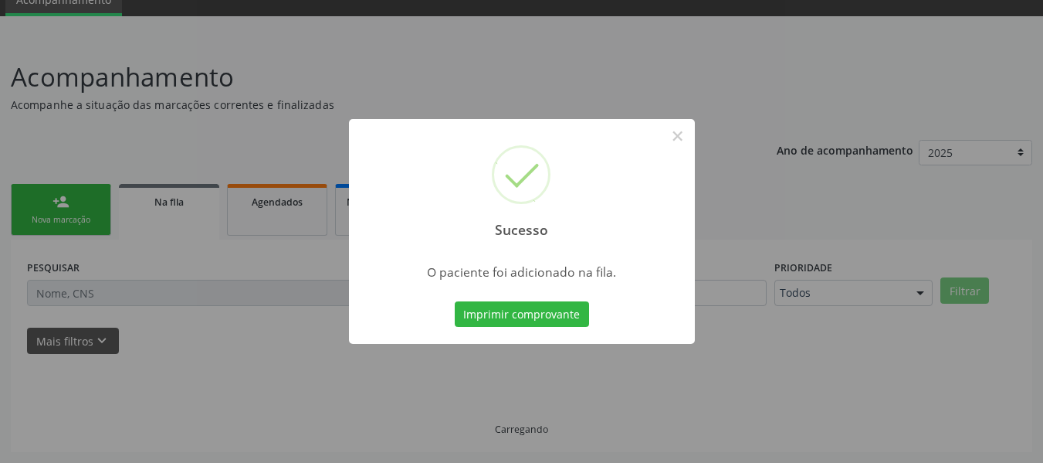
scroll to position [69, 0]
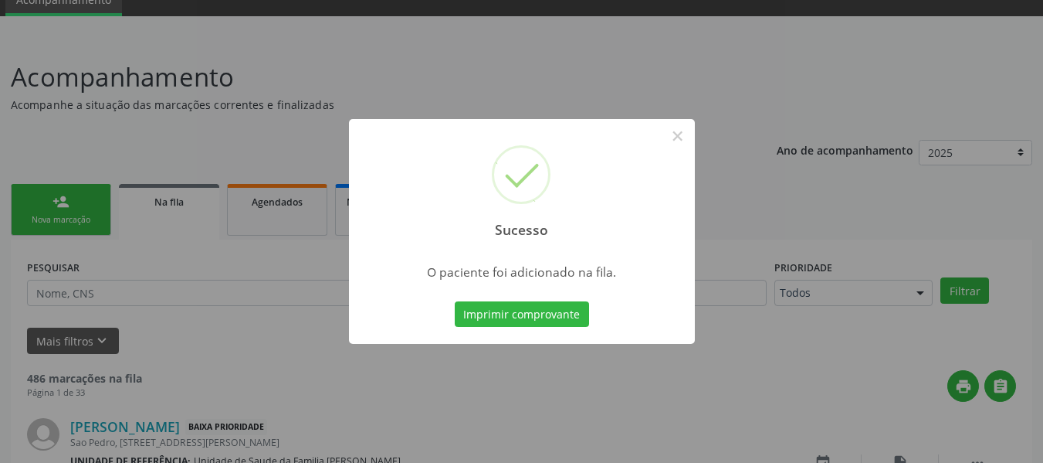
click at [59, 201] on div "Sucesso × O paciente foi adicionado na fila. Imprimir comprovante Cancel" at bounding box center [521, 231] width 1043 height 463
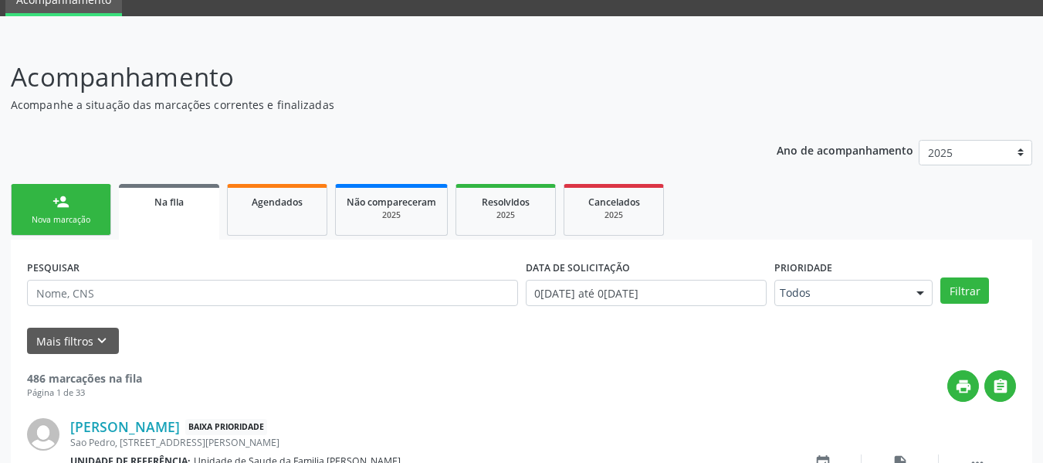
click at [46, 196] on link "person_add Nova marcação" at bounding box center [61, 210] width 100 height 52
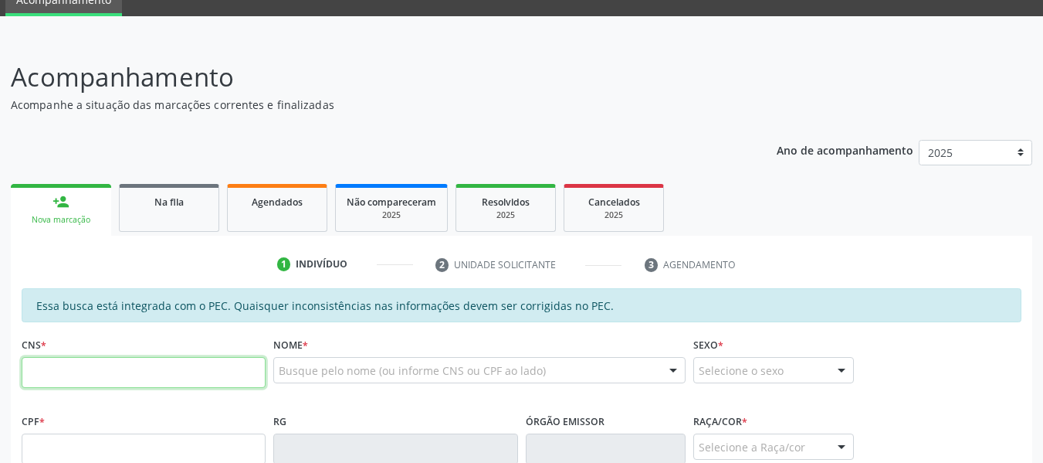
click at [73, 372] on input "text" at bounding box center [144, 372] width 244 height 31
type input "702 5023 3834 9233"
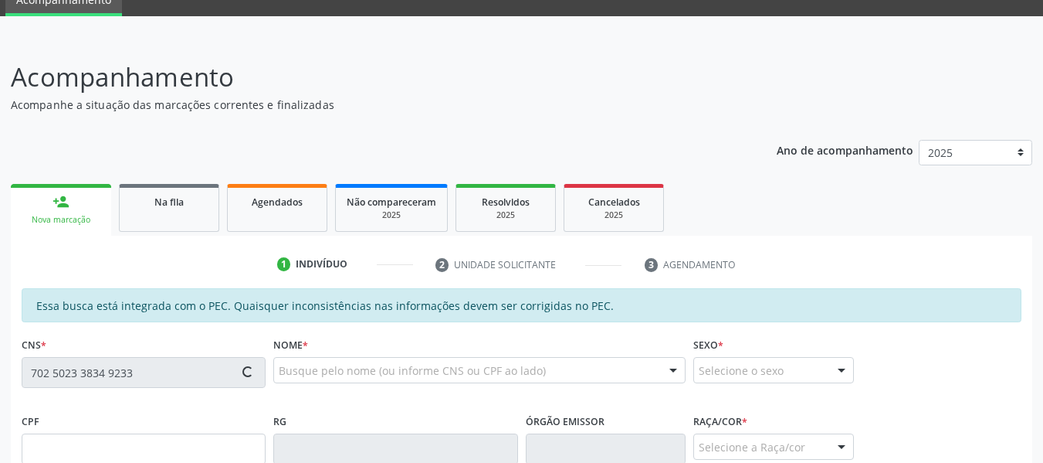
type input "183.828.224-60"
type input "06/12/2022"
type input "Maria Fabiana Raimundo da Silva"
type input "(82) 99685-4997"
type input "S/N"
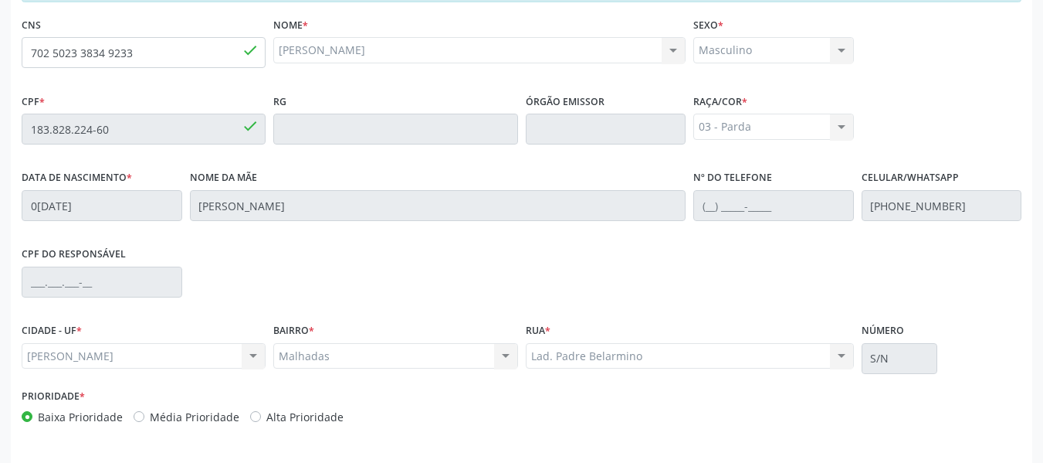
scroll to position [441, 0]
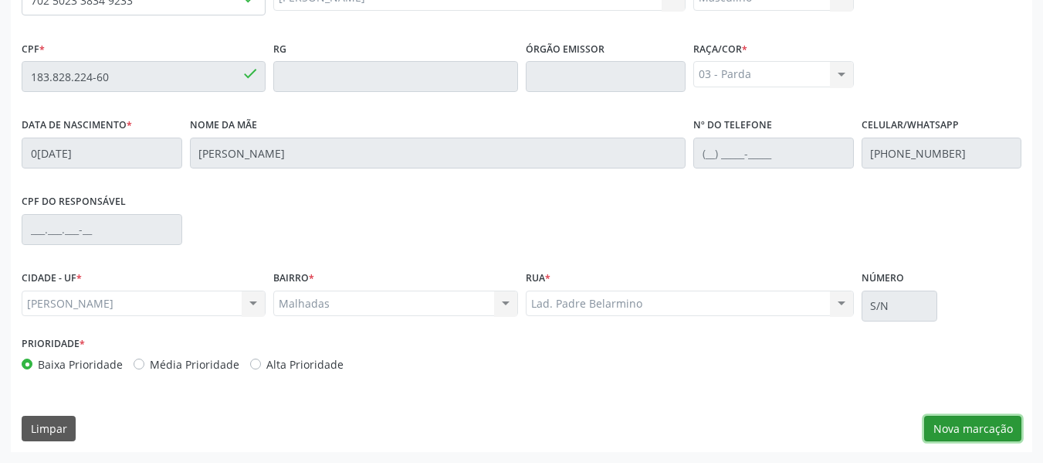
click at [972, 429] on button "Nova marcação" at bounding box center [972, 428] width 97 height 26
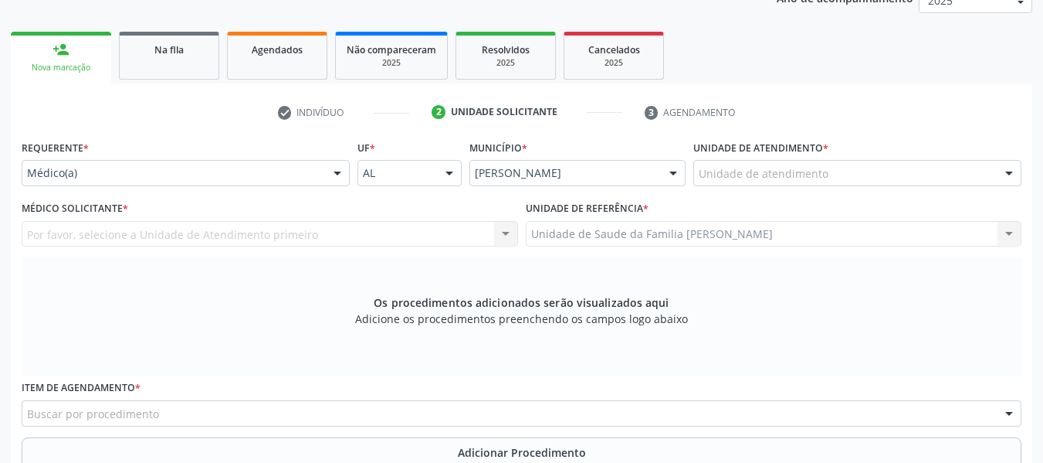
scroll to position [215, 0]
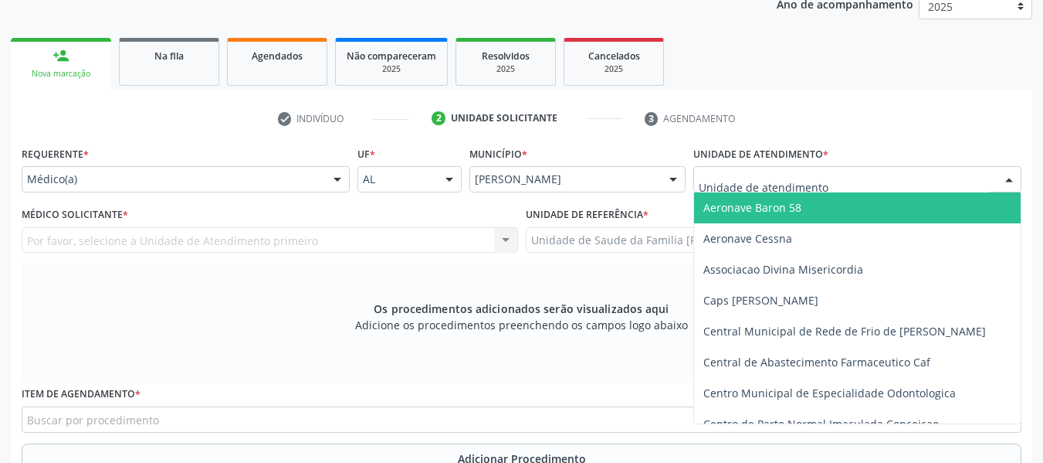
click at [887, 178] on div at bounding box center [858, 179] width 328 height 26
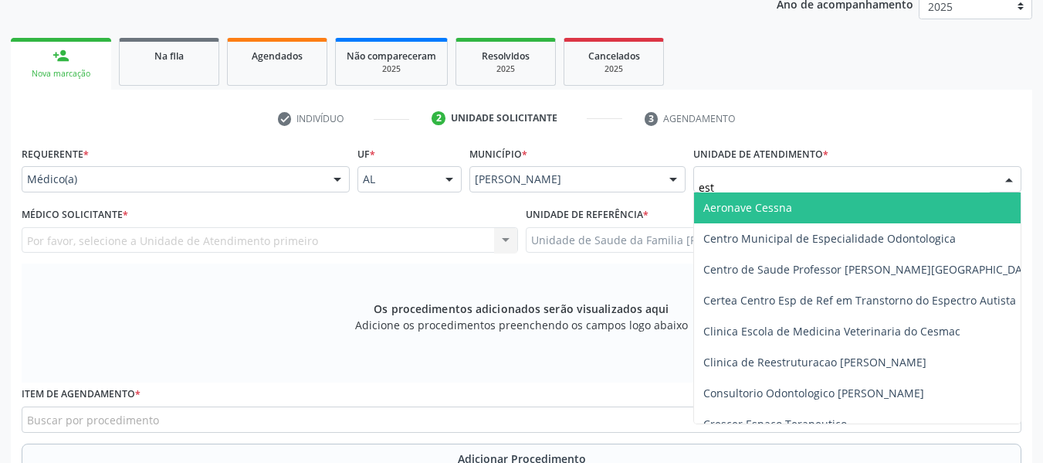
type input "esta"
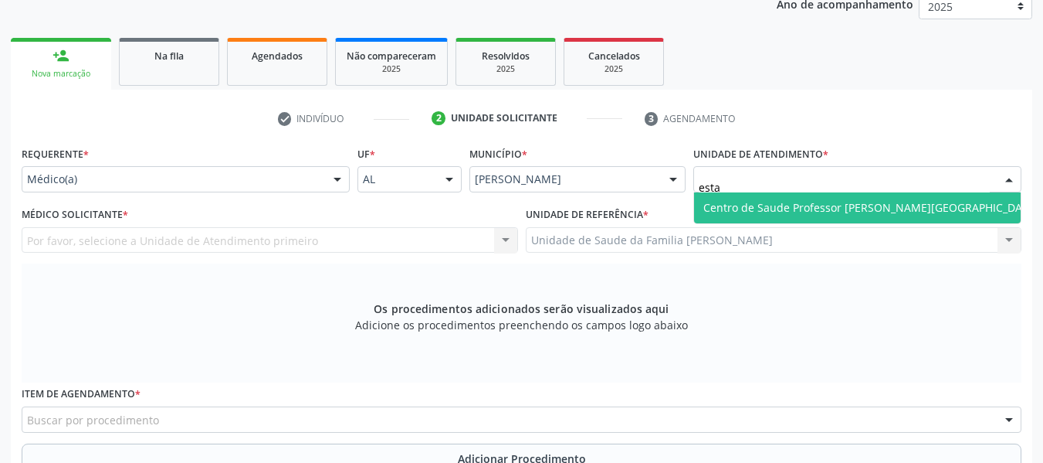
click at [838, 206] on span "Centro de Saude Professor [PERSON_NAME][GEOGRAPHIC_DATA]" at bounding box center [872, 207] width 336 height 15
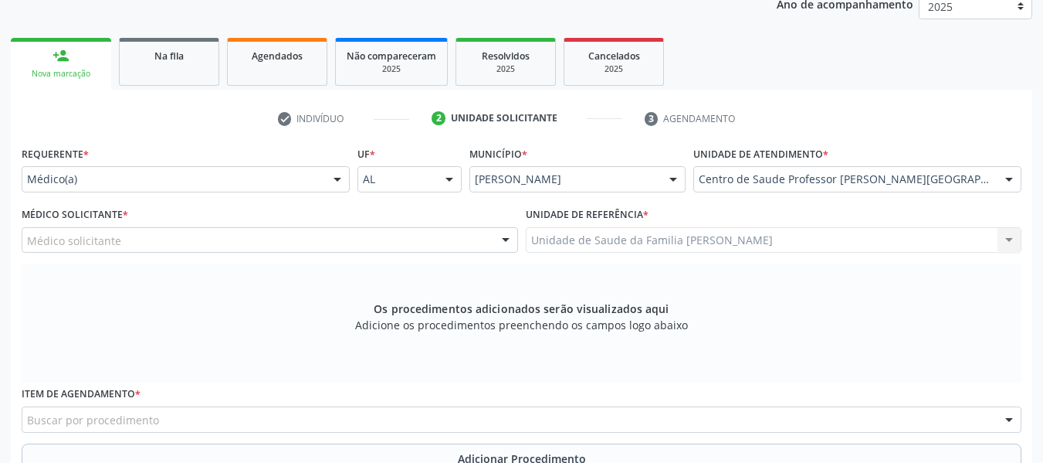
click at [500, 239] on div at bounding box center [505, 241] width 23 height 26
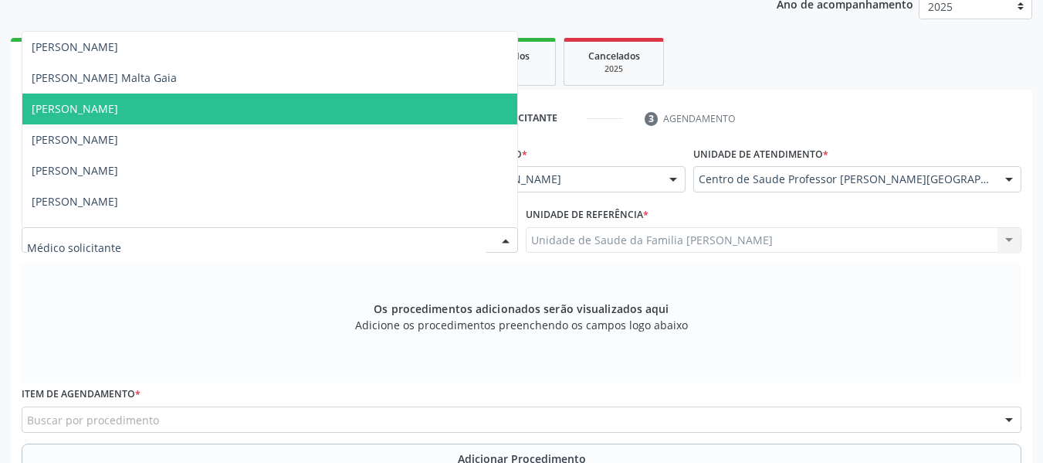
click at [116, 101] on span "Alvaro Morais Medeiros" at bounding box center [75, 108] width 86 height 15
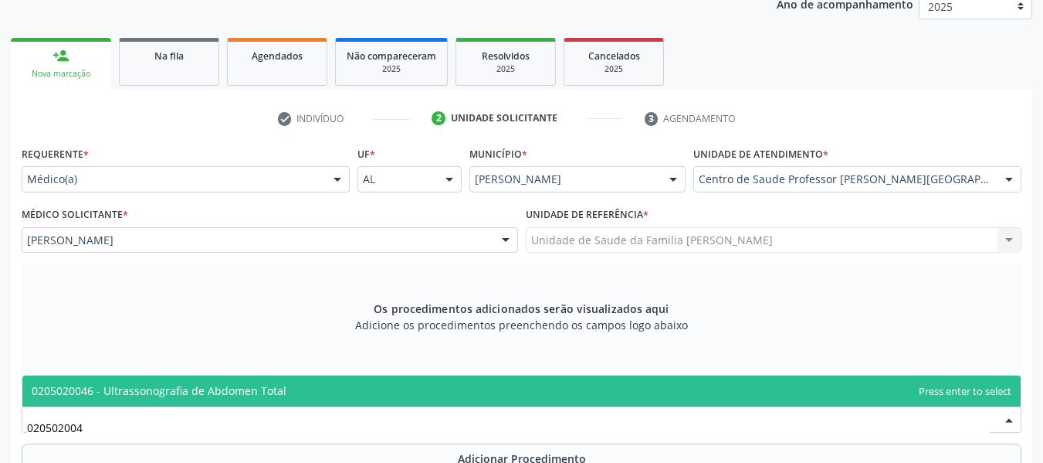
type input "0205020046"
click at [158, 391] on span "0205020046 - Ultrassonografia de Abdomen Total" at bounding box center [159, 390] width 255 height 15
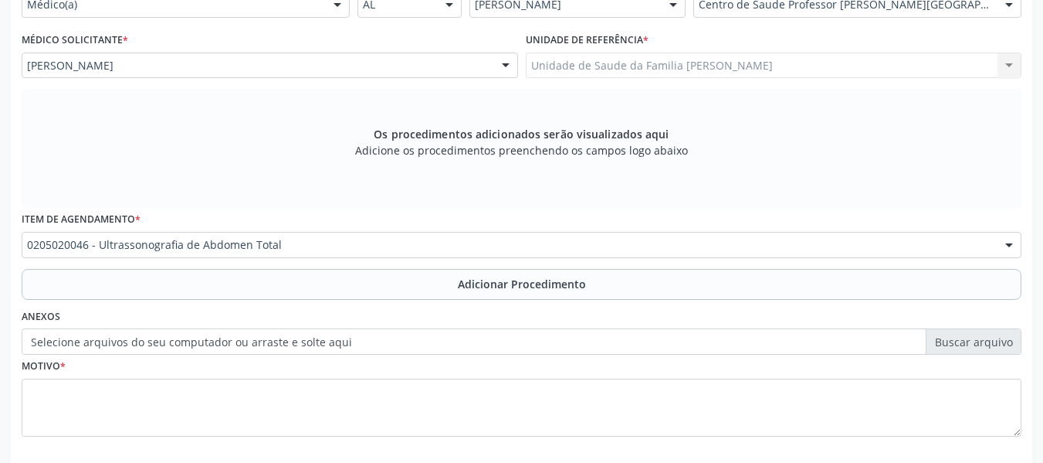
scroll to position [462, 0]
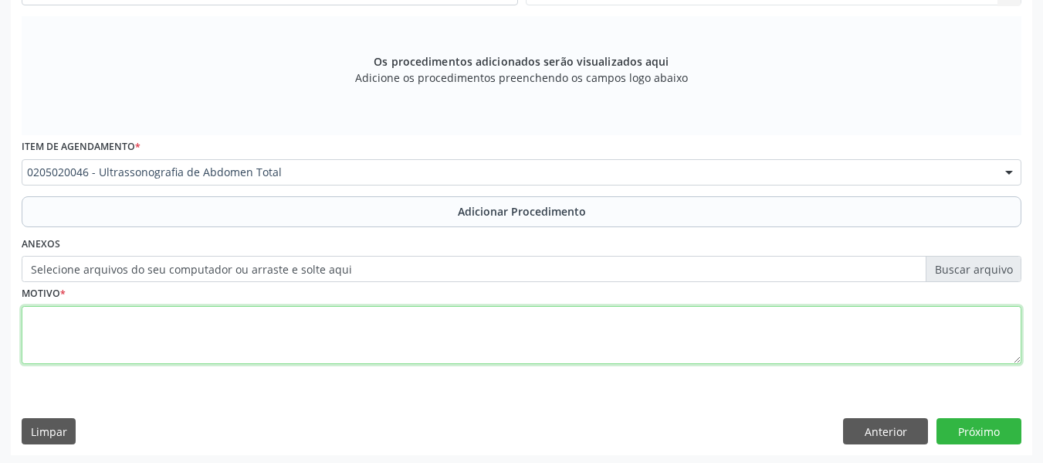
click at [51, 337] on textarea at bounding box center [522, 335] width 1000 height 59
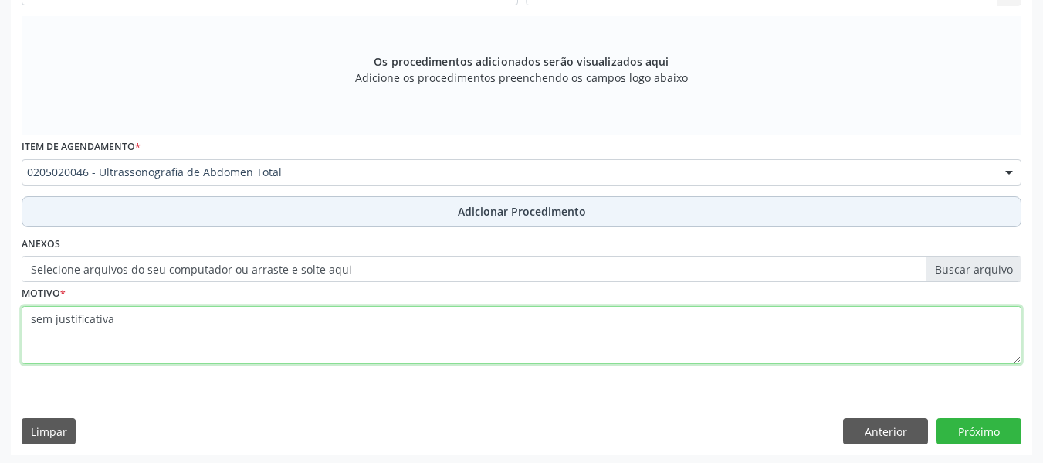
type textarea "sem justificativa"
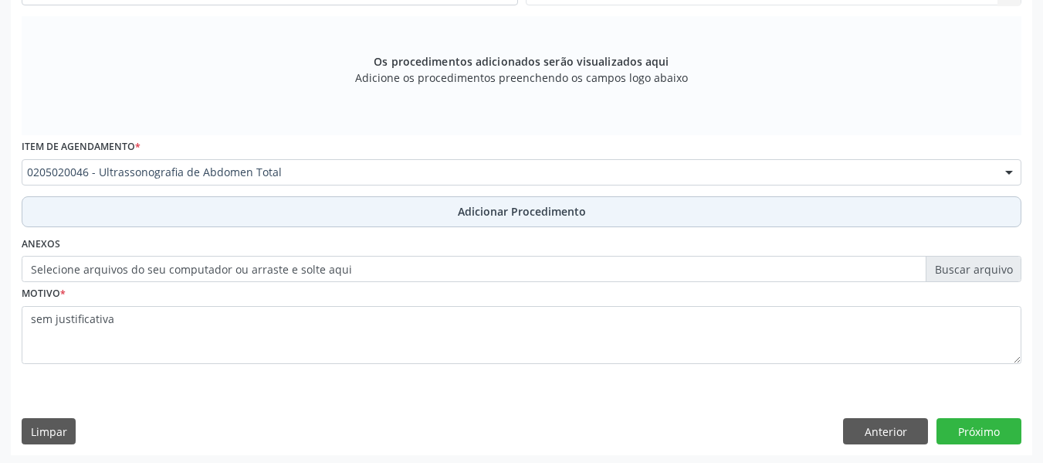
click at [523, 212] on span "Adicionar Procedimento" at bounding box center [522, 211] width 128 height 16
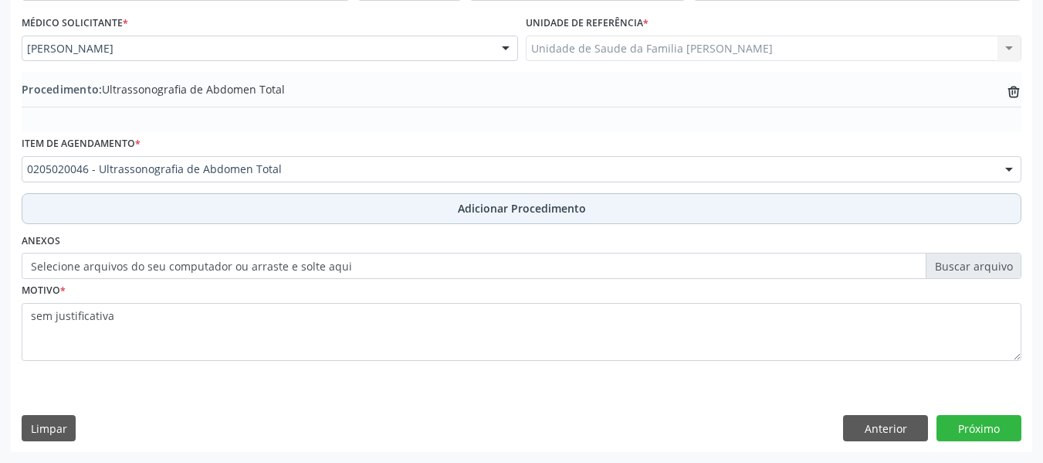
scroll to position [406, 0]
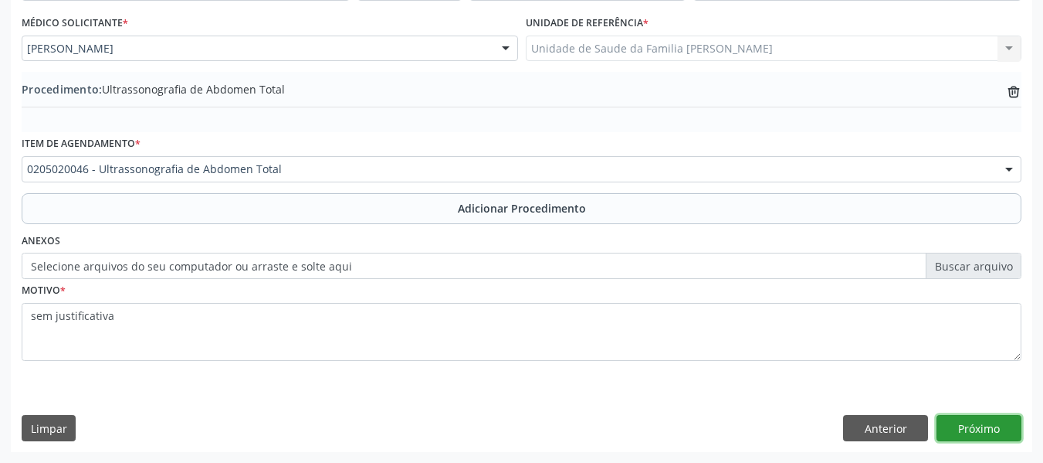
click at [971, 427] on button "Próximo" at bounding box center [979, 428] width 85 height 26
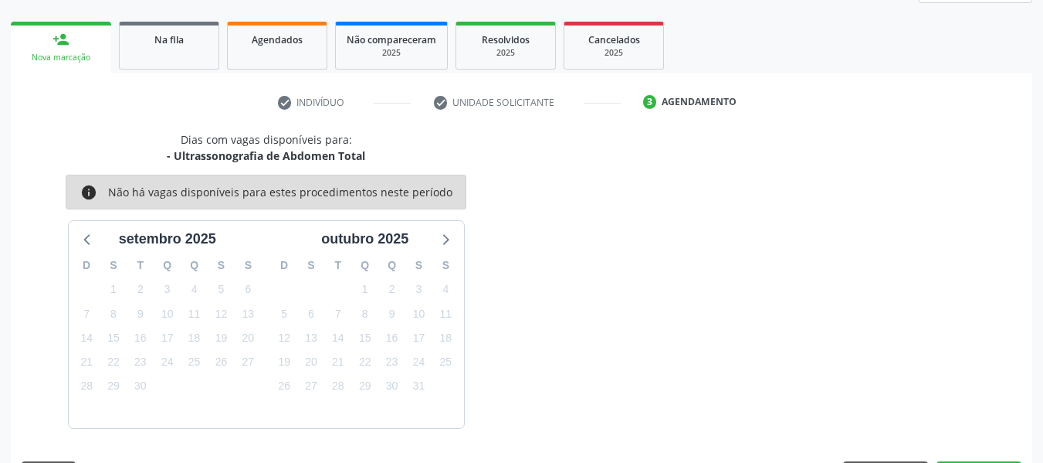
scroll to position [276, 0]
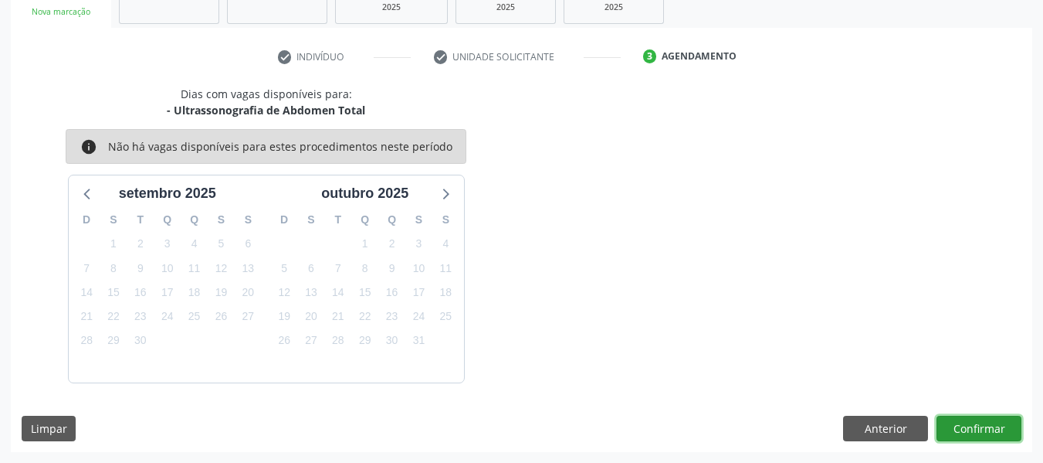
click at [972, 424] on button "Confirmar" at bounding box center [979, 428] width 85 height 26
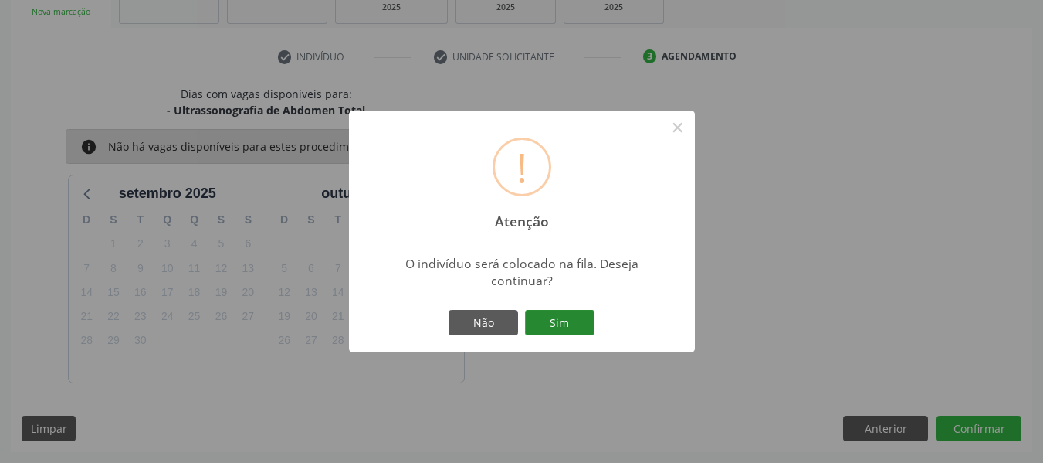
click at [569, 321] on button "Sim" at bounding box center [560, 323] width 70 height 26
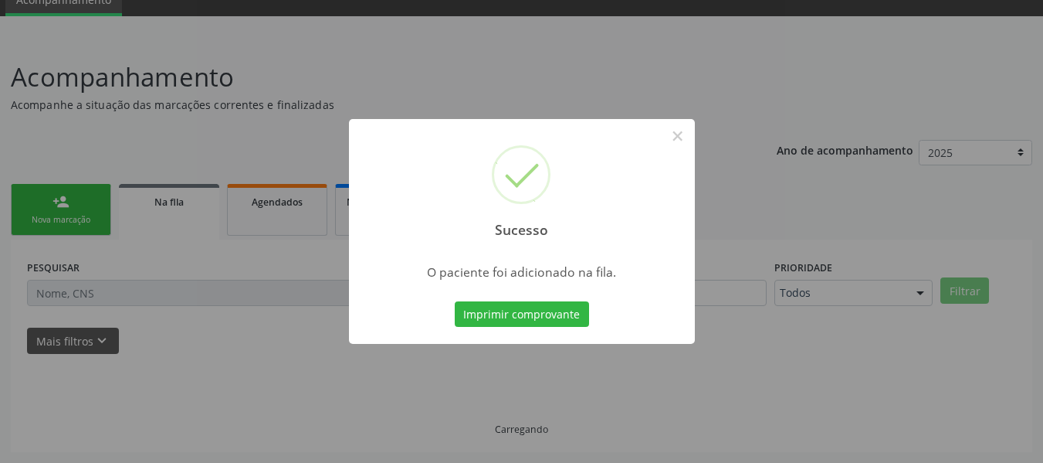
scroll to position [69, 0]
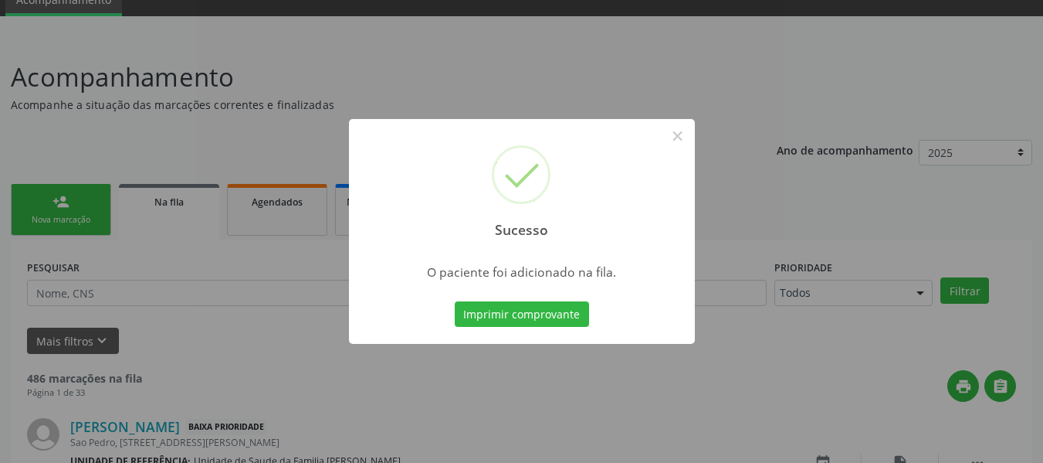
click at [53, 198] on div "Sucesso × O paciente foi adicionado na fila. Imprimir comprovante Cancel" at bounding box center [521, 231] width 1043 height 463
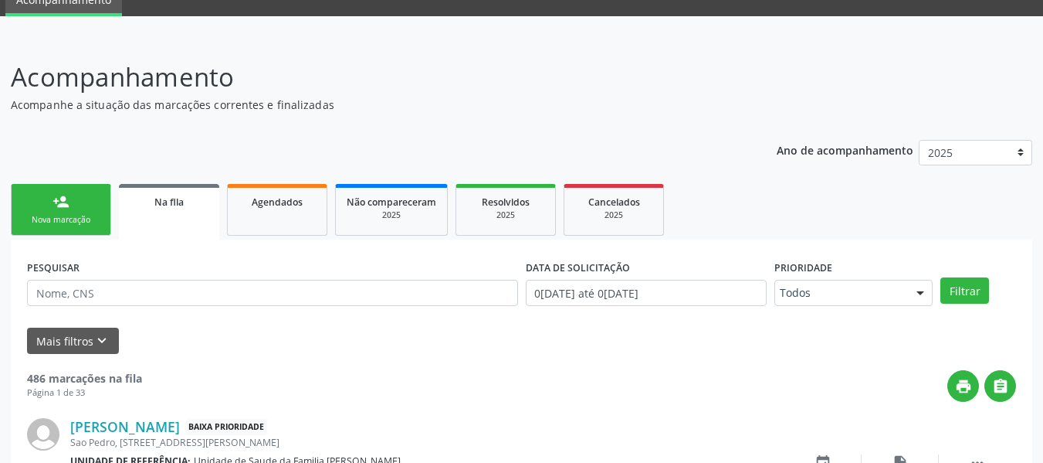
click at [53, 198] on div "person_add" at bounding box center [61, 201] width 17 height 17
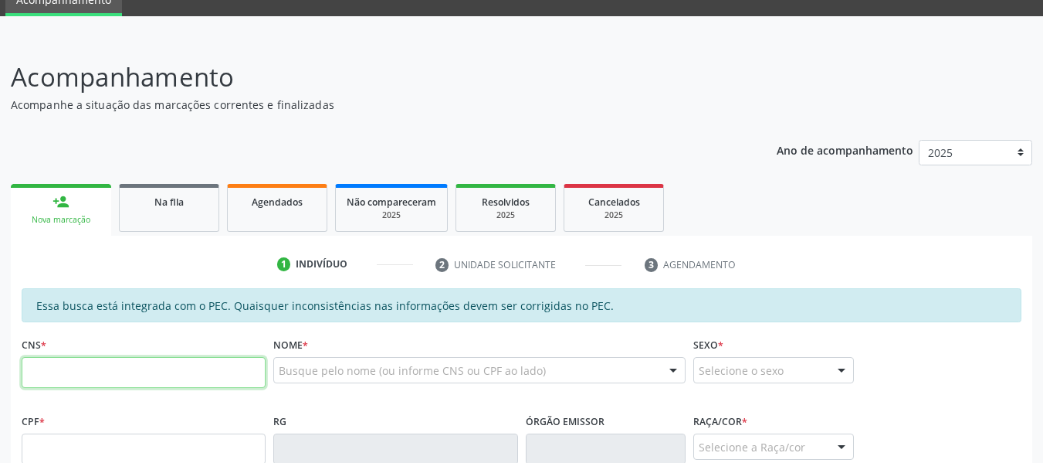
click at [76, 376] on input "text" at bounding box center [144, 372] width 244 height 31
type input "898 0045 1815 6635"
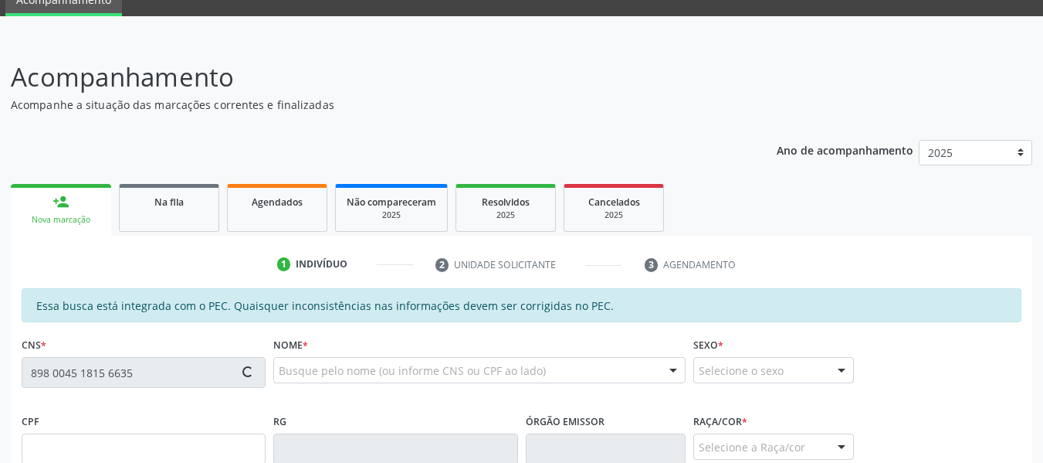
type input "10/10/2014"
type input "Maria Fabiana Raimundo dos Santos"
type input "(82) 99429-8824"
type input "S/N"
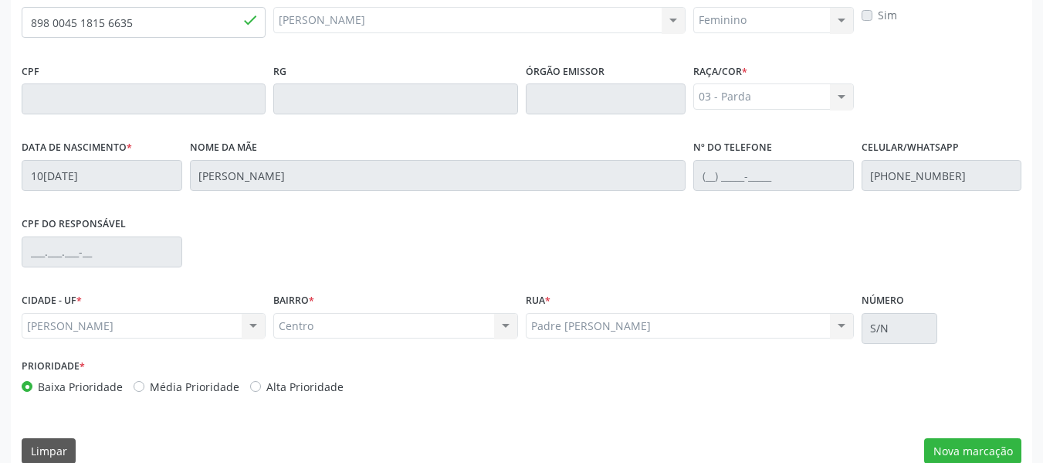
scroll to position [441, 0]
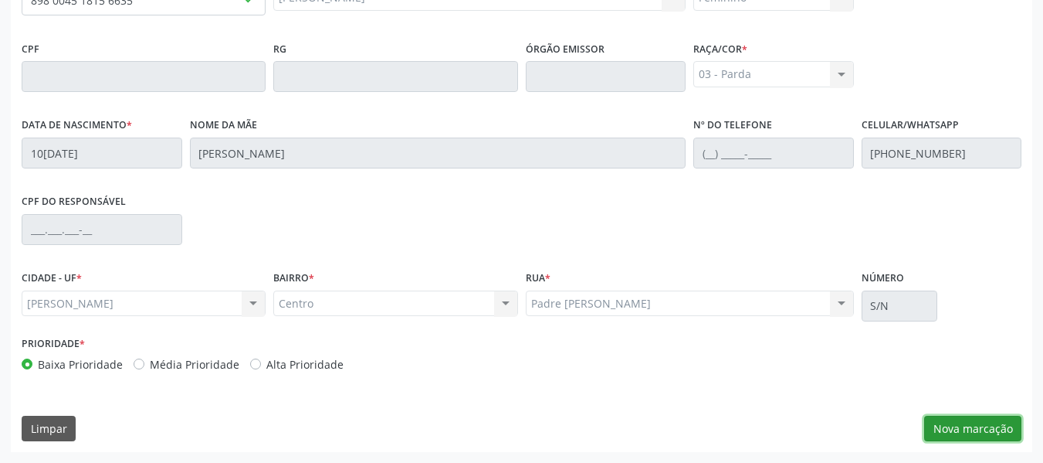
click at [990, 428] on button "Nova marcação" at bounding box center [972, 428] width 97 height 26
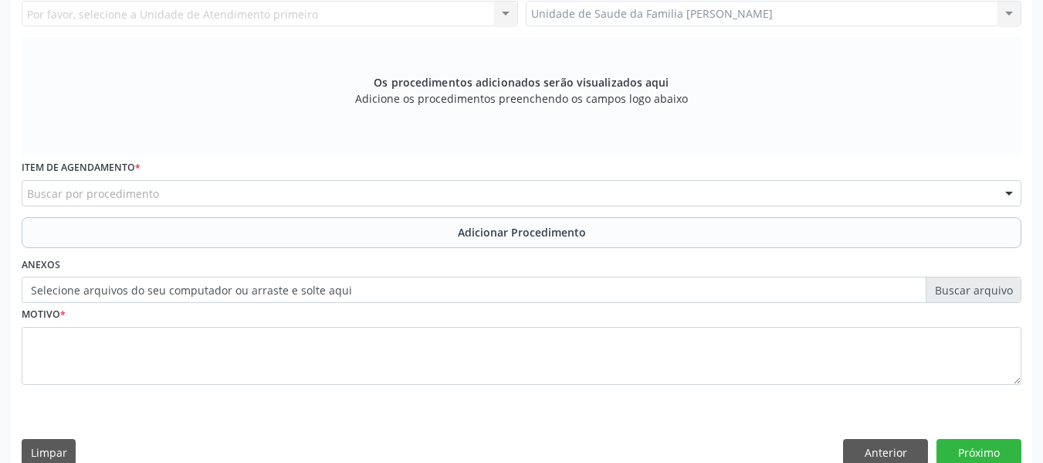
click at [1009, 14] on div "Unidade de Saude da Familia Barro Vermelho Unidade de Saude da Familia Barro Ve…" at bounding box center [774, 14] width 497 height 26
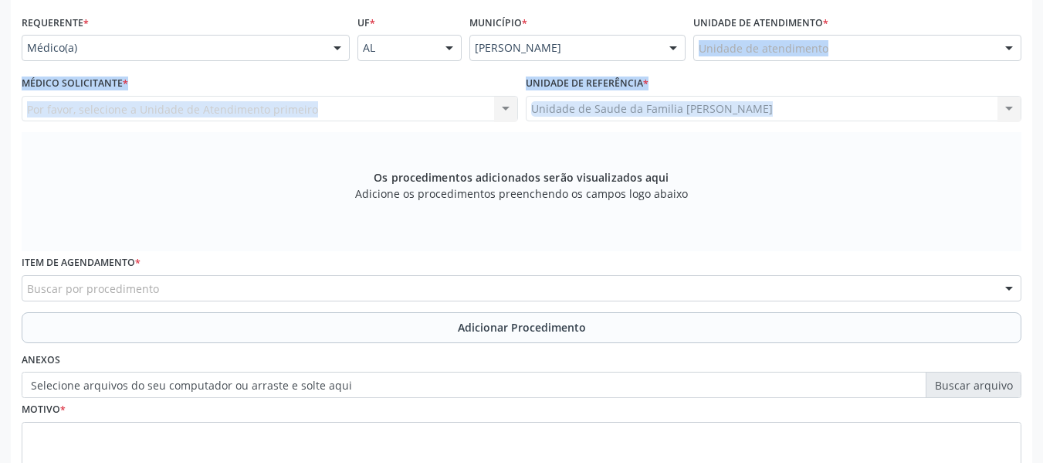
scroll to position [304, 0]
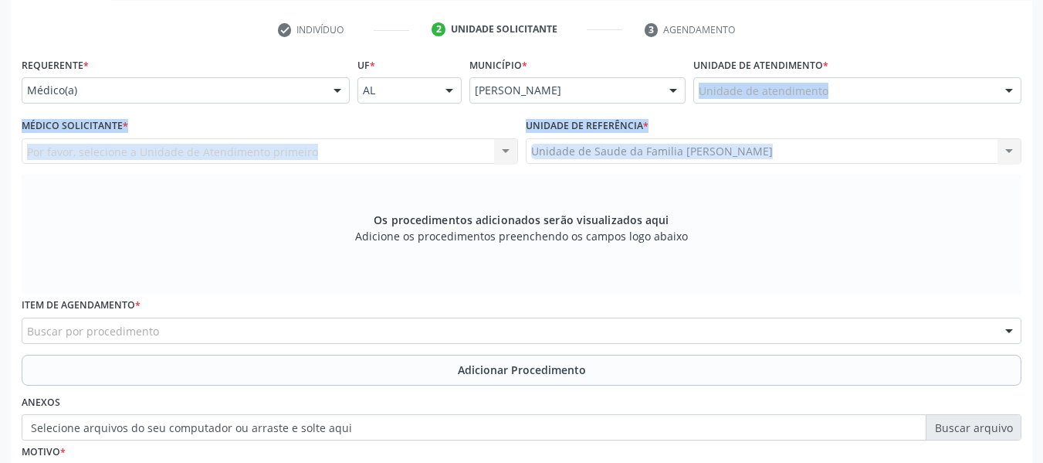
drag, startPoint x: 1009, startPoint y: 14, endPoint x: 830, endPoint y: 86, distance: 193.0
click at [830, 86] on div "Requerente * Médico(a) Médico(a) Enfermeiro(a) Paciente Nenhum resultado encont…" at bounding box center [522, 298] width 1000 height 490
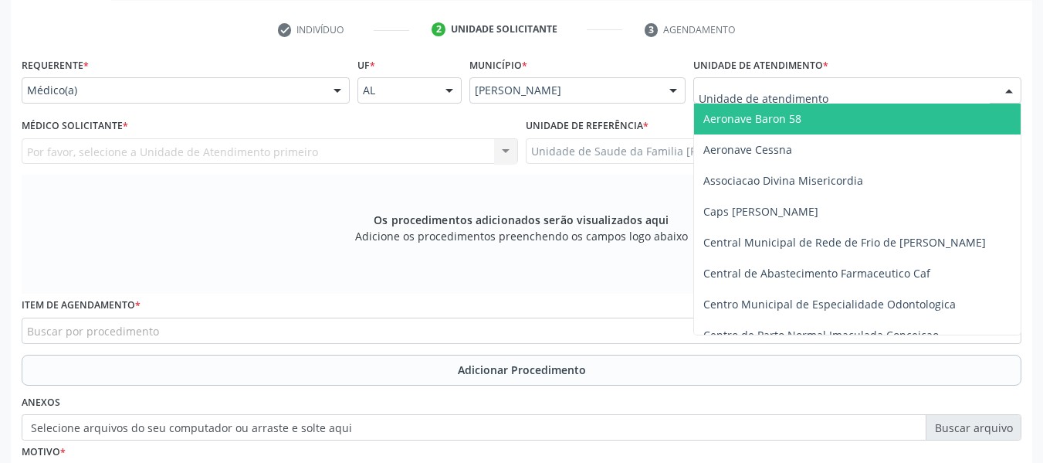
click at [830, 86] on div at bounding box center [858, 90] width 328 height 26
click at [830, 86] on input "text" at bounding box center [844, 98] width 291 height 31
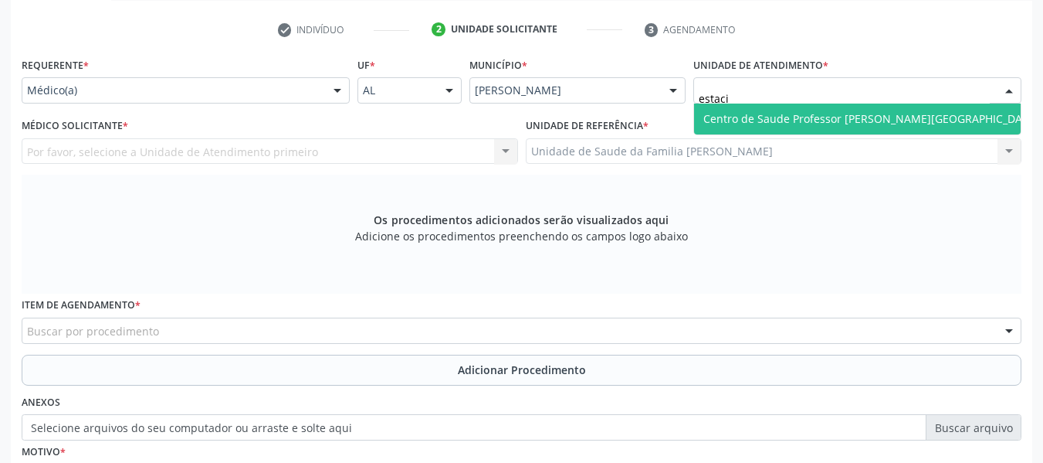
type input "estacio"
click at [798, 113] on span "Centro de Saude Professor [PERSON_NAME][GEOGRAPHIC_DATA]" at bounding box center [872, 118] width 336 height 15
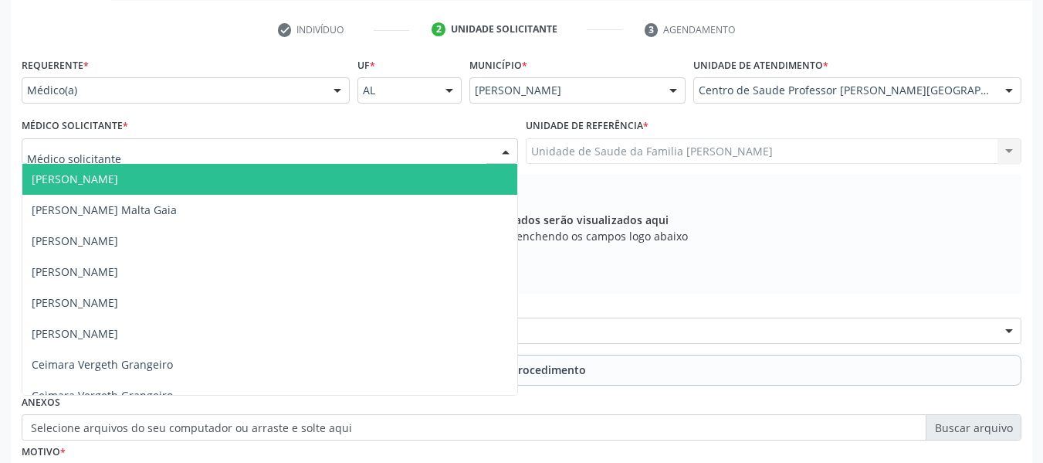
click at [505, 151] on div at bounding box center [505, 152] width 23 height 26
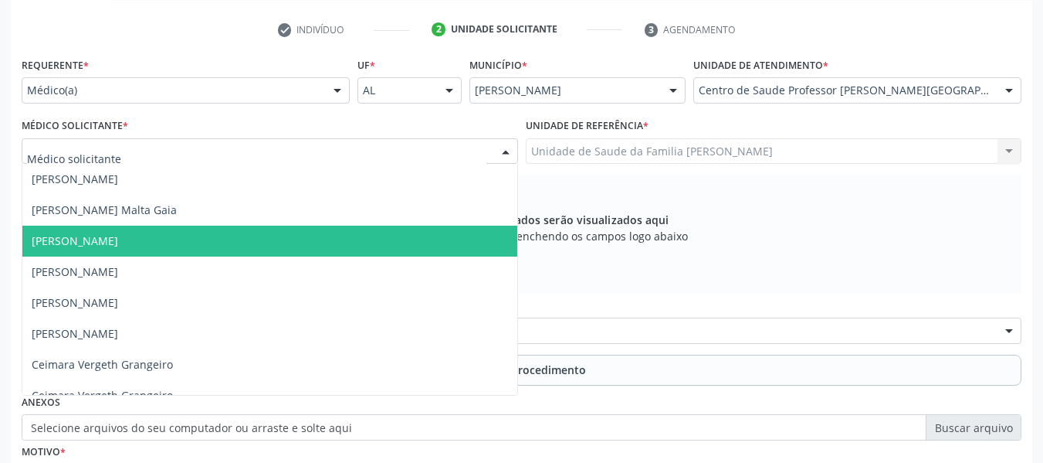
click at [190, 245] on span "Alvaro Morais Medeiros" at bounding box center [269, 241] width 495 height 31
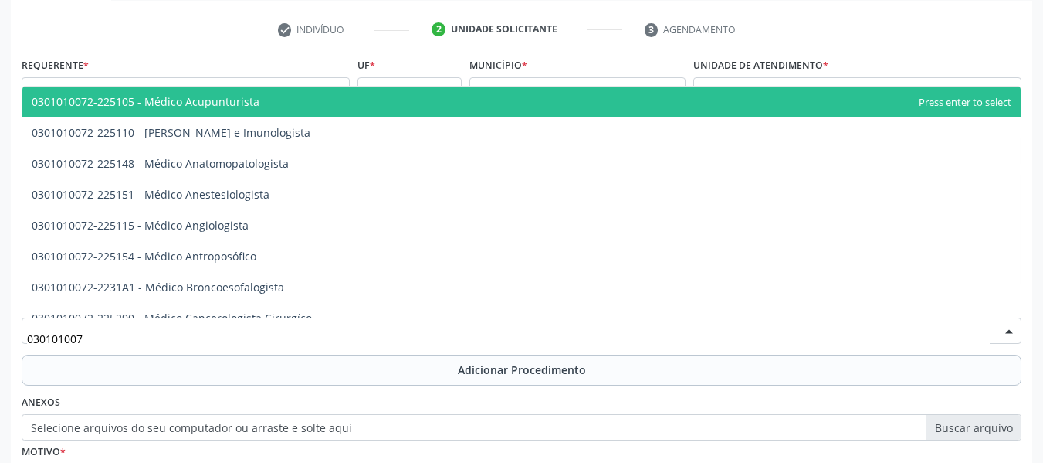
type input "0301010072"
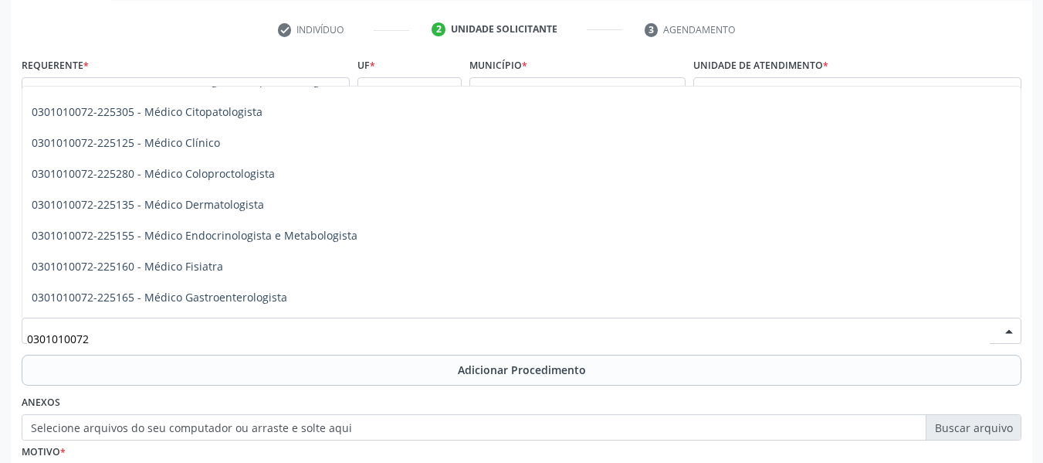
scroll to position [608, 0]
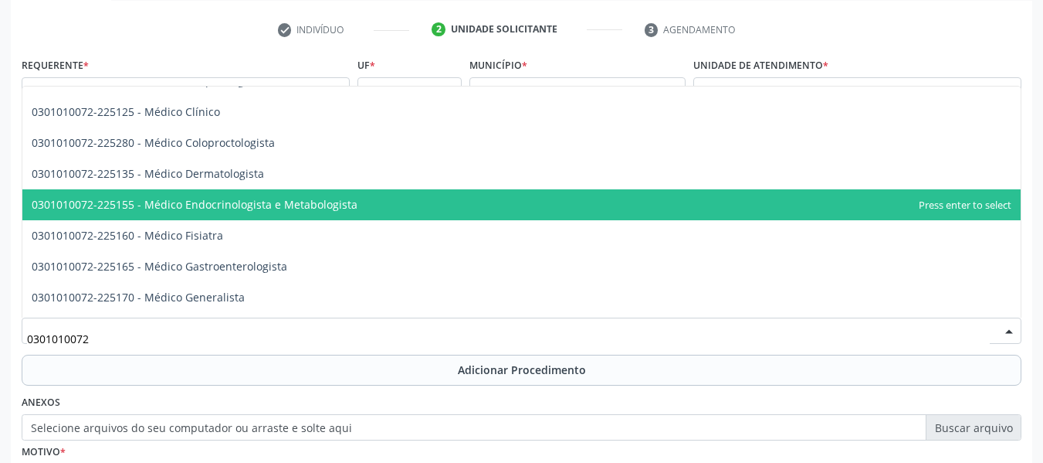
click at [476, 202] on span "0301010072-225155 - Médico Endocrinologista e Metabologista" at bounding box center [521, 204] width 999 height 31
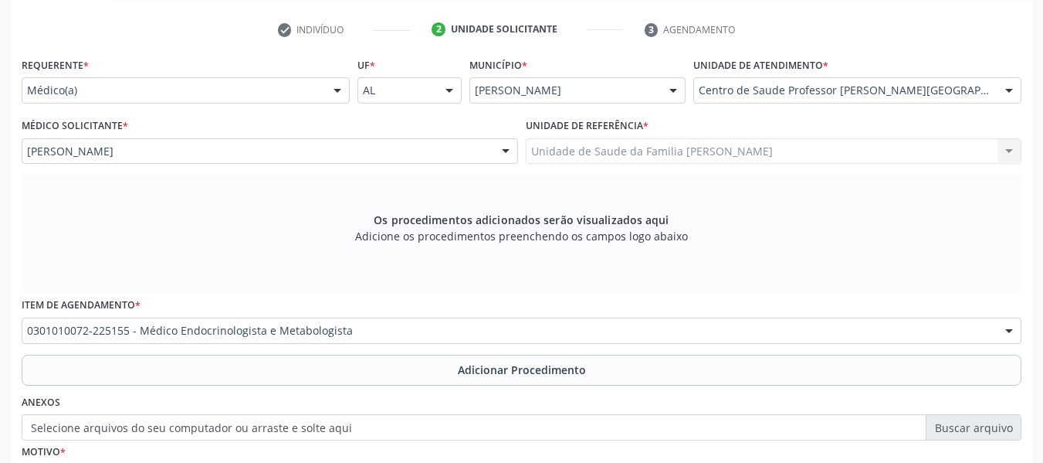
click at [1043, 456] on div "Acompanhamento Acompanhe a situação das marcações correntes e finalizadas Relat…" at bounding box center [521, 213] width 1043 height 821
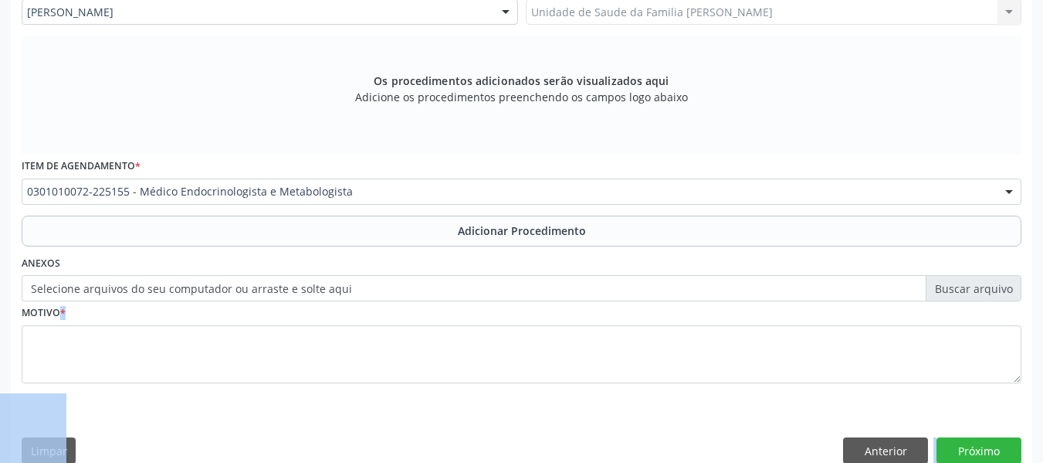
scroll to position [465, 0]
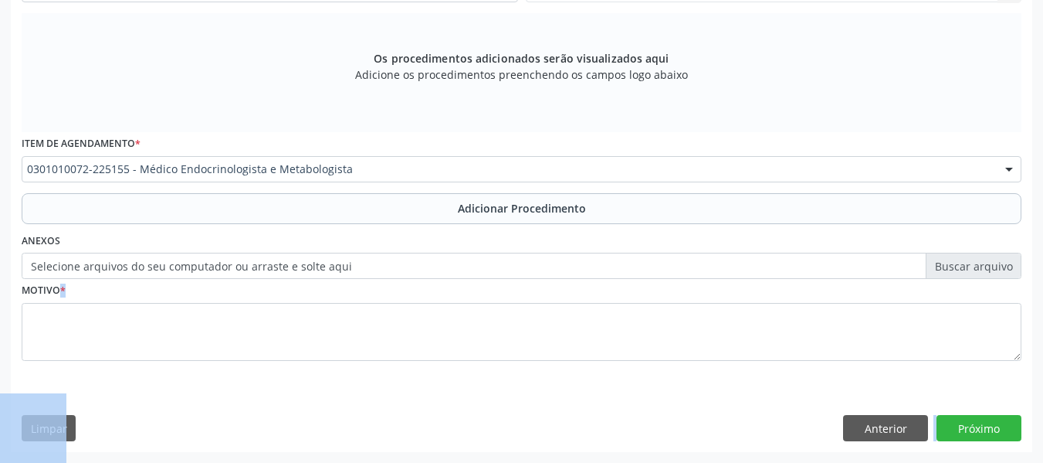
drag, startPoint x: 1043, startPoint y: 456, endPoint x: 731, endPoint y: 384, distance: 320.2
click at [731, 384] on div "Acompanhamento Acompanhe a situação das marcações correntes e finalizadas Relat…" at bounding box center [521, 52] width 1043 height 821
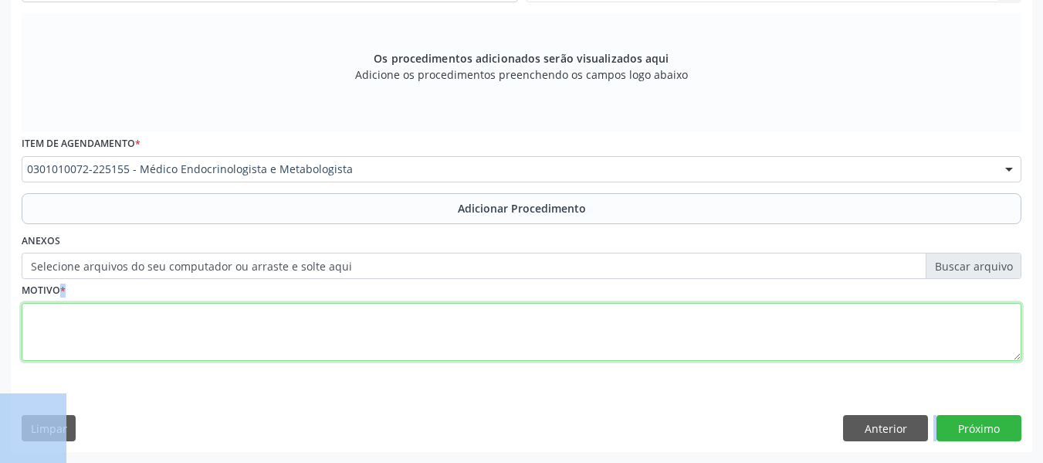
click at [89, 325] on textarea at bounding box center [522, 332] width 1000 height 59
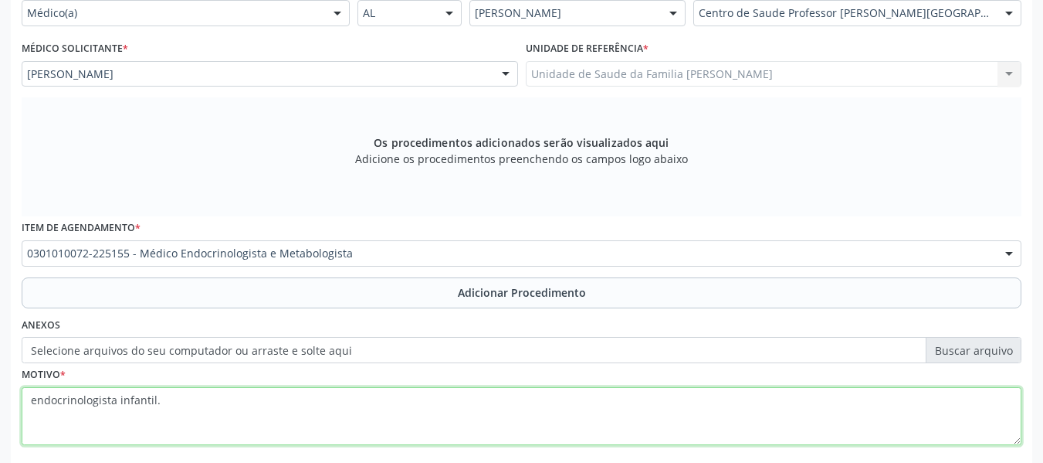
scroll to position [372, 0]
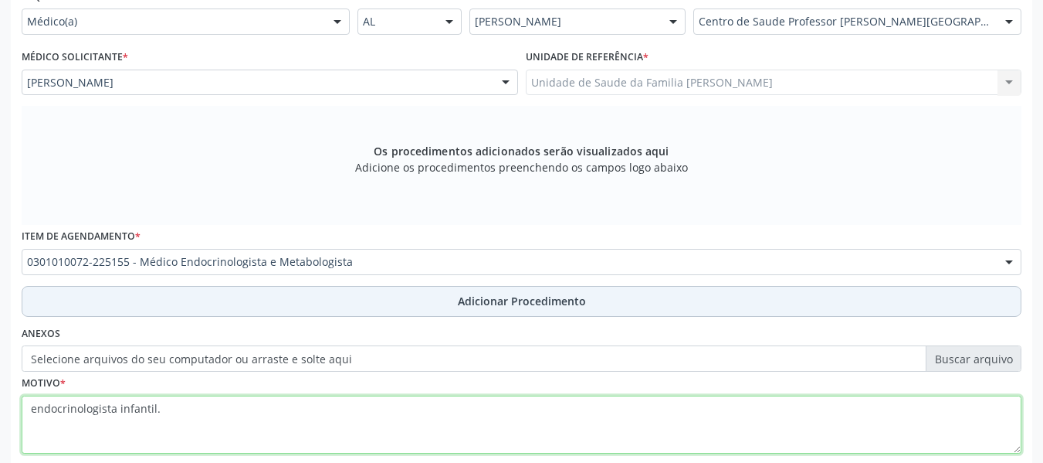
type textarea "endocrinologista infantil."
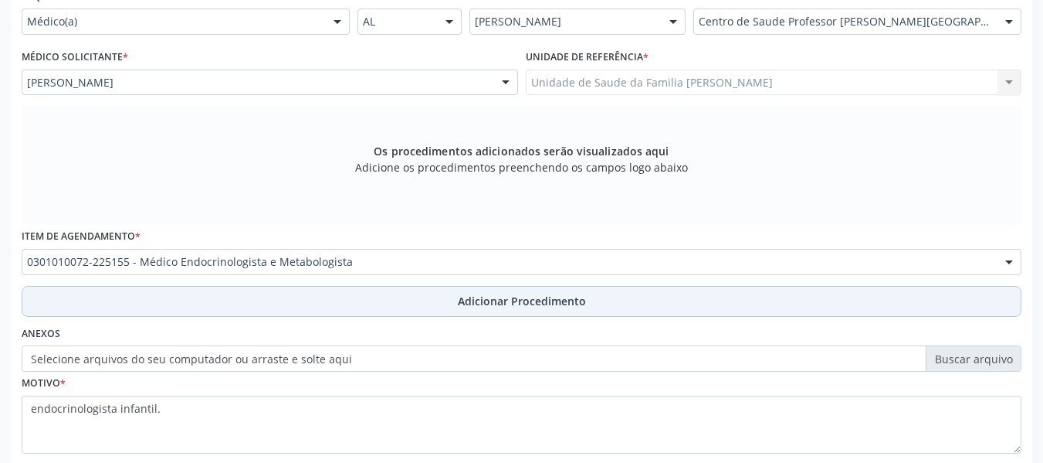
click at [558, 300] on span "Adicionar Procedimento" at bounding box center [522, 301] width 128 height 16
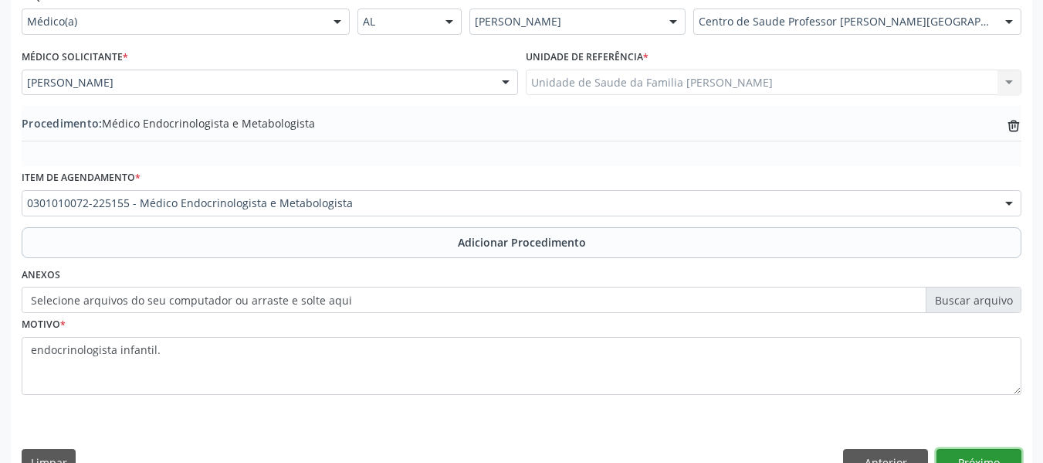
click at [989, 454] on button "Próximo" at bounding box center [979, 462] width 85 height 26
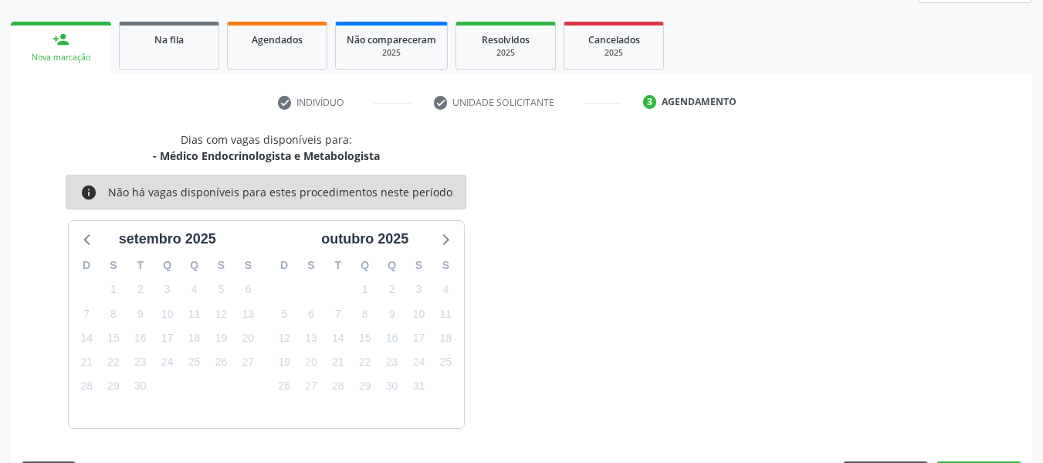
scroll to position [276, 0]
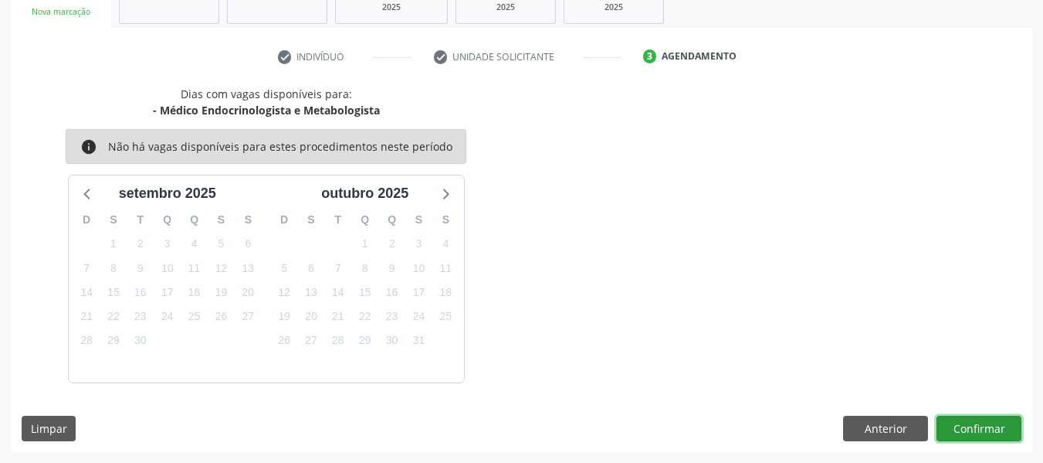
click at [977, 431] on button "Confirmar" at bounding box center [979, 428] width 85 height 26
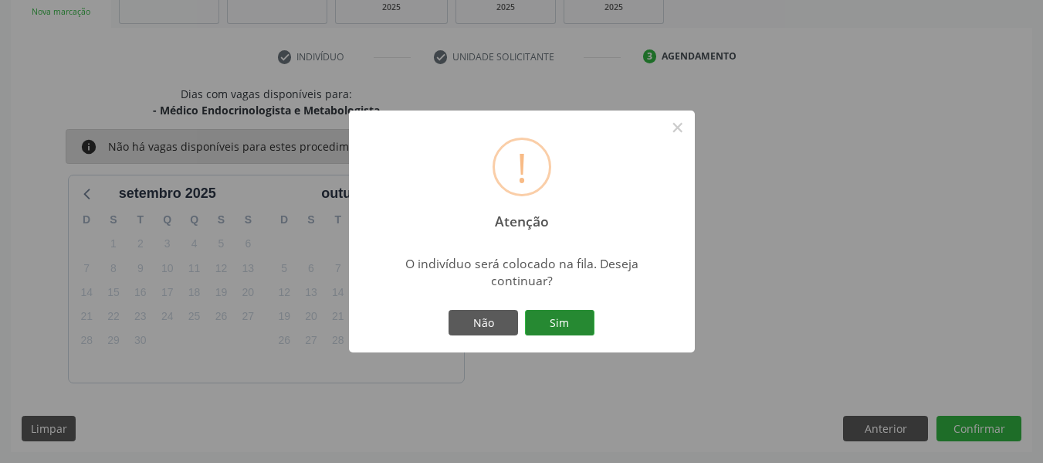
click at [558, 321] on button "Sim" at bounding box center [560, 323] width 70 height 26
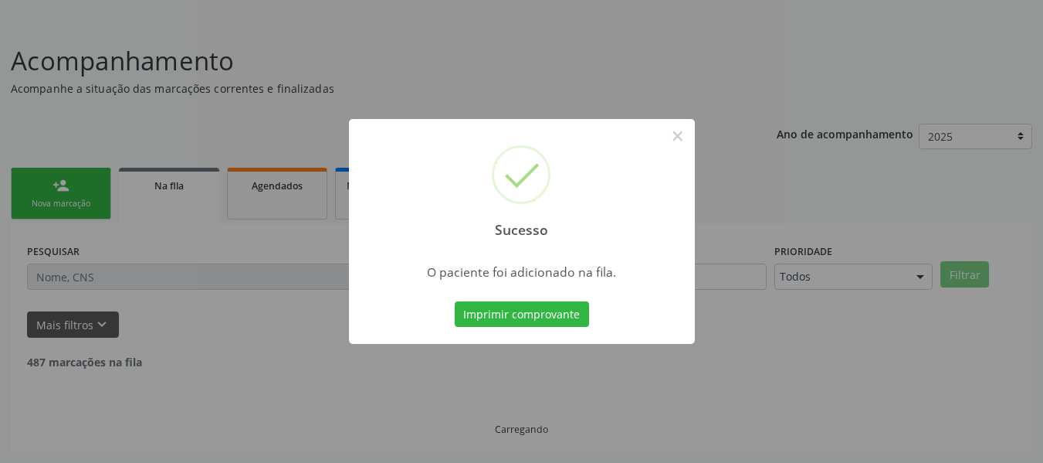
scroll to position [69, 0]
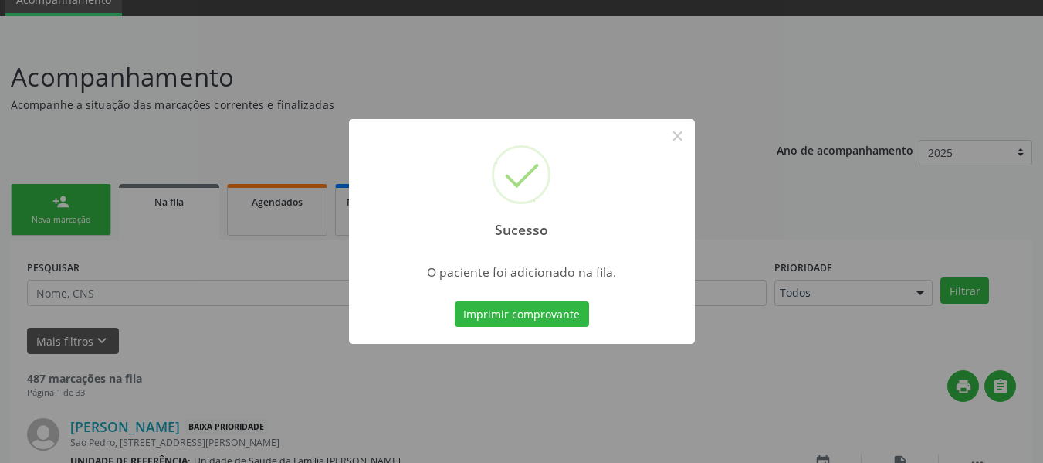
click at [57, 203] on div "Sucesso × O paciente foi adicionado na fila. Imprimir comprovante Cancel" at bounding box center [521, 231] width 1043 height 463
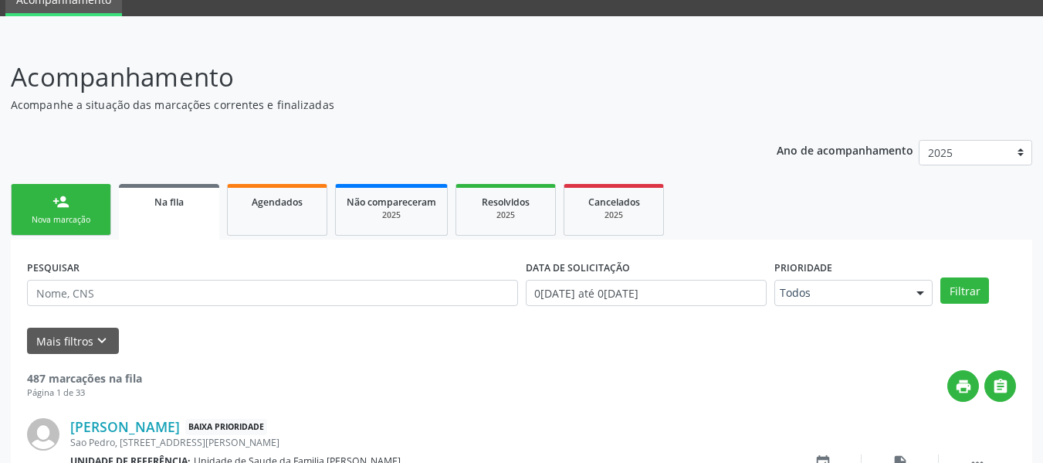
click at [57, 203] on div "person_add" at bounding box center [61, 201] width 17 height 17
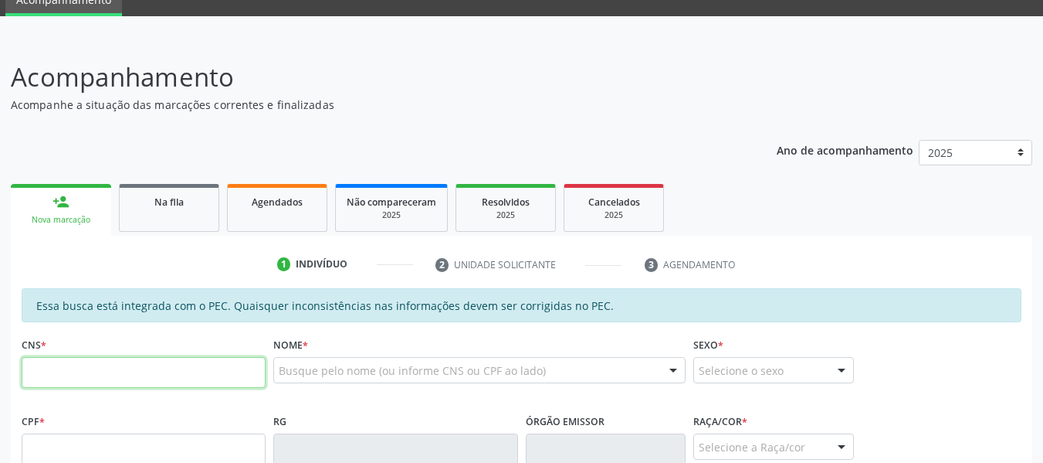
click at [57, 378] on input "text" at bounding box center [144, 372] width 244 height 31
type input "898 0045 2516 6098"
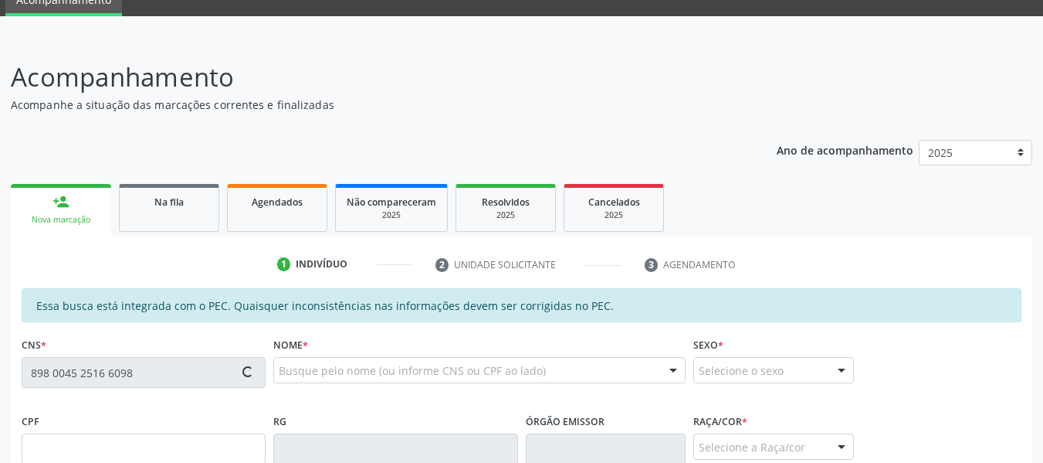
type input "132.742.514-96"
type input "10/11/2014"
type input "Lourdibes Teixeira Muniz Barreto"
type input "(82) 99184-8269"
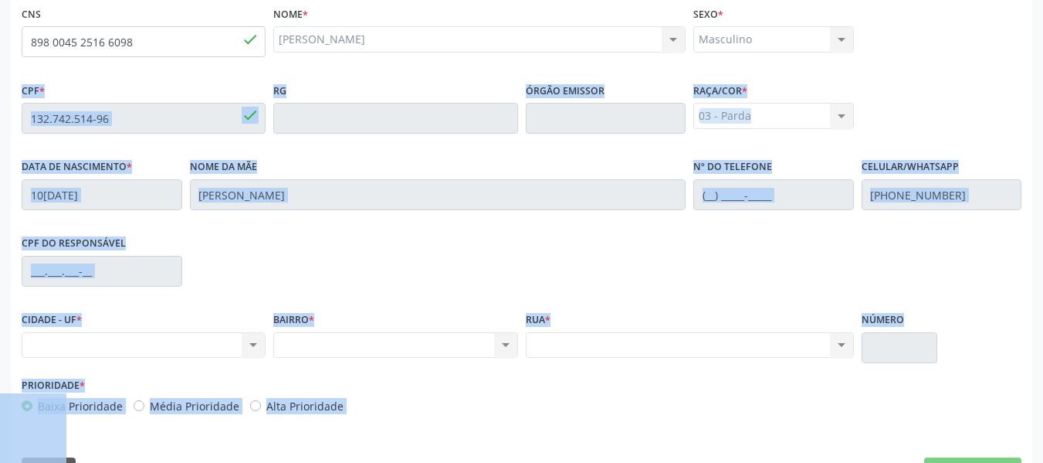
scroll to position [441, 0]
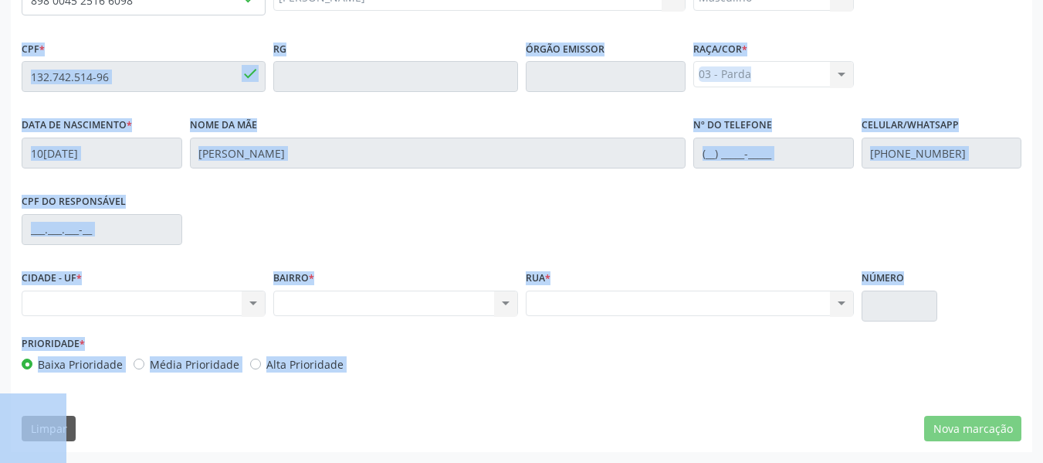
drag, startPoint x: 936, startPoint y: 376, endPoint x: 1053, endPoint y: 454, distance: 140.9
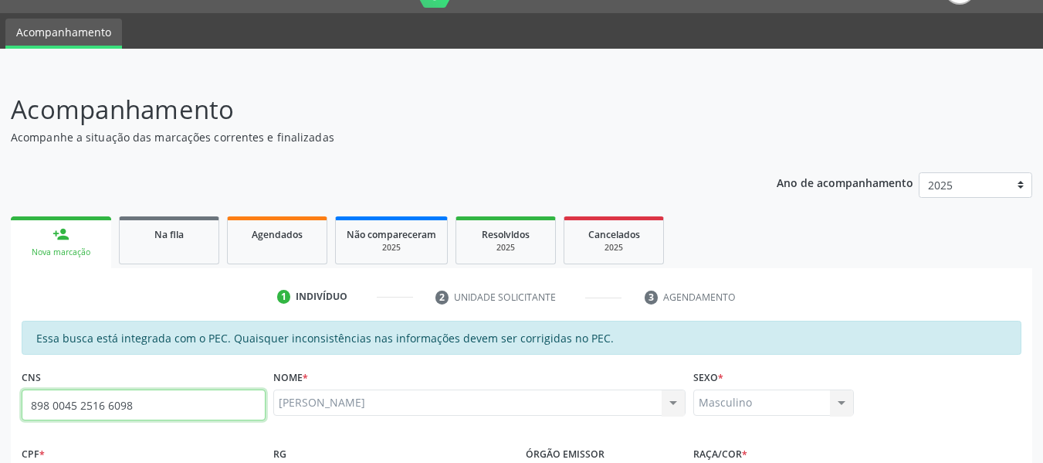
click at [141, 406] on input "898 0045 2516 6098" at bounding box center [144, 404] width 244 height 31
type input "8"
type input "898 0041 5469 6809"
click at [152, 408] on input "898 0041 5469 6809" at bounding box center [144, 404] width 244 height 31
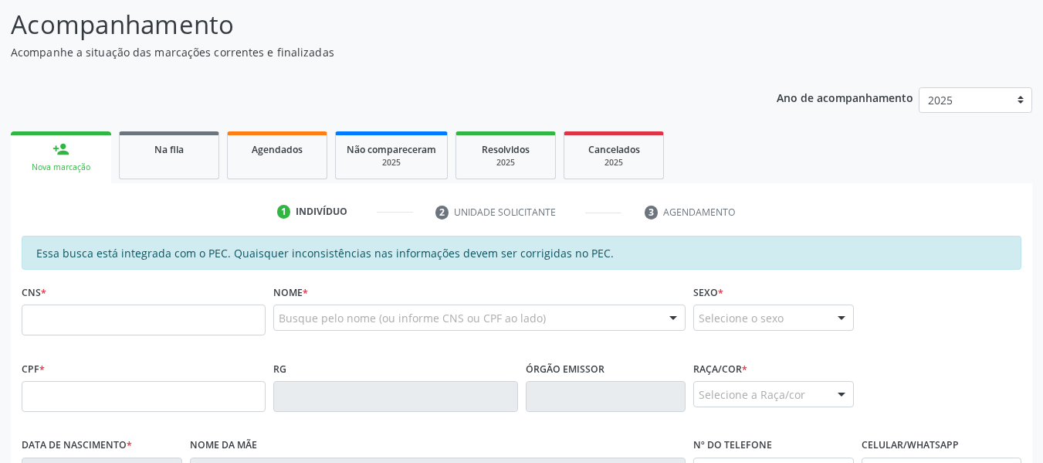
scroll to position [124, 0]
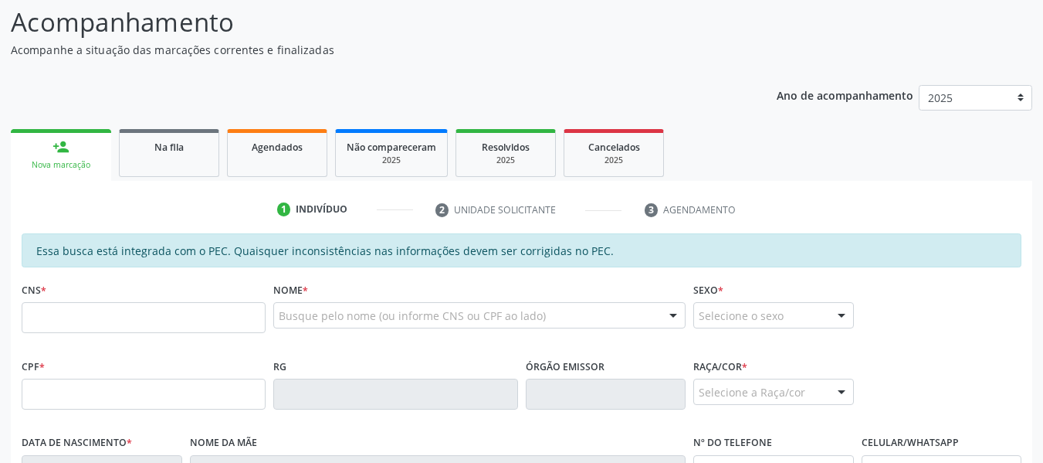
click at [128, 320] on input "text" at bounding box center [144, 317] width 244 height 31
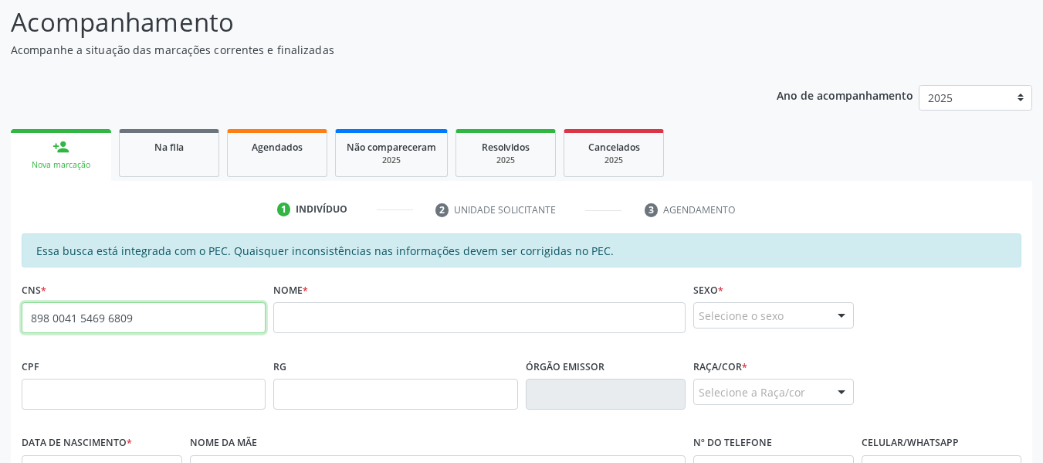
click at [151, 314] on input "898 0041 5469 6809" at bounding box center [144, 317] width 244 height 31
type input "8"
type input "898 0045 2516 6098"
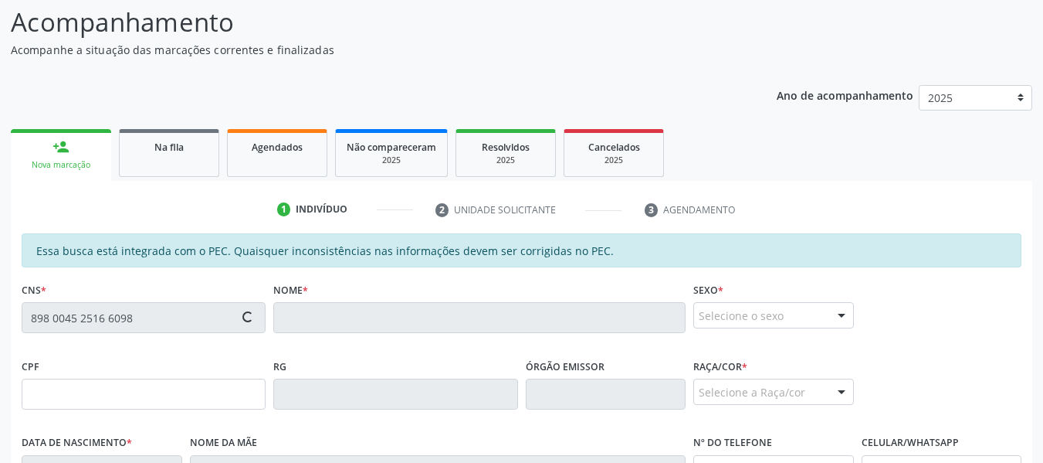
type input "132.742.514-96"
type input "10/11/2014"
type input "Lourdibes Teixeira Muniz Barreto"
type input "(82) 99184-8269"
type input "138"
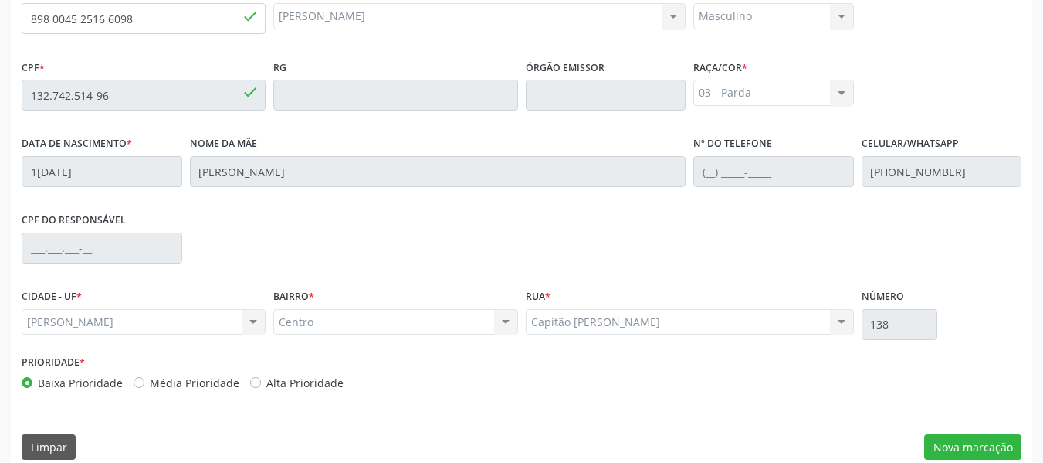
scroll to position [441, 0]
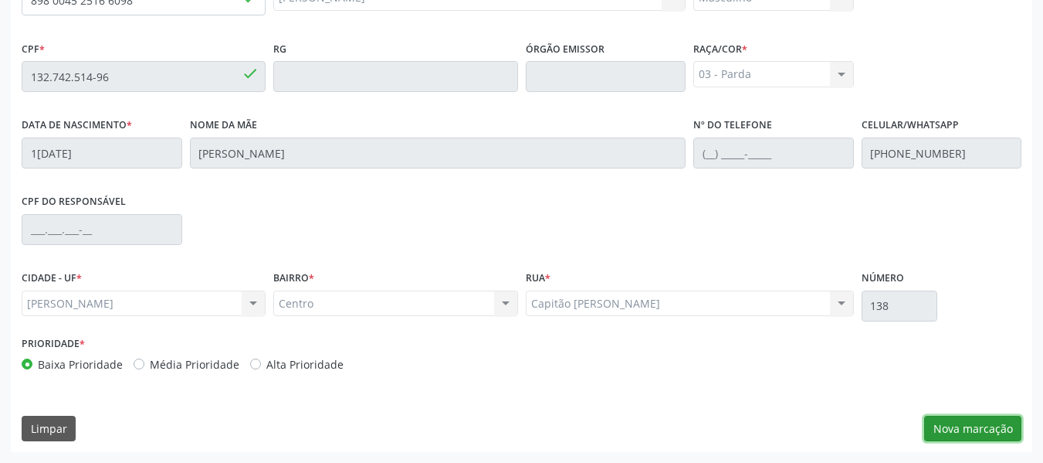
click at [983, 426] on button "Nova marcação" at bounding box center [972, 428] width 97 height 26
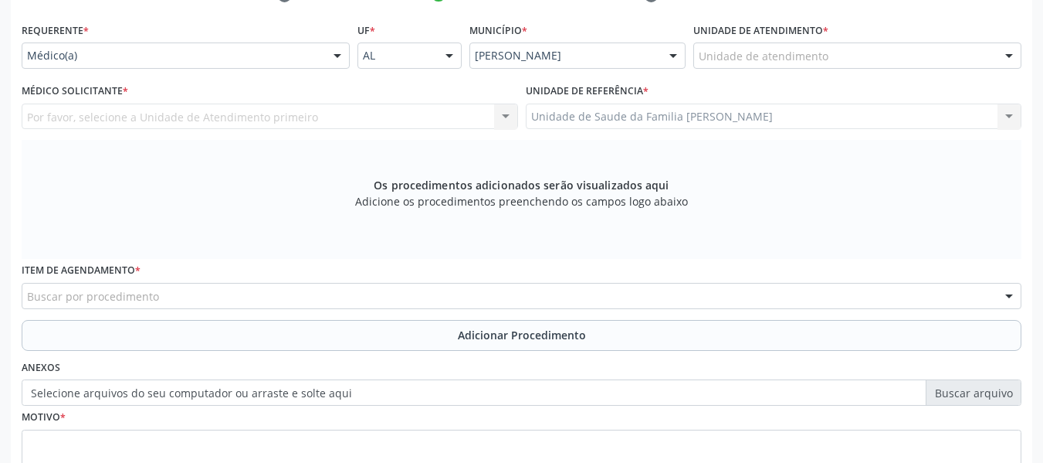
scroll to position [215, 0]
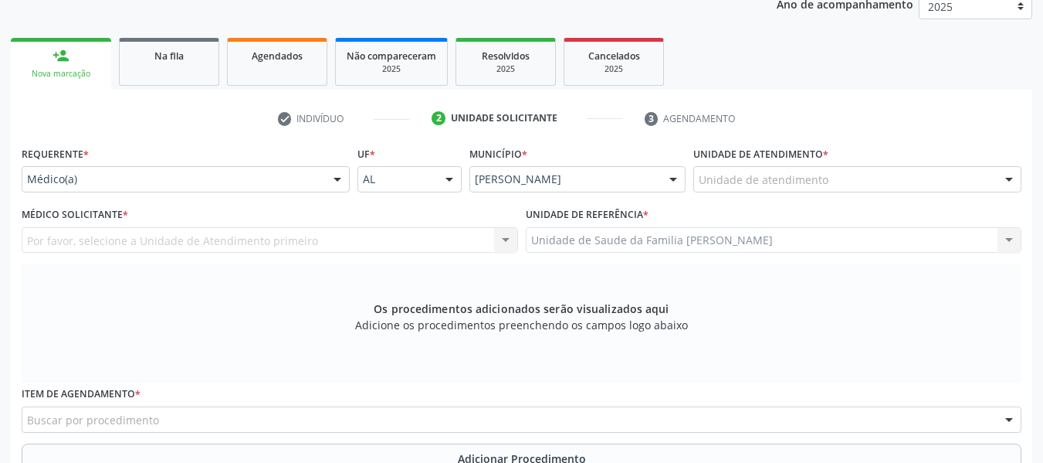
click at [1011, 174] on div at bounding box center [1009, 180] width 23 height 26
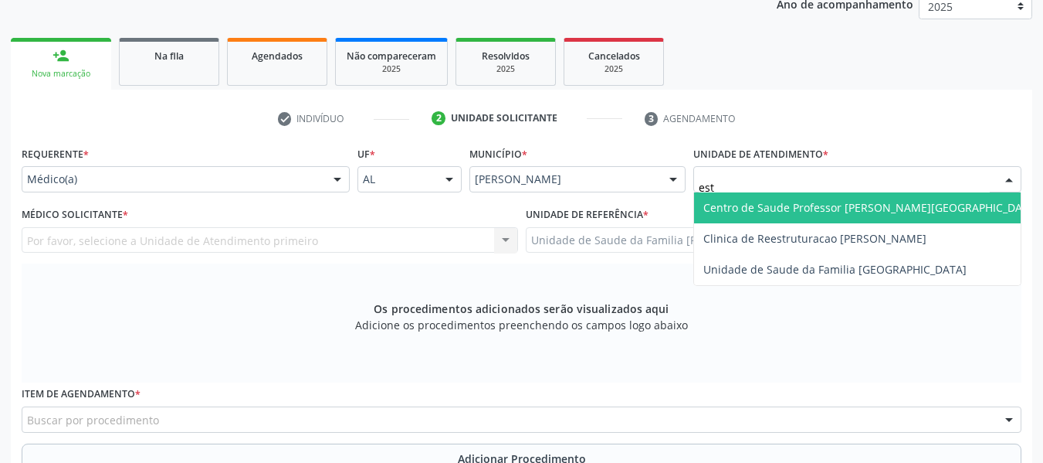
type input "esta"
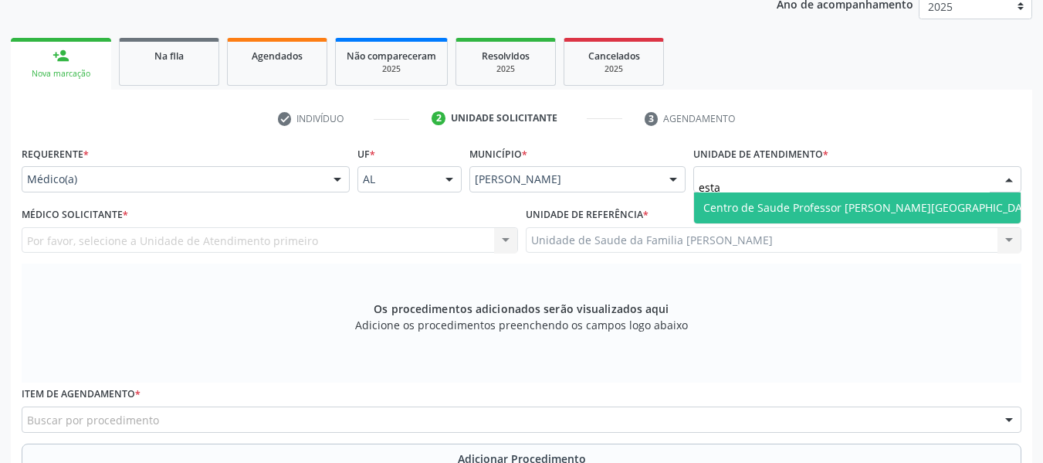
click at [900, 206] on span "Centro de Saude Professor [PERSON_NAME][GEOGRAPHIC_DATA]" at bounding box center [872, 207] width 336 height 15
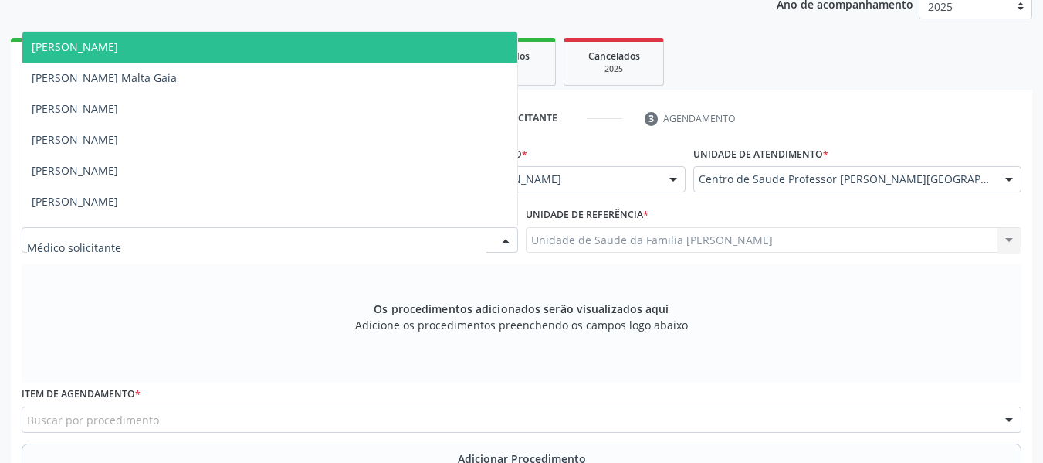
click at [504, 241] on div at bounding box center [505, 241] width 23 height 26
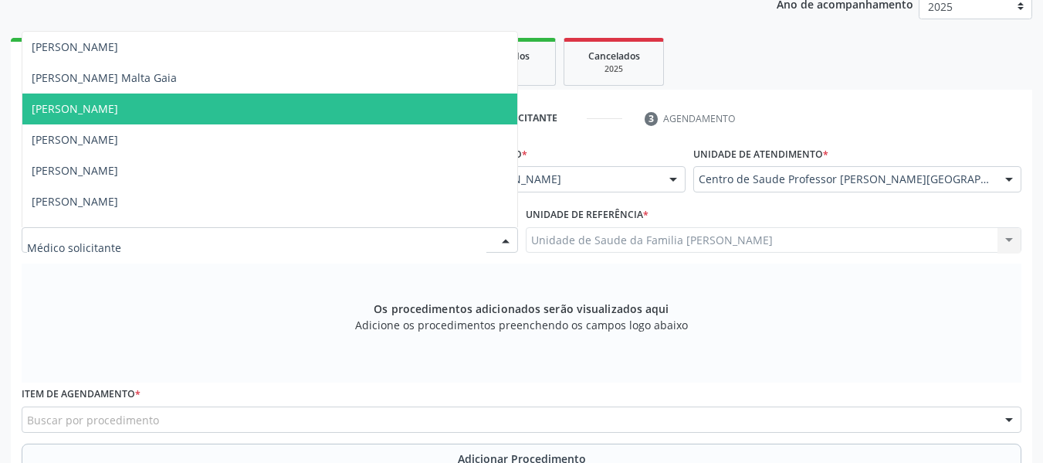
click at [165, 111] on span "Alvaro Morais Medeiros" at bounding box center [269, 108] width 495 height 31
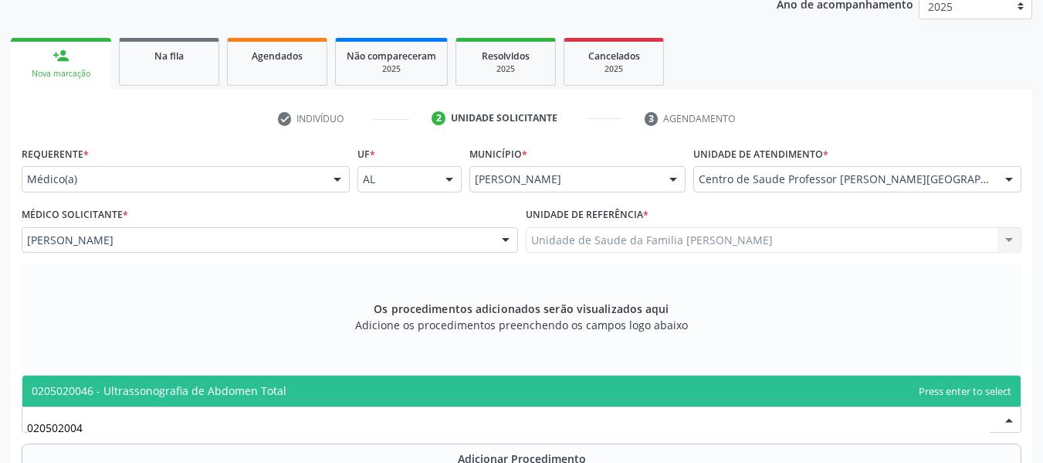
type input "0205020046"
click at [176, 388] on span "0205020046 - Ultrassonografia de Abdomen Total" at bounding box center [159, 390] width 255 height 15
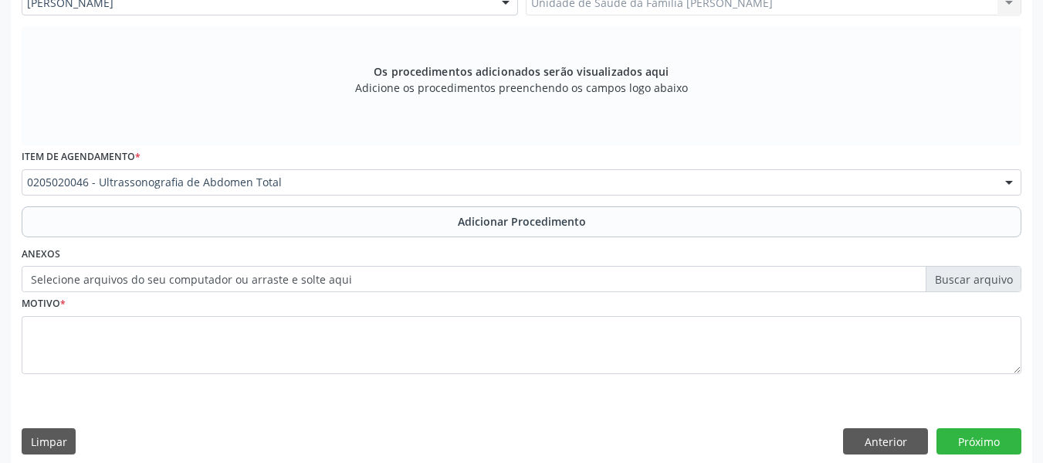
scroll to position [465, 0]
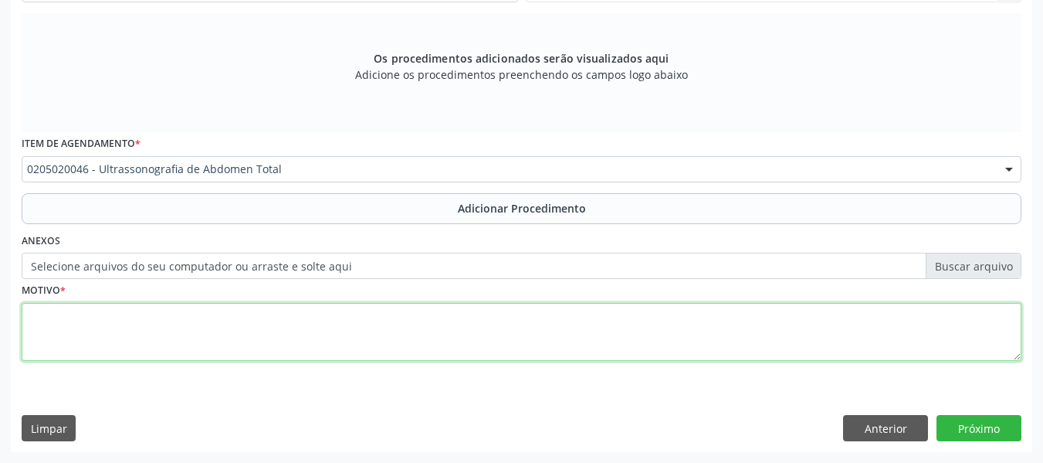
click at [120, 318] on textarea at bounding box center [522, 332] width 1000 height 59
type textarea "dor abdominal"
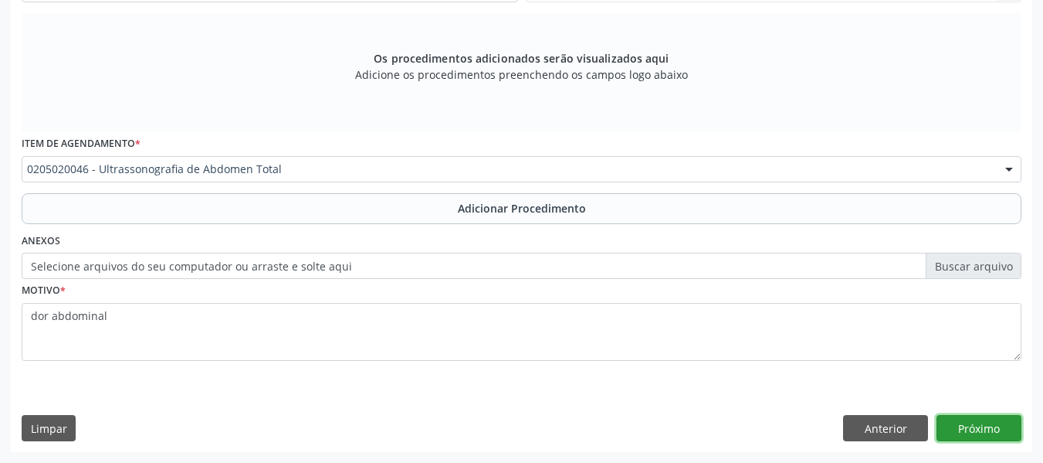
click at [965, 420] on button "Próximo" at bounding box center [979, 428] width 85 height 26
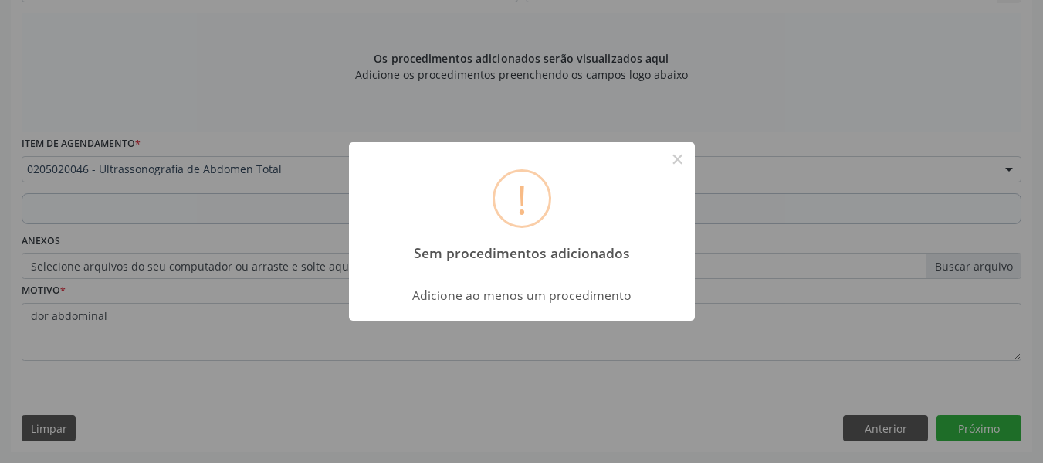
click at [874, 426] on div "! Sem procedimentos adicionados × Adicione ao menos um procedimento OK Cancel" at bounding box center [521, 231] width 1043 height 463
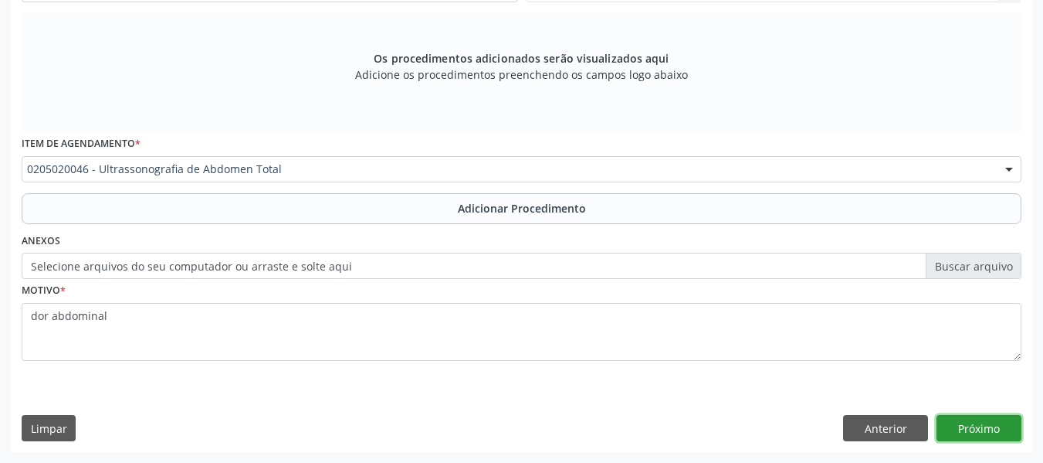
click at [989, 424] on button "Próximo" at bounding box center [979, 428] width 85 height 26
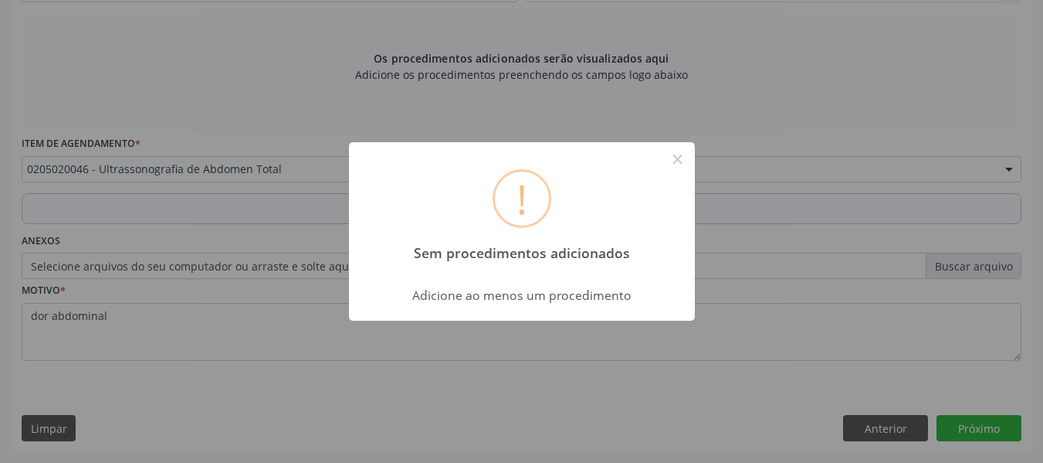
click at [495, 401] on div "! Sem procedimentos adicionados × Adicione ao menos um procedimento OK Cancel" at bounding box center [521, 231] width 1043 height 463
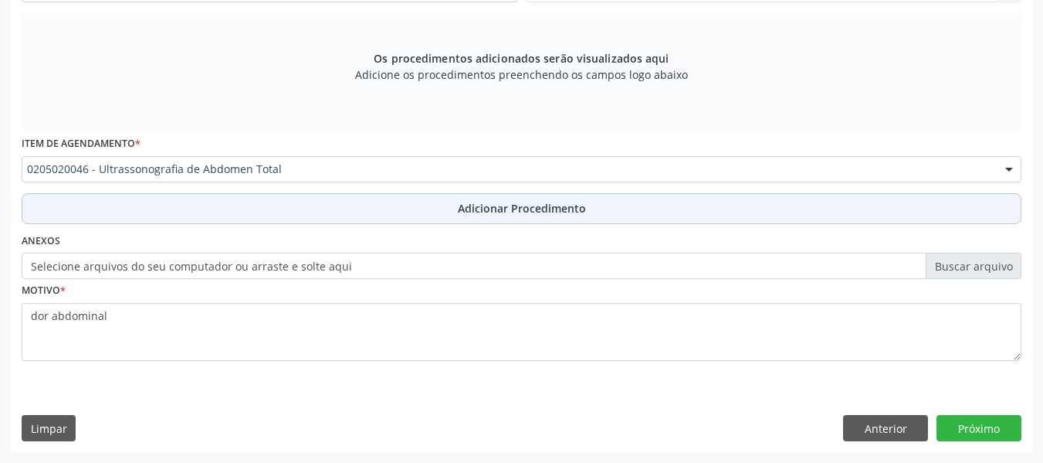
click at [540, 205] on span "Adicionar Procedimento" at bounding box center [522, 208] width 128 height 16
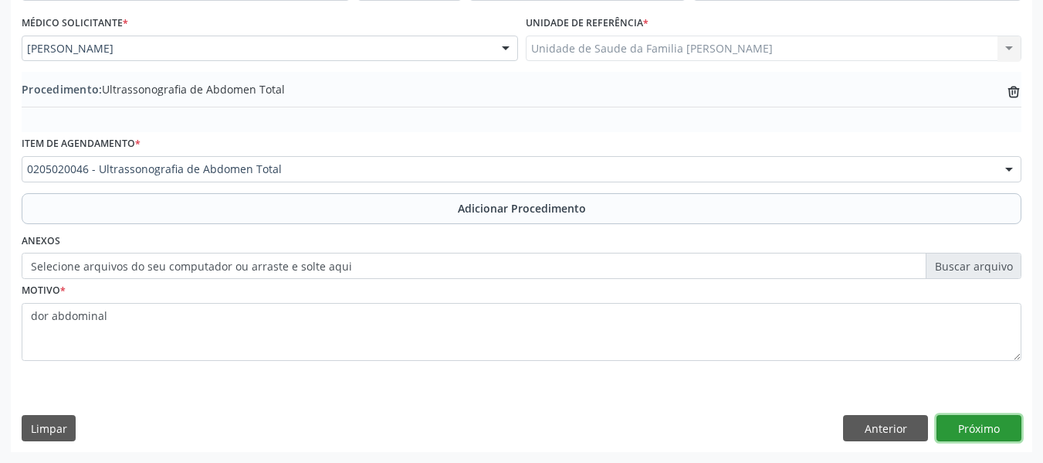
click at [983, 426] on button "Próximo" at bounding box center [979, 428] width 85 height 26
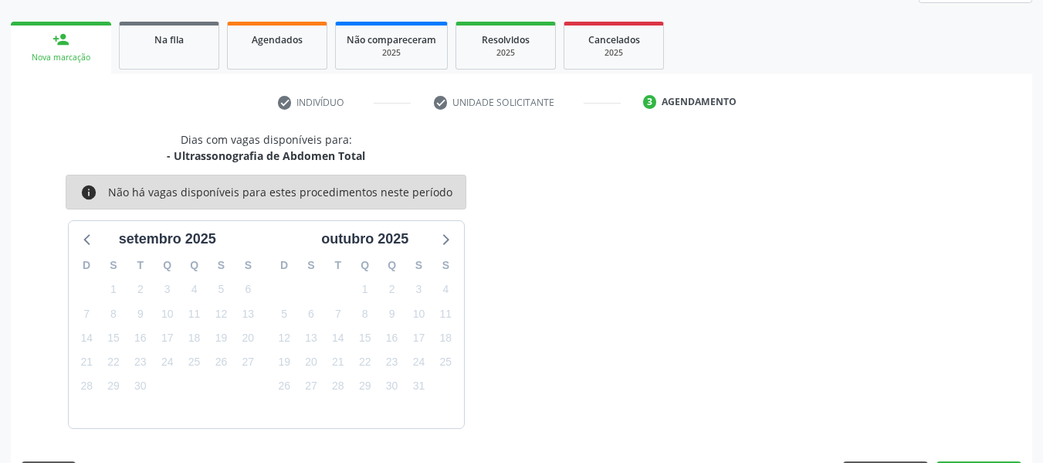
scroll to position [276, 0]
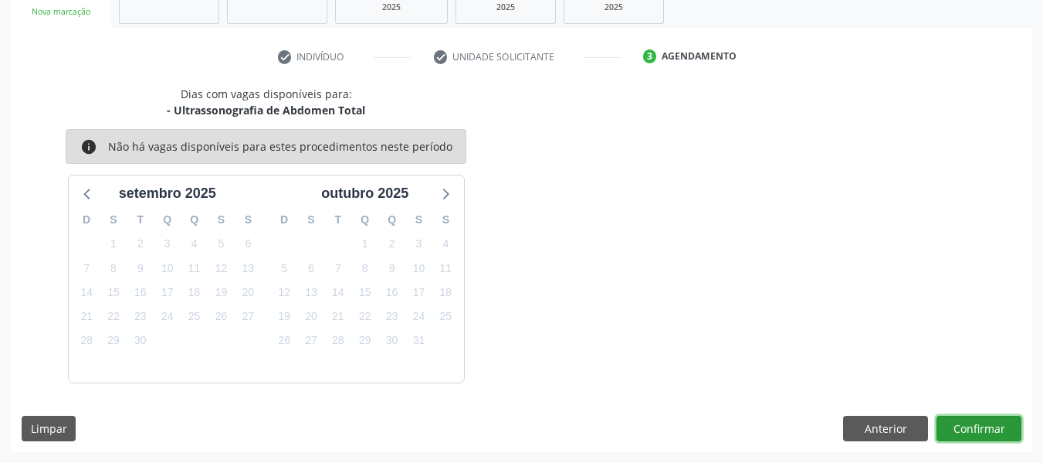
click at [978, 431] on button "Confirmar" at bounding box center [979, 428] width 85 height 26
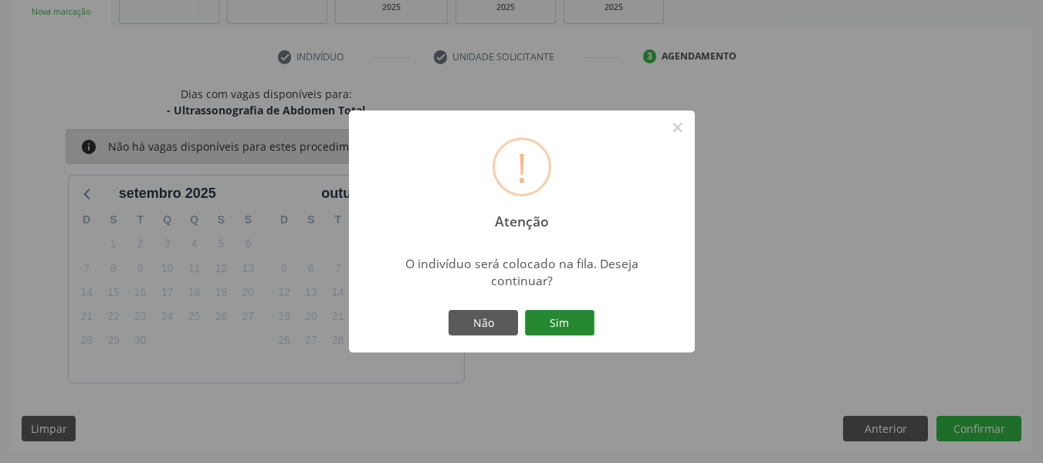
click at [546, 321] on button "Sim" at bounding box center [560, 323] width 70 height 26
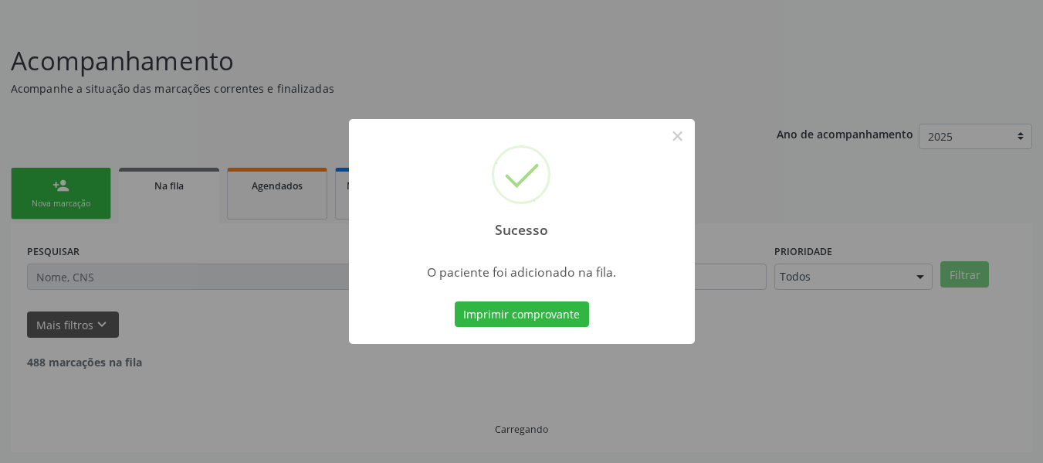
scroll to position [69, 0]
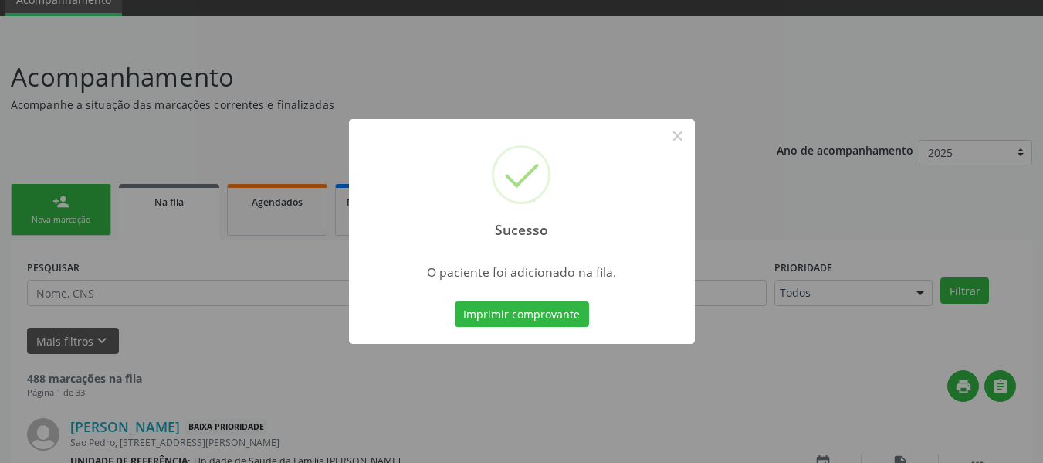
click at [59, 195] on div "Sucesso × O paciente foi adicionado na fila. Imprimir comprovante Cancel" at bounding box center [521, 231] width 1043 height 463
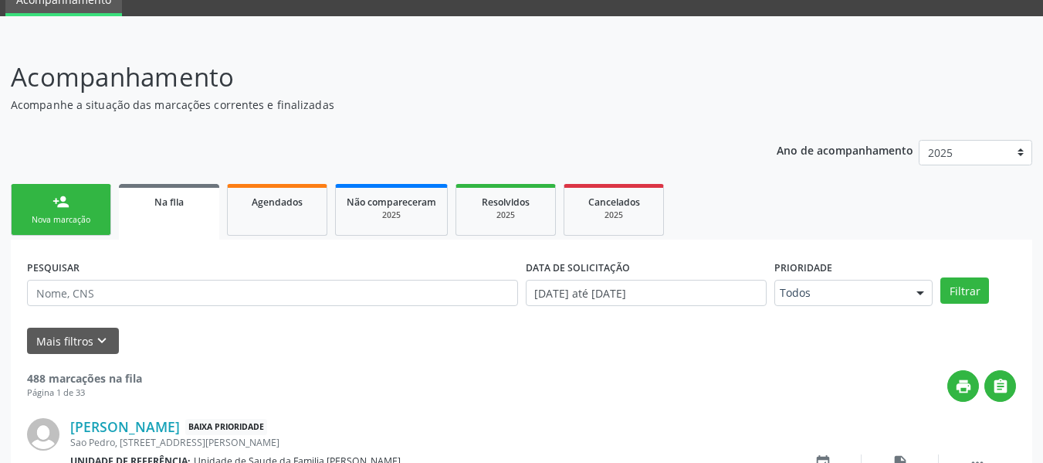
click at [72, 212] on link "person_add Nova marcação" at bounding box center [61, 210] width 100 height 52
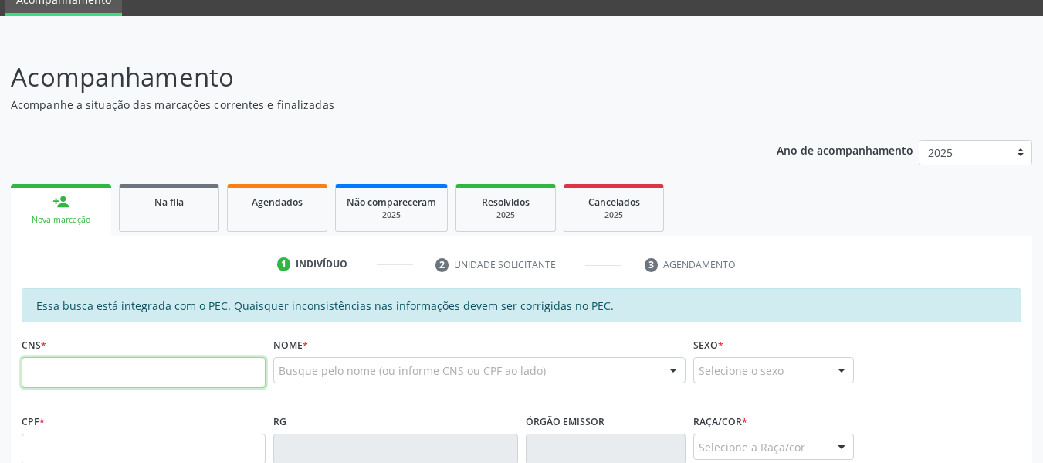
click at [54, 380] on input "text" at bounding box center [144, 372] width 244 height 31
type input "706 5023 7096 6792"
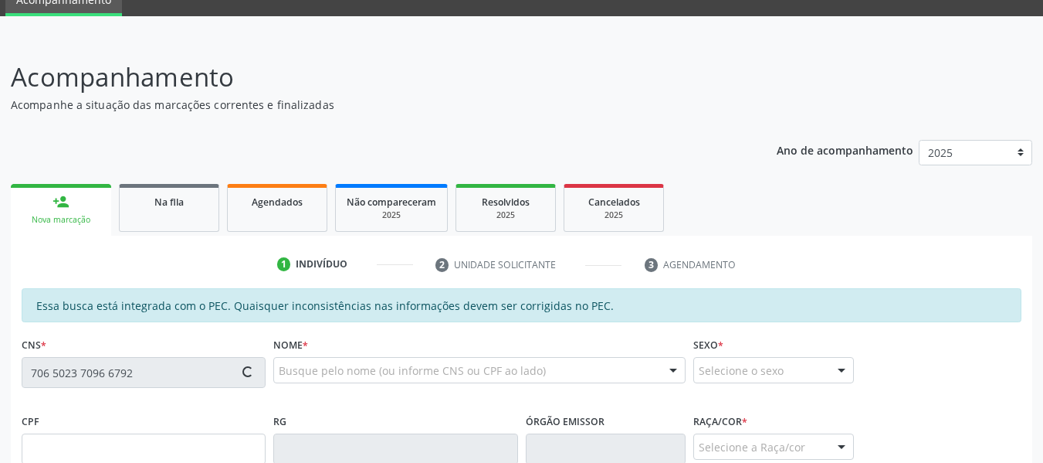
type input "604.080.224-34"
type input "05/01/1968"
type input "Sebastiana Pereira da Silva"
type input "(82) 99150-9543"
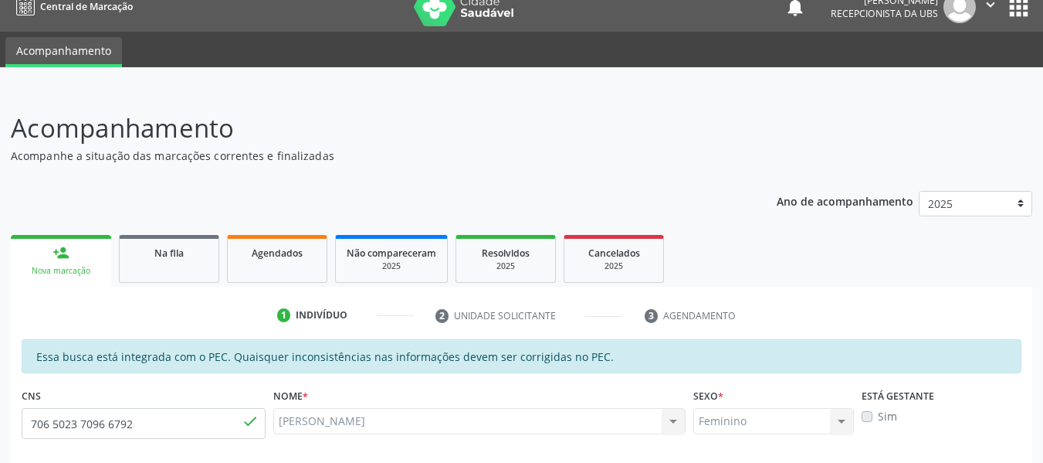
scroll to position [0, 0]
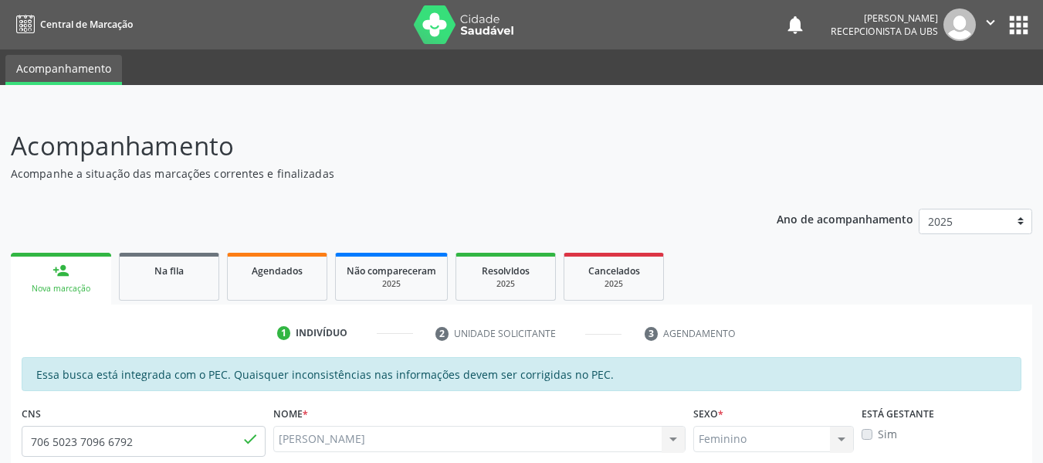
click at [59, 268] on div "person_add" at bounding box center [61, 270] width 17 height 17
click at [56, 271] on div "person_add" at bounding box center [61, 270] width 17 height 17
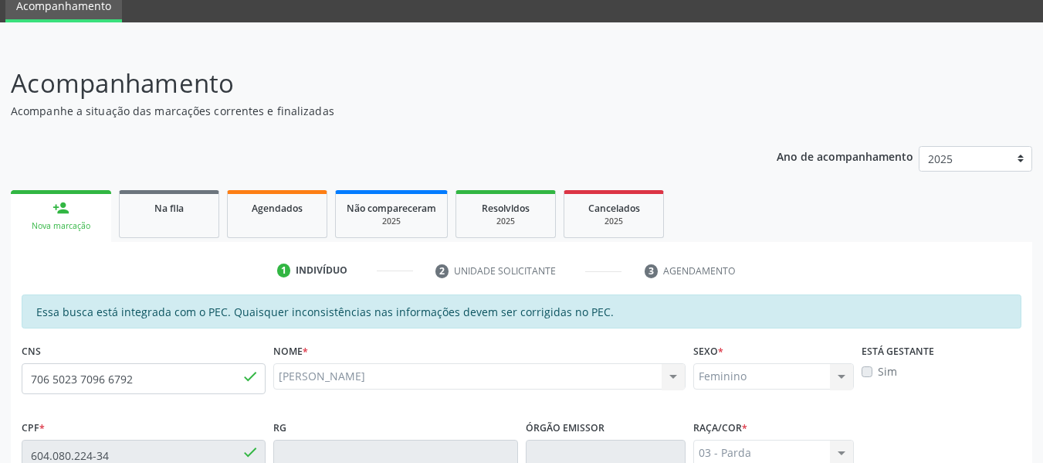
scroll to position [93, 0]
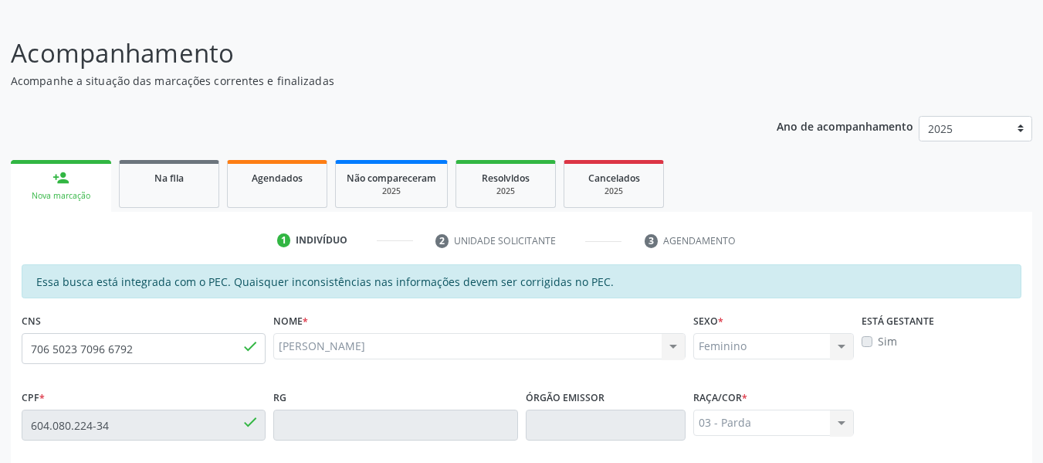
click at [40, 190] on div "Nova marcação" at bounding box center [61, 196] width 79 height 12
click at [55, 171] on div "person_add" at bounding box center [61, 177] width 17 height 17
click at [55, 170] on div "person_add" at bounding box center [61, 177] width 17 height 17
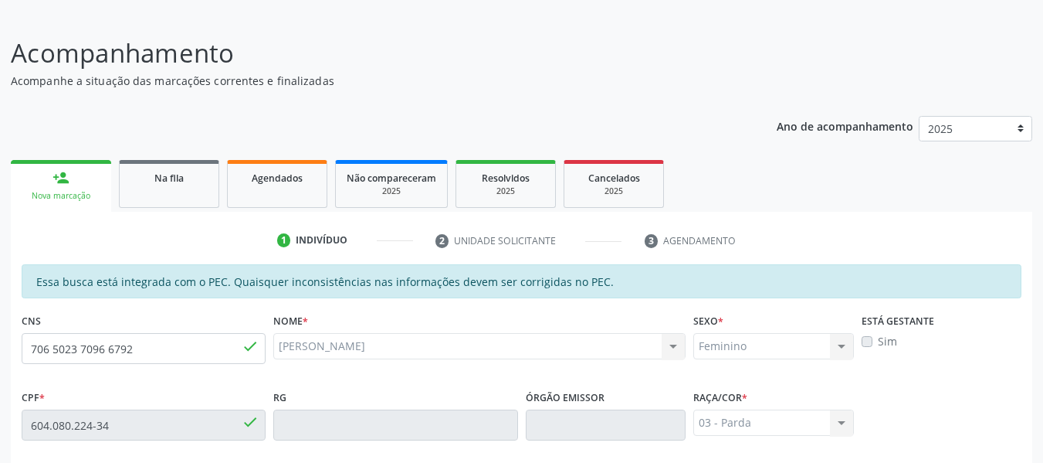
click at [55, 170] on div "person_add" at bounding box center [61, 177] width 17 height 17
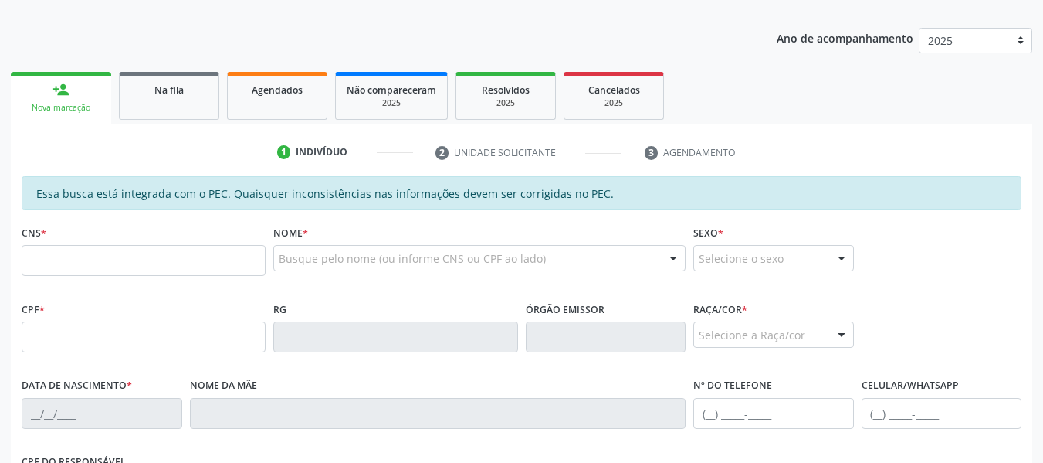
scroll to position [185, 0]
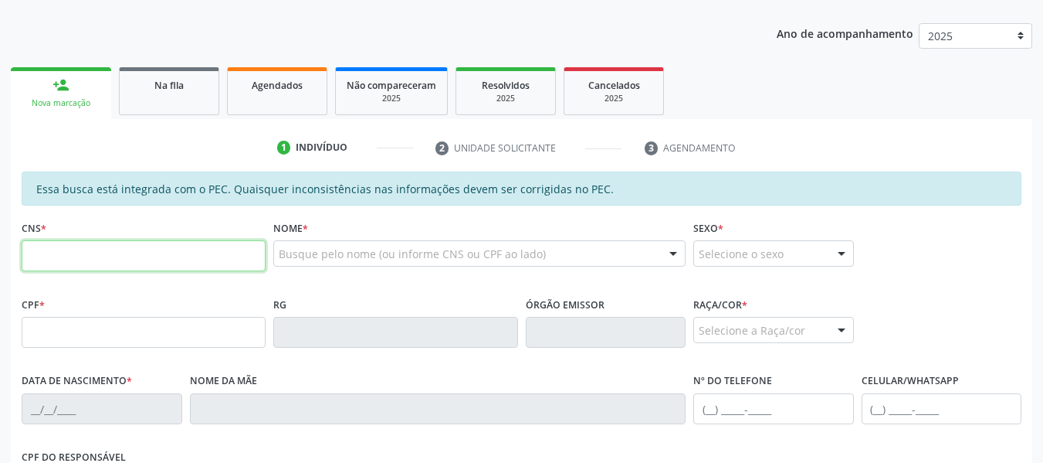
click at [100, 256] on input "text" at bounding box center [144, 255] width 244 height 31
type input "706 5023 7096 6792"
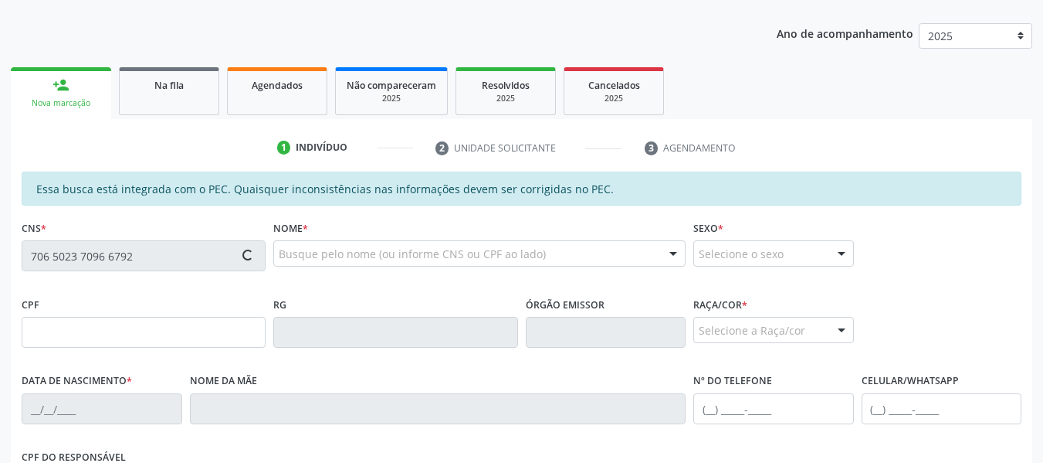
type input "604.080.224-34"
type input "05/01/1968"
type input "Sebastiana Pereira da Silva"
type input "(82) 99150-9543"
type input "S/N"
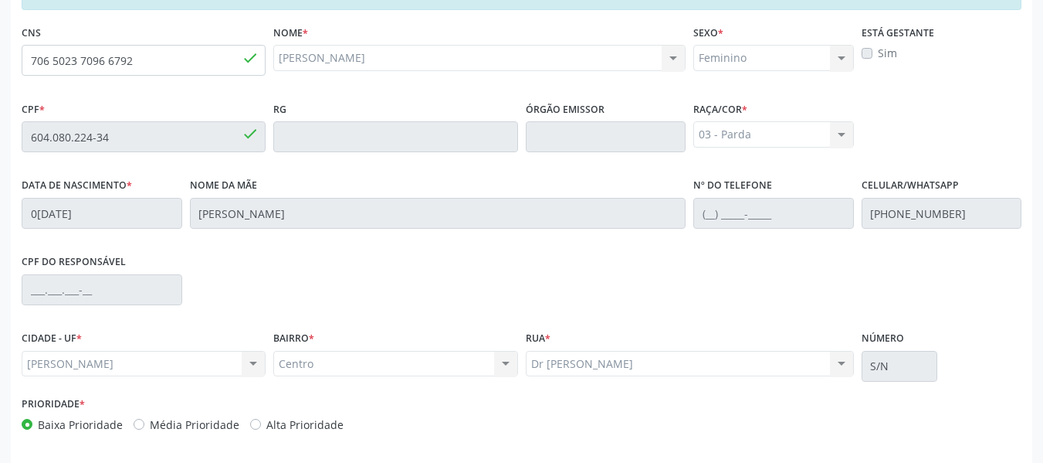
scroll to position [441, 0]
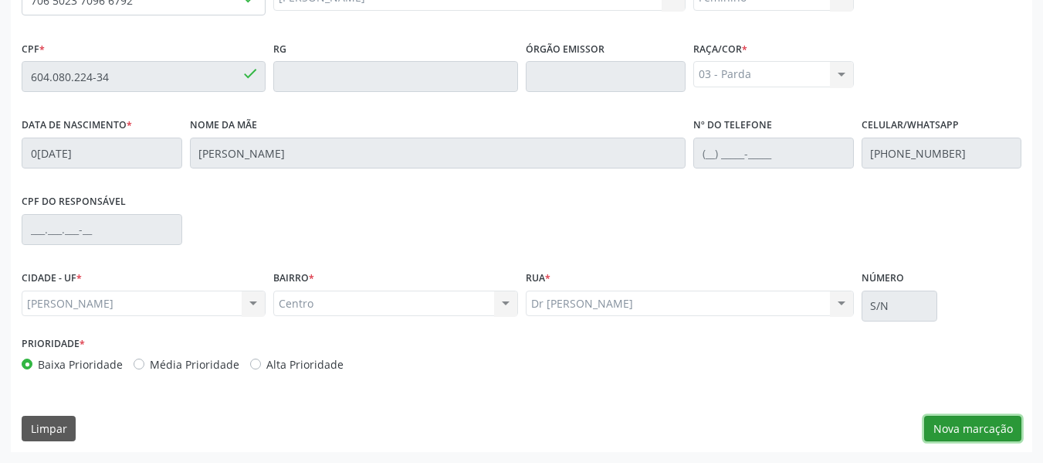
click at [981, 425] on button "Nova marcação" at bounding box center [972, 428] width 97 height 26
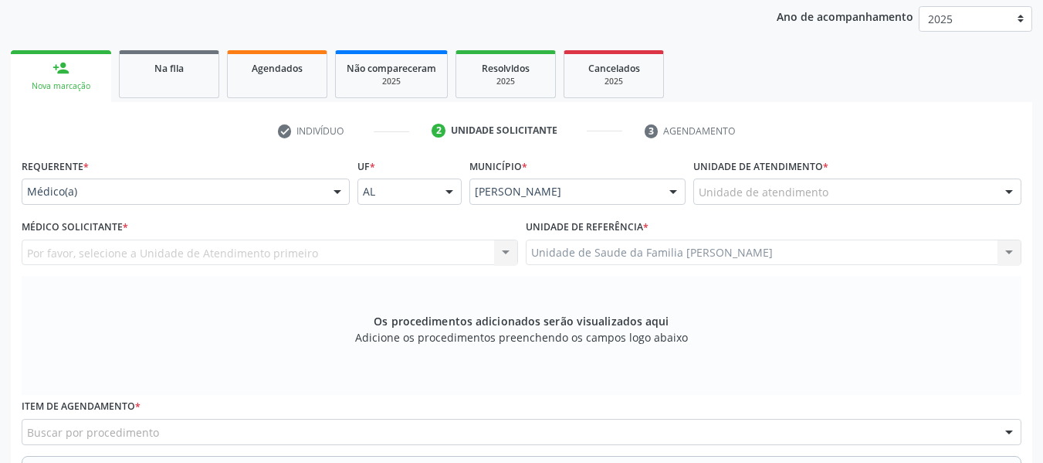
scroll to position [194, 0]
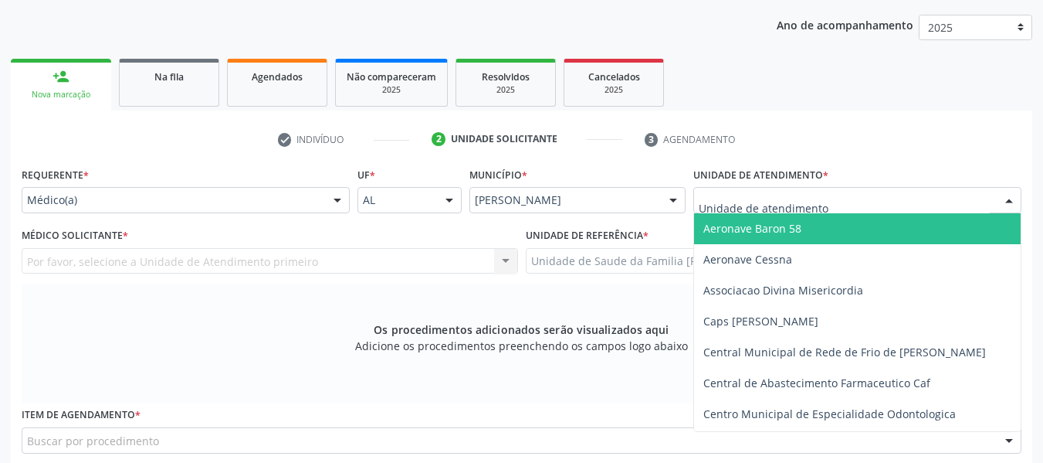
click at [1009, 199] on div at bounding box center [1009, 201] width 23 height 26
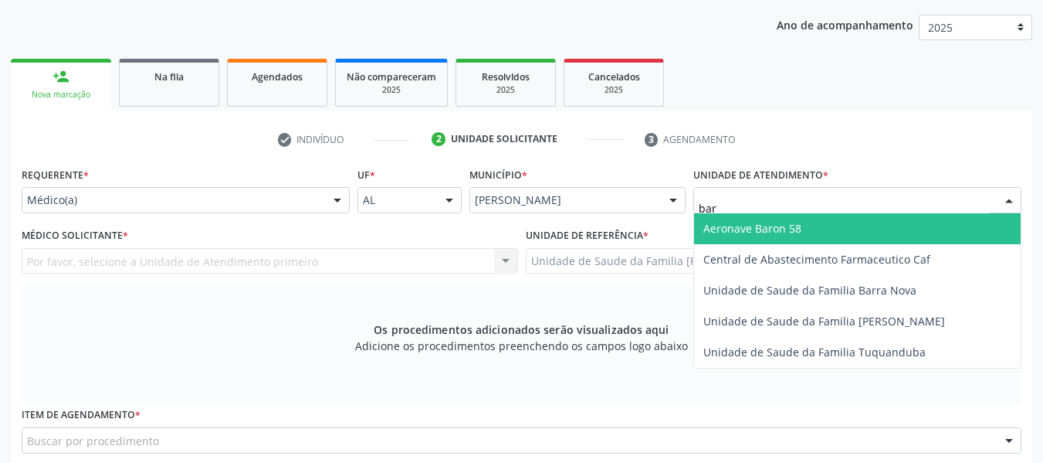
type input "barr"
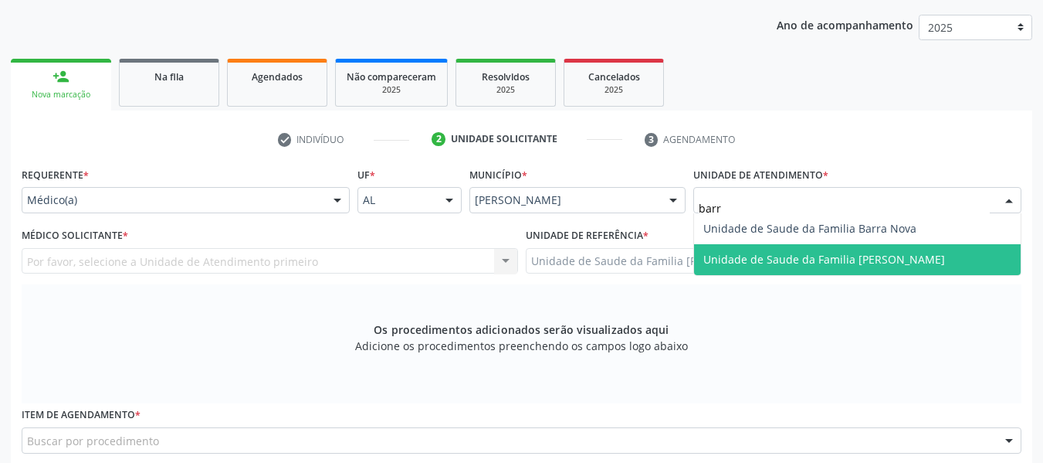
click at [904, 256] on span "Unidade de Saude da Familia [PERSON_NAME]" at bounding box center [825, 259] width 242 height 15
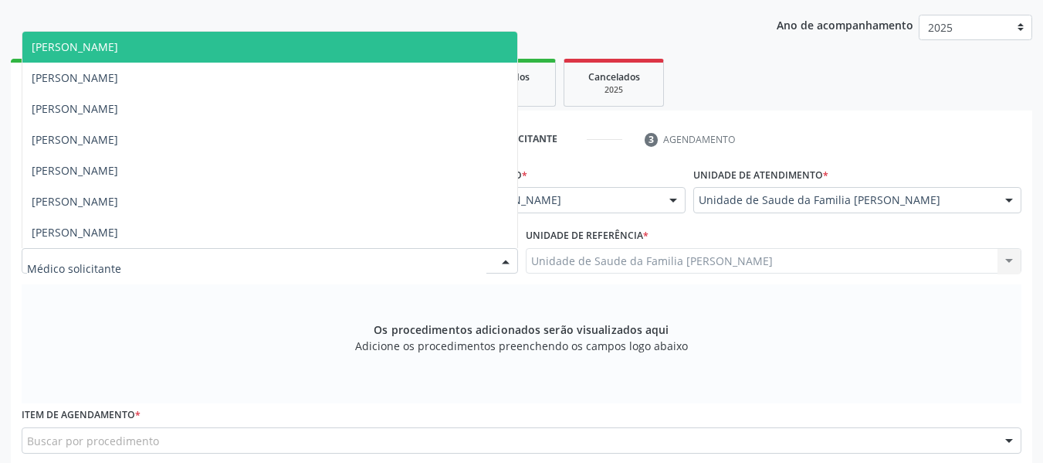
click at [510, 256] on div at bounding box center [505, 262] width 23 height 26
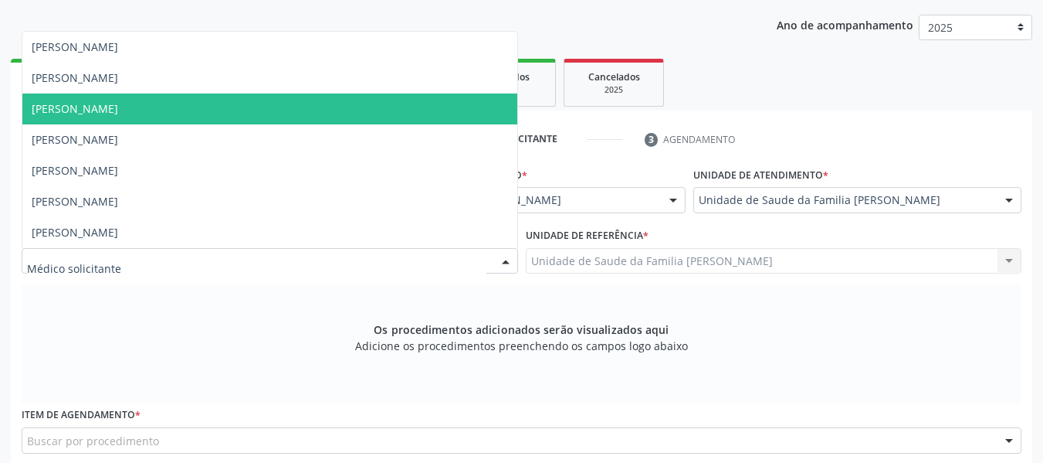
click at [118, 107] on span "[PERSON_NAME]" at bounding box center [75, 108] width 86 height 15
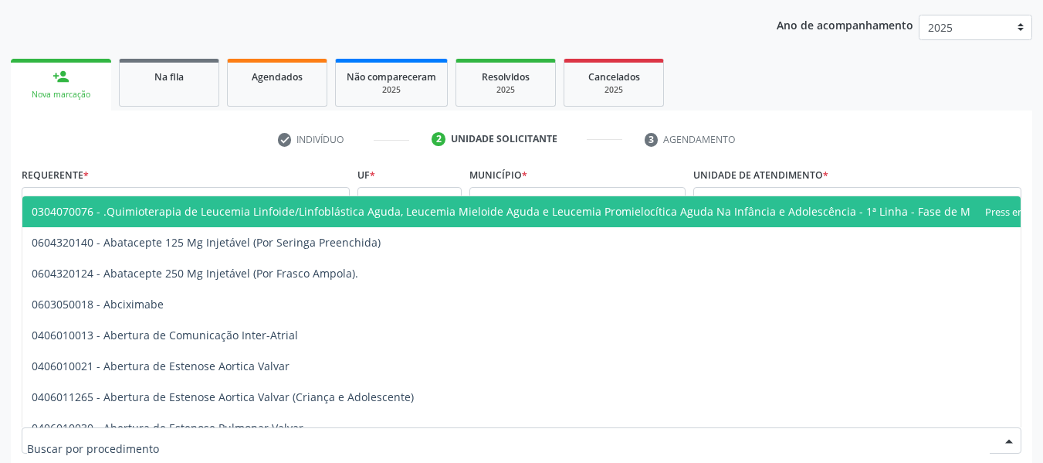
scroll to position [195, 0]
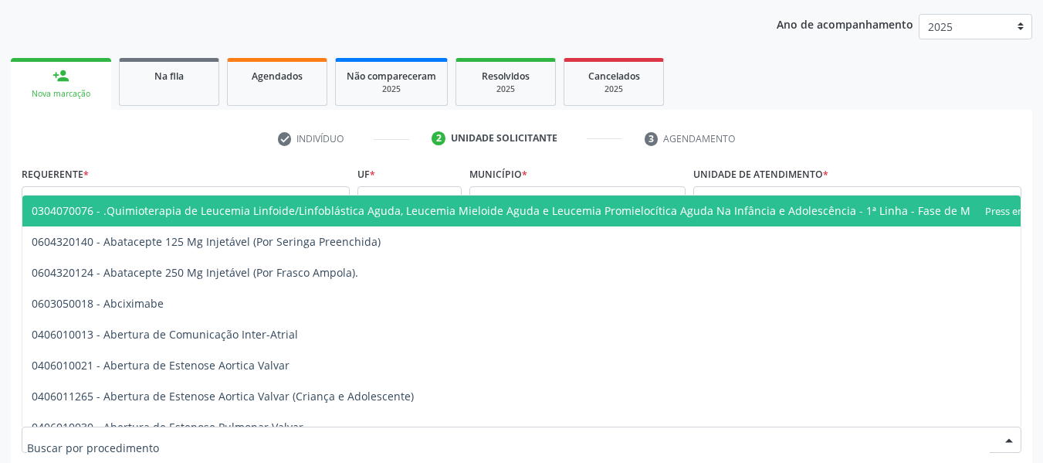
click at [280, 439] on div at bounding box center [522, 439] width 1000 height 26
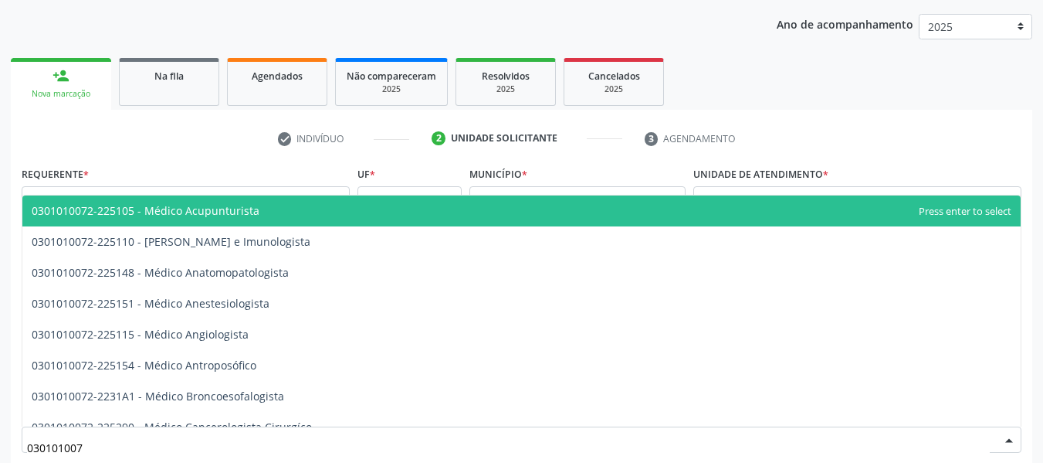
type input "0301010072"
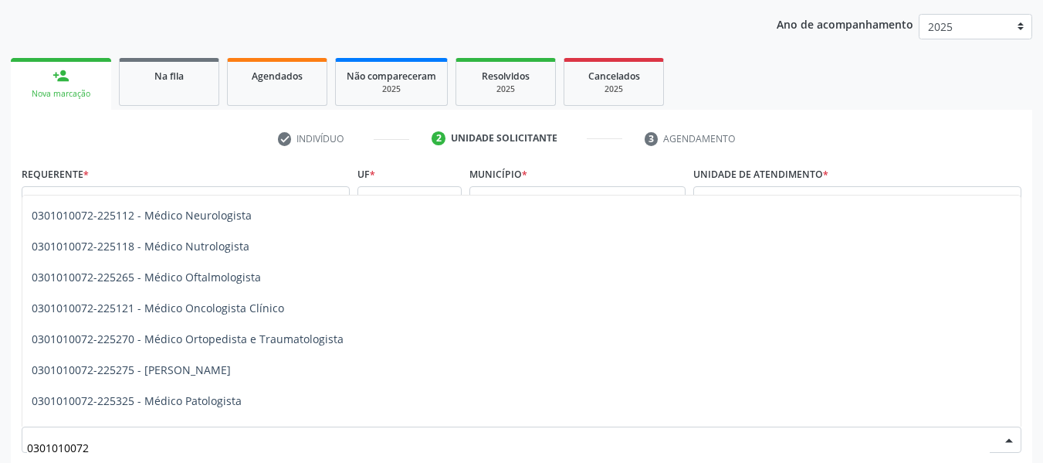
scroll to position [1236, 0]
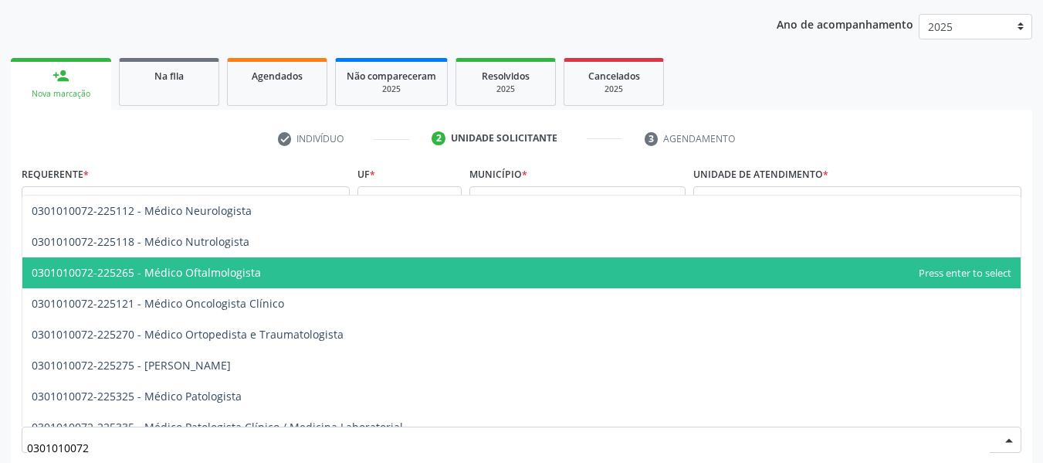
click at [247, 270] on span "0301010072-225265 - Médico Oftalmologista" at bounding box center [146, 272] width 229 height 15
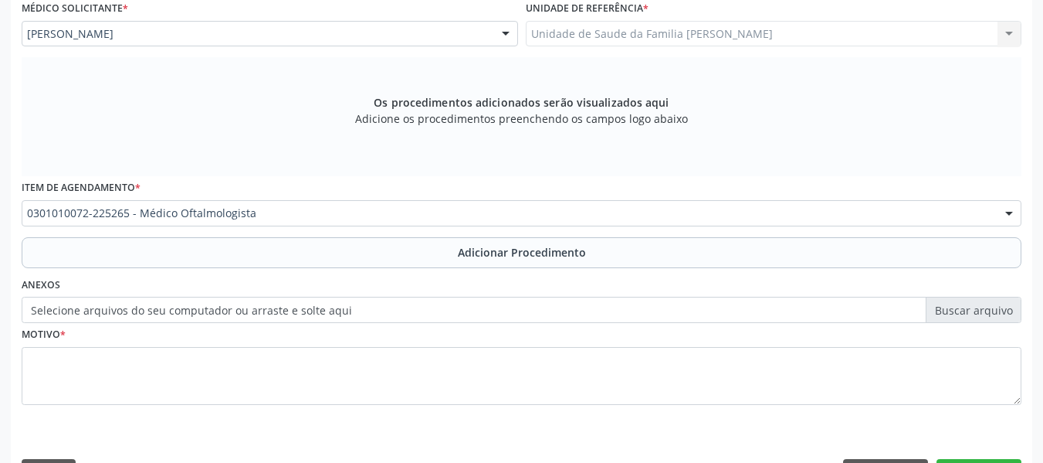
scroll to position [465, 0]
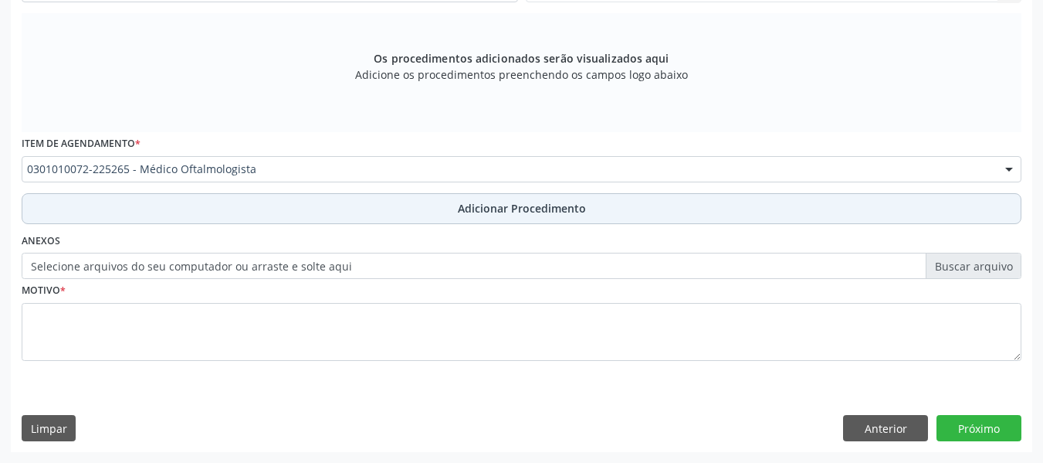
click at [519, 203] on span "Adicionar Procedimento" at bounding box center [522, 208] width 128 height 16
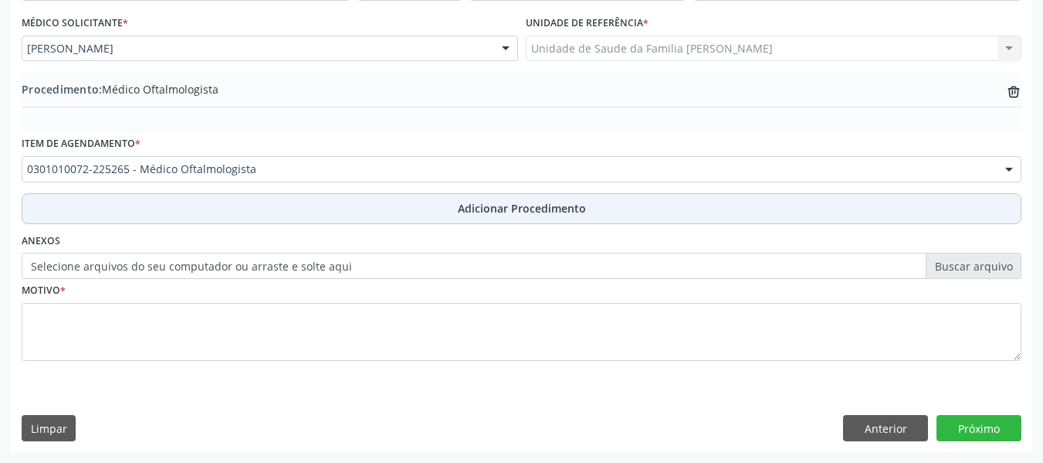
scroll to position [406, 0]
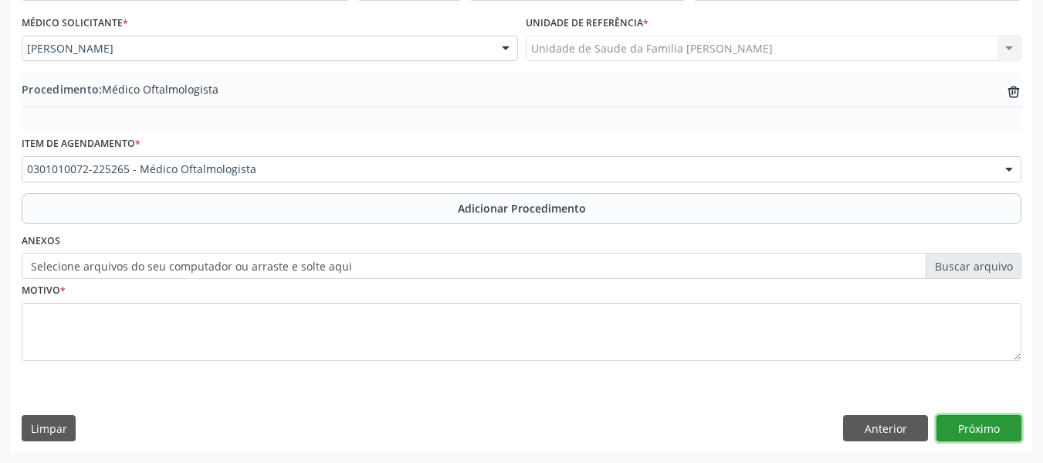
click at [981, 427] on button "Próximo" at bounding box center [979, 428] width 85 height 26
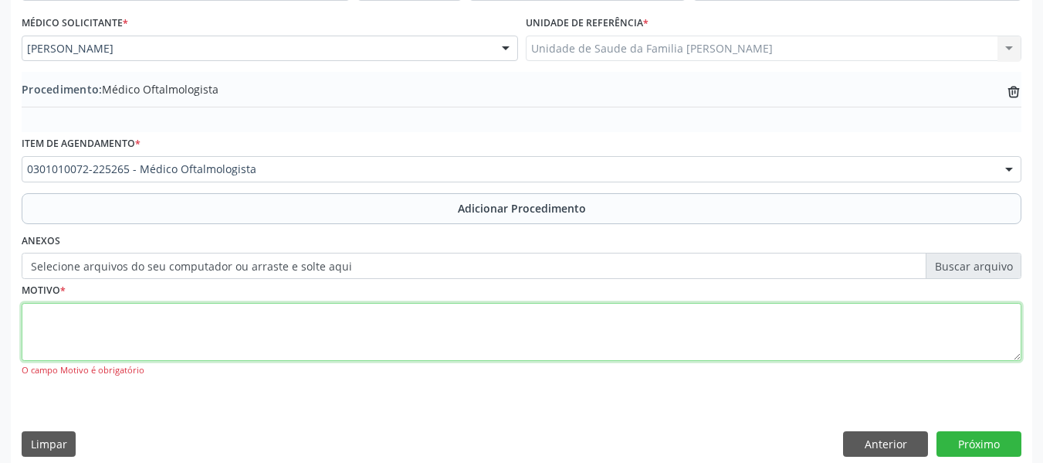
click at [93, 326] on textarea at bounding box center [522, 332] width 1000 height 59
type textarea "a"
type textarea "Avaliação"
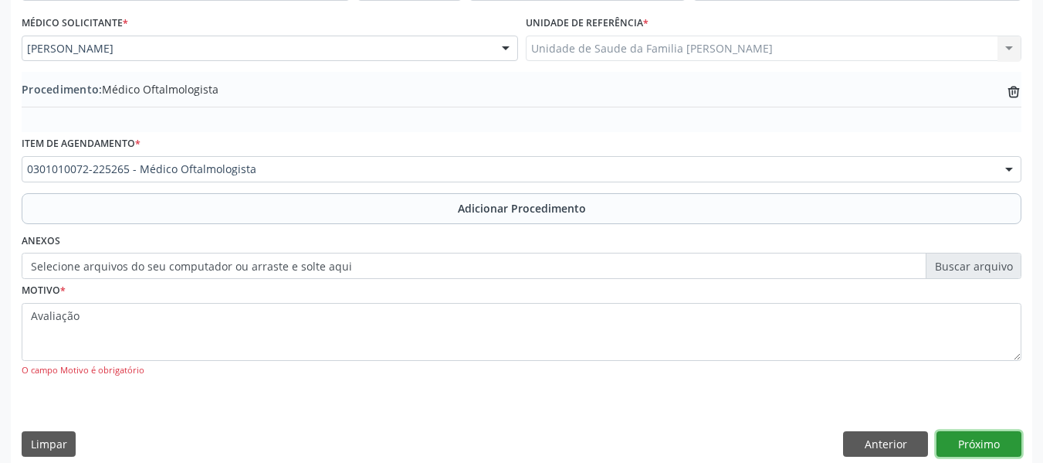
click at [974, 443] on button "Próximo" at bounding box center [979, 444] width 85 height 26
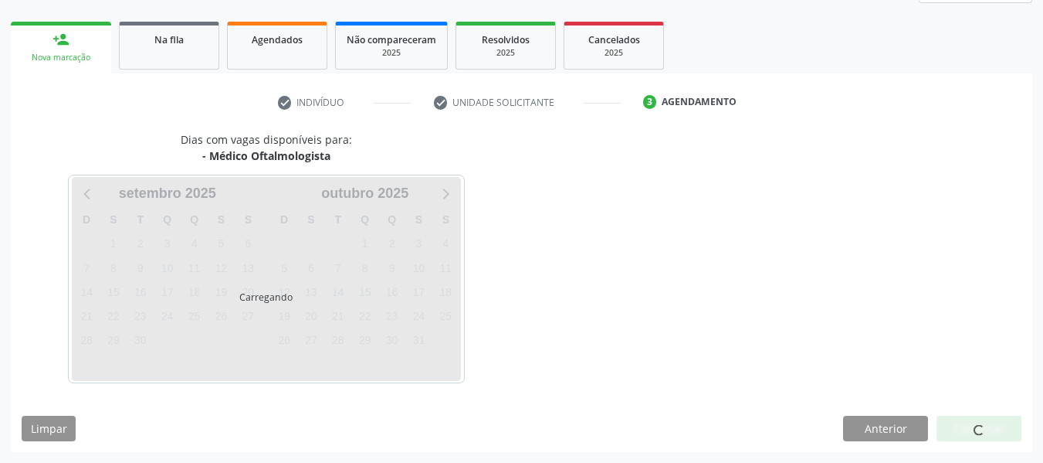
scroll to position [276, 0]
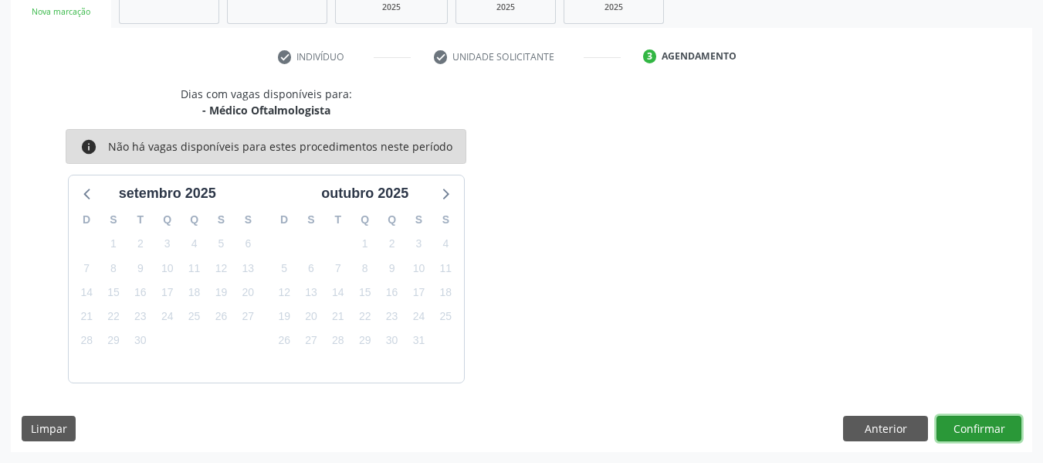
click at [994, 426] on button "Confirmar" at bounding box center [979, 428] width 85 height 26
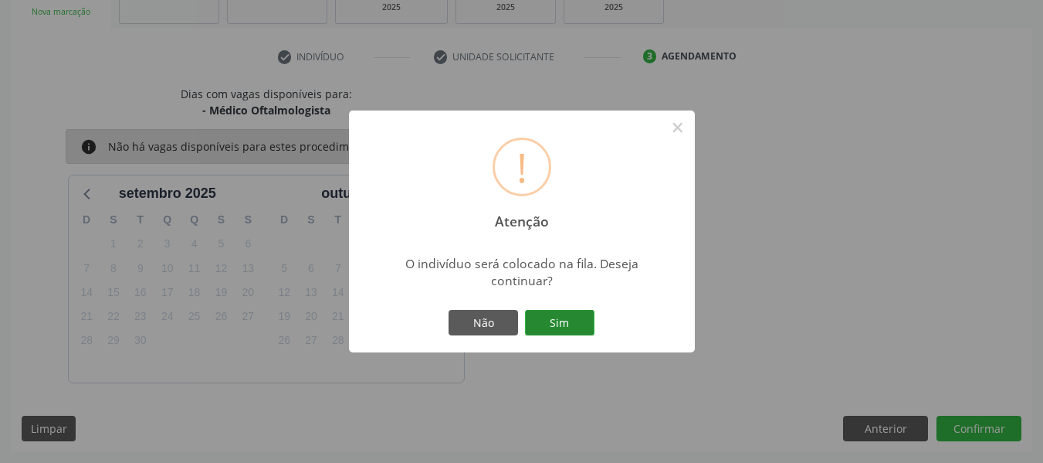
click at [572, 324] on button "Sim" at bounding box center [560, 323] width 70 height 26
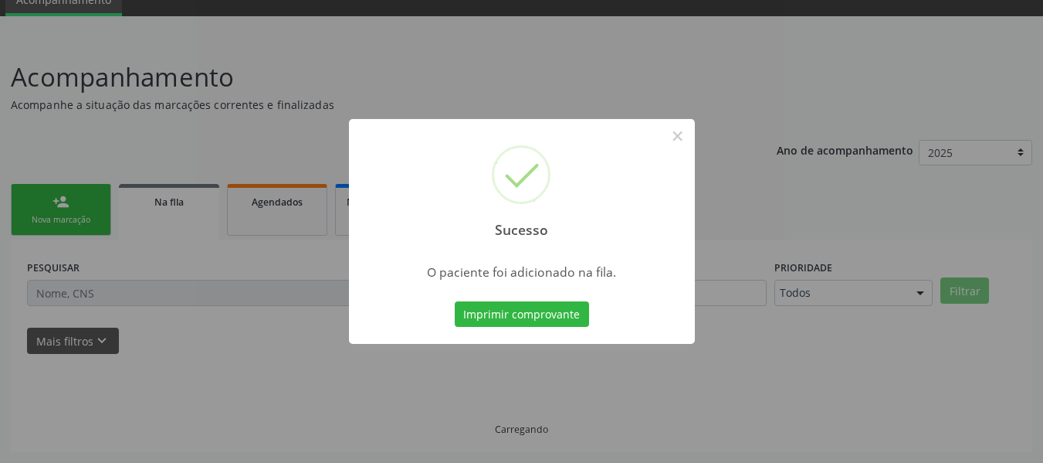
scroll to position [69, 0]
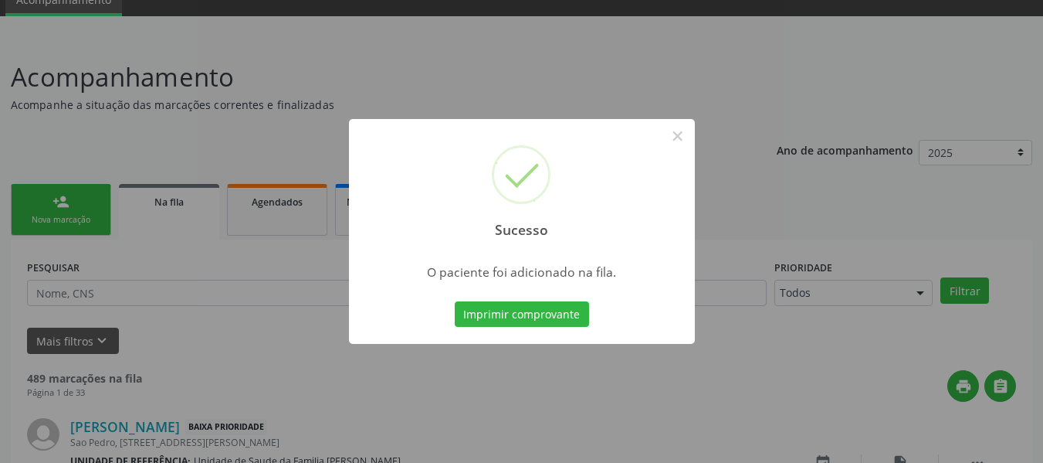
click at [53, 196] on div "Sucesso × O paciente foi adicionado na fila. Imprimir comprovante Cancel" at bounding box center [521, 231] width 1043 height 463
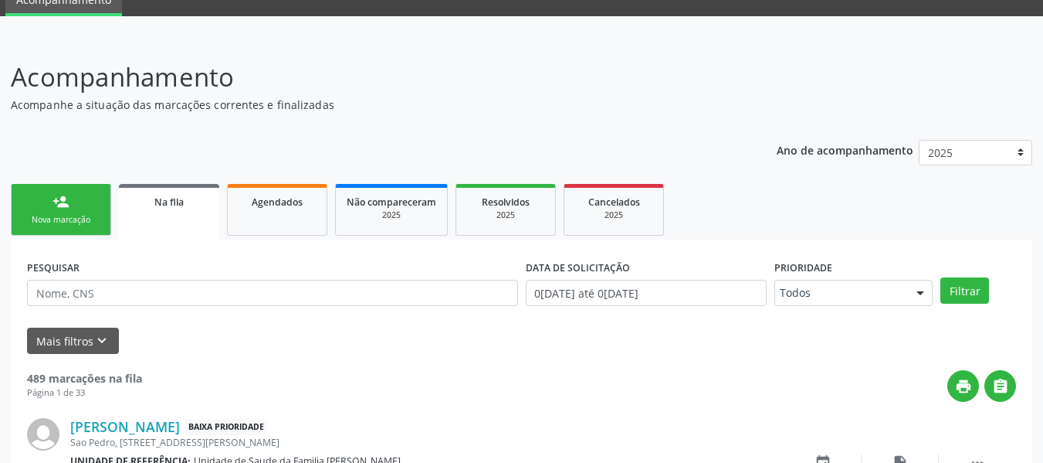
click at [53, 196] on div "person_add" at bounding box center [61, 201] width 17 height 17
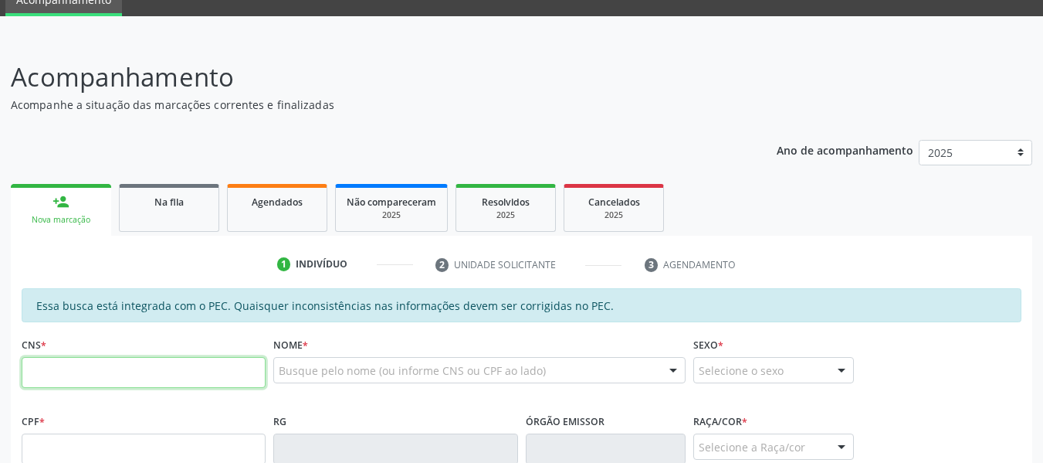
click at [69, 375] on input "text" at bounding box center [144, 372] width 244 height 31
type input "700 5015 3705 3159"
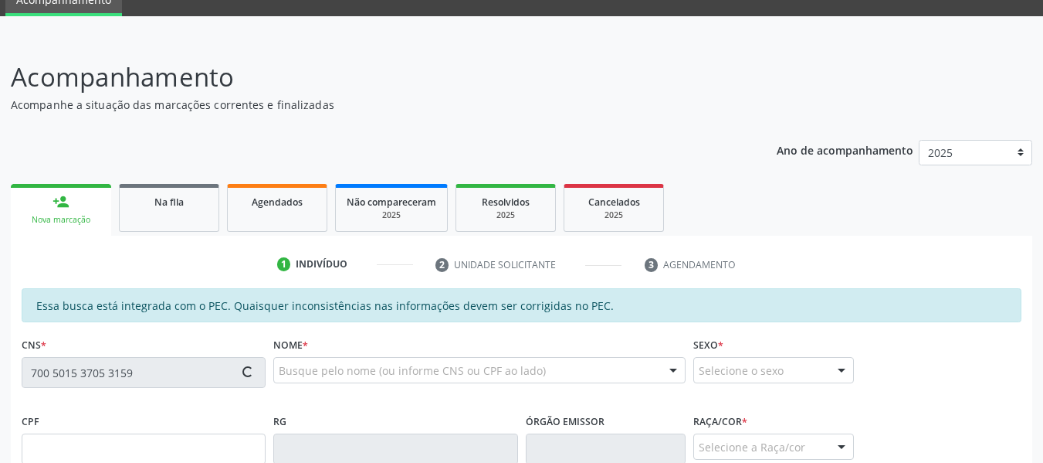
type input "381.436.904-15"
type input "02/10/1953"
type input "Sebastiana Maria da Conceição"
type input "(82) 99421-8820"
type input "(82) 99184-6973"
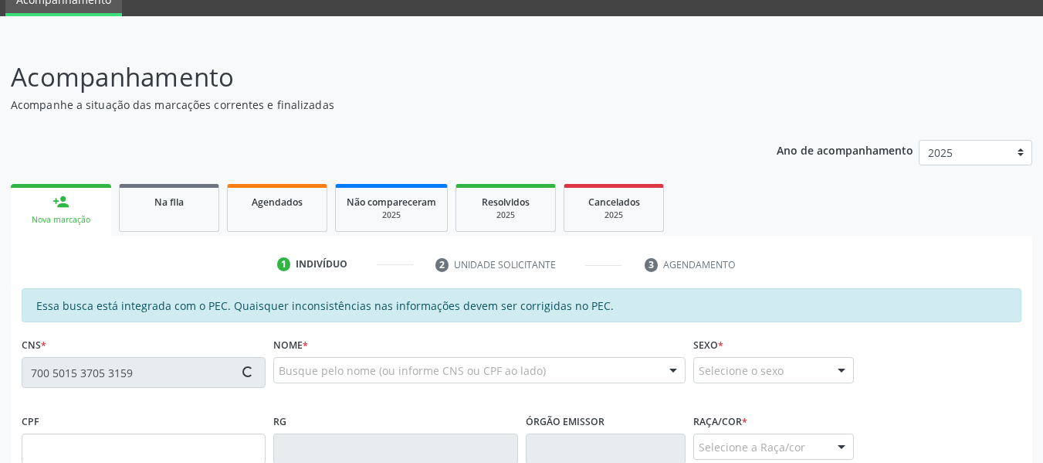
type input "26"
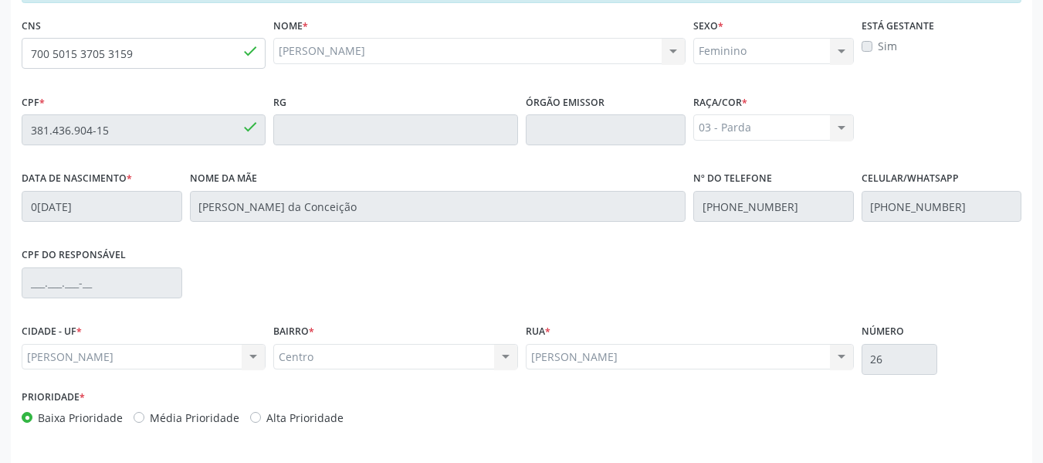
scroll to position [441, 0]
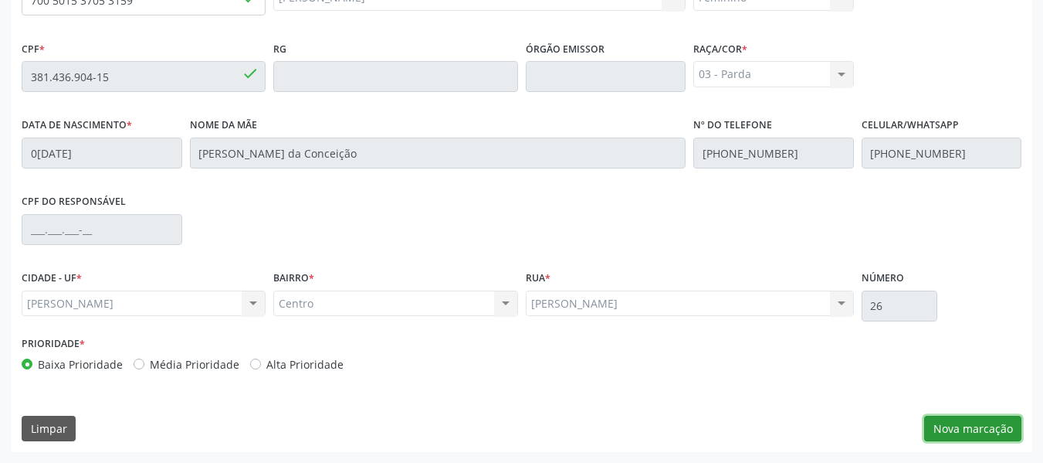
click at [989, 428] on button "Nova marcação" at bounding box center [972, 428] width 97 height 26
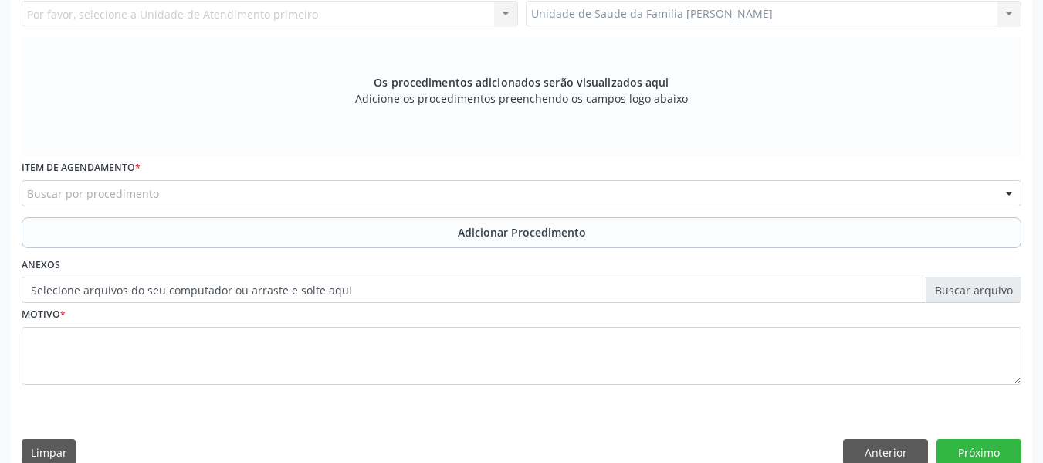
click at [1011, 16] on div "Unidade de Saude da Familia Barro Vermelho Unidade de Saude da Familia Barro Ve…" at bounding box center [774, 14] width 497 height 26
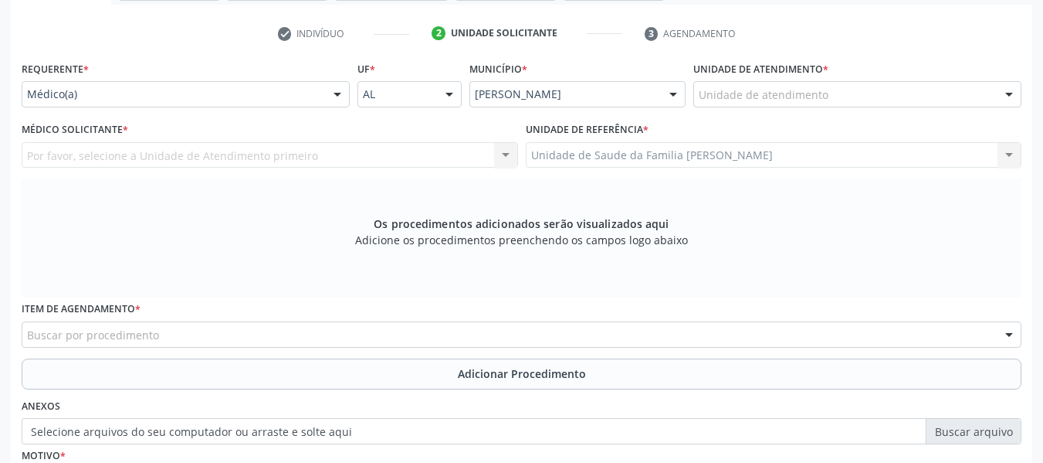
scroll to position [281, 0]
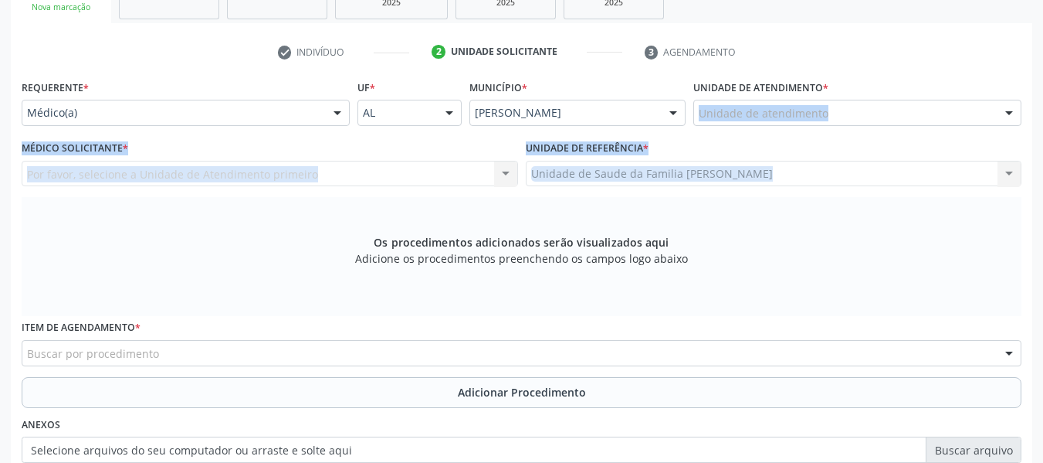
drag, startPoint x: 1011, startPoint y: 16, endPoint x: 1013, endPoint y: 113, distance: 96.6
click at [1013, 113] on div "Requerente * Médico(a) Médico(a) Enfermeiro(a) Paciente Nenhum resultado encont…" at bounding box center [522, 321] width 1000 height 490
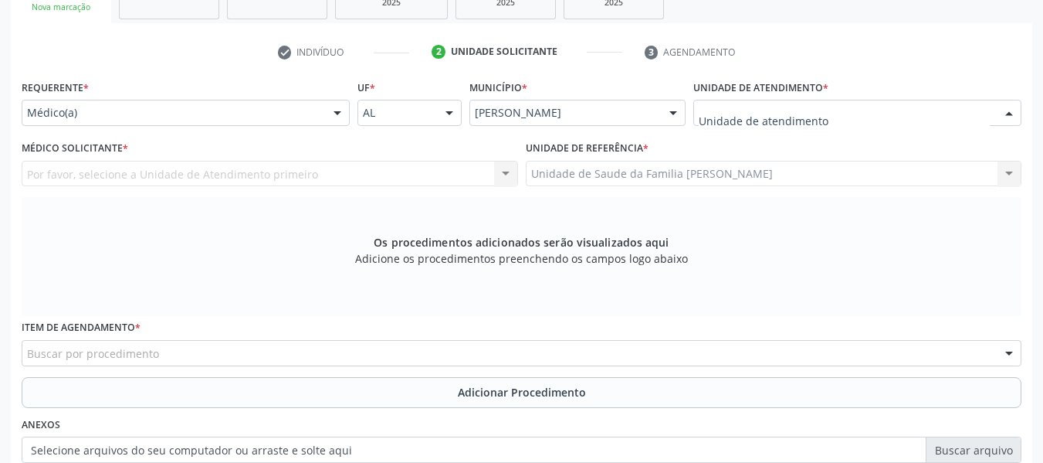
click at [1013, 113] on div at bounding box center [1009, 113] width 23 height 26
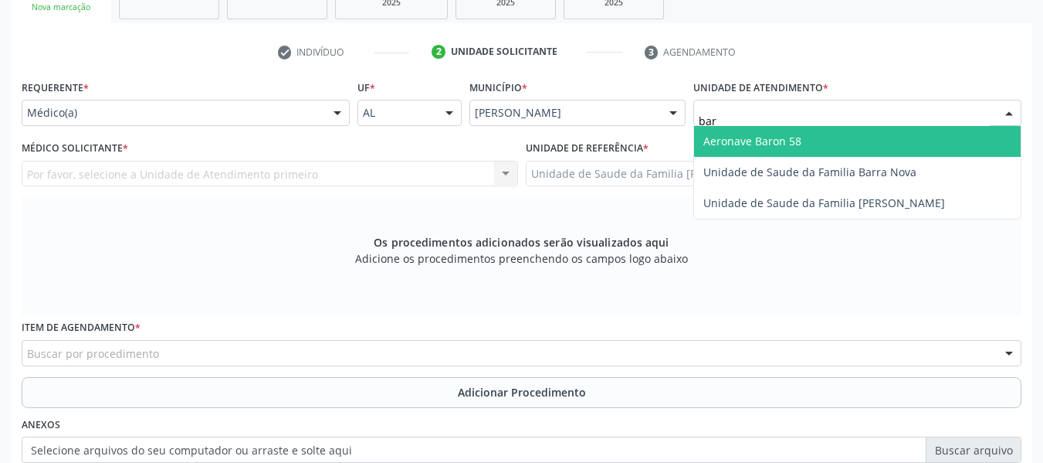
type input "barr"
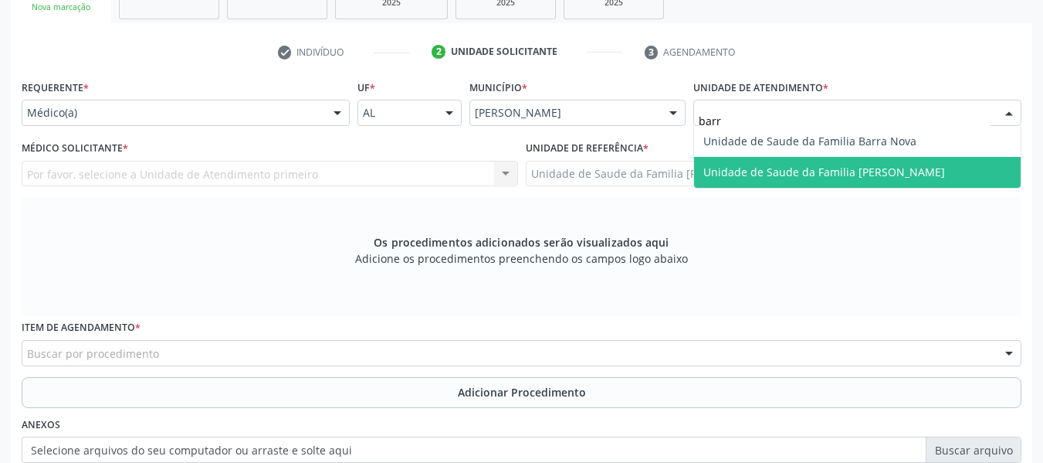
click at [903, 174] on span "Unidade de Saude da Familia [PERSON_NAME]" at bounding box center [825, 171] width 242 height 15
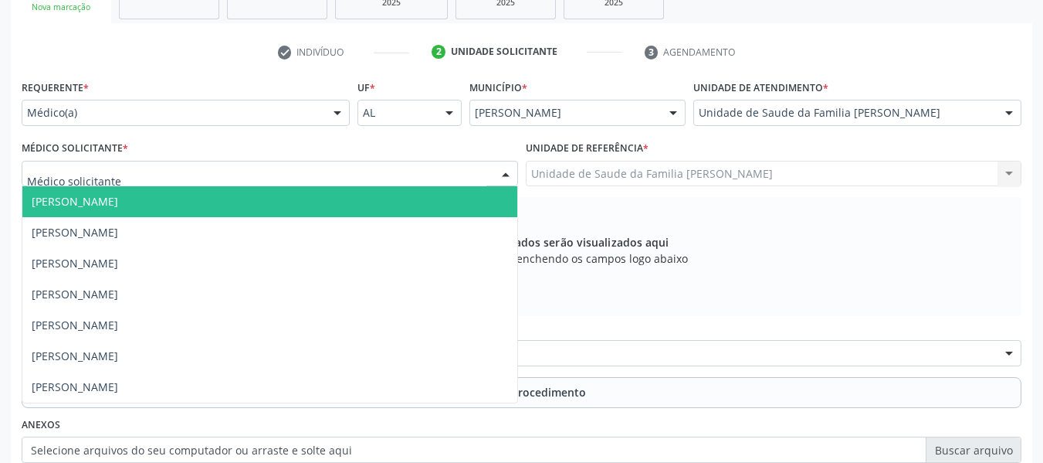
click at [501, 172] on div at bounding box center [505, 174] width 23 height 26
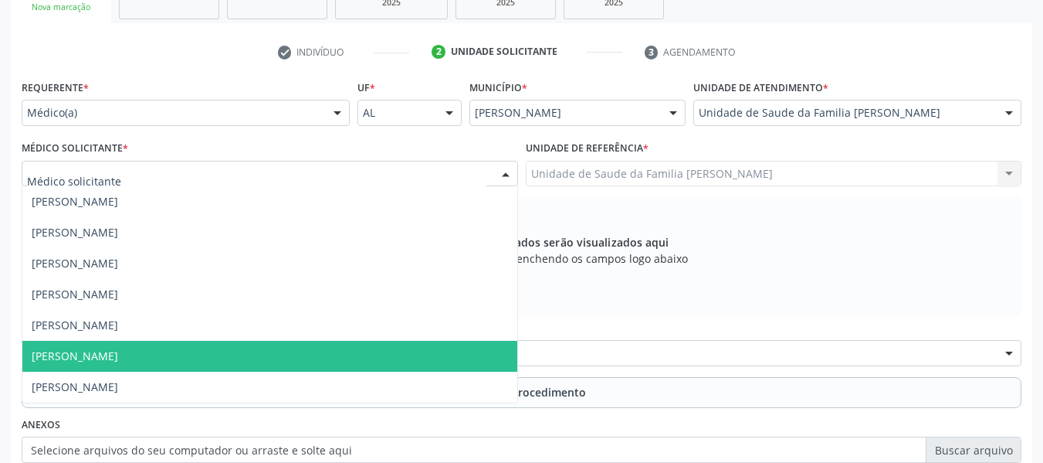
click at [118, 351] on span "[PERSON_NAME]" at bounding box center [75, 355] width 86 height 15
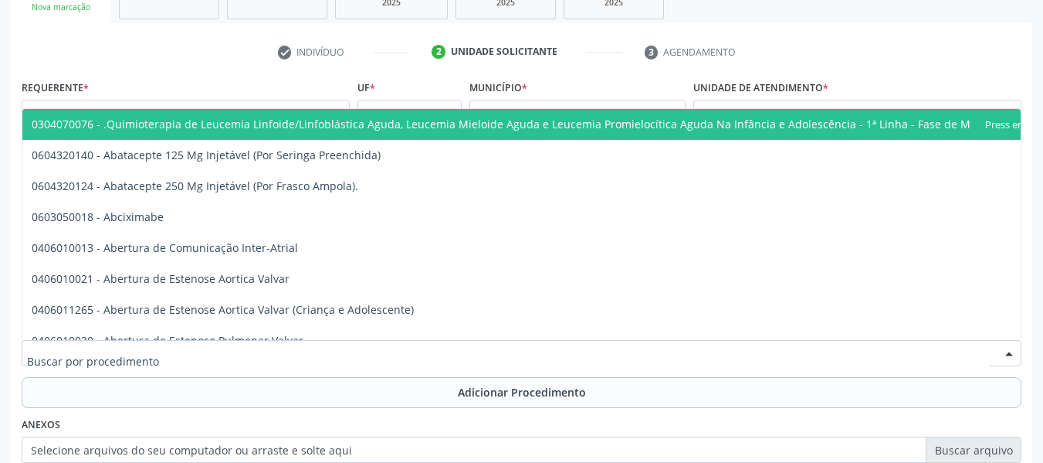
click at [282, 348] on div at bounding box center [522, 353] width 1000 height 26
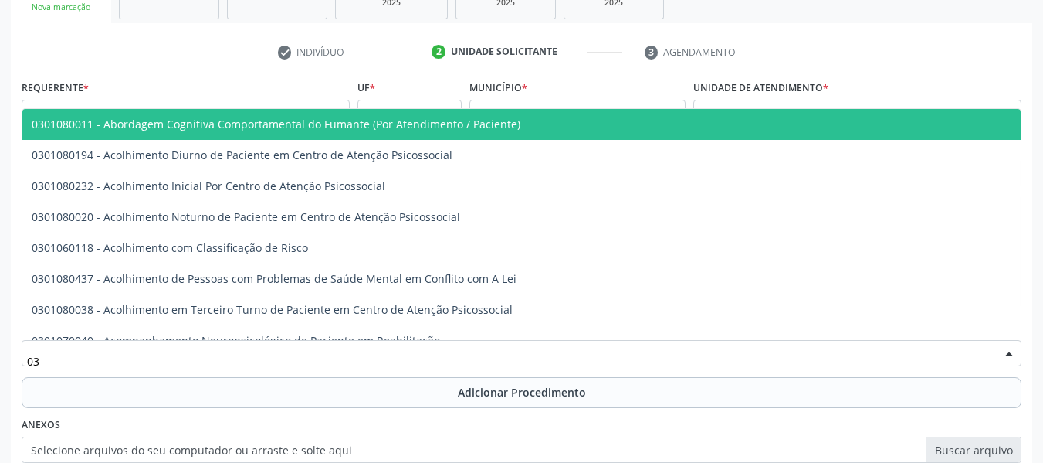
type input "0"
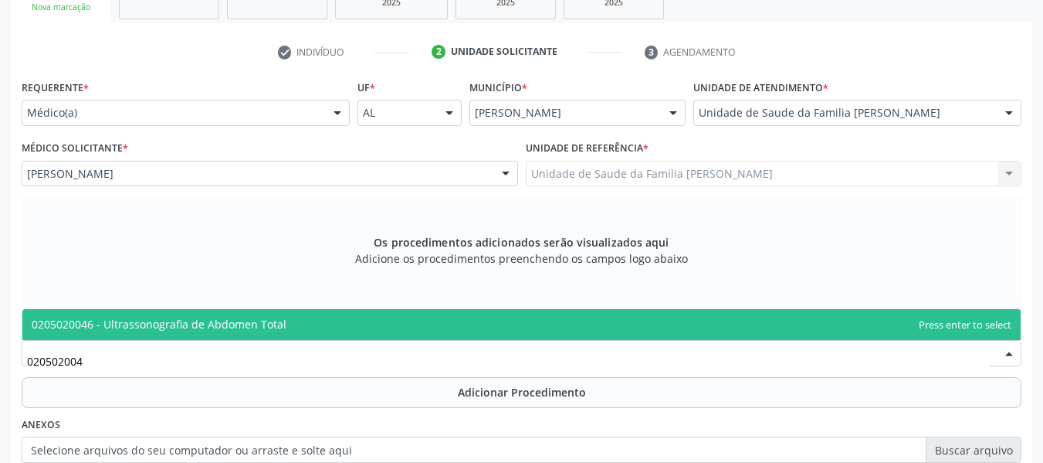
type input "0205020046"
click at [249, 326] on span "0205020046 - Ultrassonografia de Abdomen Total" at bounding box center [159, 324] width 255 height 15
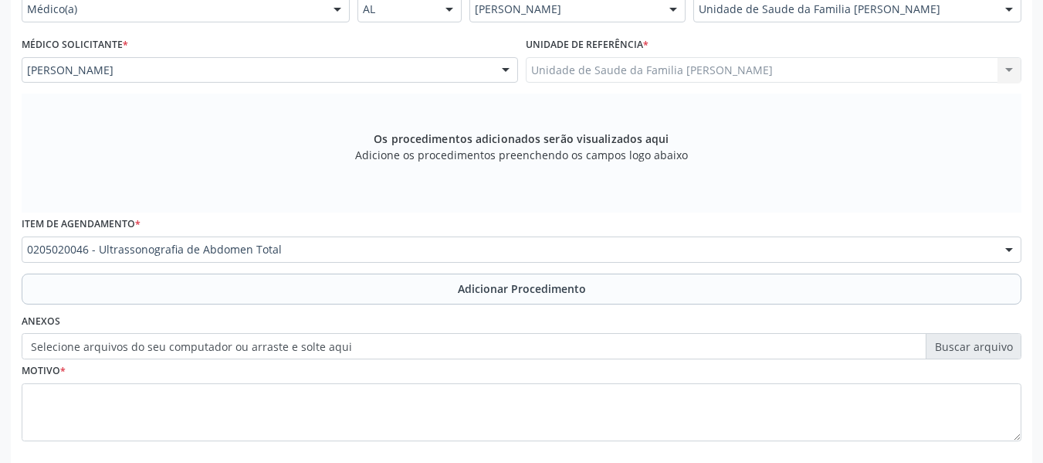
scroll to position [465, 0]
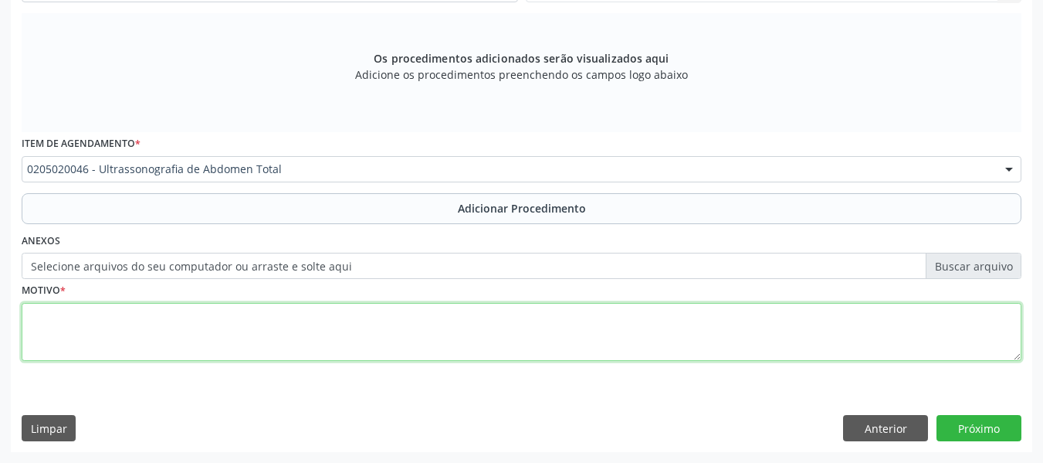
click at [49, 327] on textarea at bounding box center [522, 332] width 1000 height 59
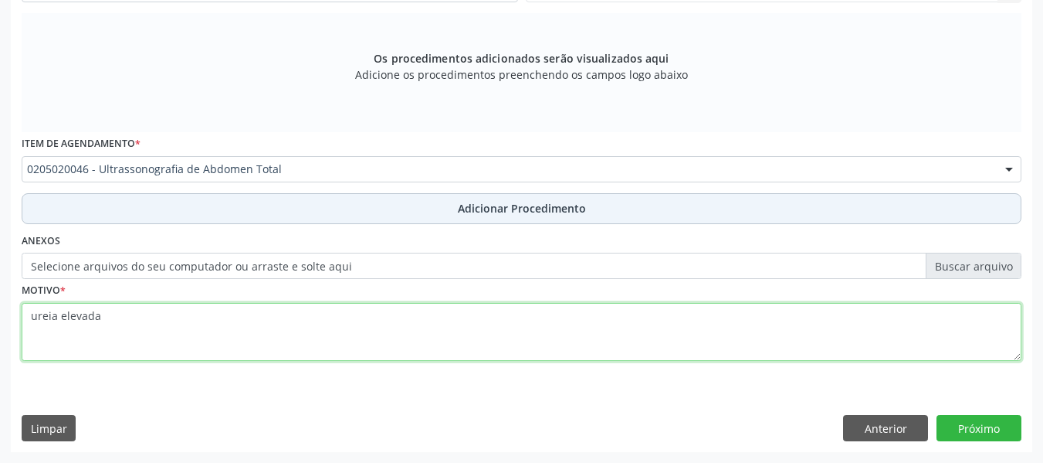
type textarea "ureia elevada"
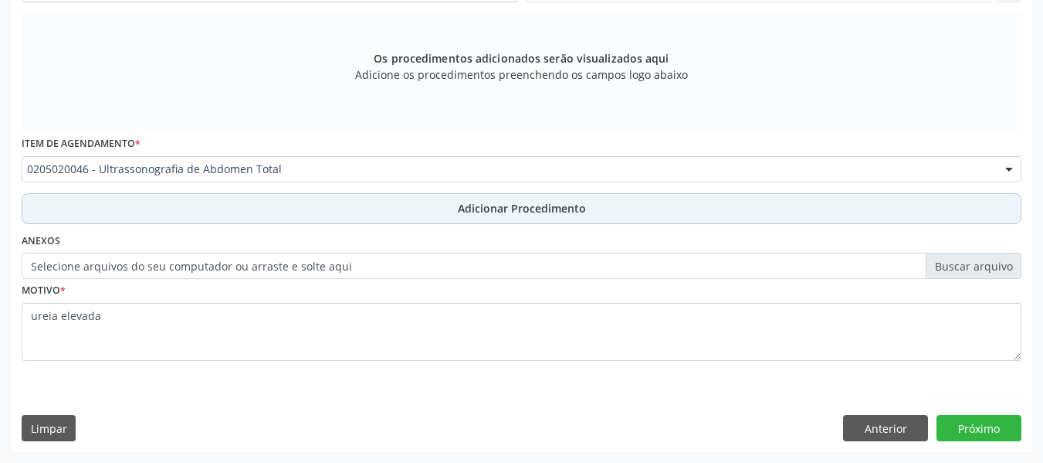
click at [545, 209] on span "Adicionar Procedimento" at bounding box center [522, 208] width 128 height 16
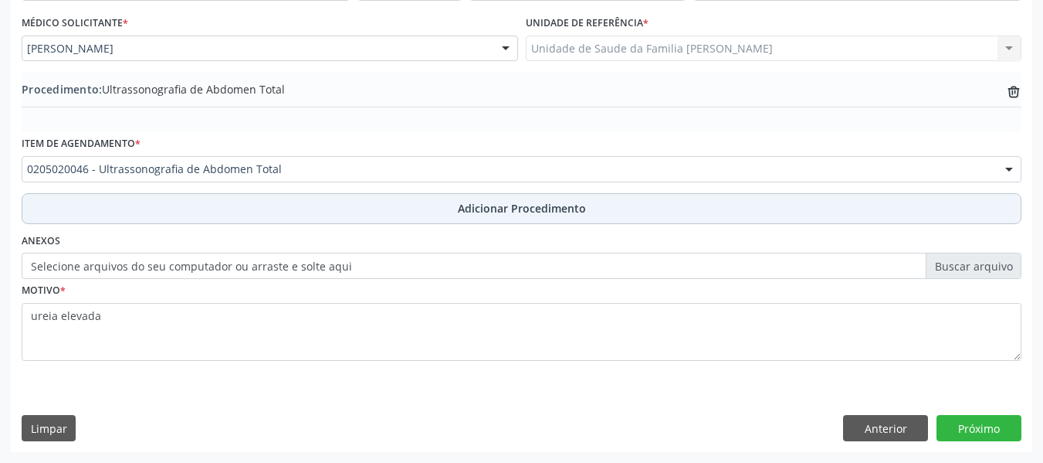
scroll to position [406, 0]
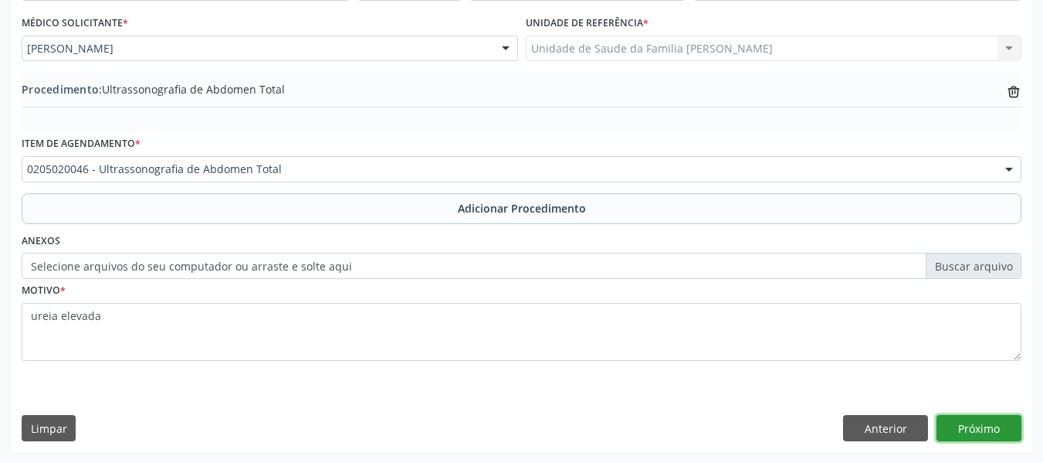
click at [973, 426] on button "Próximo" at bounding box center [979, 428] width 85 height 26
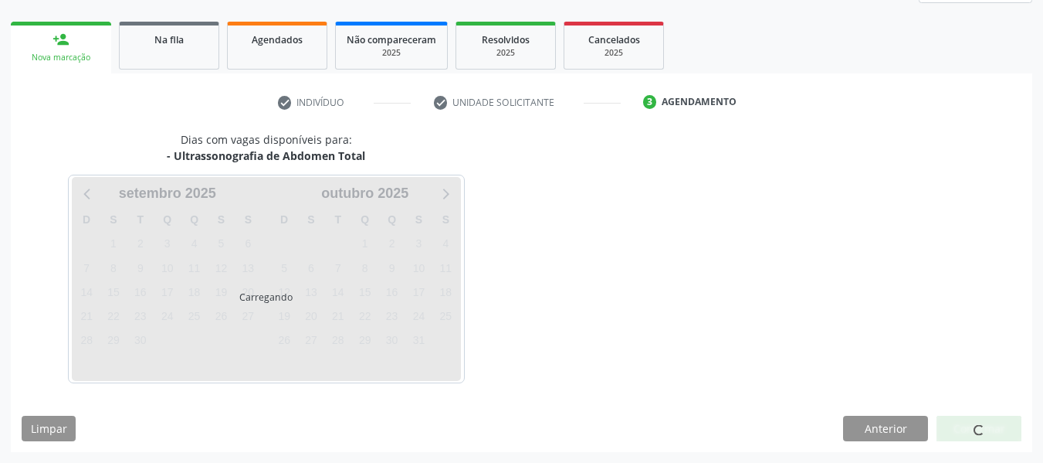
scroll to position [276, 0]
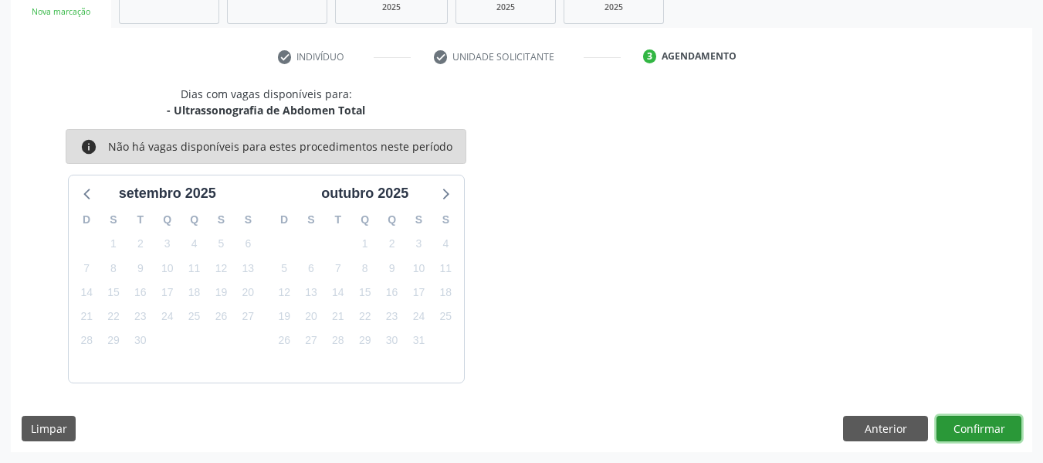
click at [973, 426] on button "Confirmar" at bounding box center [979, 428] width 85 height 26
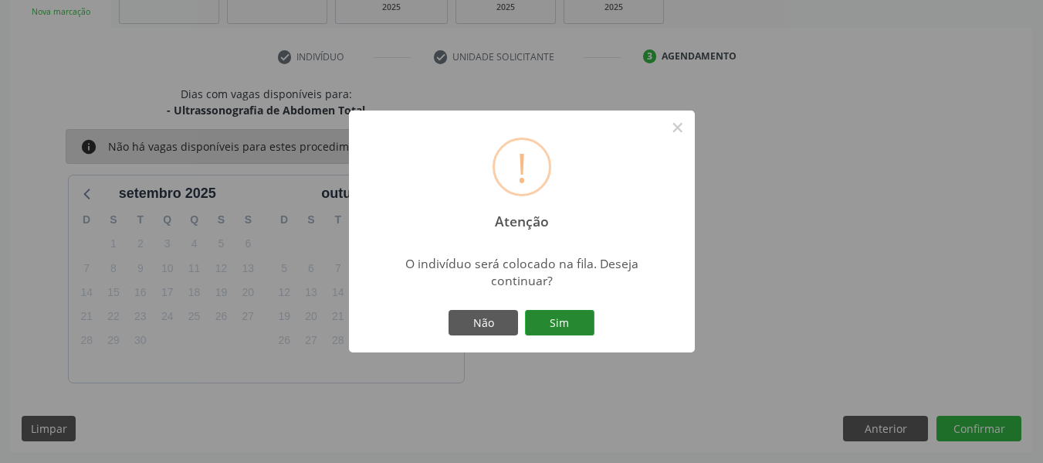
click at [559, 319] on button "Sim" at bounding box center [560, 323] width 70 height 26
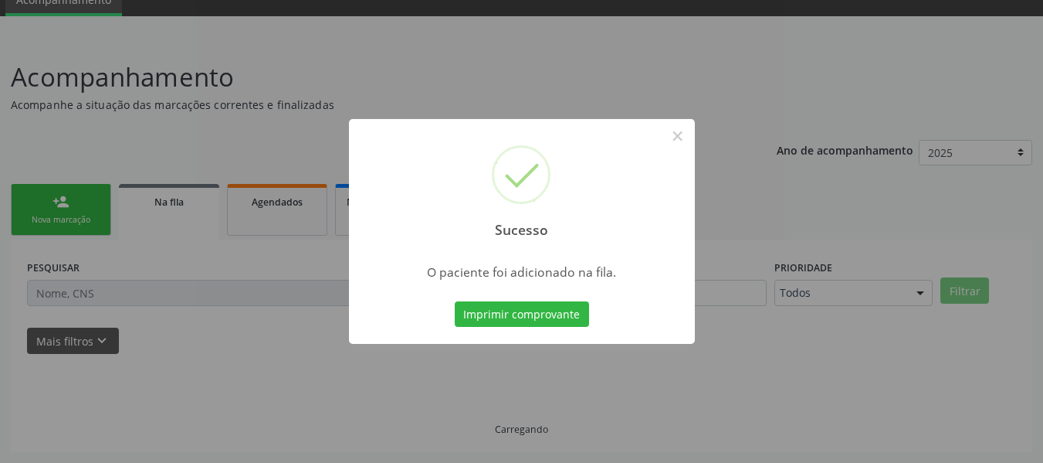
scroll to position [69, 0]
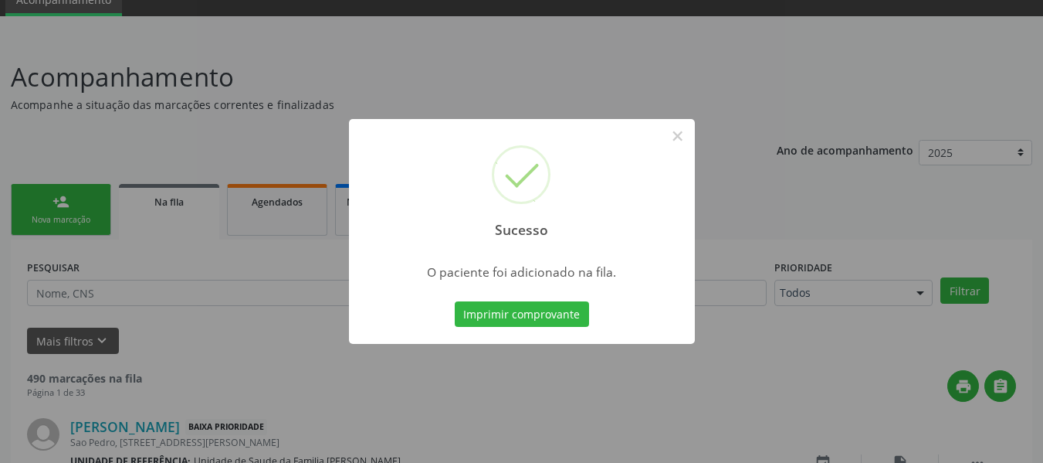
click at [52, 201] on div "Sucesso × O paciente foi adicionado na fila. Imprimir comprovante Cancel" at bounding box center [521, 231] width 1043 height 463
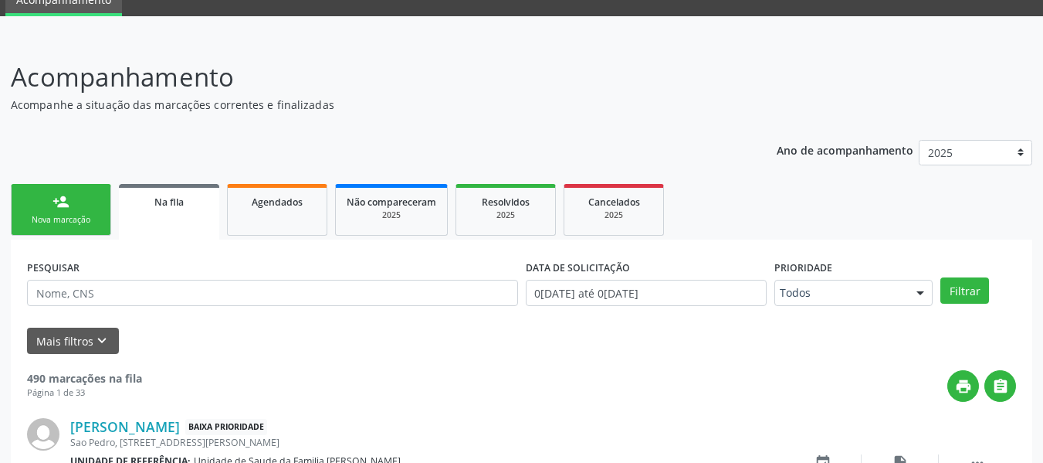
click at [52, 201] on link "person_add Nova marcação" at bounding box center [61, 210] width 100 height 52
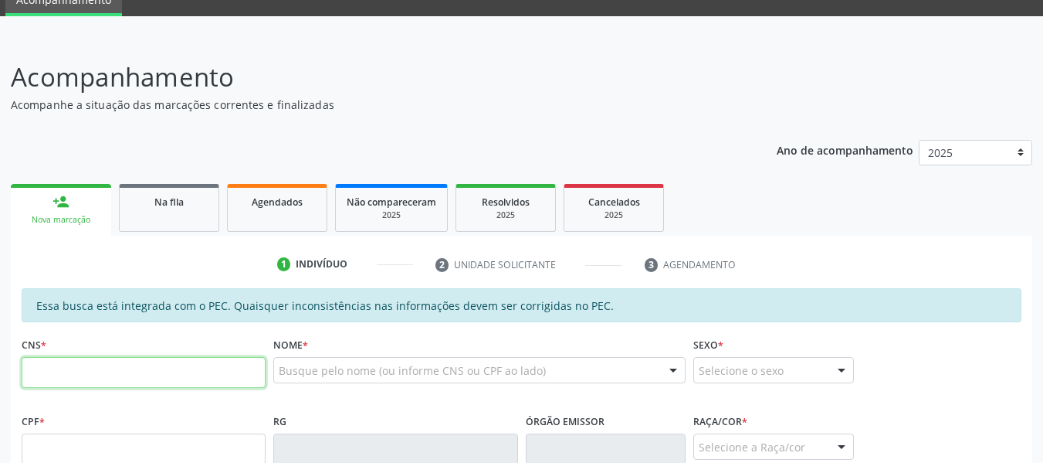
click at [97, 378] on input "text" at bounding box center [144, 372] width 244 height 31
type input "700 3029 8055 6434"
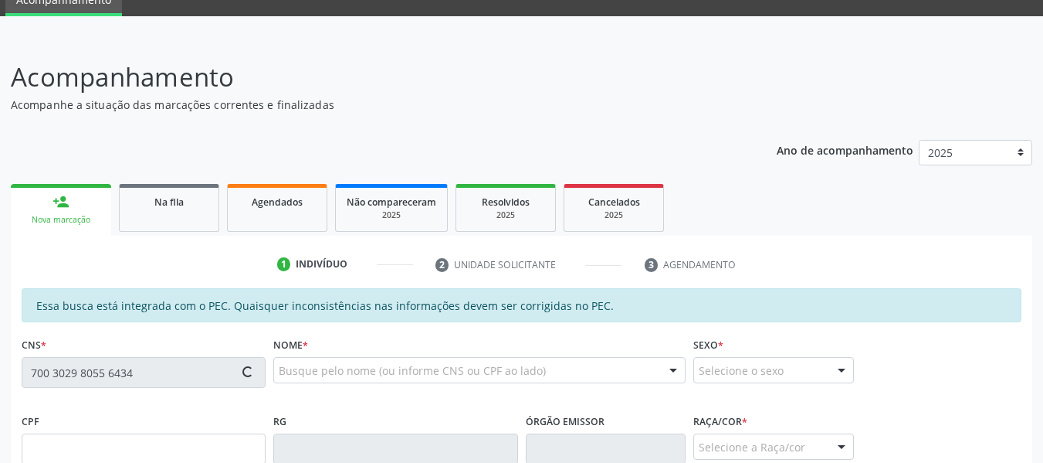
type input "071.051.324-00"
type input "22/11/1985"
type input "Maria Concilia Alves da Silva"
type input "(82) 99176-3003"
type input "S/N"
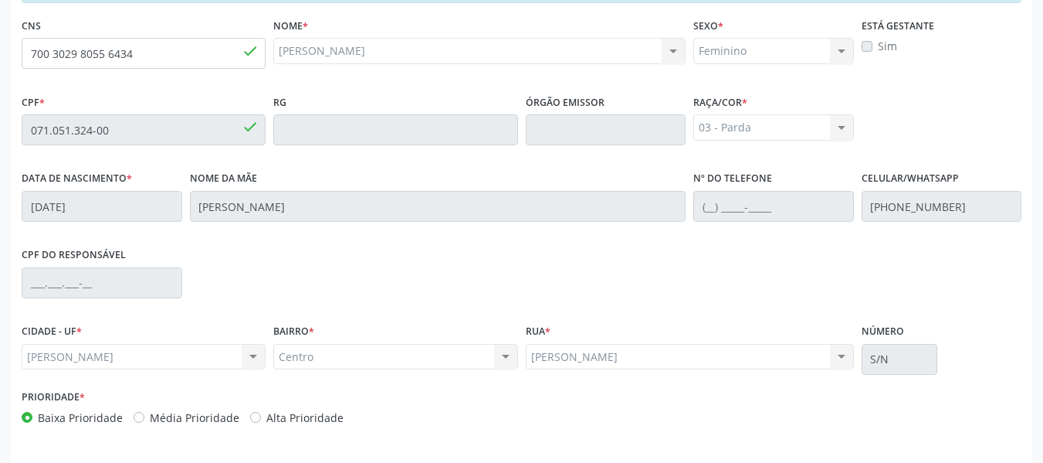
scroll to position [441, 0]
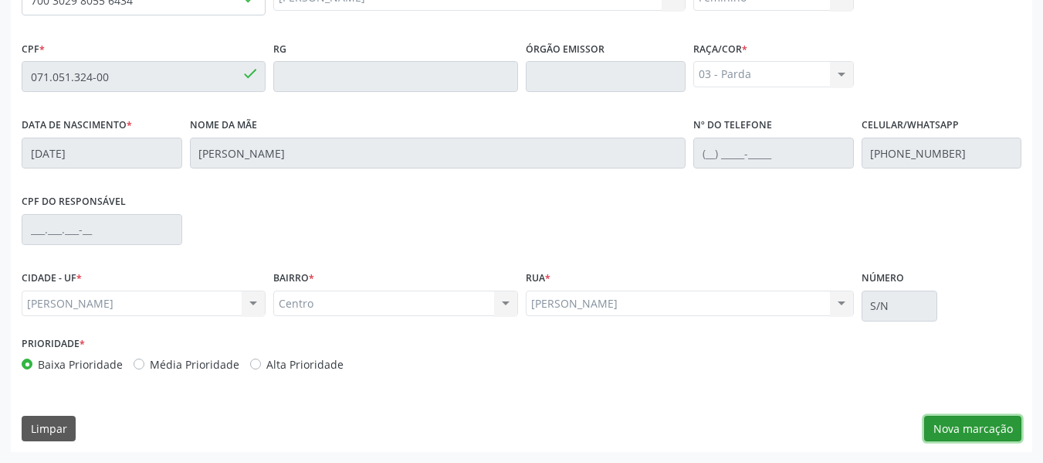
click at [981, 425] on button "Nova marcação" at bounding box center [972, 428] width 97 height 26
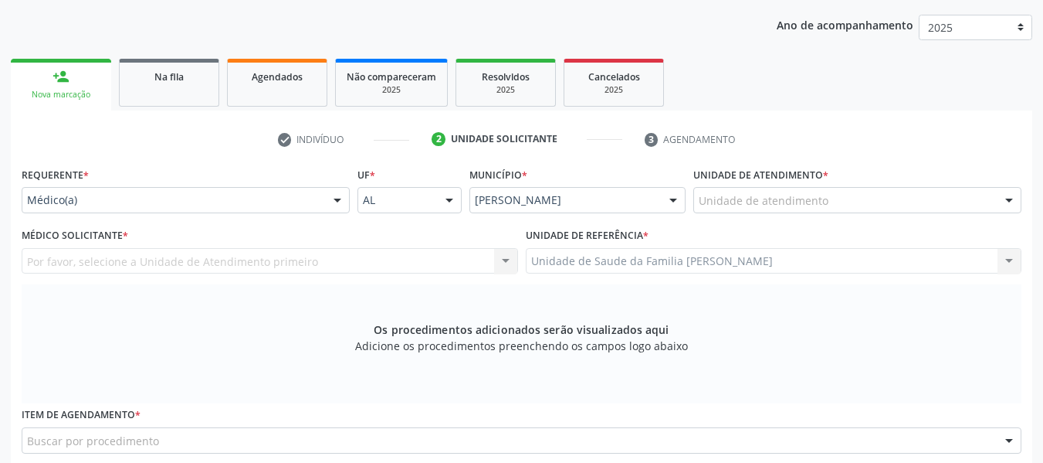
scroll to position [133, 0]
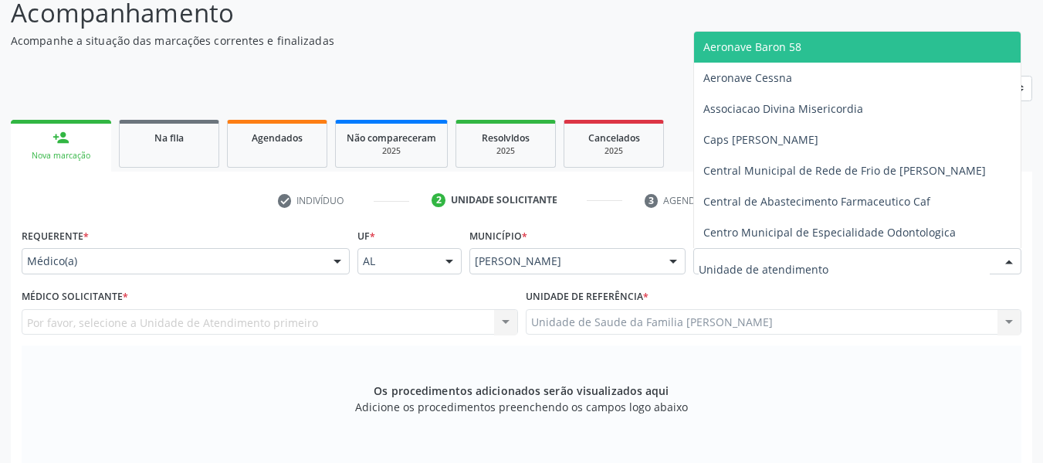
click at [1008, 258] on div at bounding box center [1009, 262] width 23 height 26
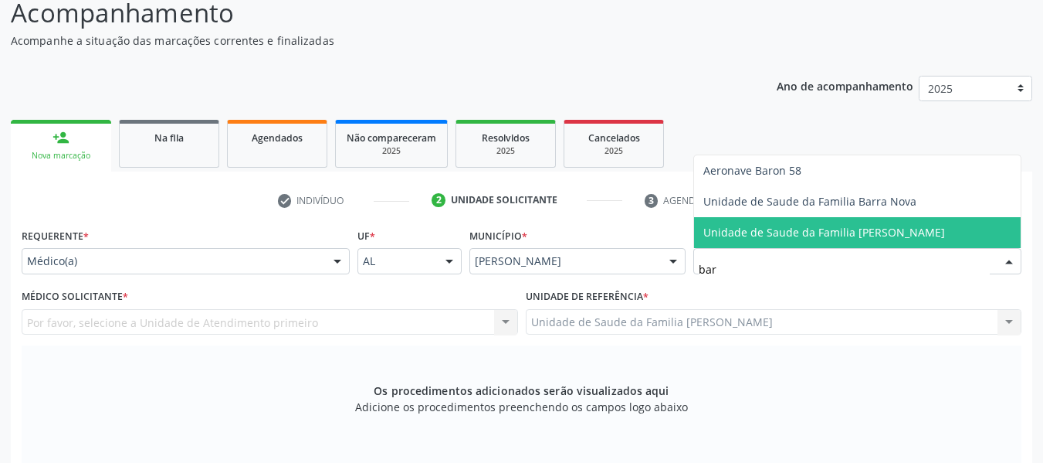
type input "barr"
click at [928, 229] on span "Unidade de Saude da Familia [PERSON_NAME]" at bounding box center [825, 232] width 242 height 15
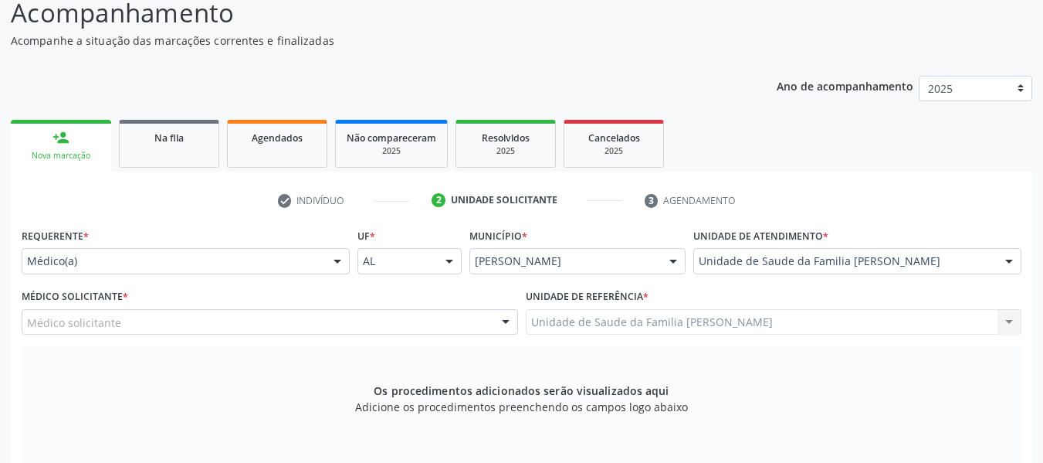
click at [505, 324] on div at bounding box center [505, 323] width 23 height 26
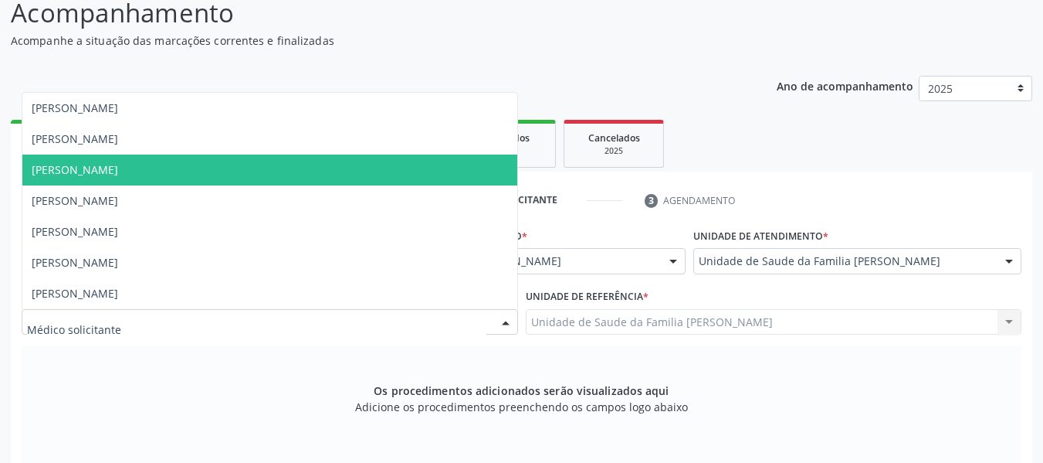
click at [118, 166] on span "[PERSON_NAME]" at bounding box center [75, 169] width 86 height 15
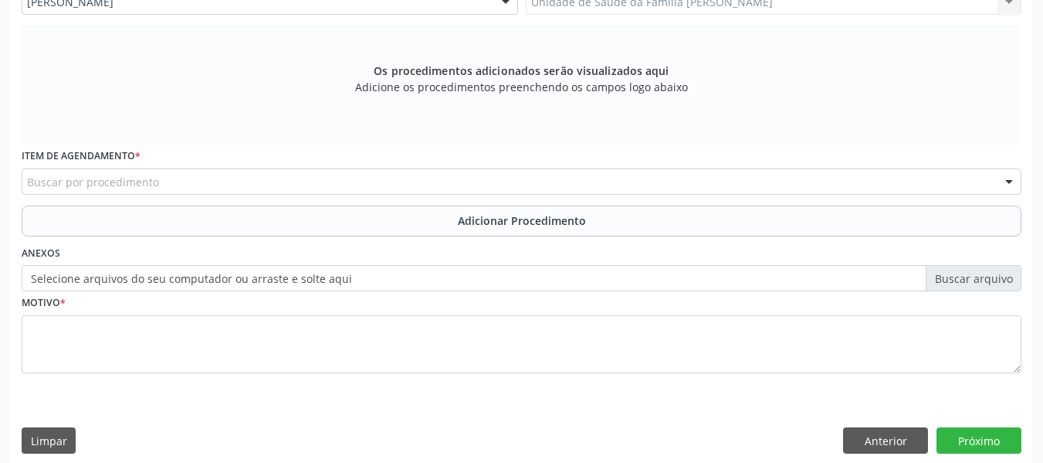
scroll to position [465, 0]
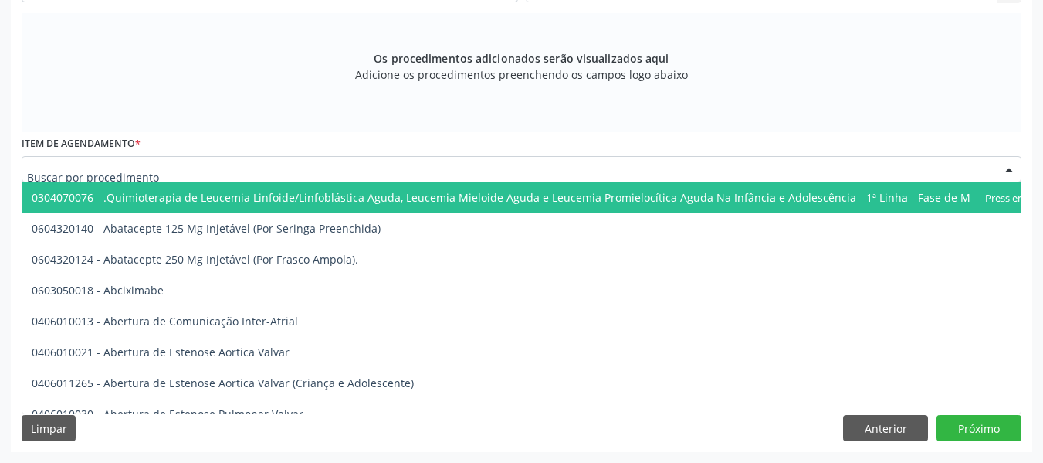
click at [178, 164] on div at bounding box center [522, 169] width 1000 height 26
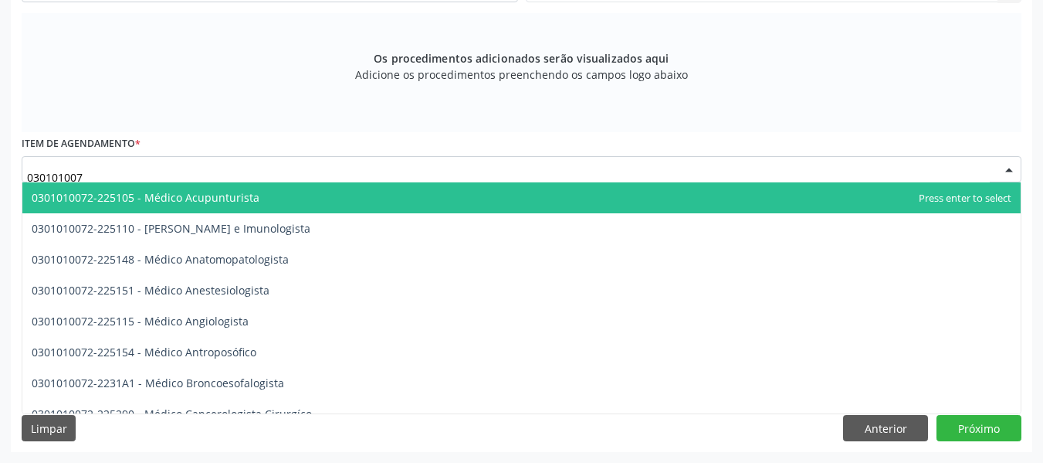
type input "0301010072"
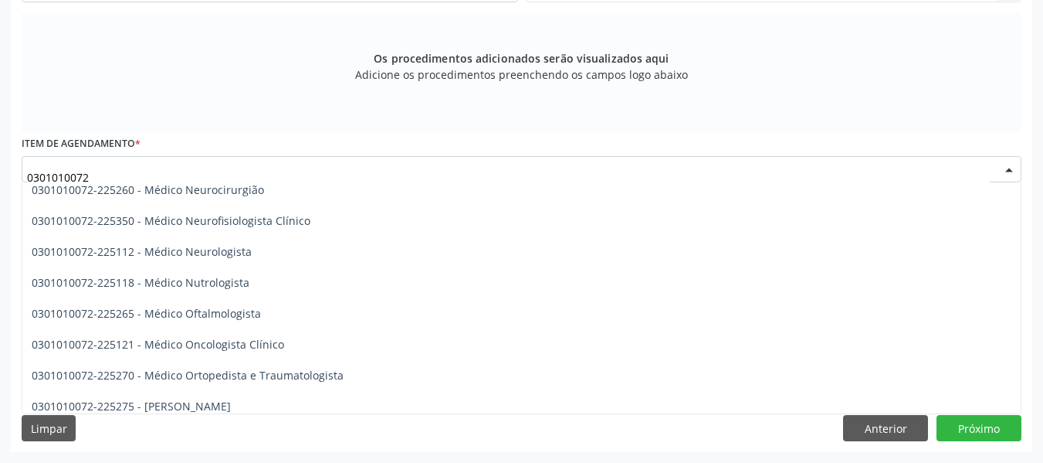
scroll to position [1195, 0]
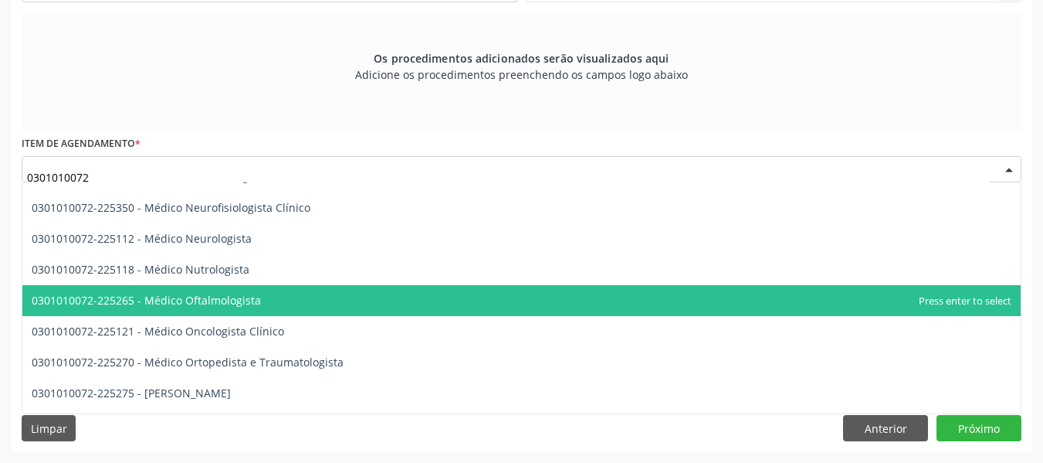
click at [239, 297] on span "0301010072-225265 - Médico Oftalmologista" at bounding box center [146, 300] width 229 height 15
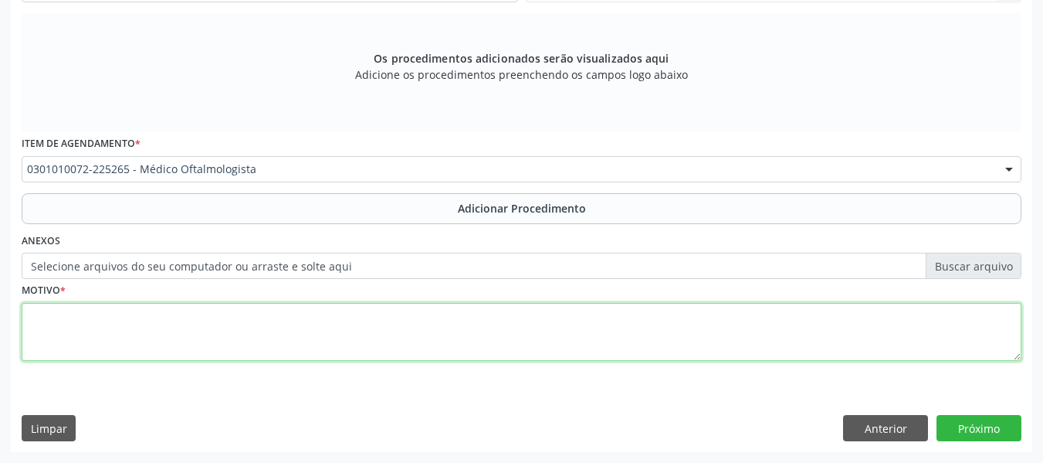
click at [123, 332] on textarea at bounding box center [522, 332] width 1000 height 59
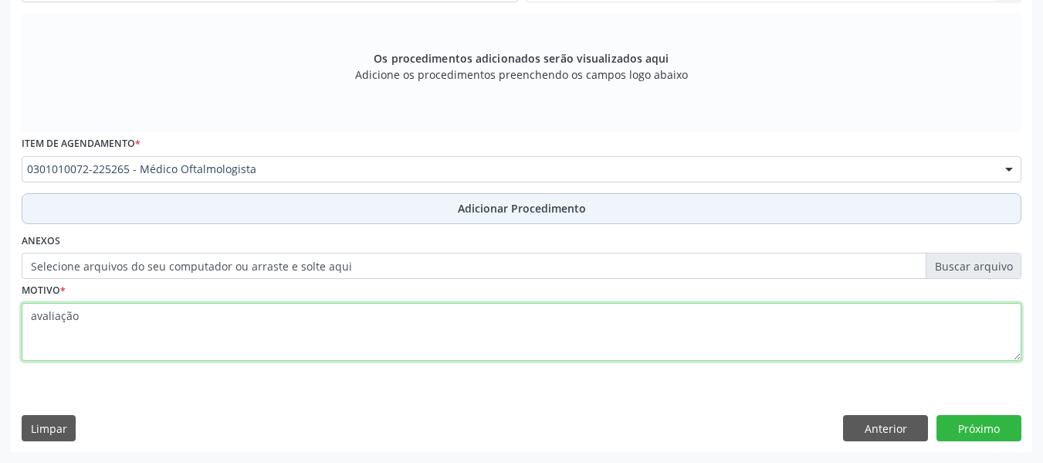
type textarea "avaliação"
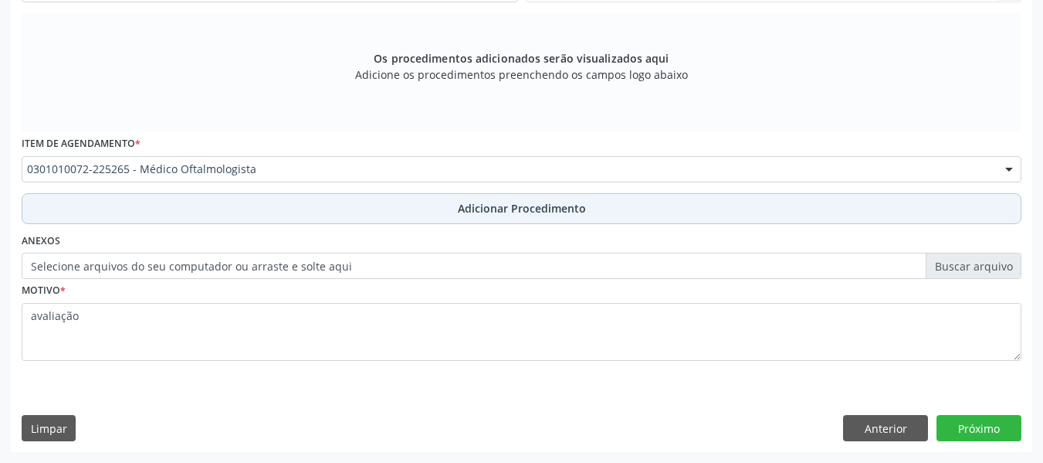
click at [533, 205] on span "Adicionar Procedimento" at bounding box center [522, 208] width 128 height 16
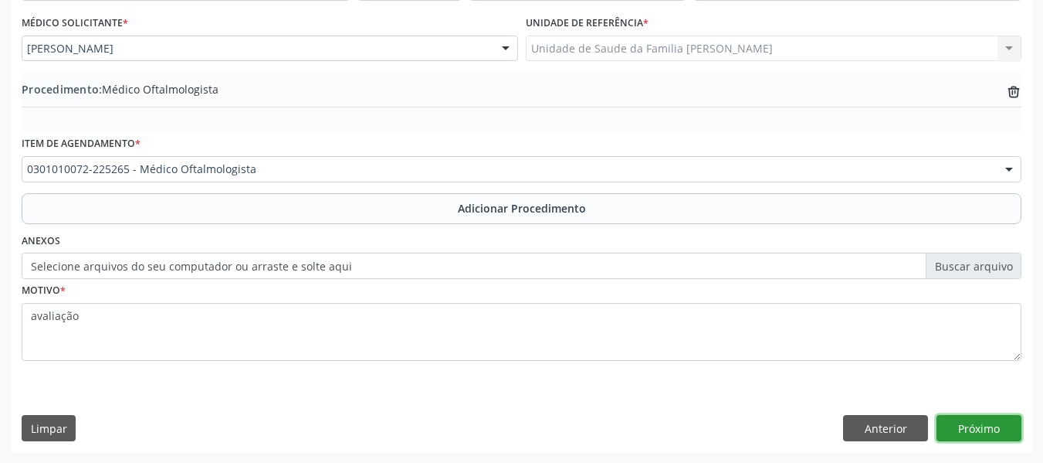
click at [977, 426] on button "Próximo" at bounding box center [979, 428] width 85 height 26
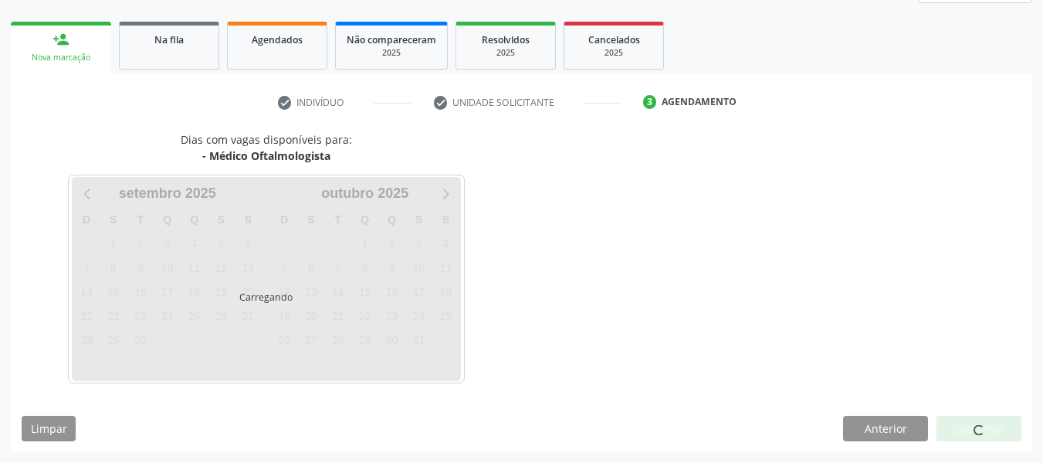
scroll to position [276, 0]
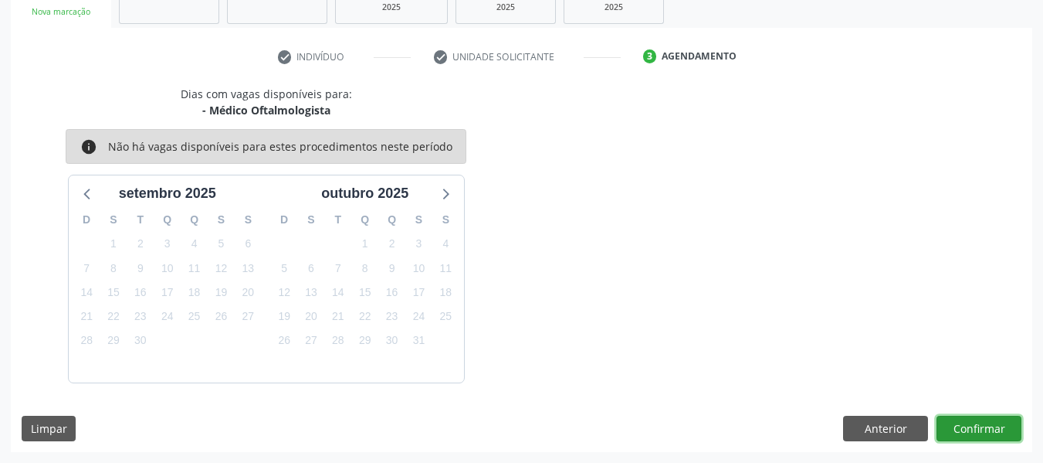
click at [967, 429] on button "Confirmar" at bounding box center [979, 428] width 85 height 26
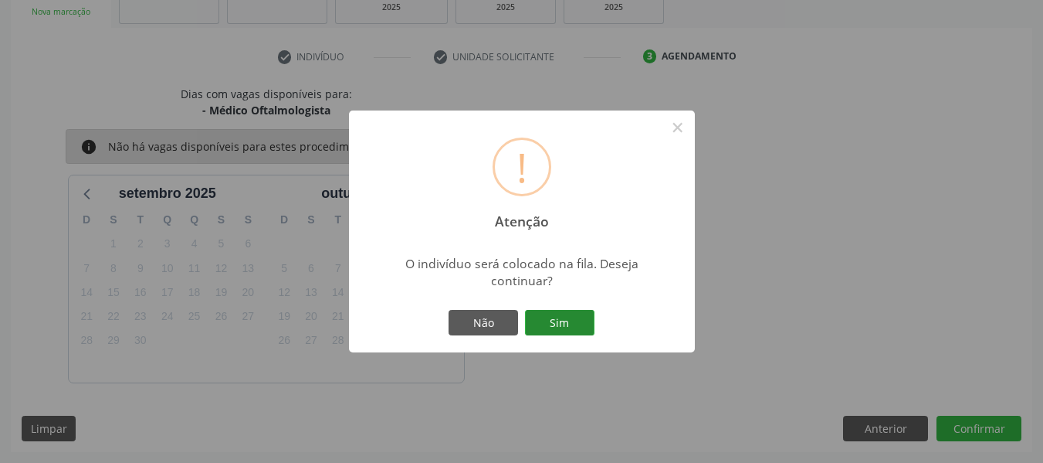
click at [571, 322] on button "Sim" at bounding box center [560, 323] width 70 height 26
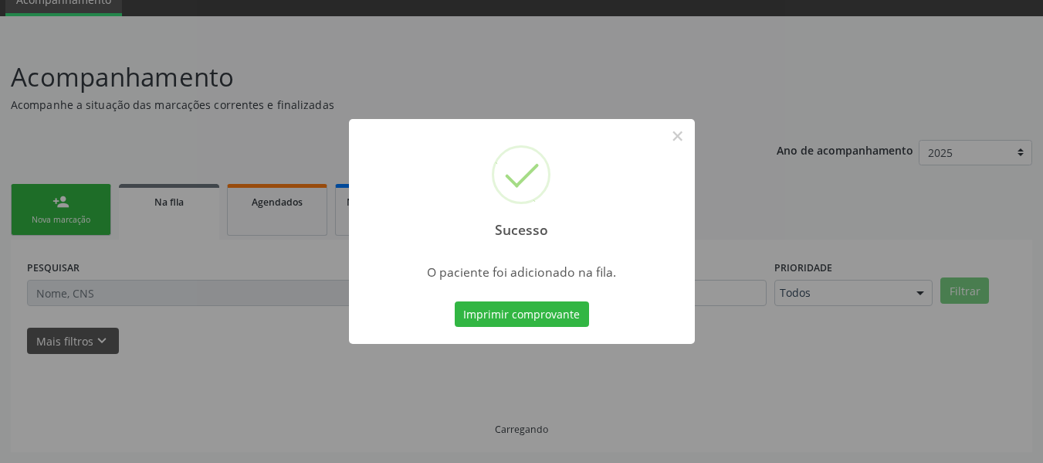
scroll to position [69, 0]
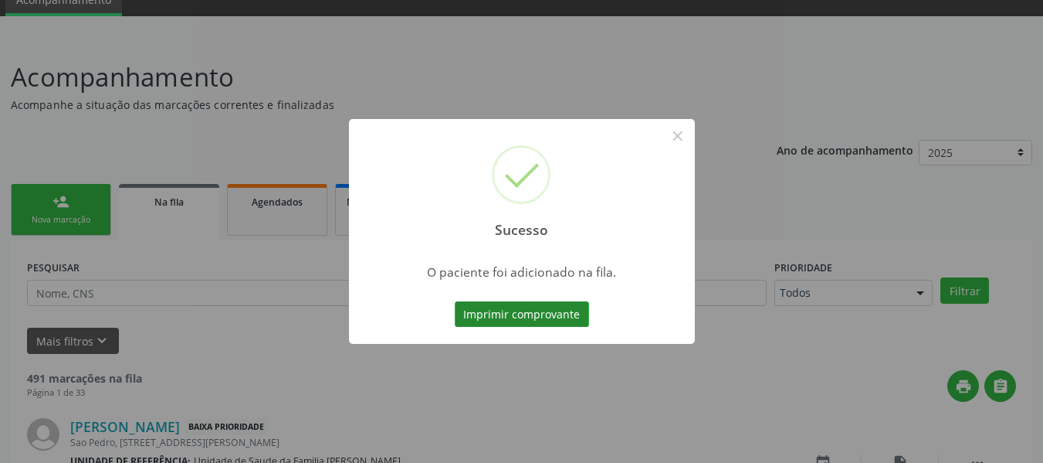
click at [536, 309] on button "Imprimir comprovante" at bounding box center [522, 314] width 134 height 26
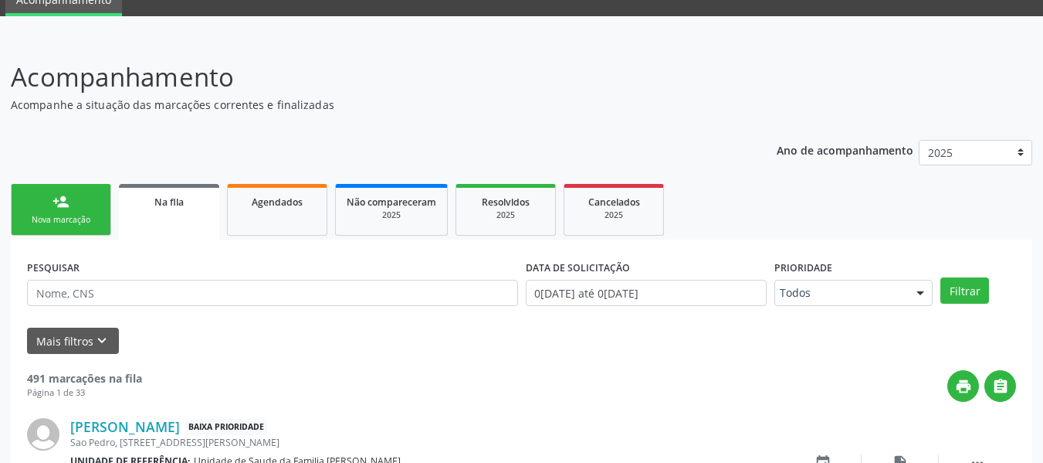
click at [54, 195] on div "person_add" at bounding box center [61, 201] width 17 height 17
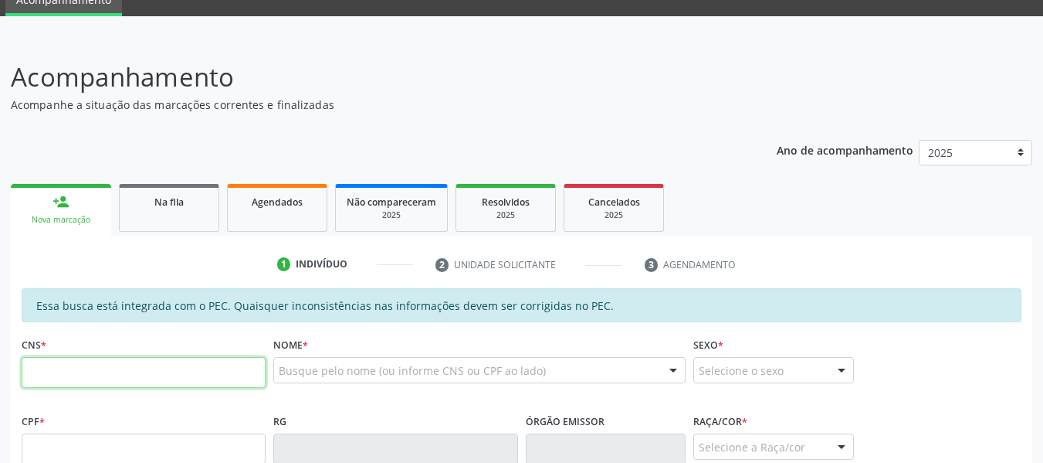
click at [92, 369] on input "text" at bounding box center [144, 372] width 244 height 31
type input "708 9047 4220 2211"
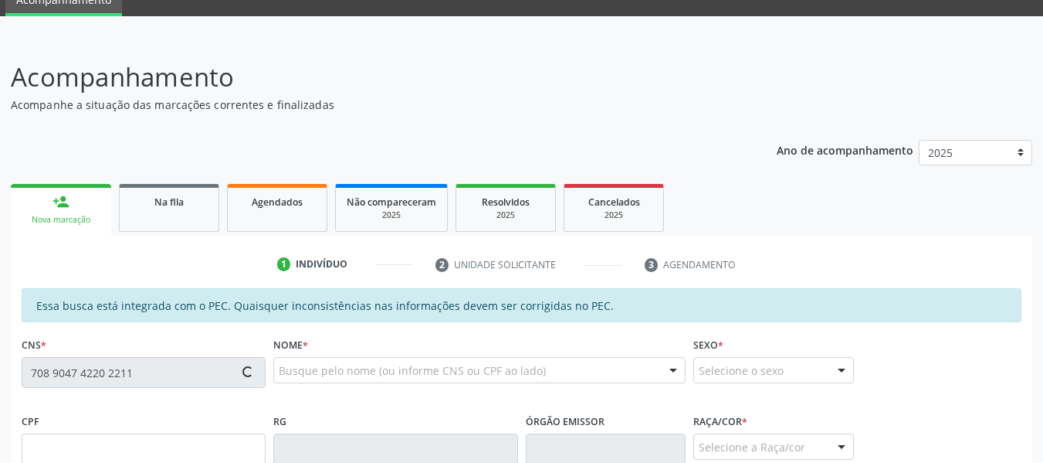
type input "183.396.064-50"
type input "31/10/2022"
type input "Laiane dos Santos Nogueira"
type input "(82) 99429-5559"
type input "247"
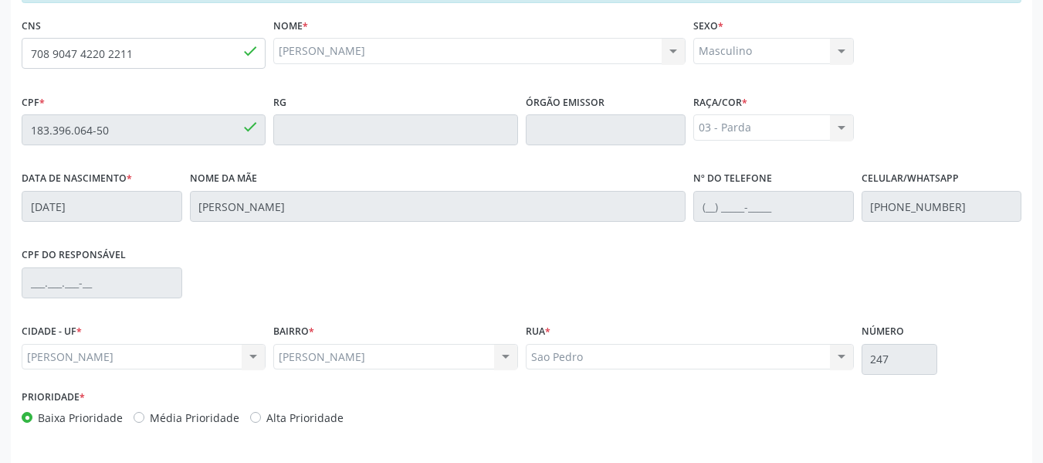
scroll to position [441, 0]
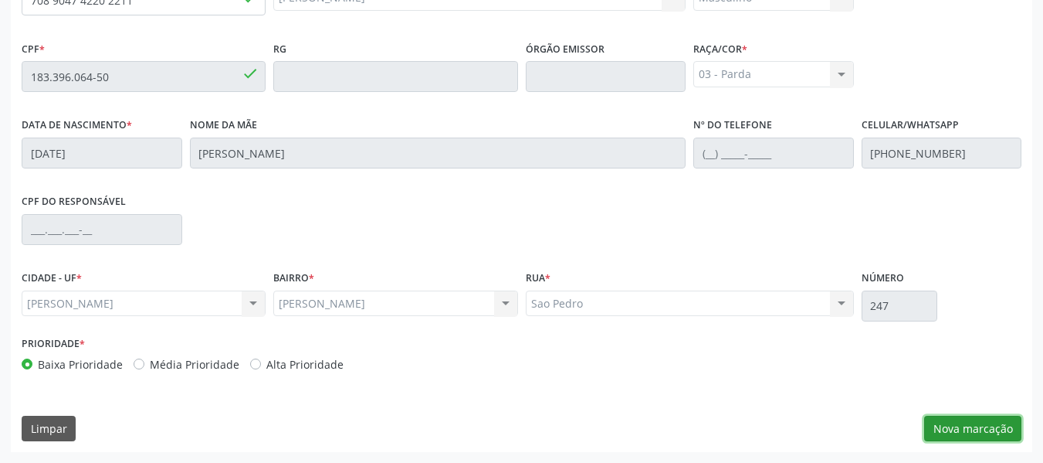
click at [981, 432] on button "Nova marcação" at bounding box center [972, 428] width 97 height 26
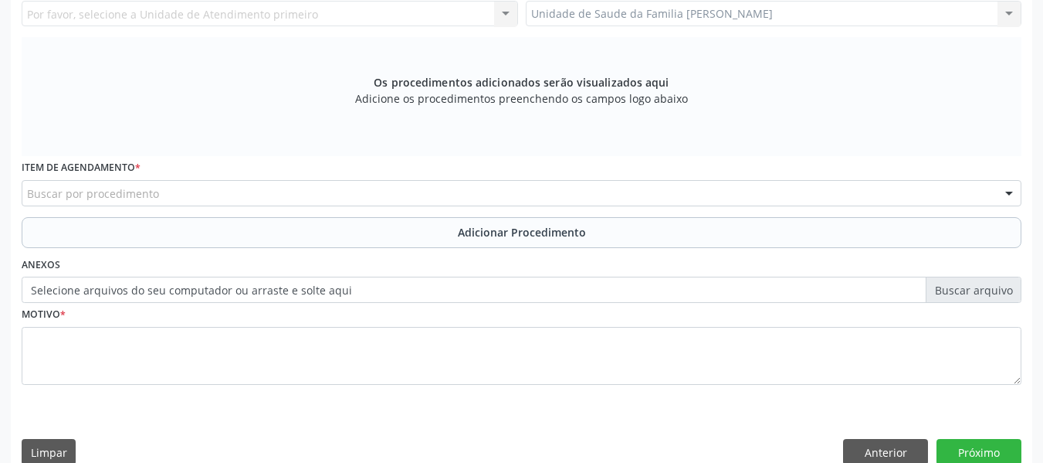
click at [1008, 10] on div "Unidade de Saude da Familia Barro Vermelho Unidade de Saude da Familia Barro Ve…" at bounding box center [774, 14] width 497 height 26
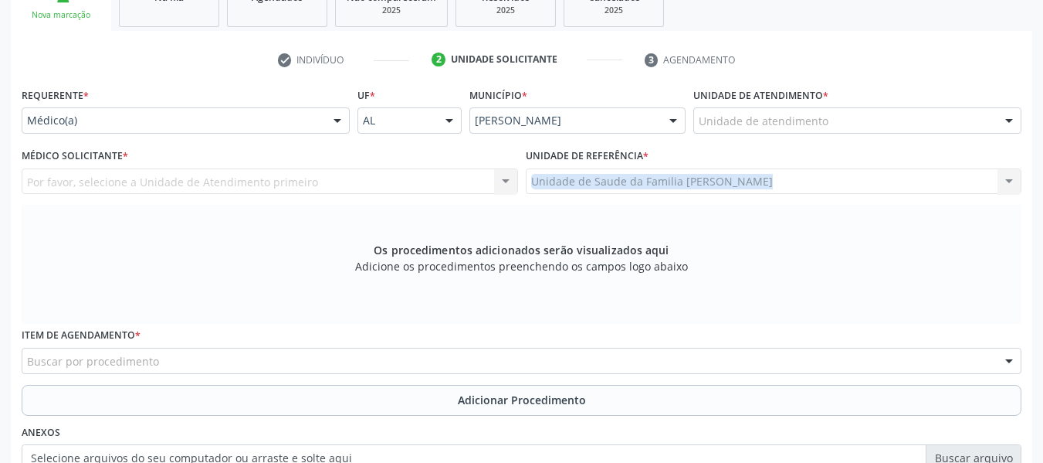
scroll to position [270, 0]
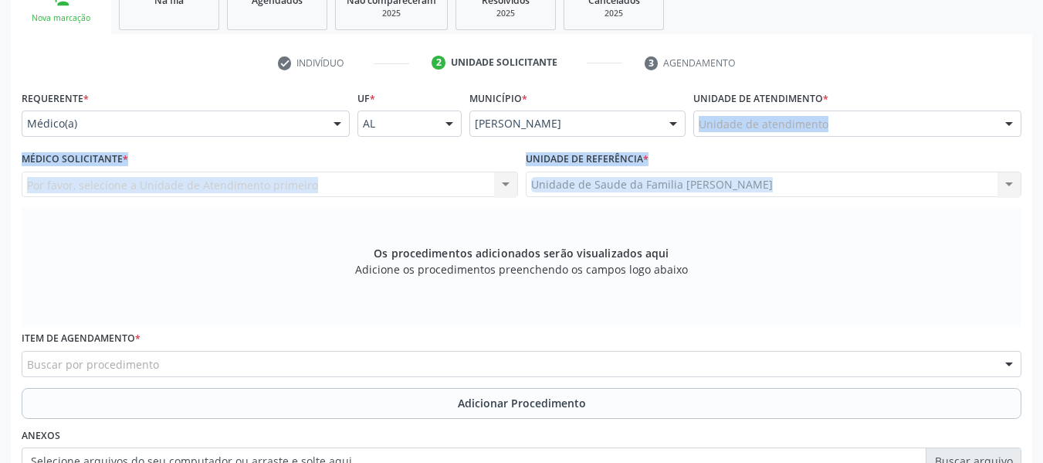
drag, startPoint x: 1008, startPoint y: 10, endPoint x: 1012, endPoint y: 121, distance: 111.3
click at [1012, 121] on div "Requerente * Médico(a) Médico(a) Enfermeiro(a) Paciente Nenhum resultado encont…" at bounding box center [522, 331] width 1000 height 490
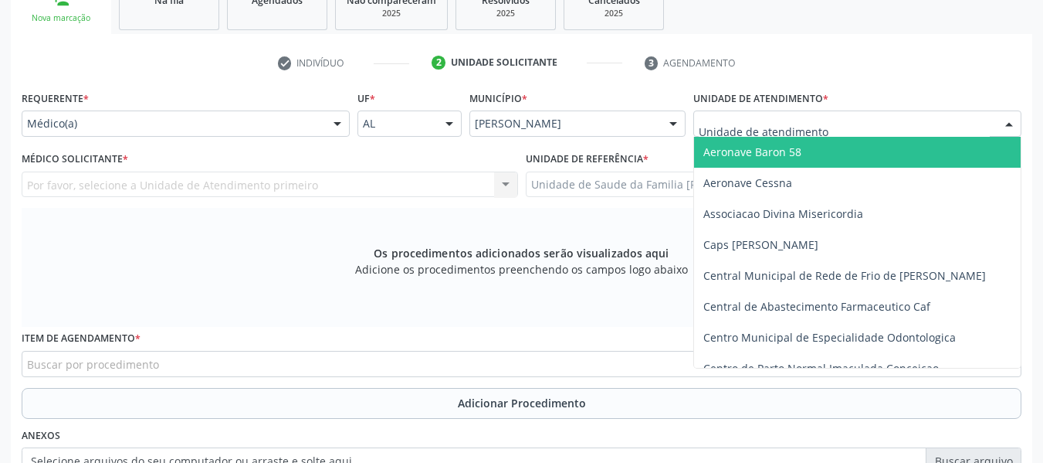
click at [1012, 121] on div at bounding box center [1009, 124] width 23 height 26
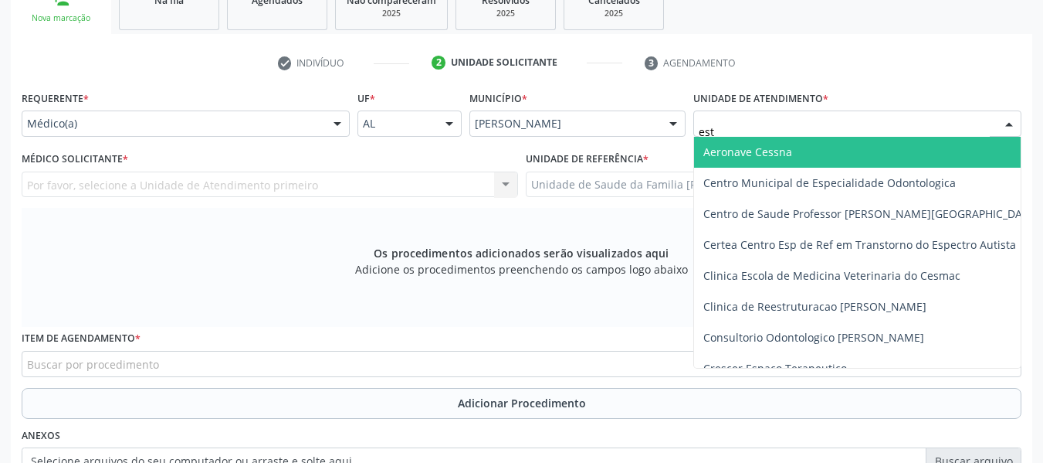
type input "esta"
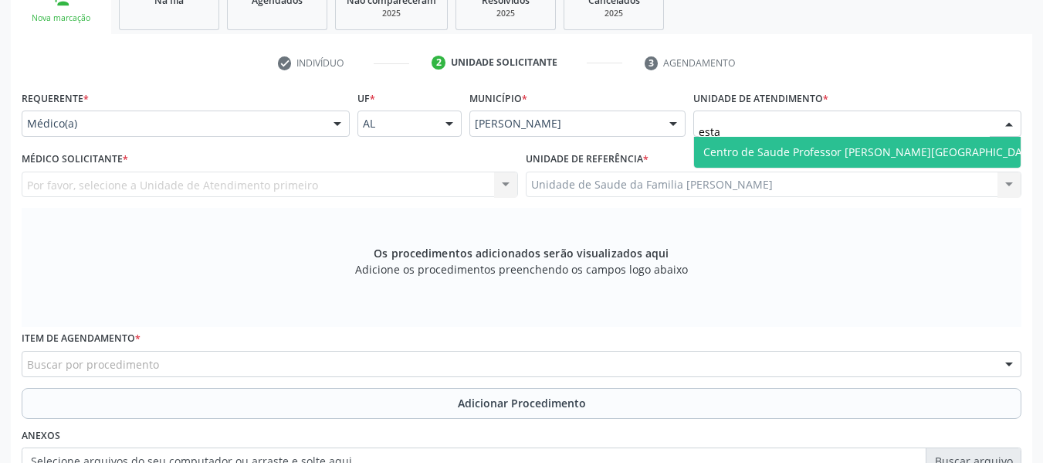
click at [894, 153] on span "Centro de Saude Professor [PERSON_NAME][GEOGRAPHIC_DATA]" at bounding box center [872, 151] width 336 height 15
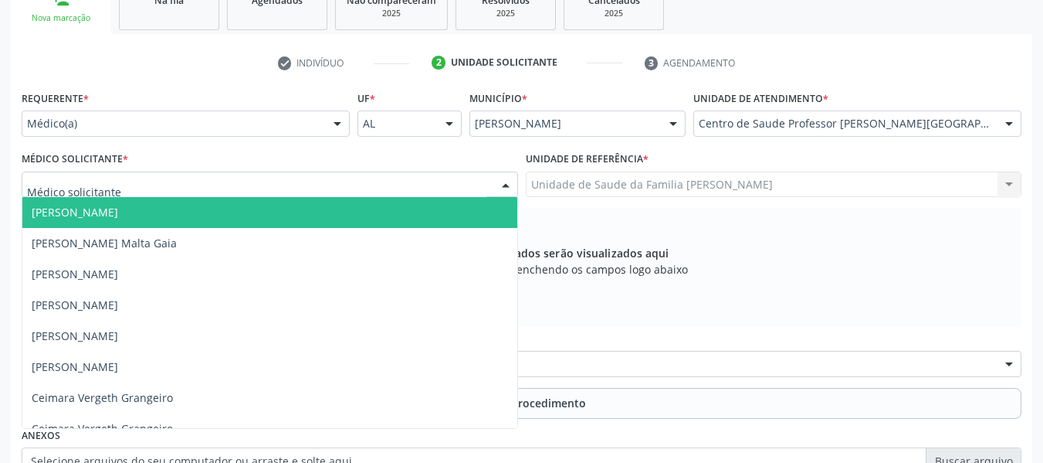
click at [504, 185] on div at bounding box center [505, 185] width 23 height 26
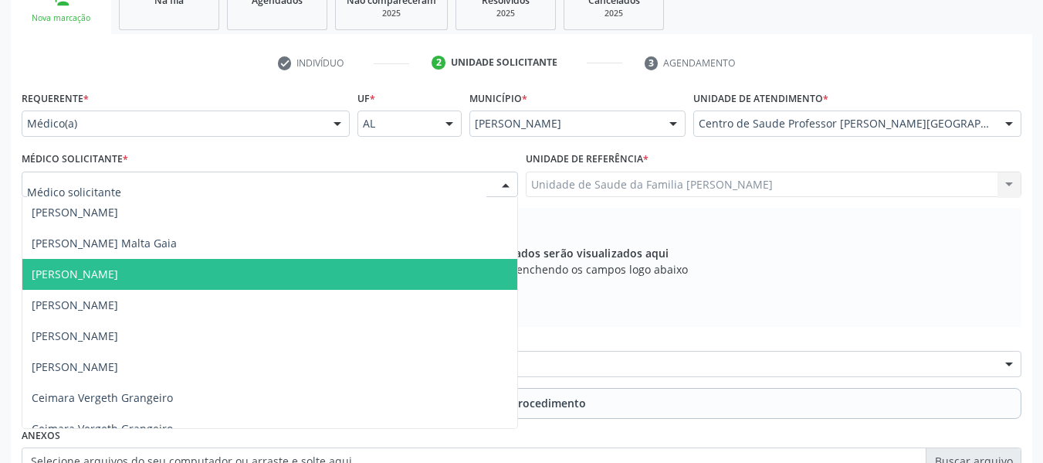
click at [183, 273] on span "Alvaro Morais Medeiros" at bounding box center [269, 274] width 495 height 31
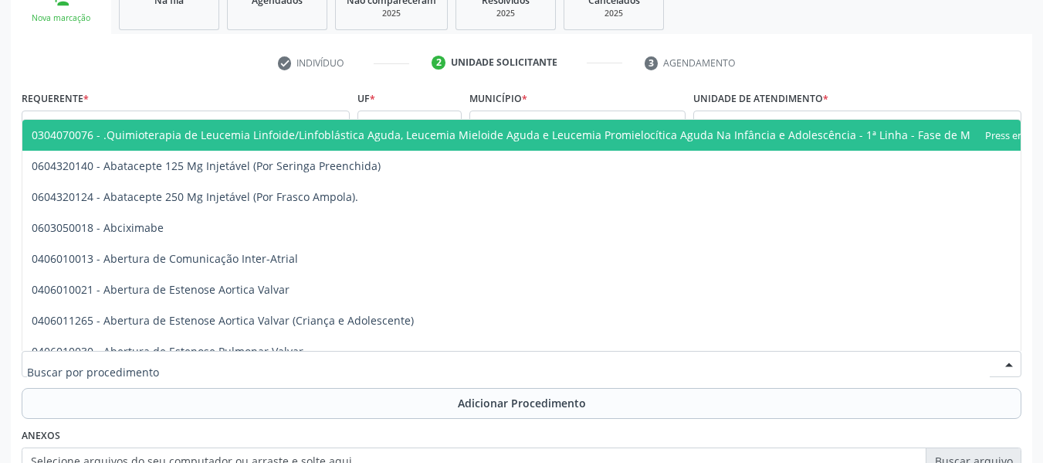
click at [178, 366] on div at bounding box center [522, 364] width 1000 height 26
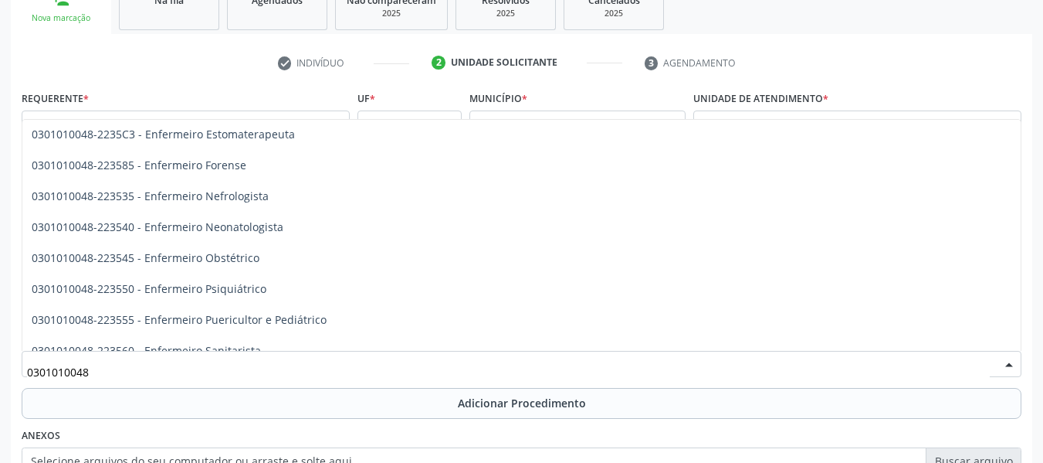
scroll to position [974, 0]
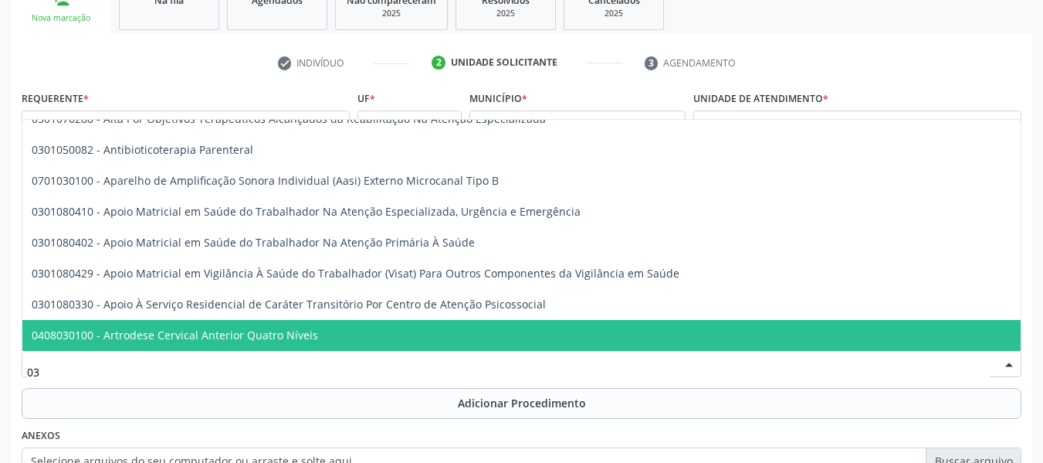
type input "0"
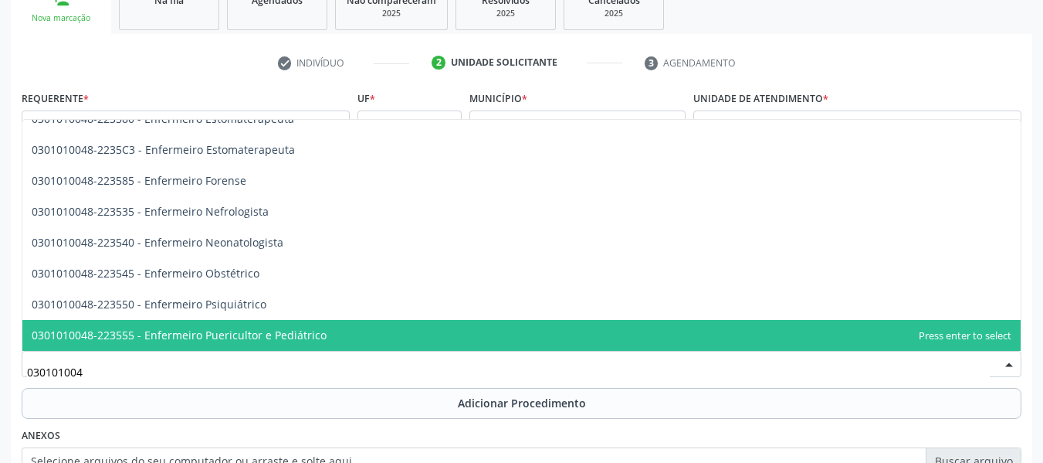
type input "0301010048"
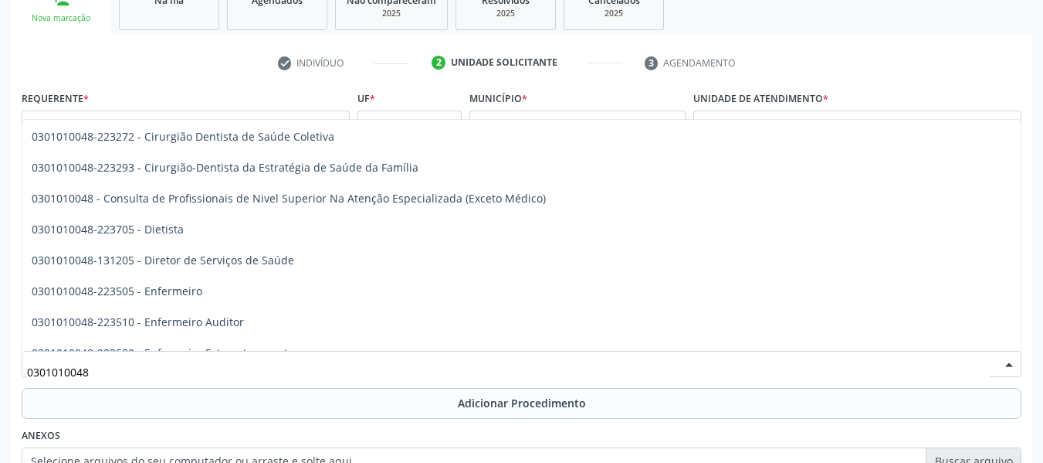
scroll to position [727, 0]
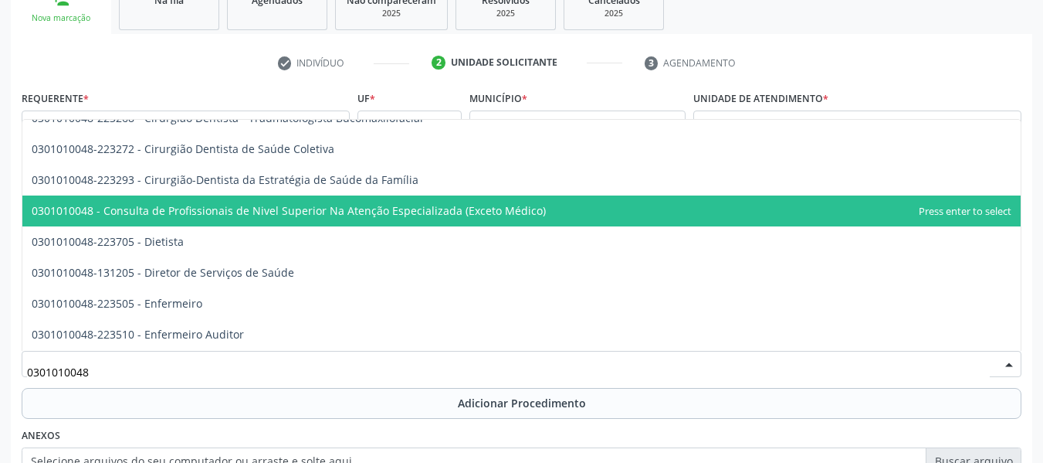
click at [548, 209] on span "0301010048 - Consulta de Profissionais de Nivel Superior Na Atenção Especializa…" at bounding box center [521, 210] width 999 height 31
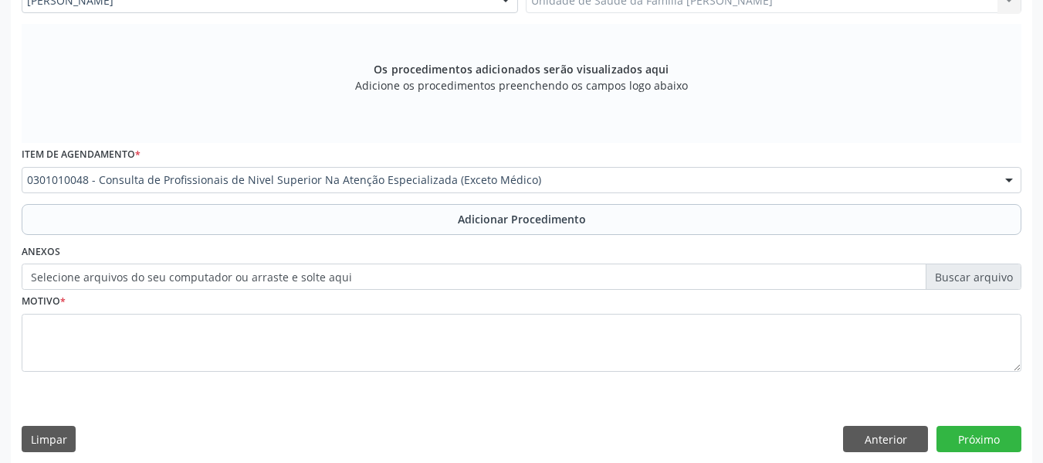
scroll to position [465, 0]
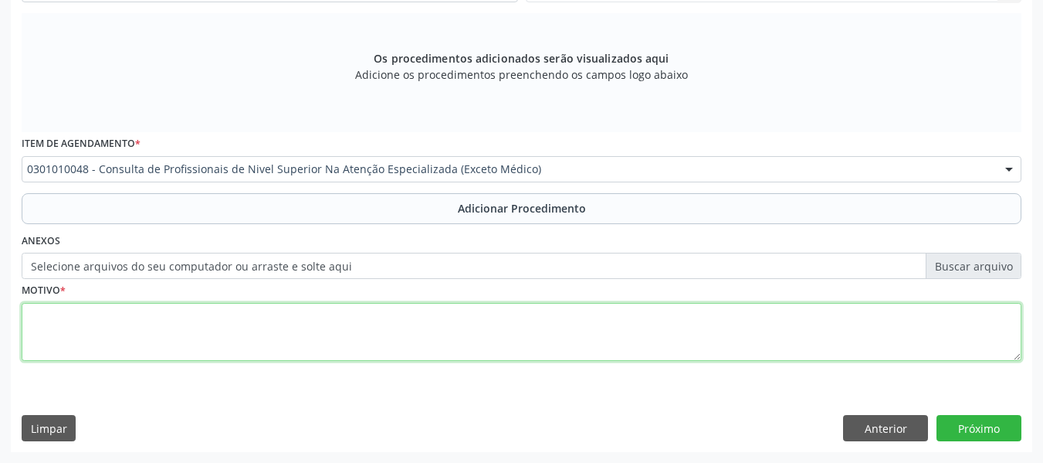
click at [70, 325] on textarea at bounding box center [522, 332] width 1000 height 59
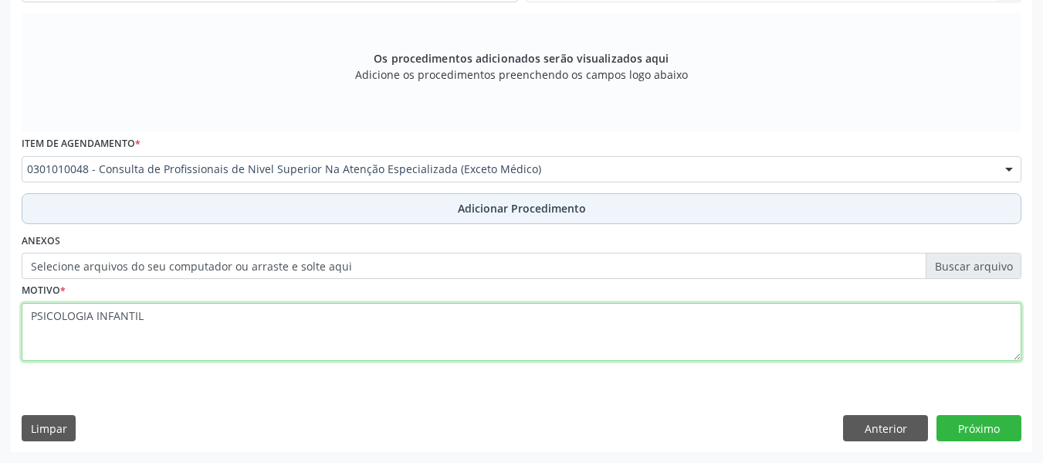
type textarea "PSICOLOGIA INFANTIL"
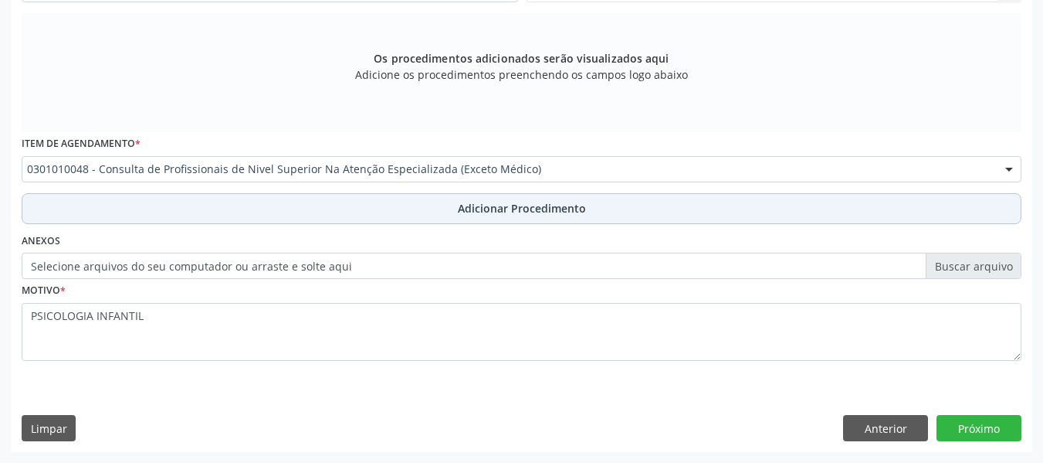
click at [511, 208] on span "Adicionar Procedimento" at bounding box center [522, 208] width 128 height 16
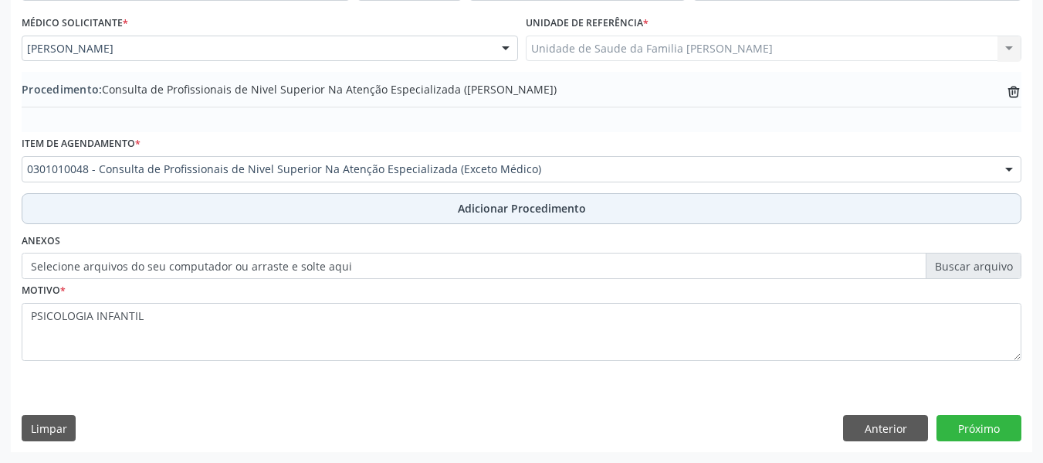
scroll to position [406, 0]
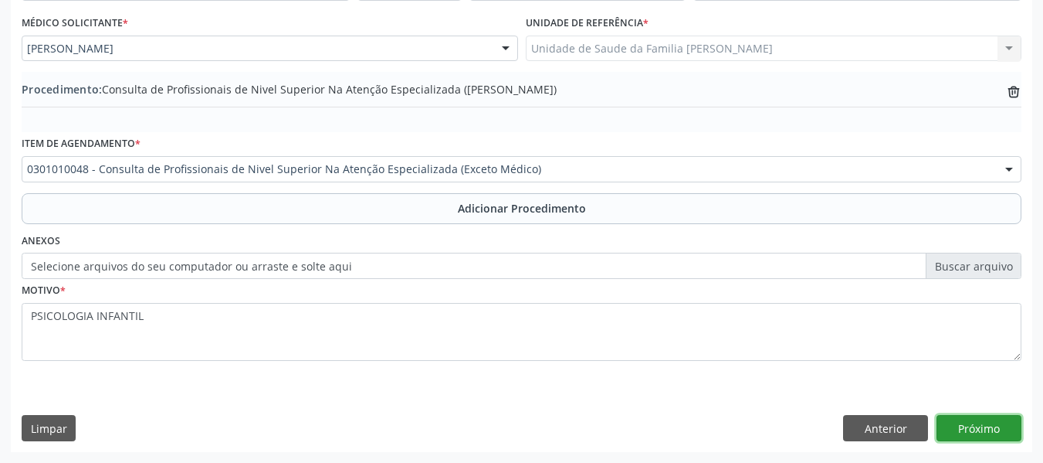
click at [974, 424] on button "Próximo" at bounding box center [979, 428] width 85 height 26
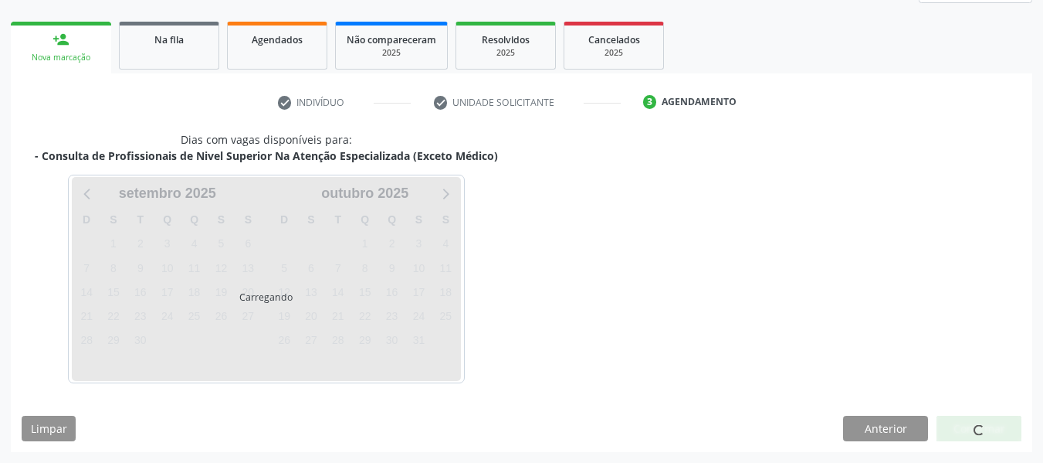
scroll to position [276, 0]
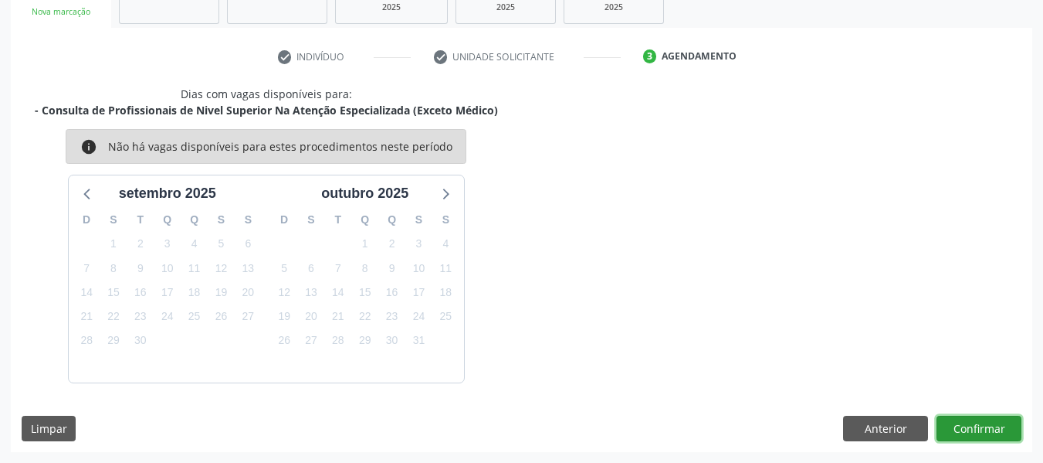
click at [974, 424] on button "Confirmar" at bounding box center [979, 428] width 85 height 26
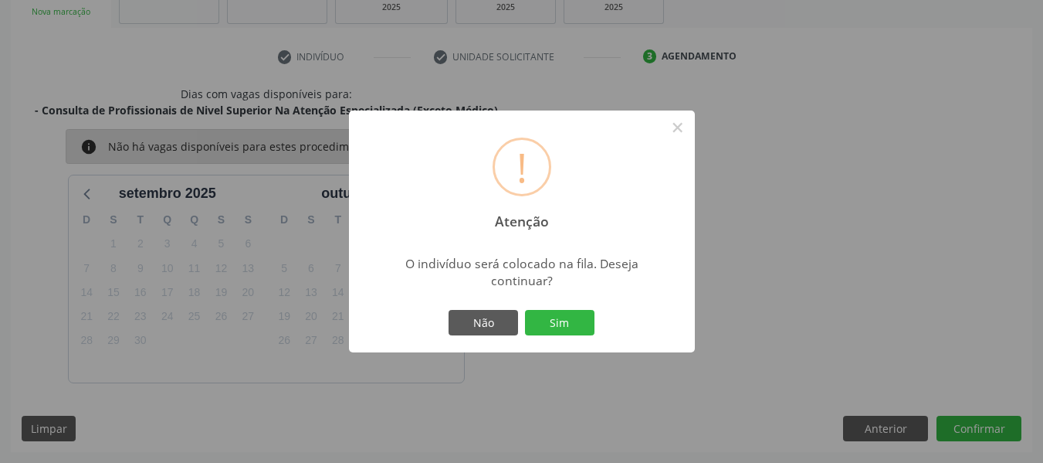
click at [976, 429] on div "! Atenção × O indivíduo será colocado na fila. Deseja continuar? Não Sim" at bounding box center [521, 231] width 1043 height 463
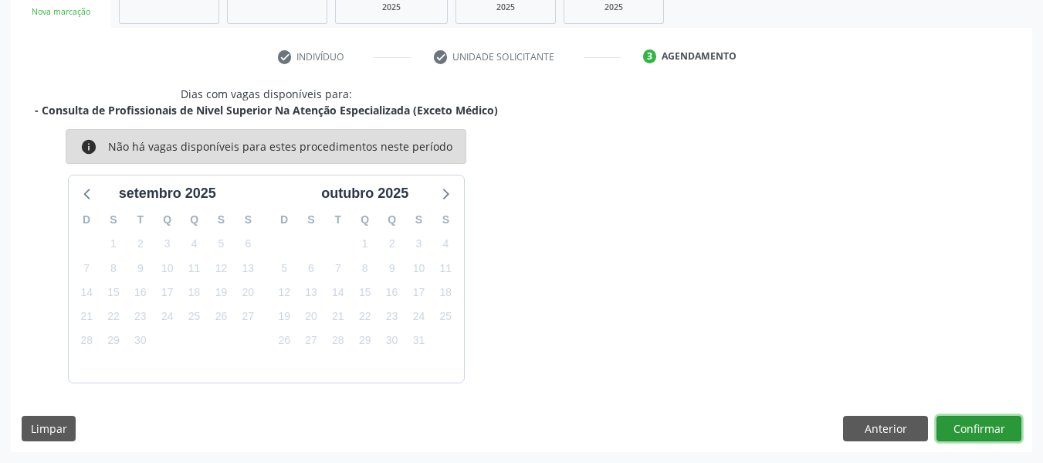
click at [976, 429] on button "Confirmar" at bounding box center [979, 428] width 85 height 26
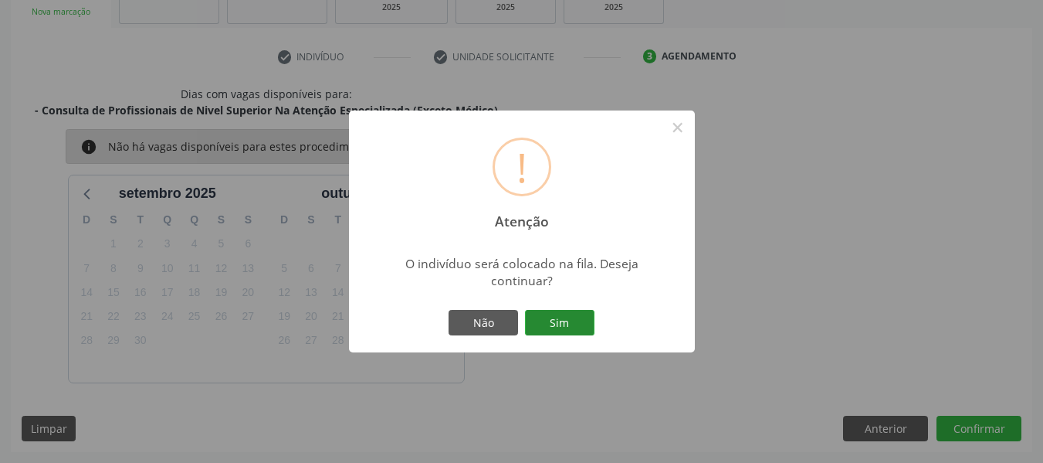
click at [551, 317] on button "Sim" at bounding box center [560, 323] width 70 height 26
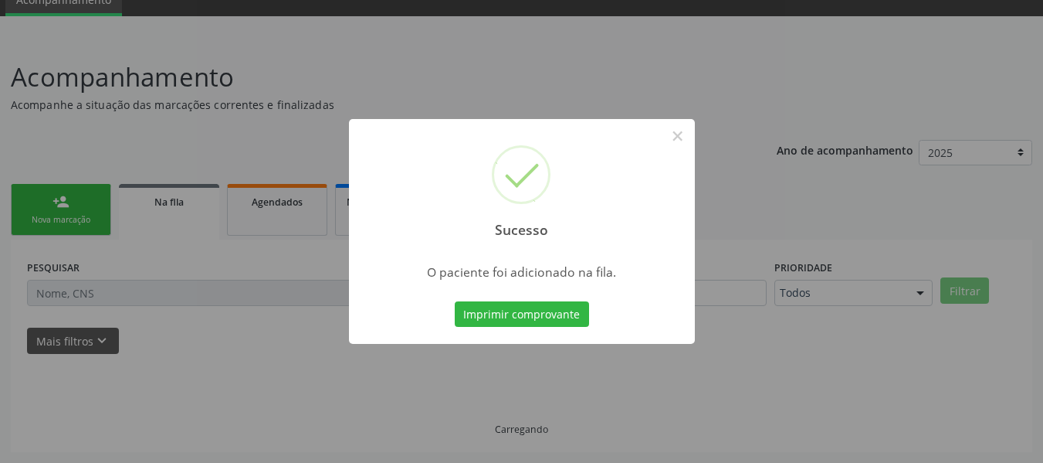
scroll to position [69, 0]
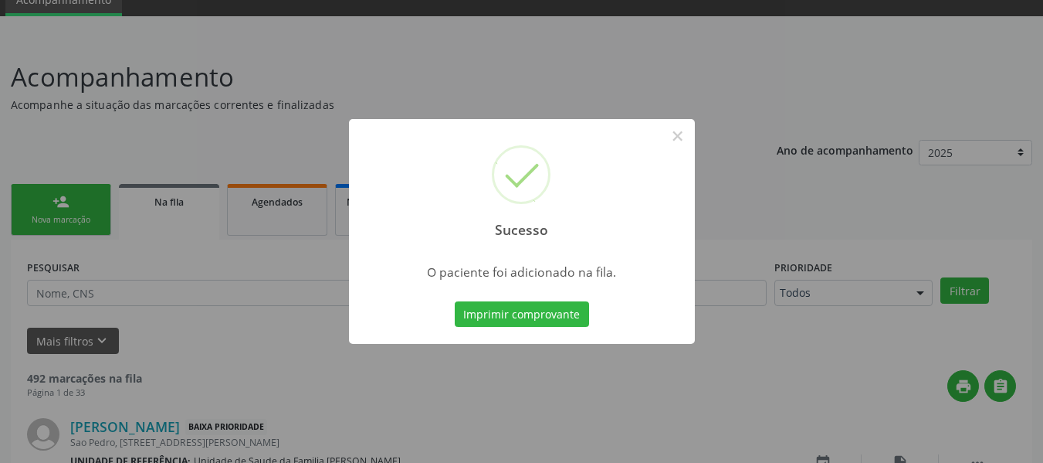
click at [53, 192] on div "Sucesso × O paciente foi adicionado na fila. Imprimir comprovante Cancel" at bounding box center [521, 231] width 1043 height 463
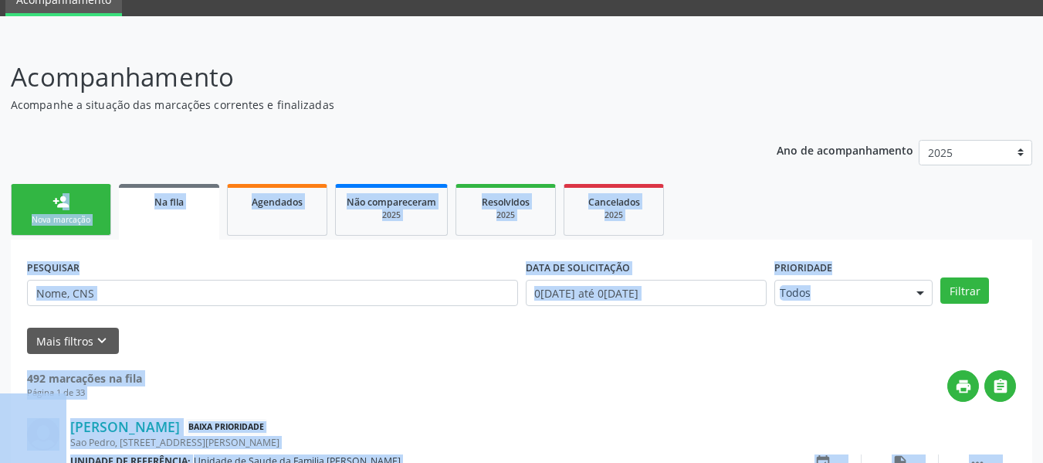
click at [255, 343] on div "Mais filtros keyboard_arrow_down" at bounding box center [521, 340] width 997 height 27
